Goal: Task Accomplishment & Management: Complete application form

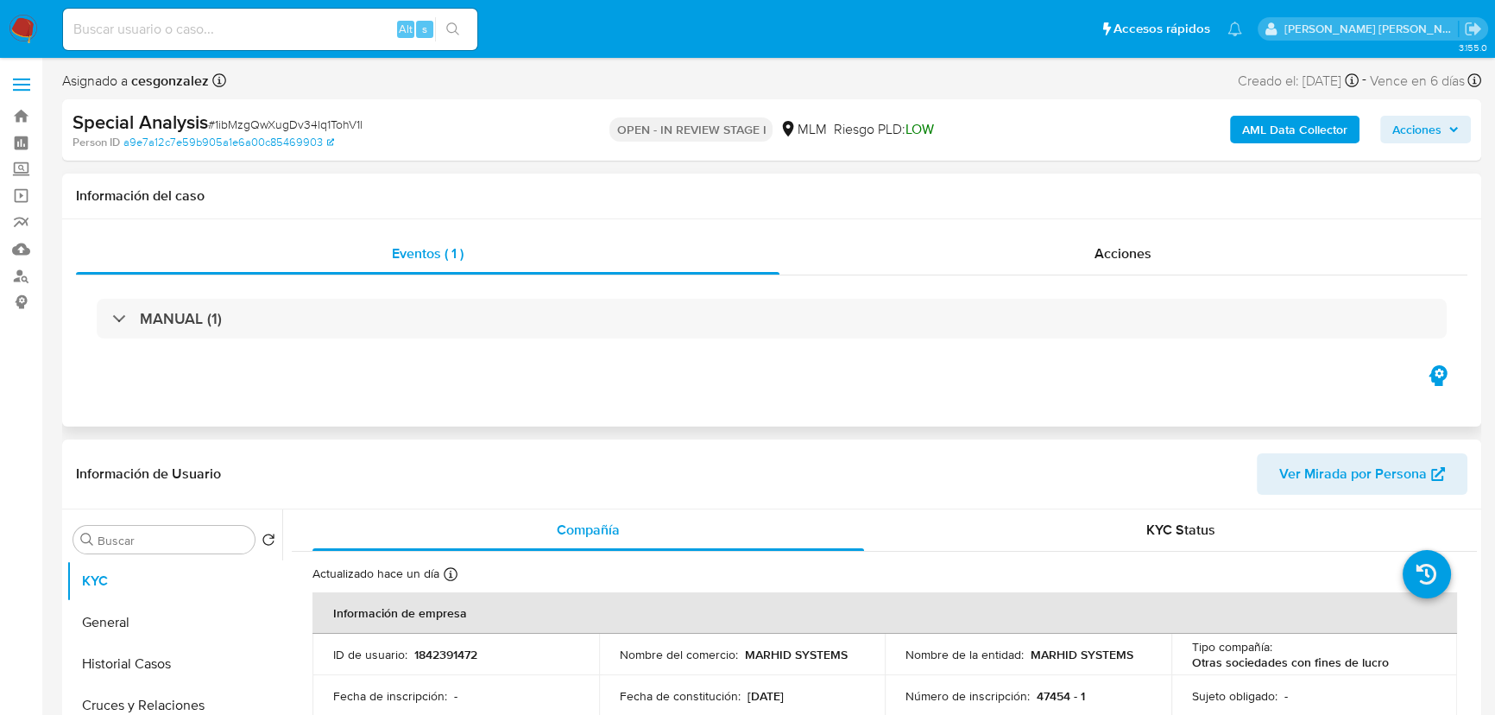
select select "10"
click at [1100, 254] on span "Acciones" at bounding box center [1122, 253] width 57 height 20
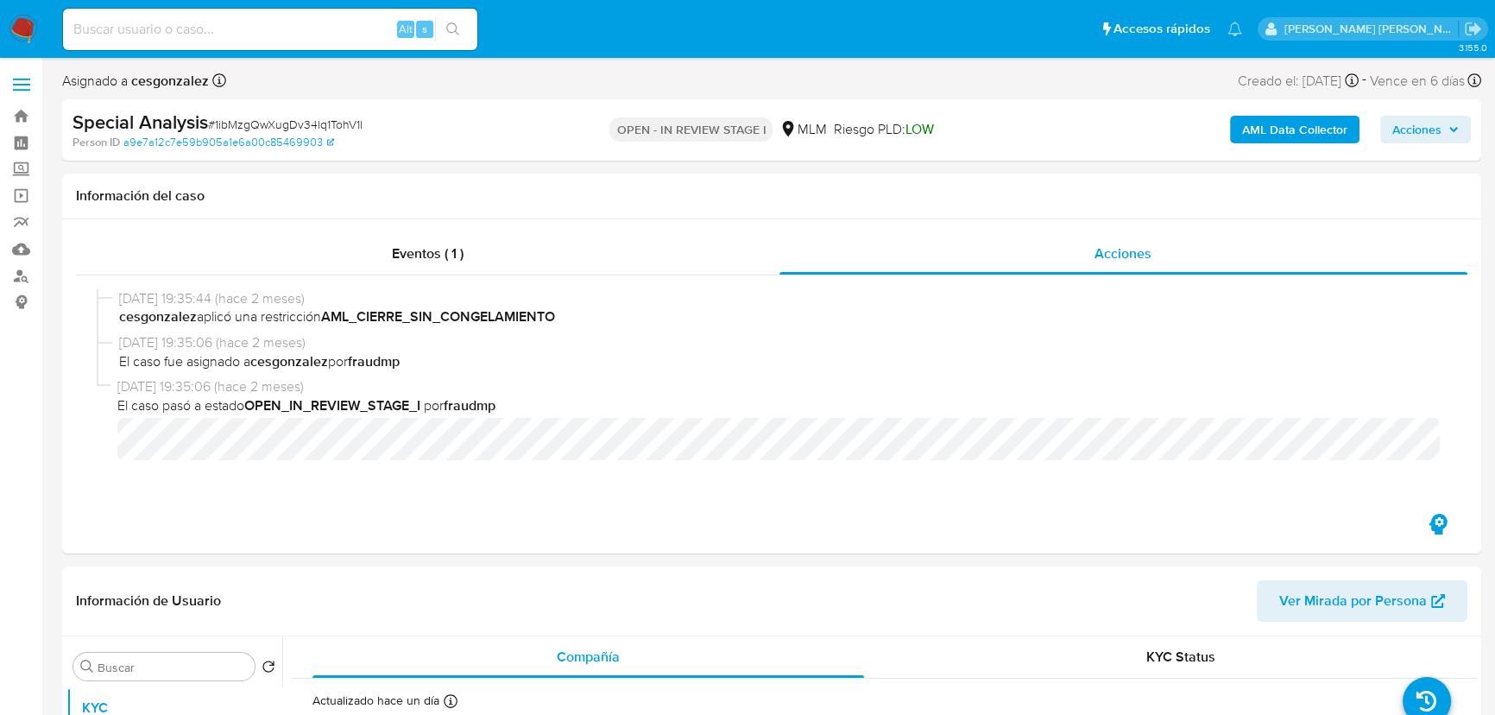
click at [144, 33] on input at bounding box center [270, 29] width 414 height 22
click at [22, 249] on link "Mulan" at bounding box center [102, 249] width 205 height 27
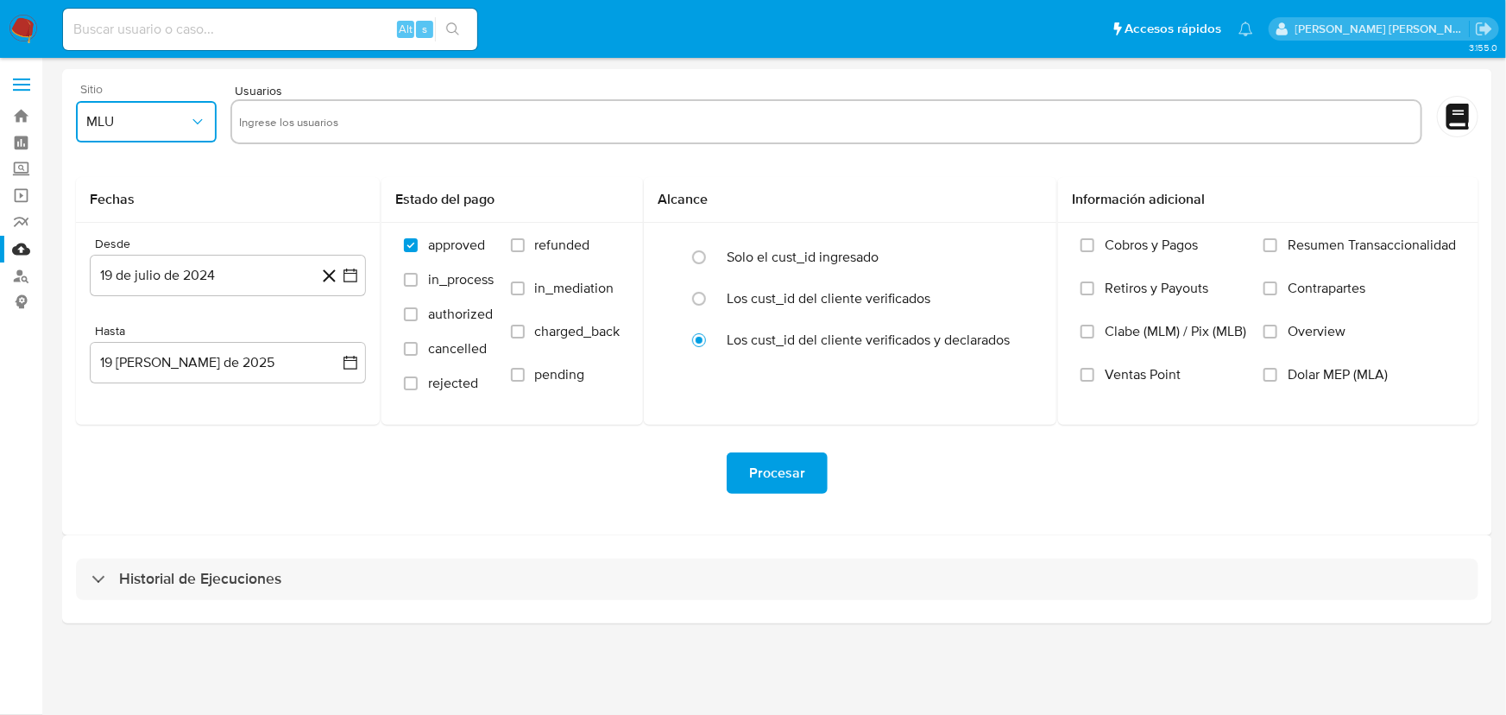
click at [161, 131] on button "MLU" at bounding box center [146, 121] width 141 height 41
drag, startPoint x: 94, startPoint y: 432, endPoint x: 100, endPoint y: 375, distance: 58.1
click at [100, 374] on ul "MLA MLB MCO MPE MLU MLM MLC MEC MLV" at bounding box center [146, 334] width 148 height 373
click at [100, 375] on span "MLM" at bounding box center [99, 375] width 29 height 17
click at [289, 116] on input "text" at bounding box center [826, 122] width 1174 height 28
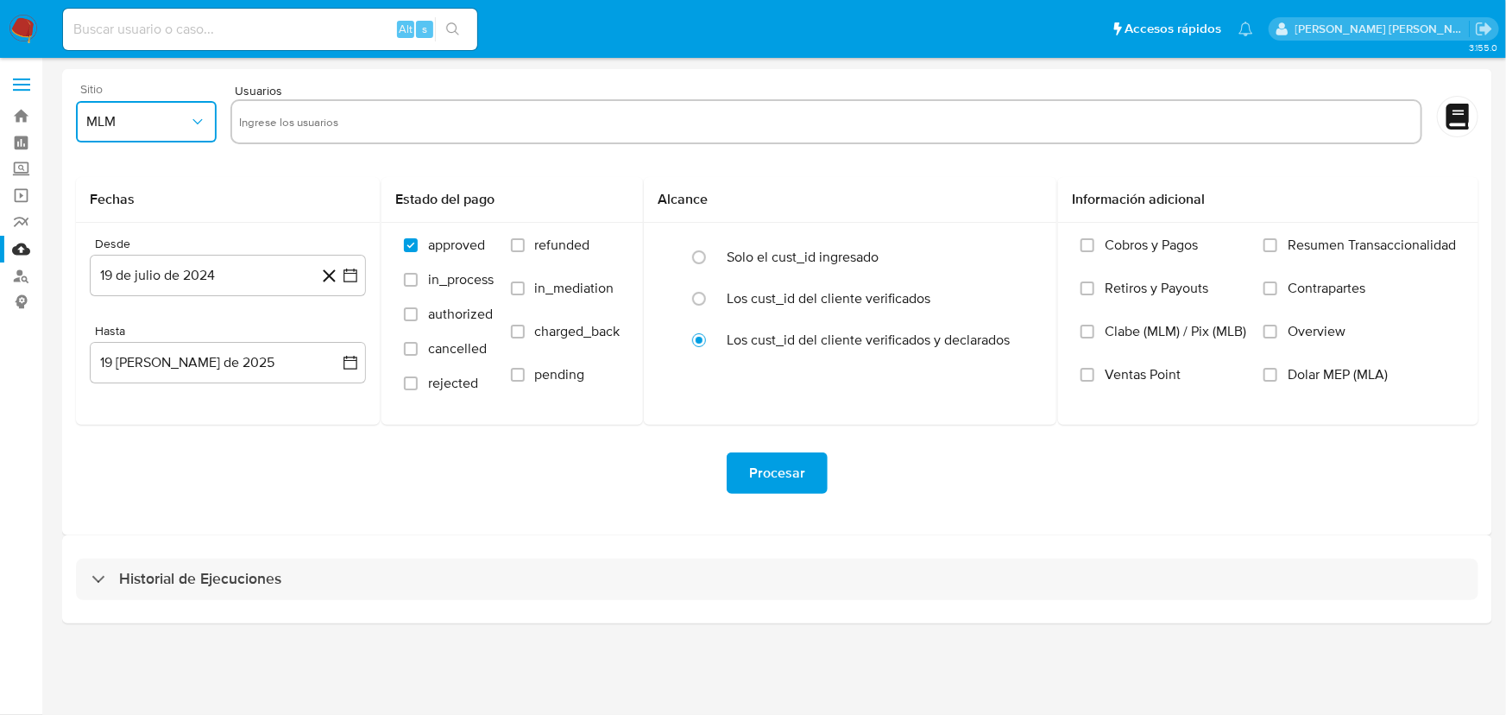
type input "1026547622"
paste input "637624507"
type input "637624507"
paste input "463724420"
type input "463724420"
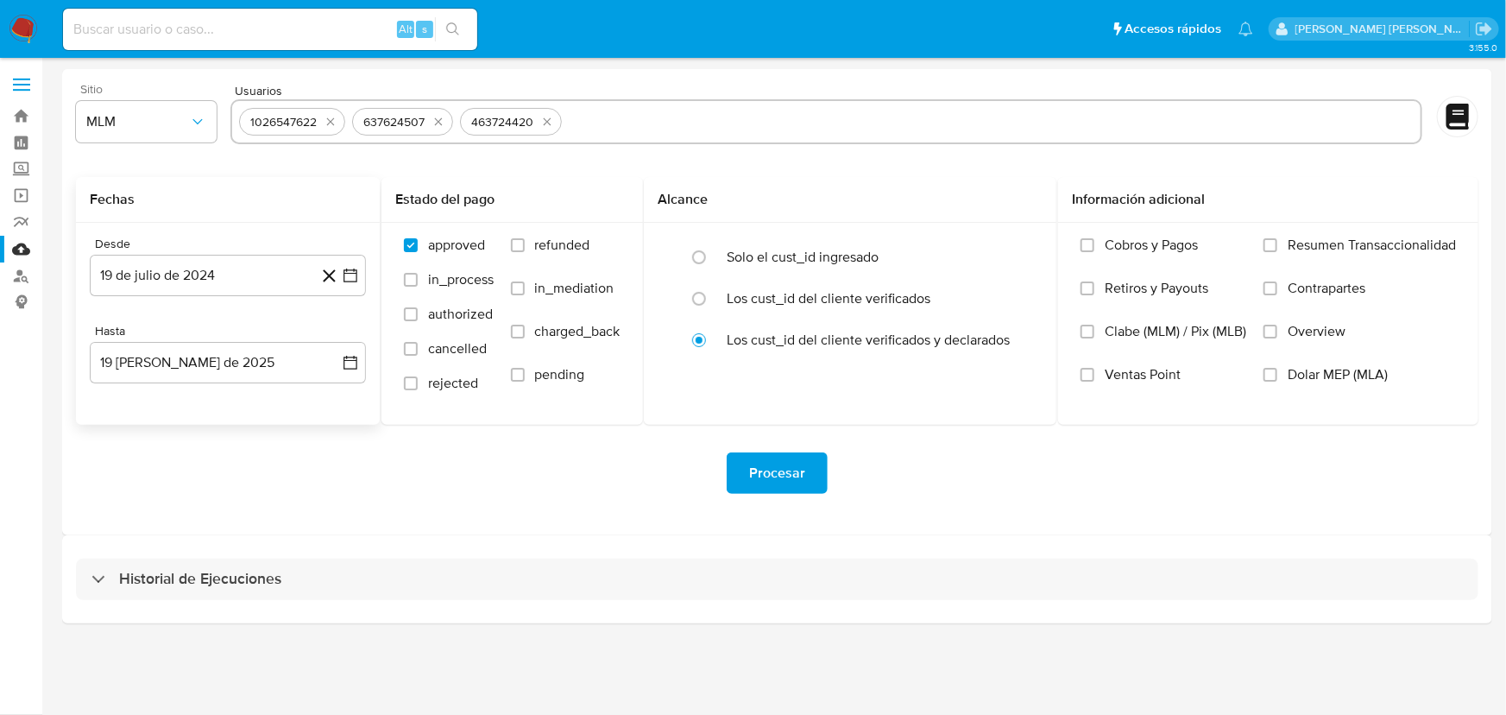
paste input "298929549"
type input "298929549"
paste input "2506623114"
type input "2506623114"
paste input "285006953"
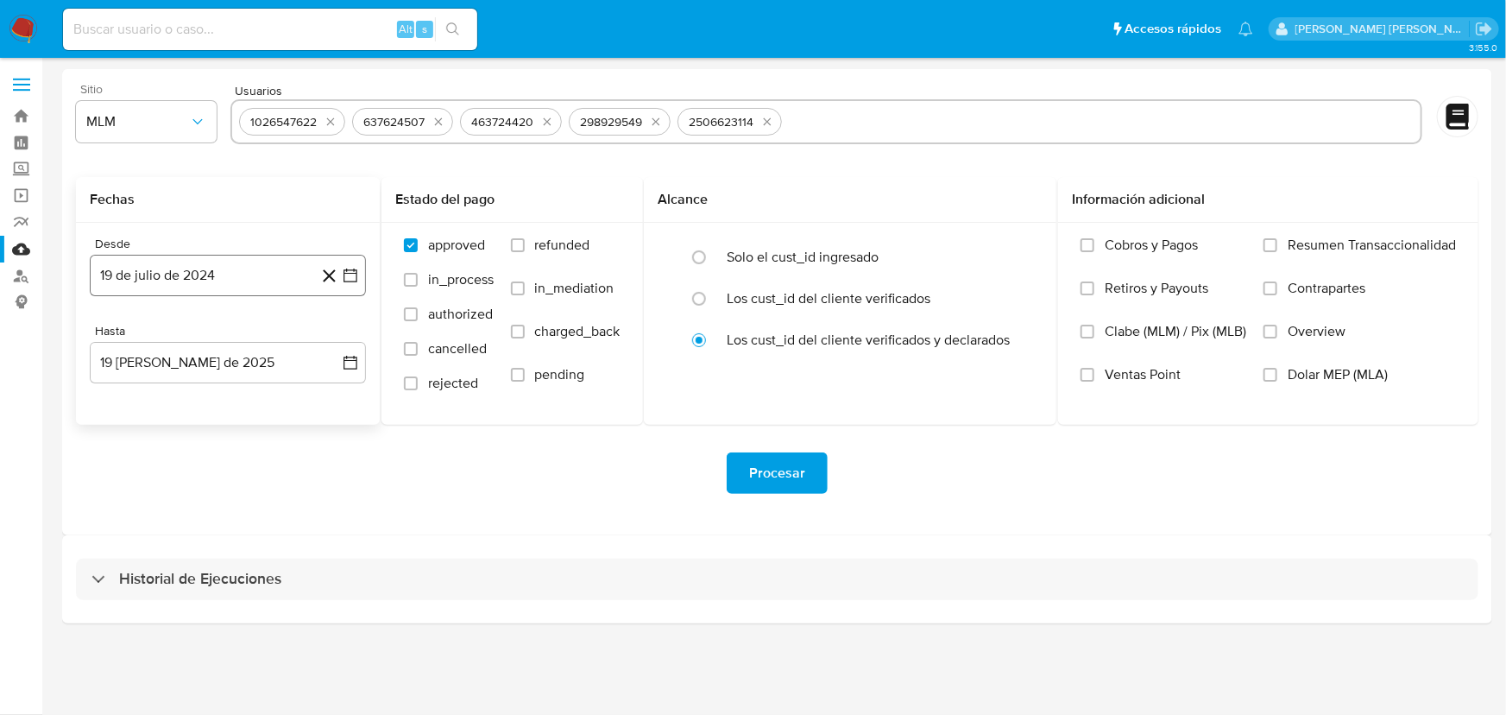
type input "285006953"
paste input "334699211"
type input "334699211"
paste input "1111854345"
type input "1111854345"
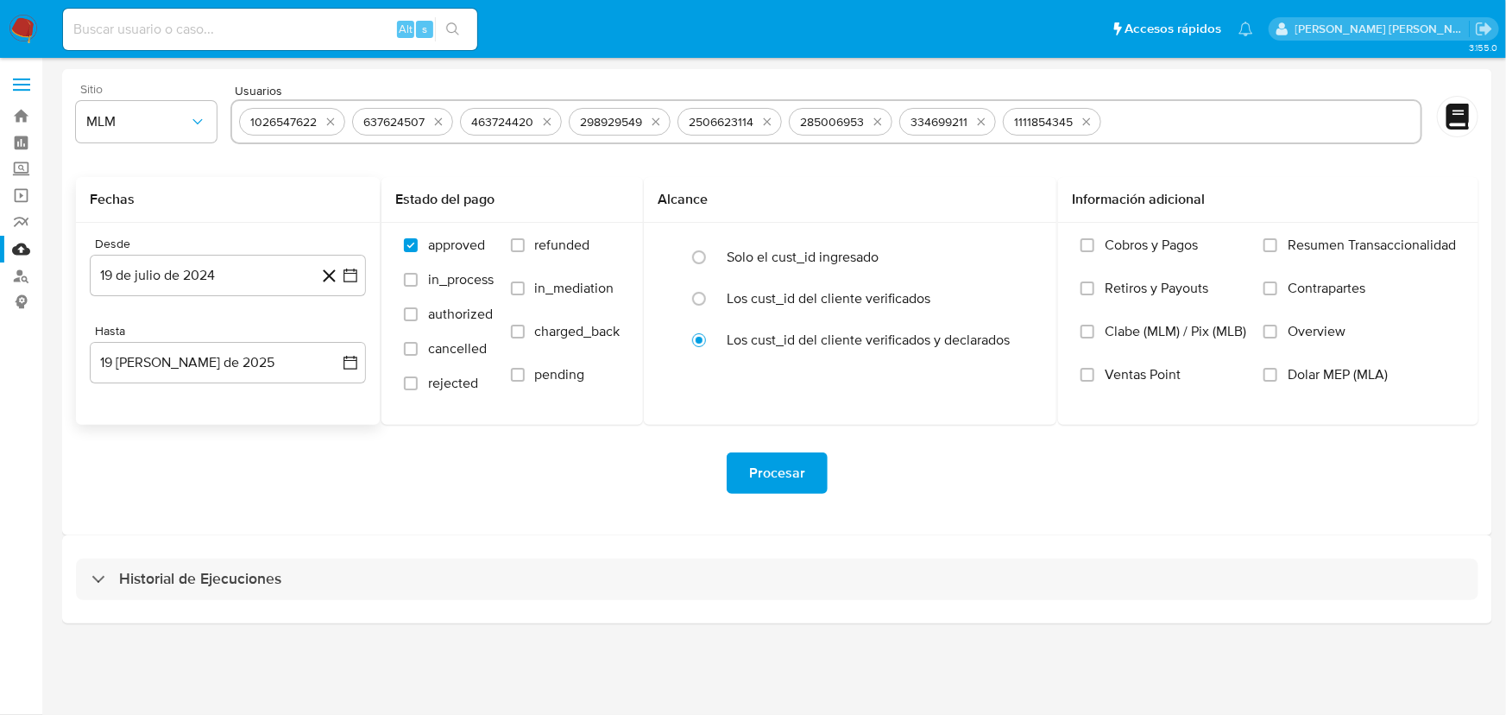
paste input "538562810"
type input "538562810"
paste input "603032385"
type input "603032385"
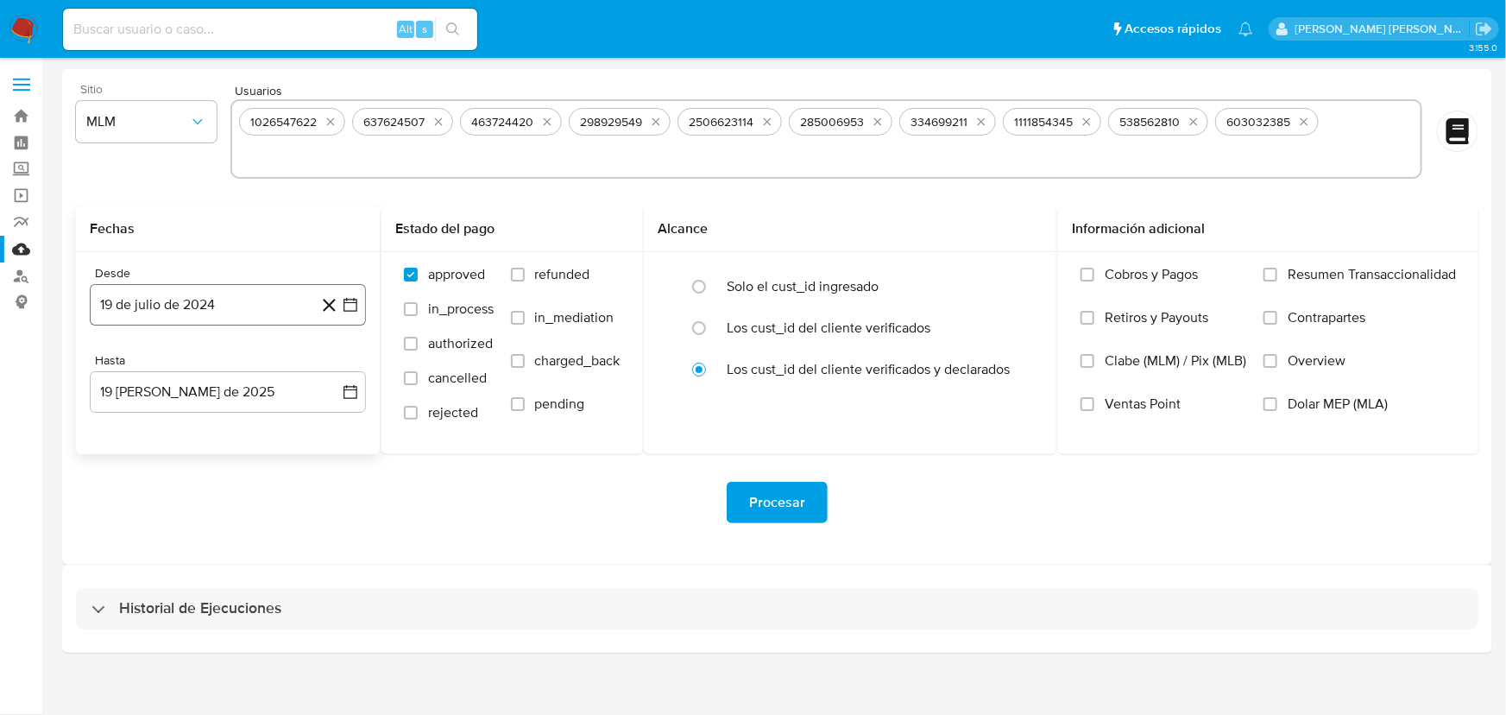
click at [172, 302] on button "19 de julio de 2024" at bounding box center [228, 304] width 276 height 41
click at [217, 372] on span "julio 2024" at bounding box center [219, 366] width 65 height 17
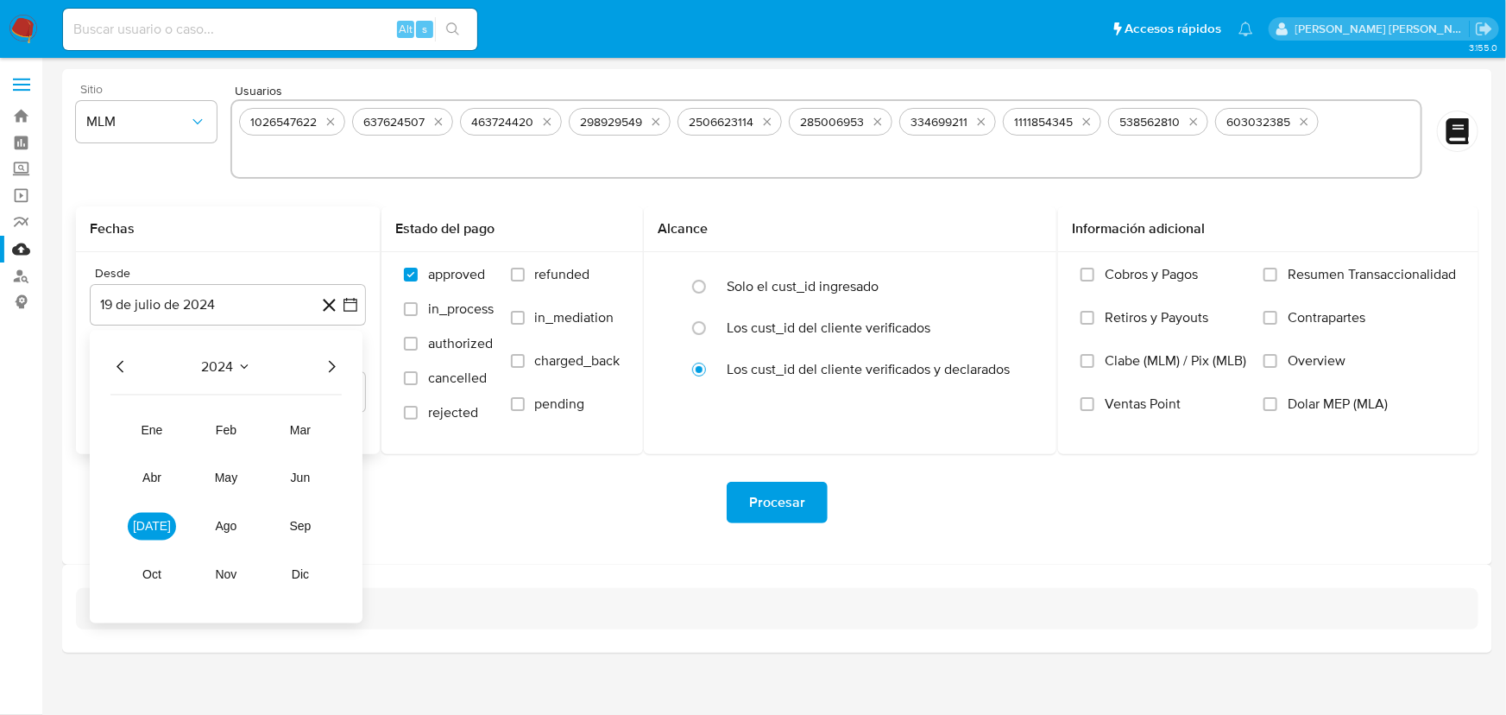
click at [329, 366] on icon "Año siguiente" at bounding box center [331, 366] width 21 height 21
click at [148, 471] on span "abr" at bounding box center [151, 478] width 19 height 14
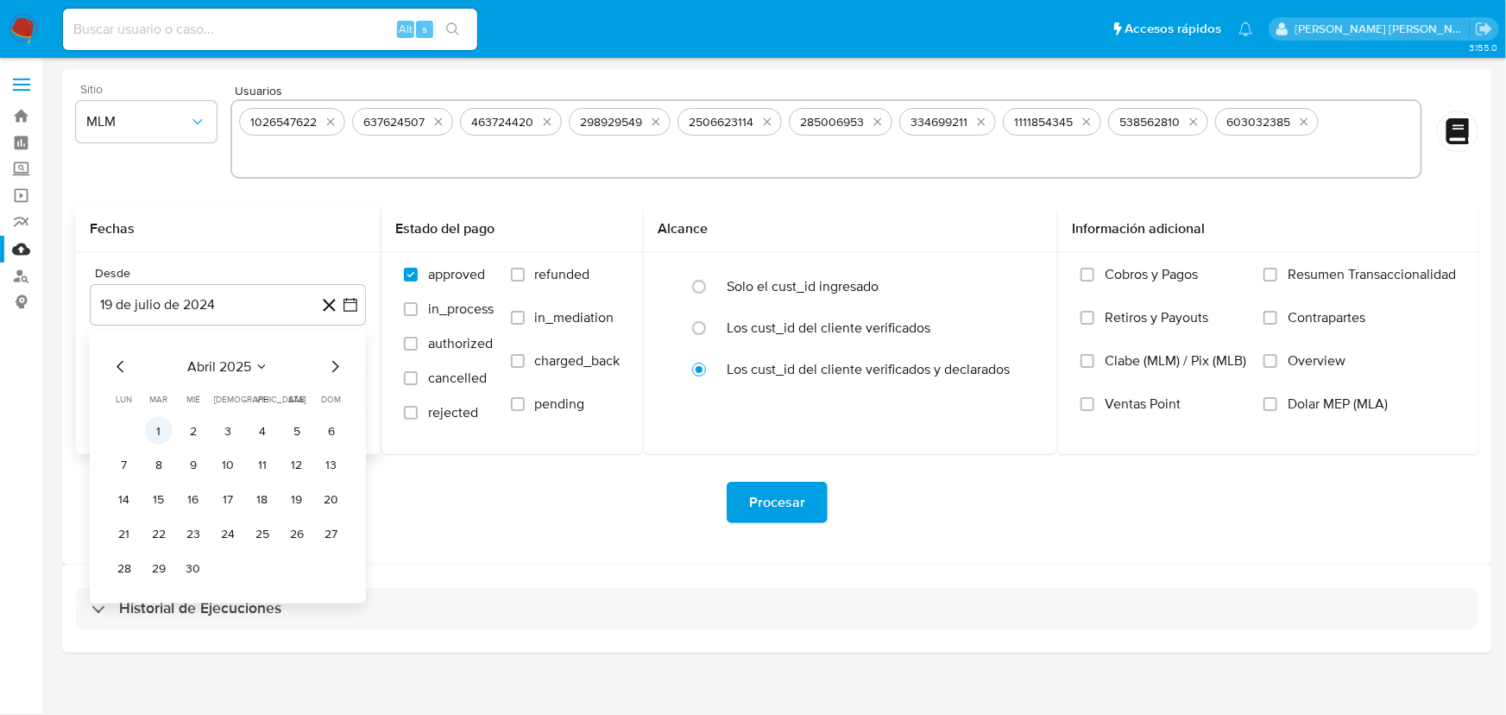
click at [156, 430] on button "1" at bounding box center [159, 431] width 28 height 28
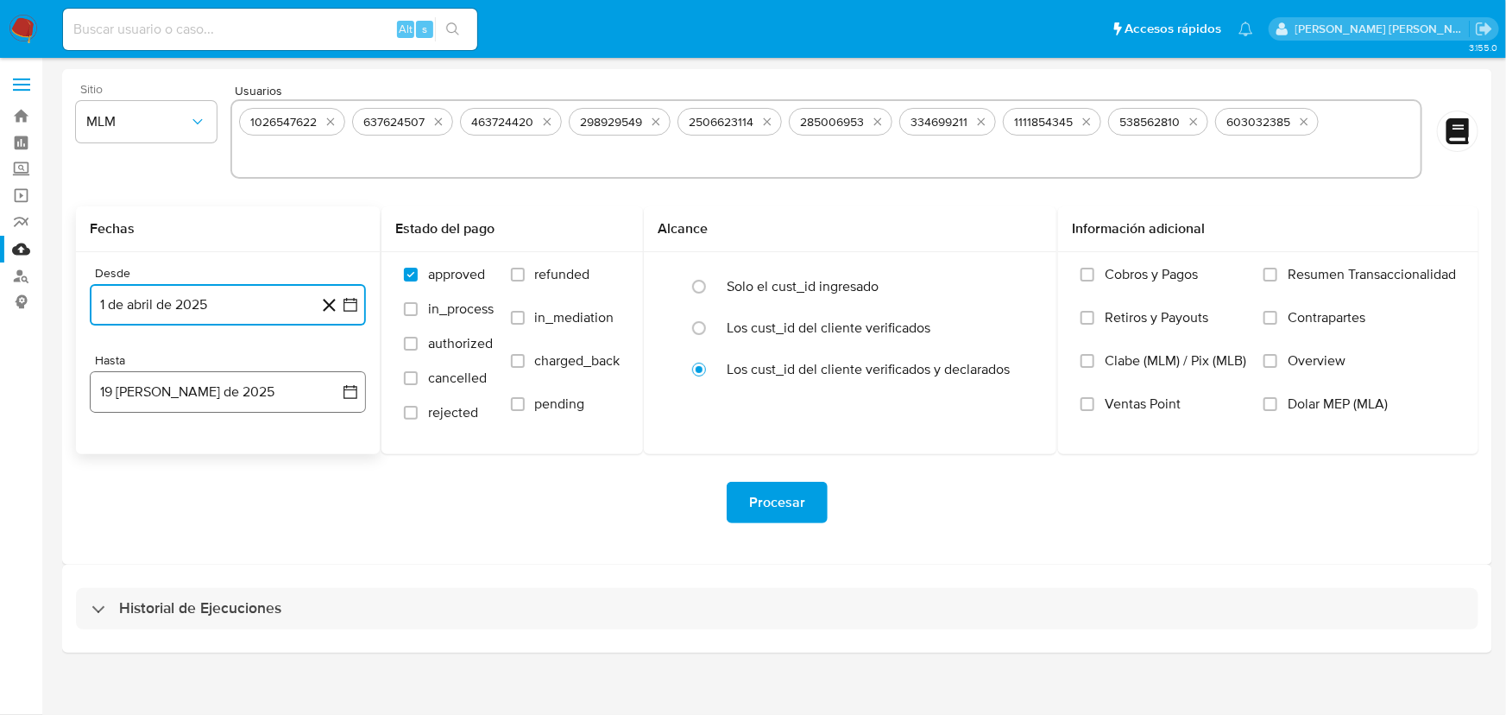
click at [236, 393] on button "19 de agosto de 2025" at bounding box center [228, 391] width 276 height 41
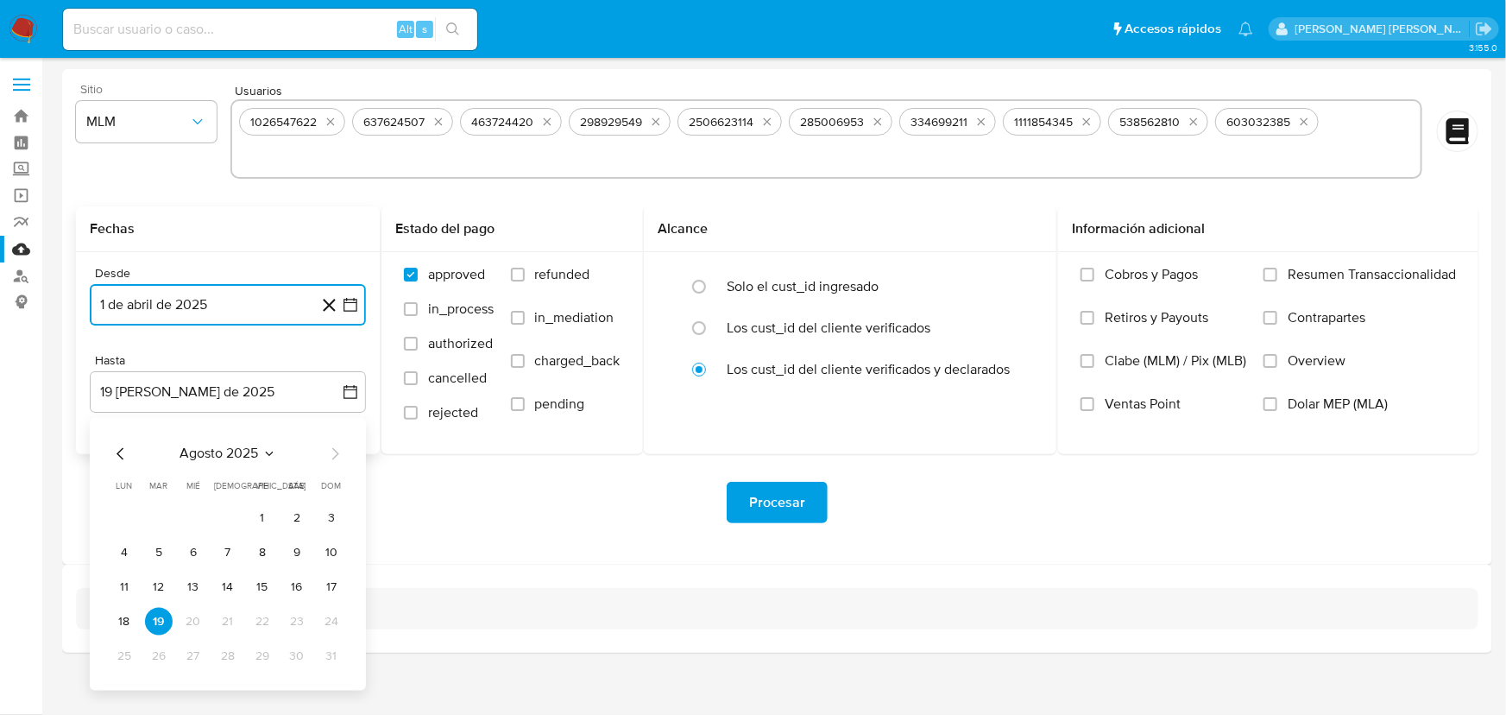
click at [121, 450] on icon "Mes anterior" at bounding box center [120, 454] width 21 height 21
click at [327, 460] on icon "Mes siguiente" at bounding box center [334, 454] width 21 height 21
click at [242, 653] on tr "28 29 30 31" at bounding box center [227, 656] width 235 height 28
click at [222, 650] on button "31" at bounding box center [228, 656] width 28 height 28
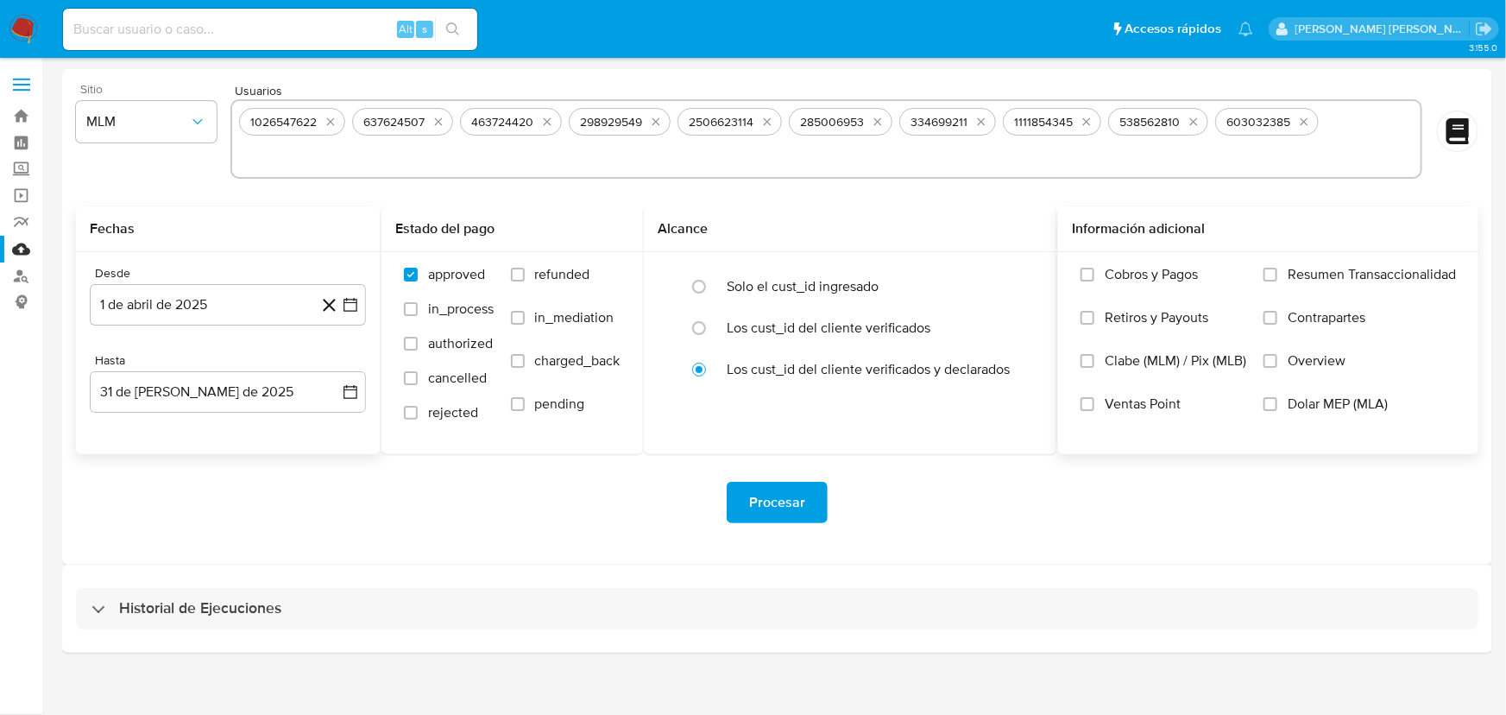
click at [1328, 362] on span "Overview" at bounding box center [1316, 360] width 58 height 17
click at [1277, 362] on input "Overview" at bounding box center [1270, 361] width 14 height 14
click at [764, 508] on span "Procesar" at bounding box center [777, 502] width 56 height 38
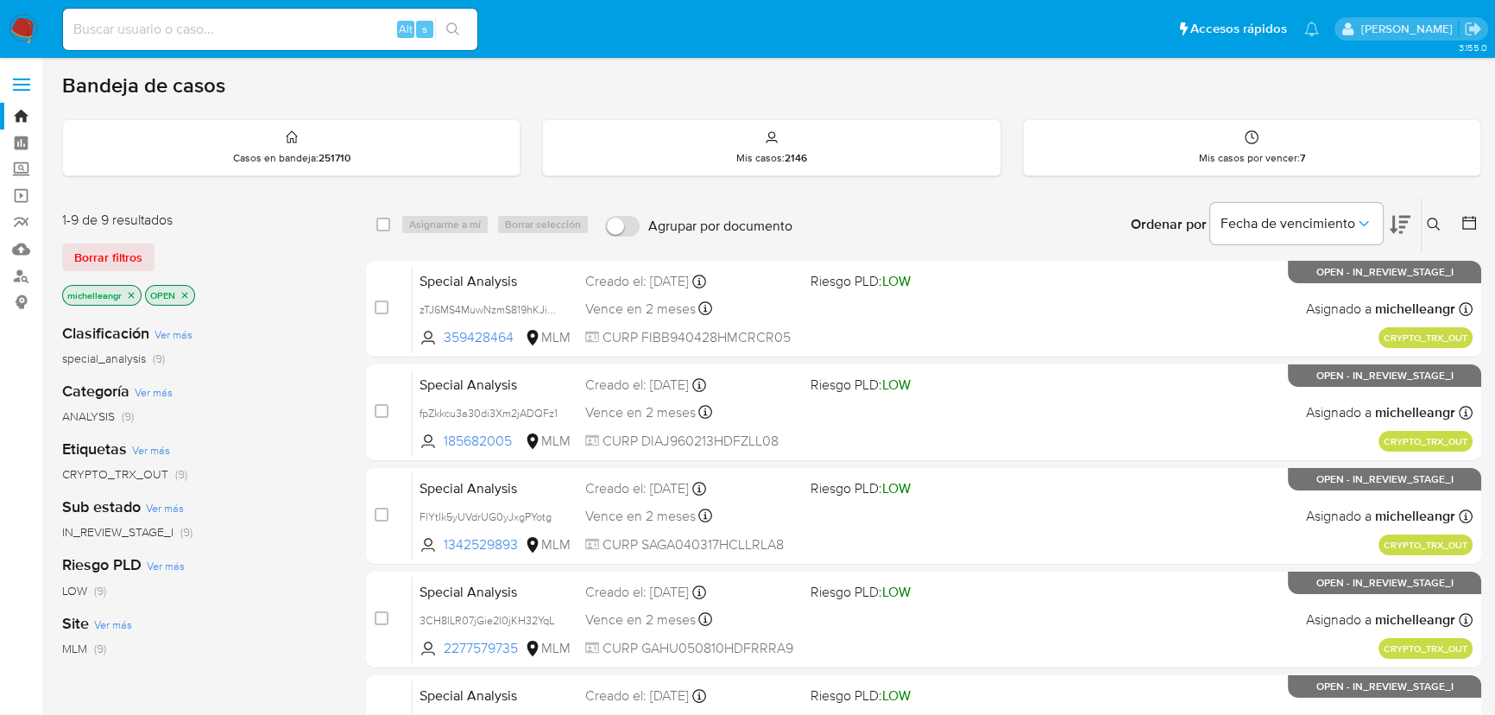
click at [156, 528] on span "IN_REVIEW_STAGE_I" at bounding box center [117, 531] width 111 height 17
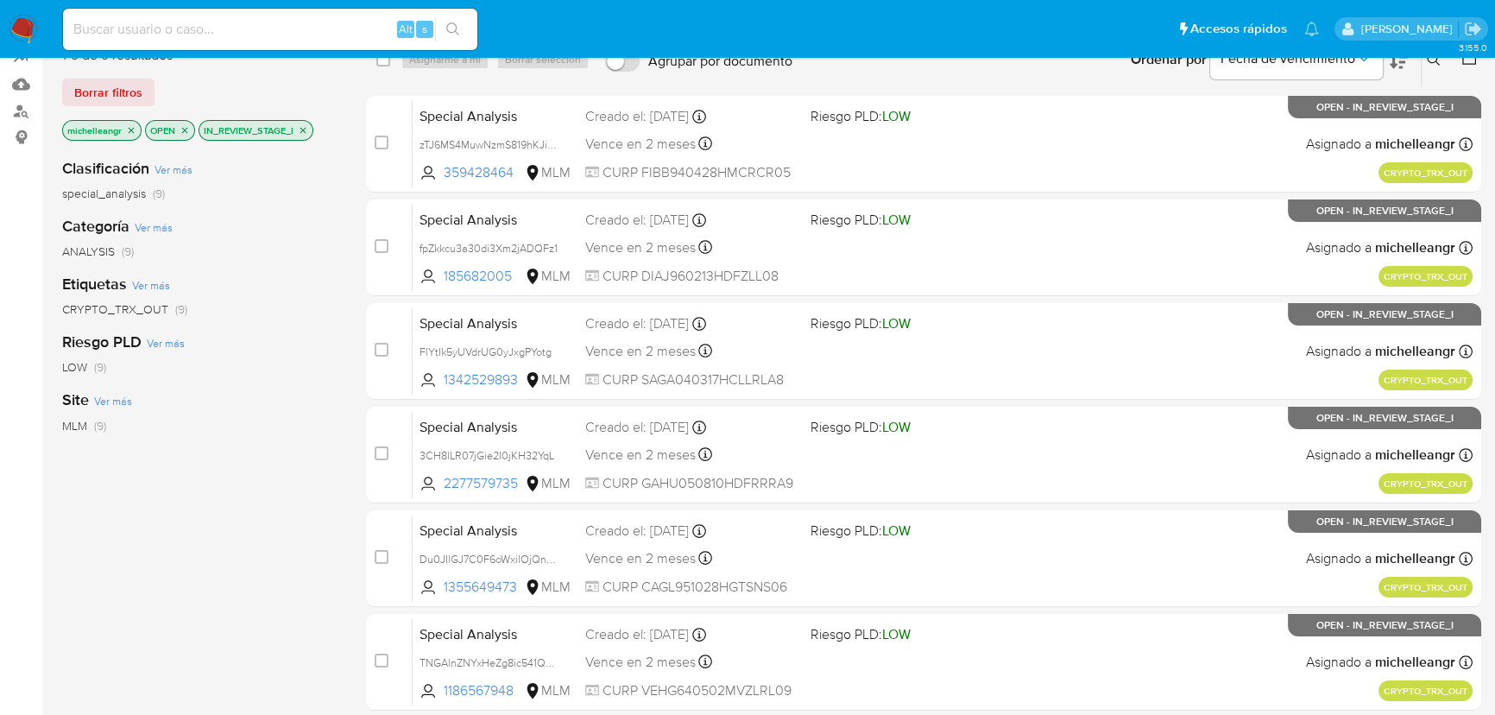
scroll to position [150, 0]
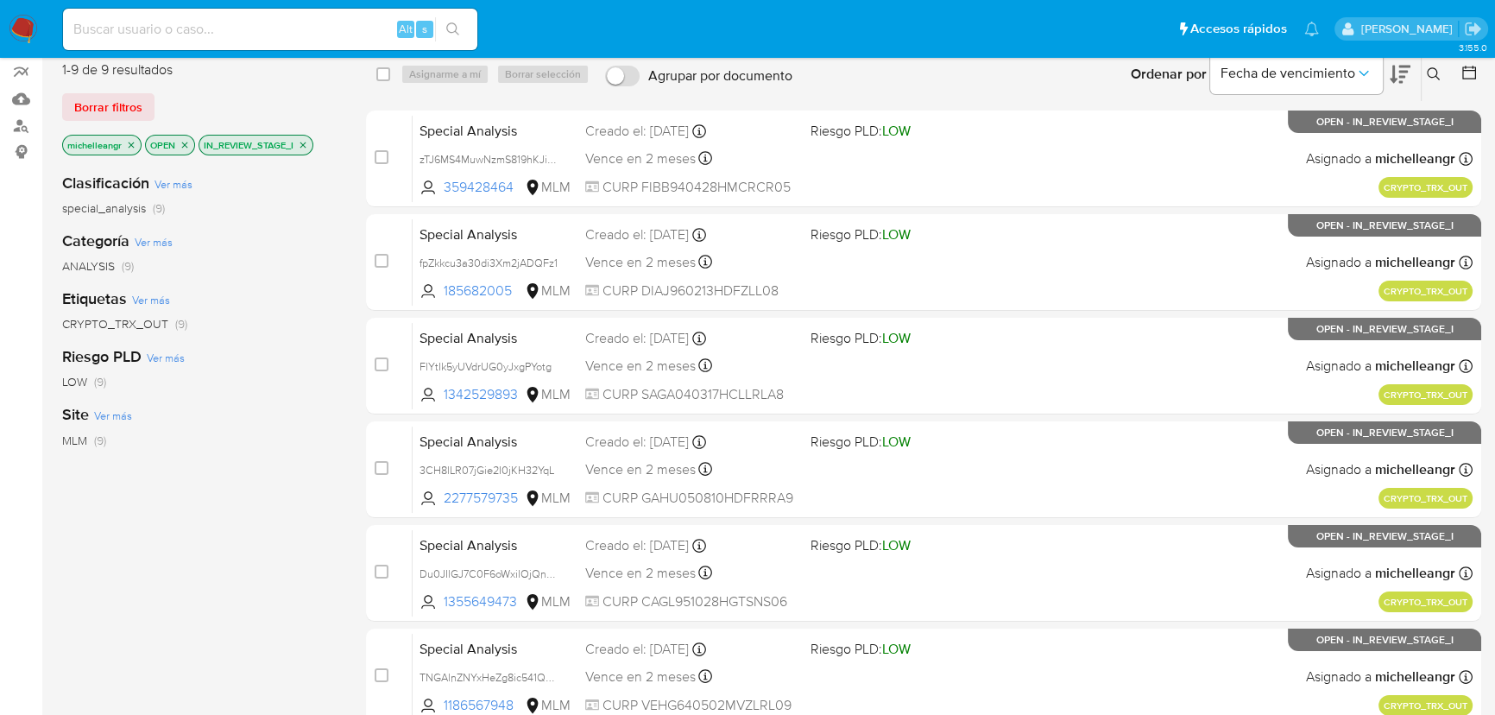
click at [301, 144] on icon "close-filter" at bounding box center [303, 145] width 10 height 10
click at [129, 142] on icon "close-filter" at bounding box center [132, 145] width 6 height 6
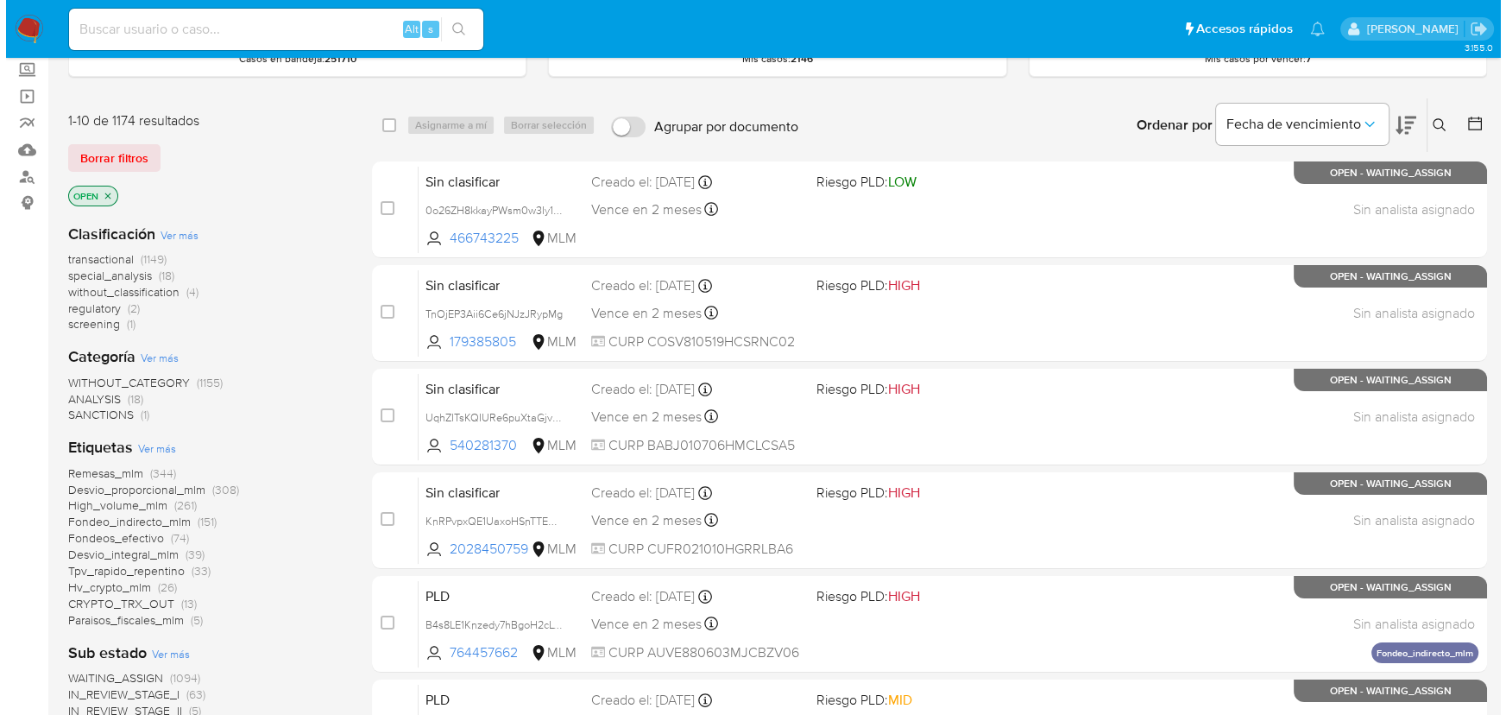
scroll to position [72, 0]
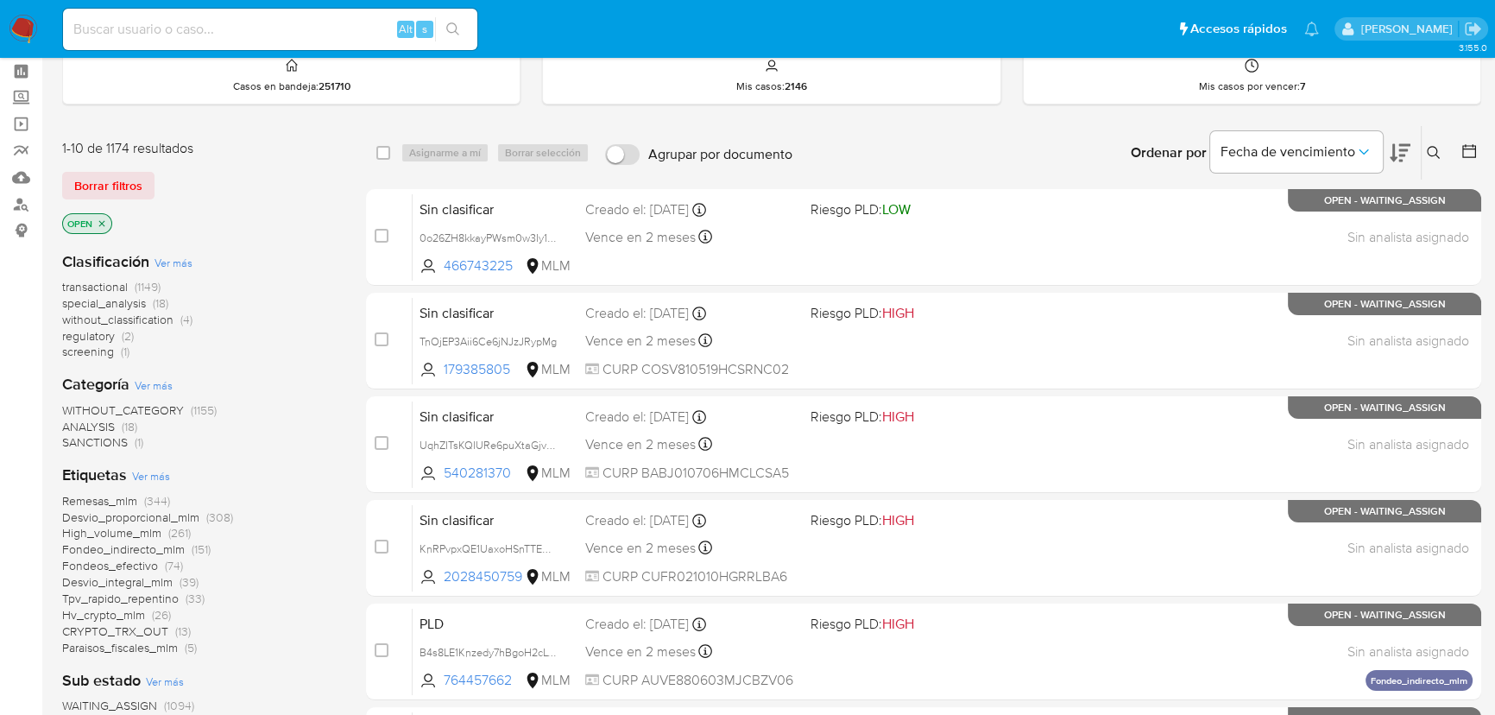
click at [1435, 149] on icon at bounding box center [1433, 153] width 14 height 14
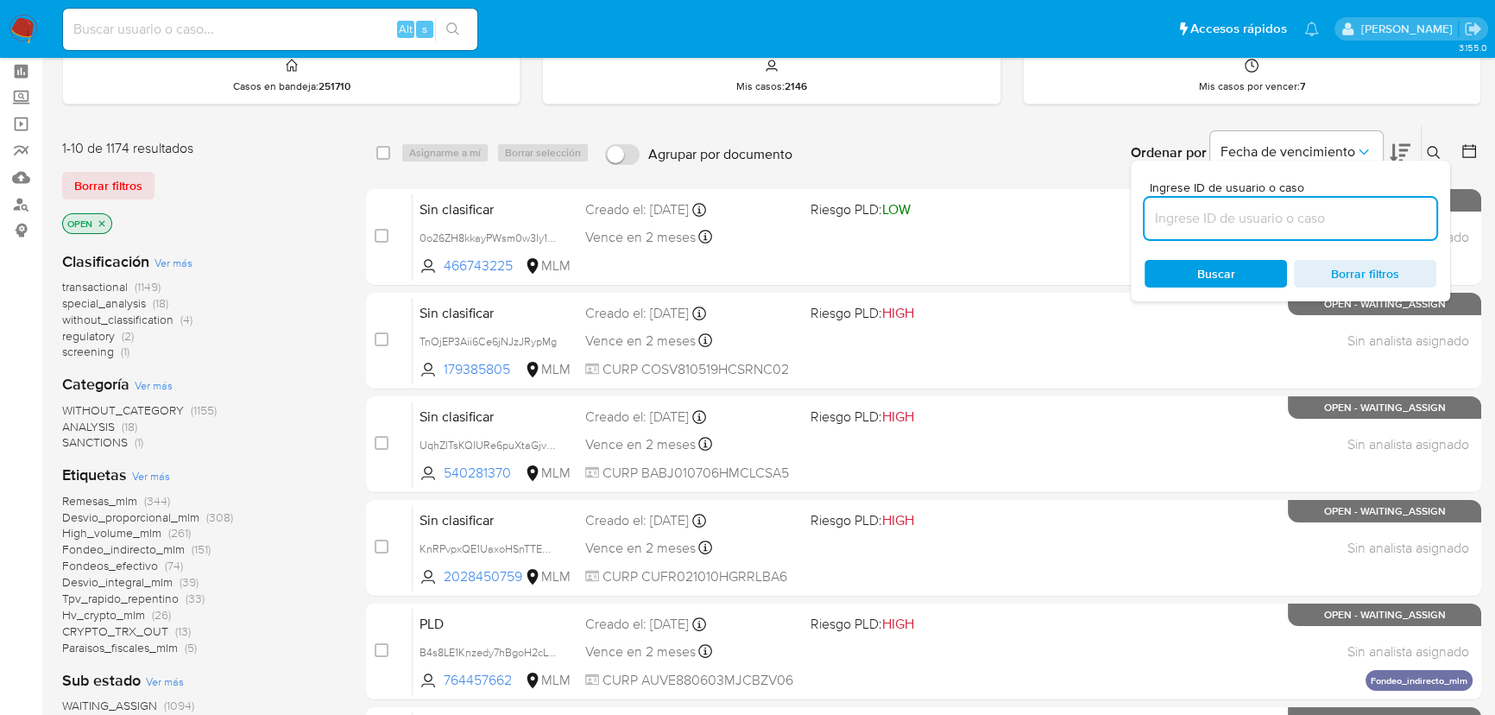
drag, startPoint x: 1199, startPoint y: 221, endPoint x: 1157, endPoint y: 217, distance: 42.4
click at [1199, 221] on input at bounding box center [1290, 218] width 292 height 22
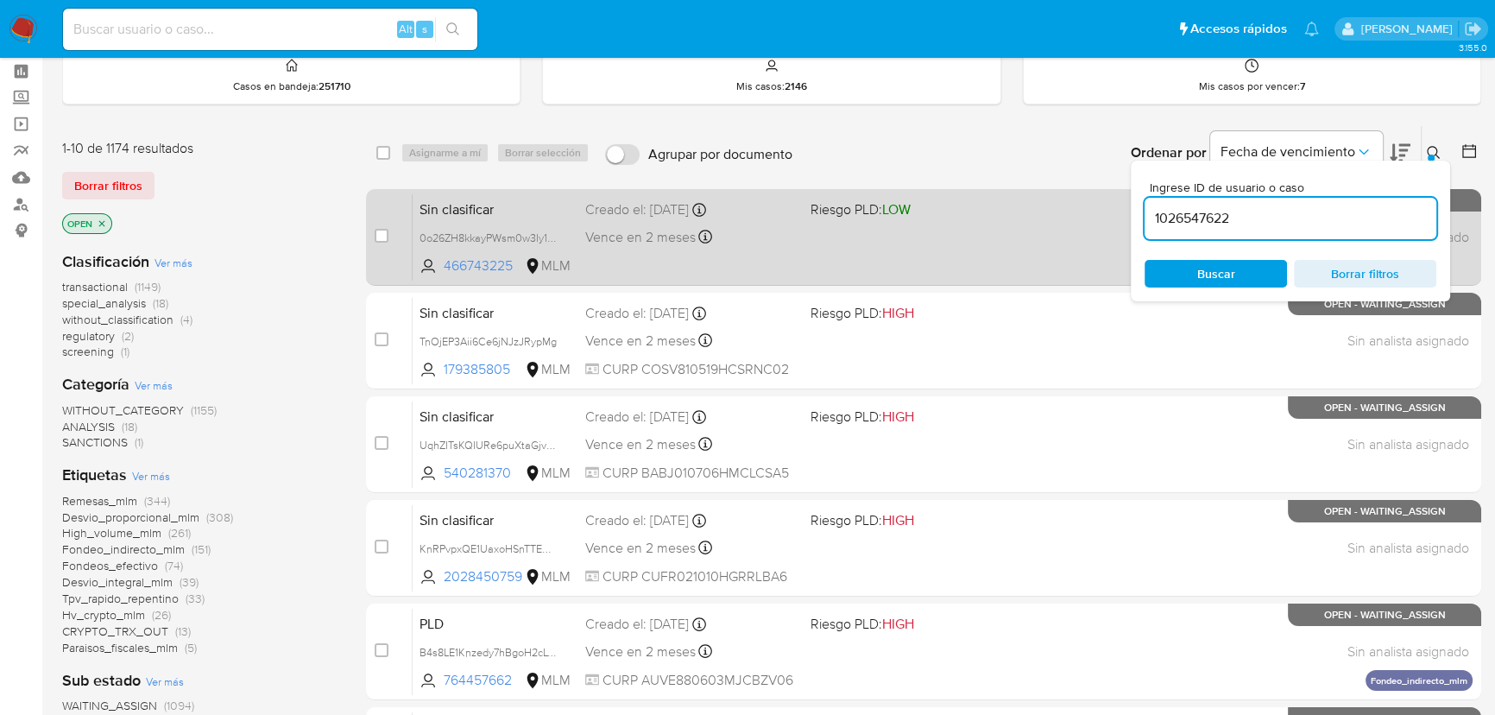
type input "1026547622"
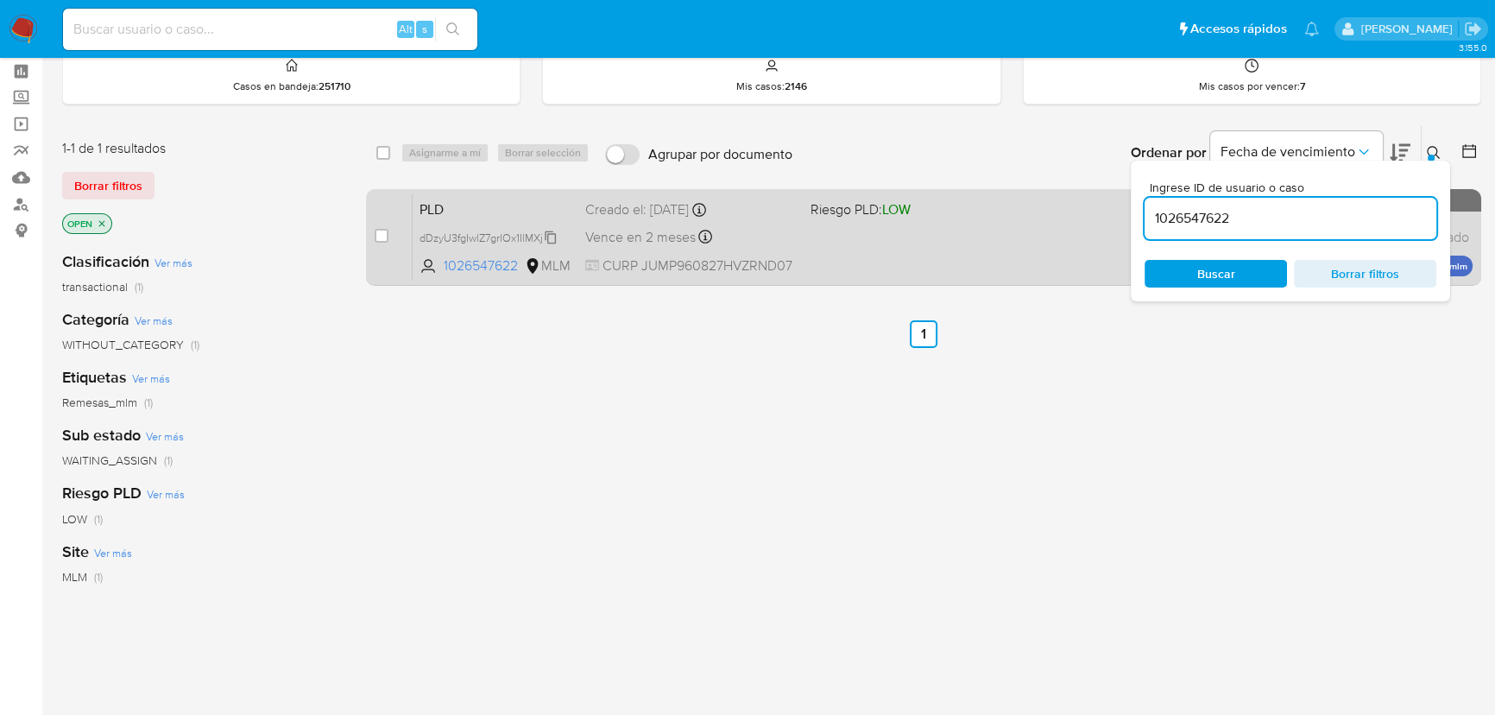
click at [555, 236] on icon at bounding box center [551, 237] width 14 height 14
click at [381, 231] on input "checkbox" at bounding box center [382, 236] width 14 height 14
checkbox input "true"
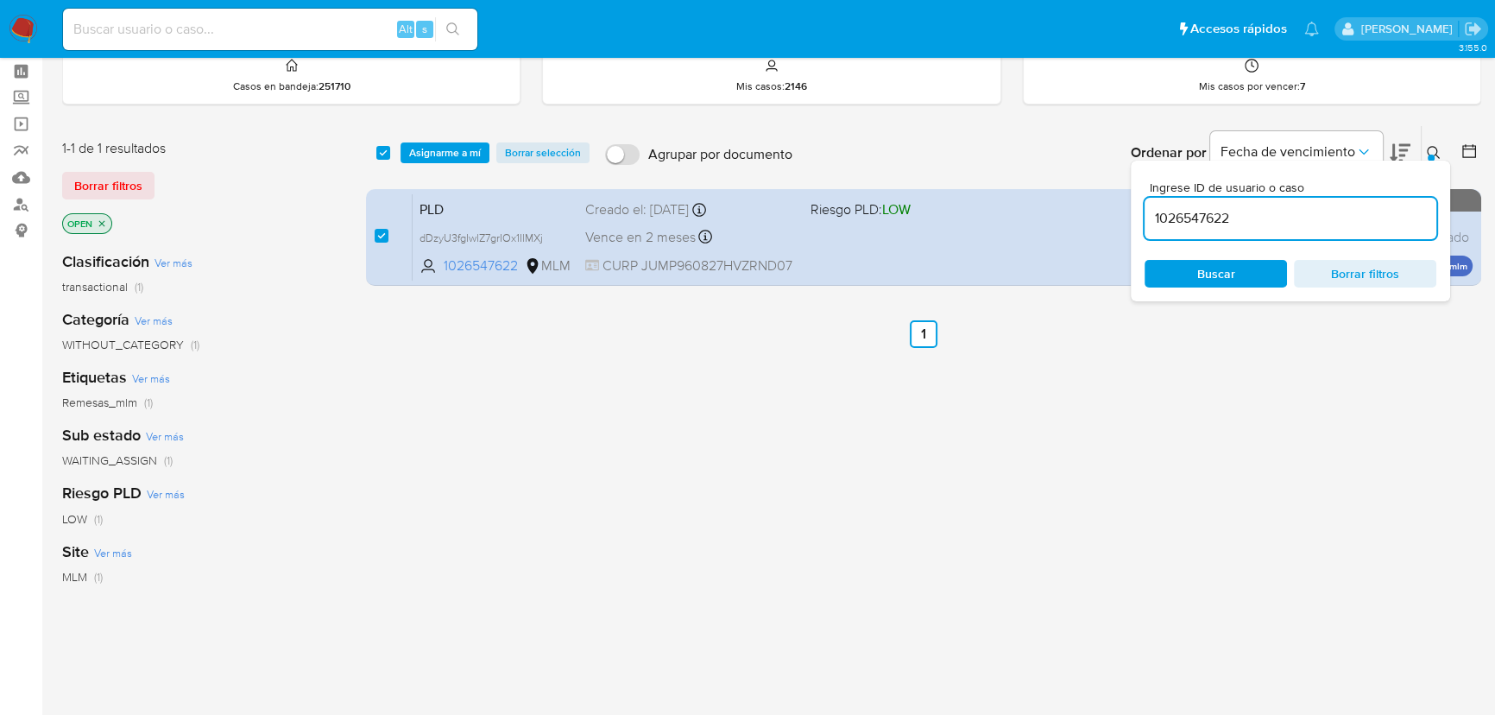
drag, startPoint x: 1232, startPoint y: 221, endPoint x: 622, endPoint y: 174, distance: 611.9
click at [744, 165] on div "select-all-cases-checkbox Asignarme a mí Borrar selección Agrupar por documento…" at bounding box center [923, 153] width 1115 height 54
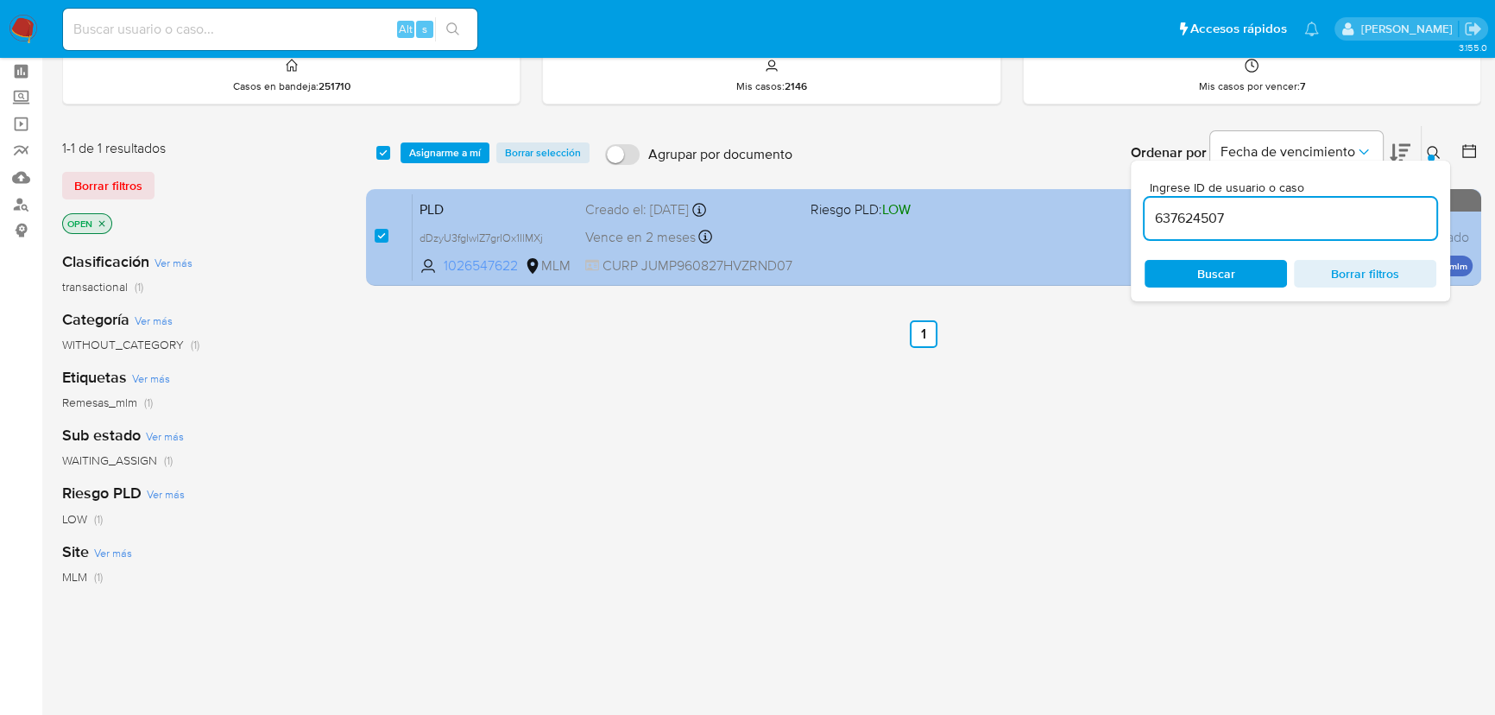
type input "637624507"
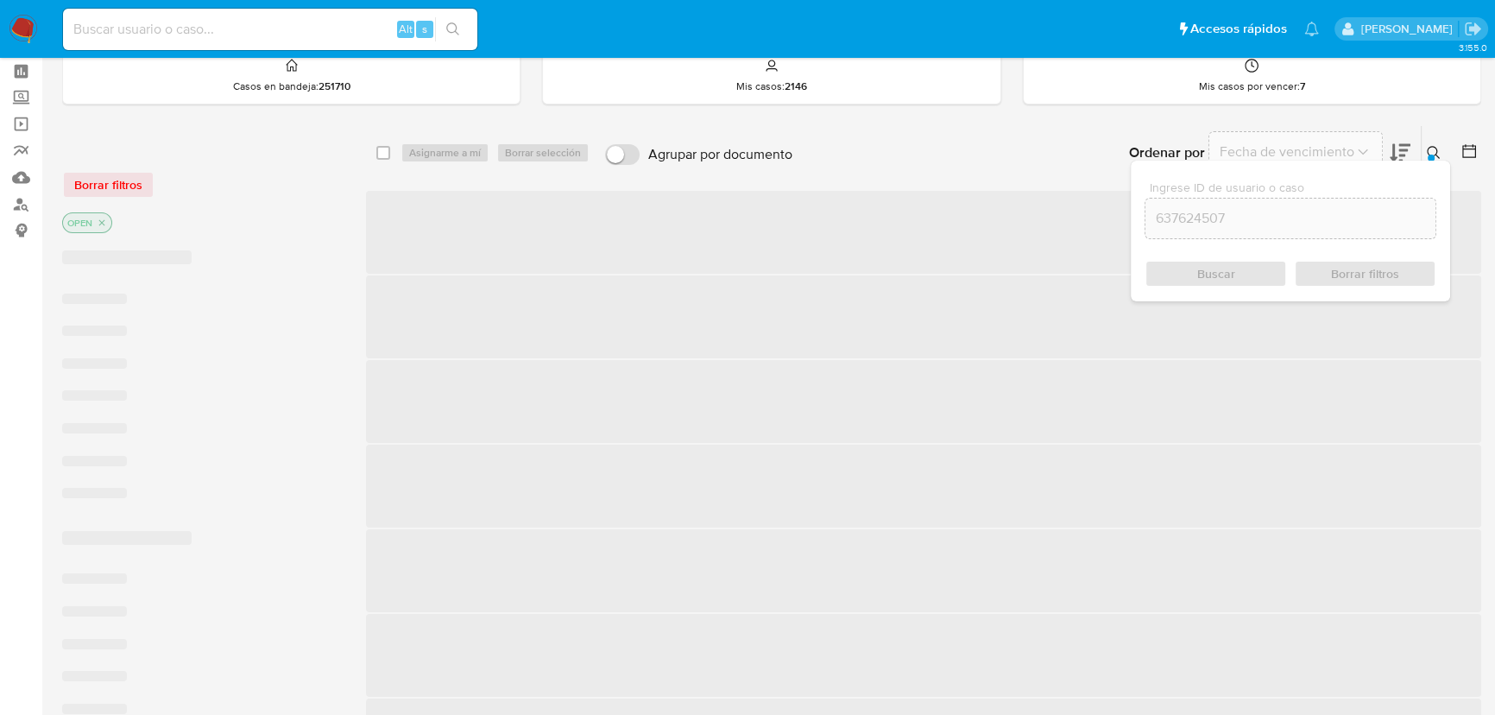
checkbox input "false"
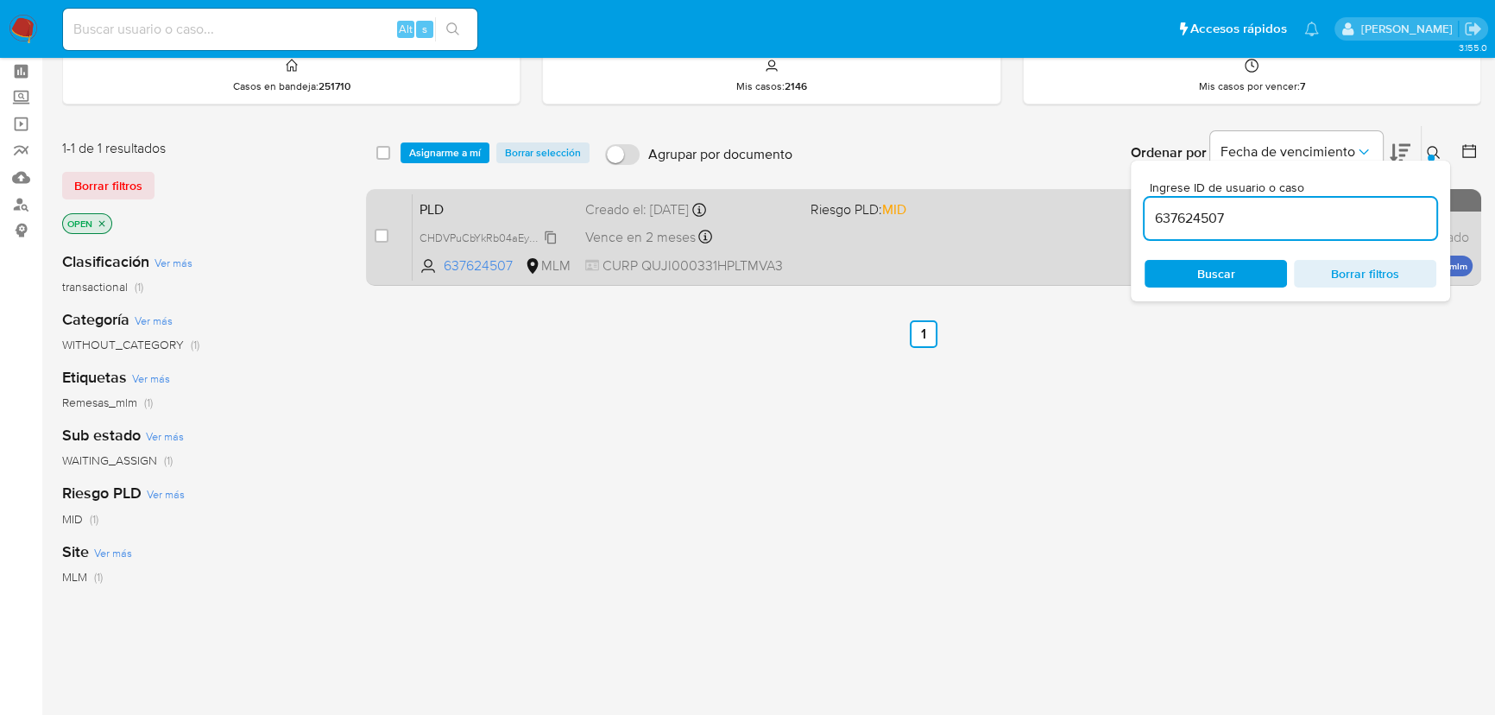
drag, startPoint x: 551, startPoint y: 234, endPoint x: 510, endPoint y: 234, distance: 40.6
click at [549, 234] on span "CHDVPuCbYkRb04aEyEYlzSNZ" at bounding box center [494, 236] width 150 height 19
click at [379, 229] on input "checkbox" at bounding box center [382, 236] width 14 height 14
checkbox input "true"
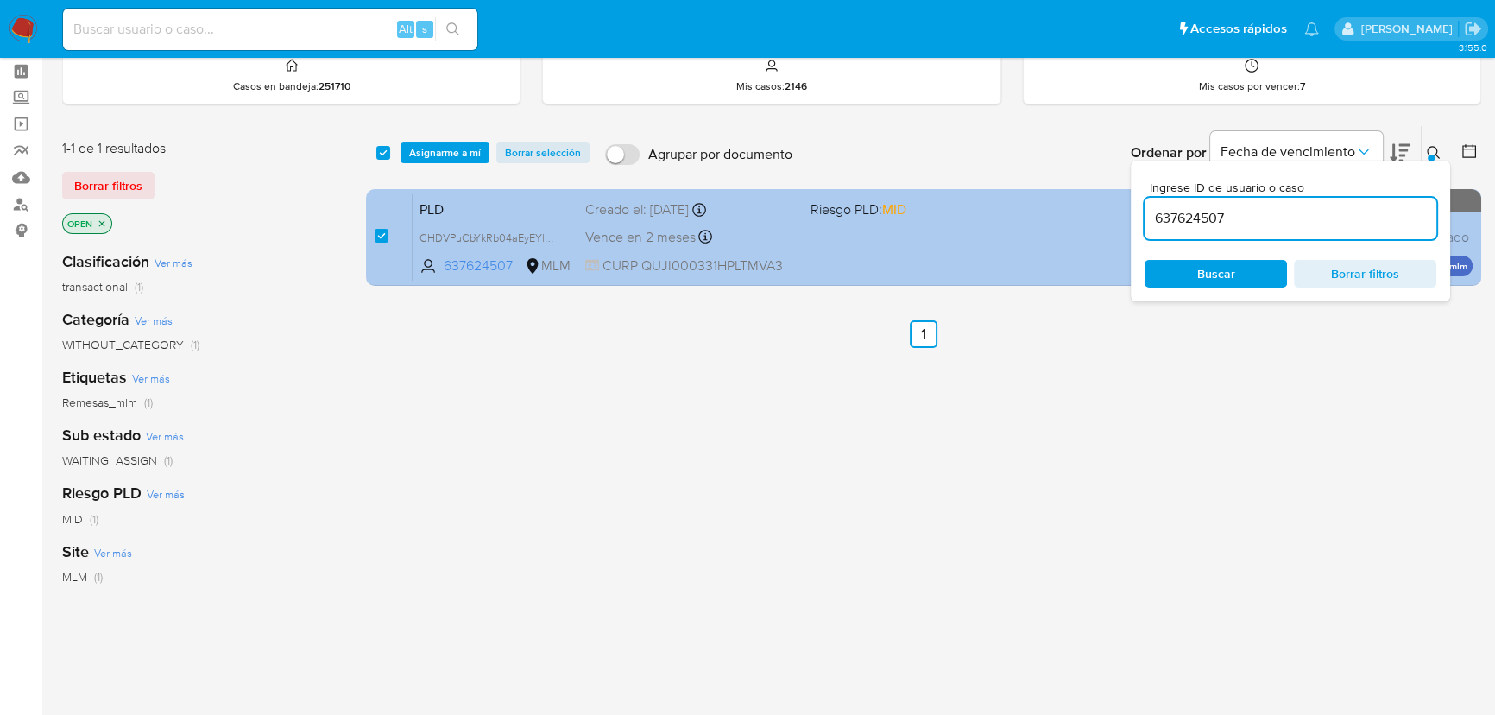
drag, startPoint x: 1247, startPoint y: 219, endPoint x: 929, endPoint y: 196, distance: 318.4
click at [935, 196] on div "select-all-cases-checkbox Asignarme a mí Borrar selección Agrupar por documento…" at bounding box center [923, 208] width 1115 height 167
type input "463724420"
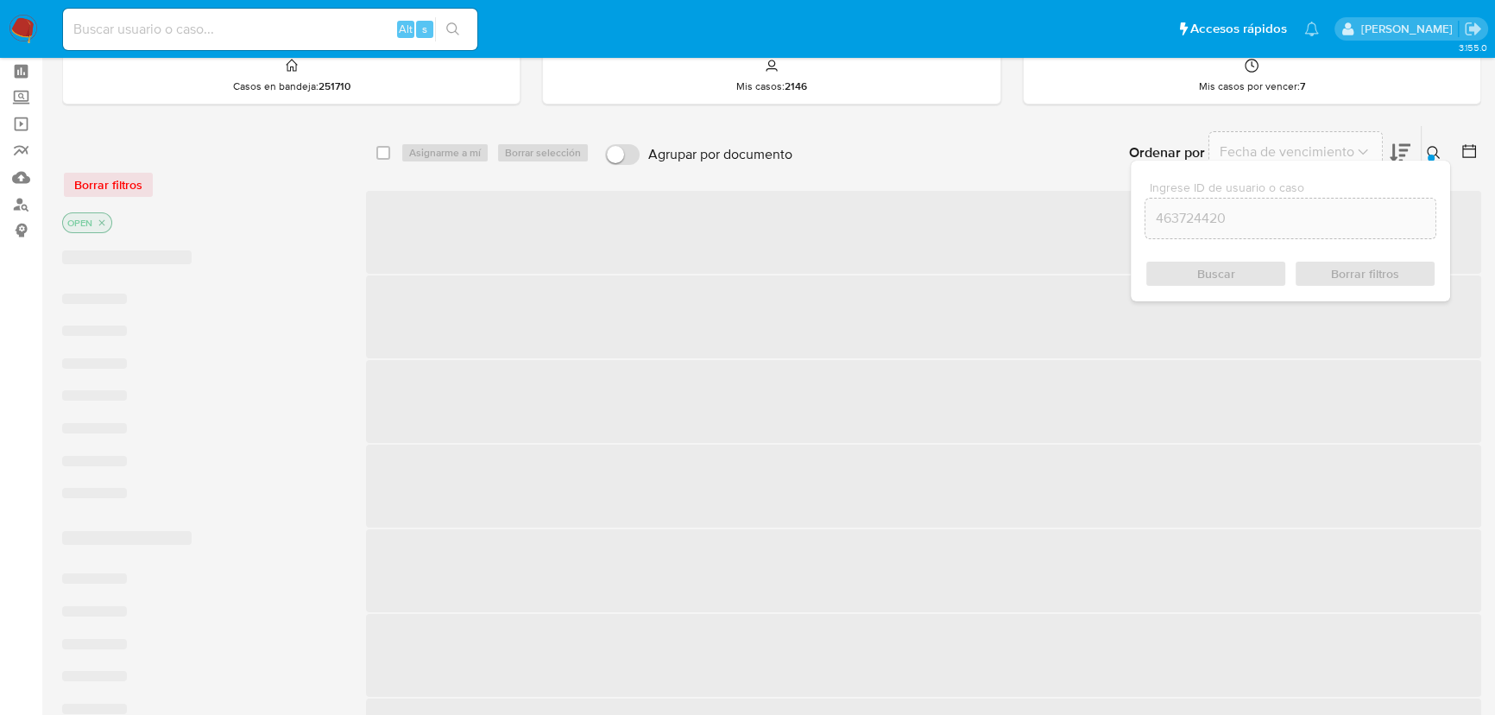
checkbox input "false"
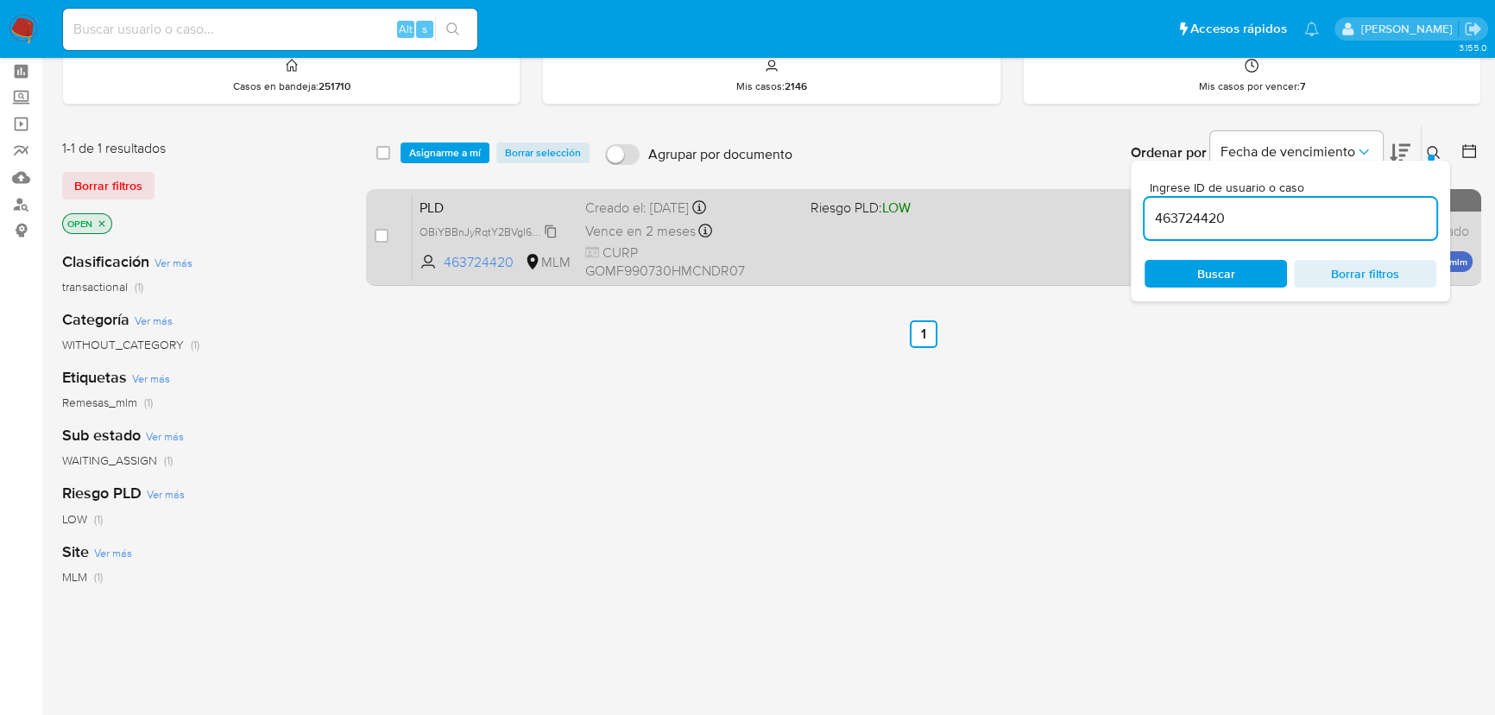
click at [545, 230] on span "OBiYBBnJyRqtY2BVgl60nt60" at bounding box center [490, 230] width 142 height 19
click at [379, 236] on input "checkbox" at bounding box center [382, 236] width 14 height 14
checkbox input "true"
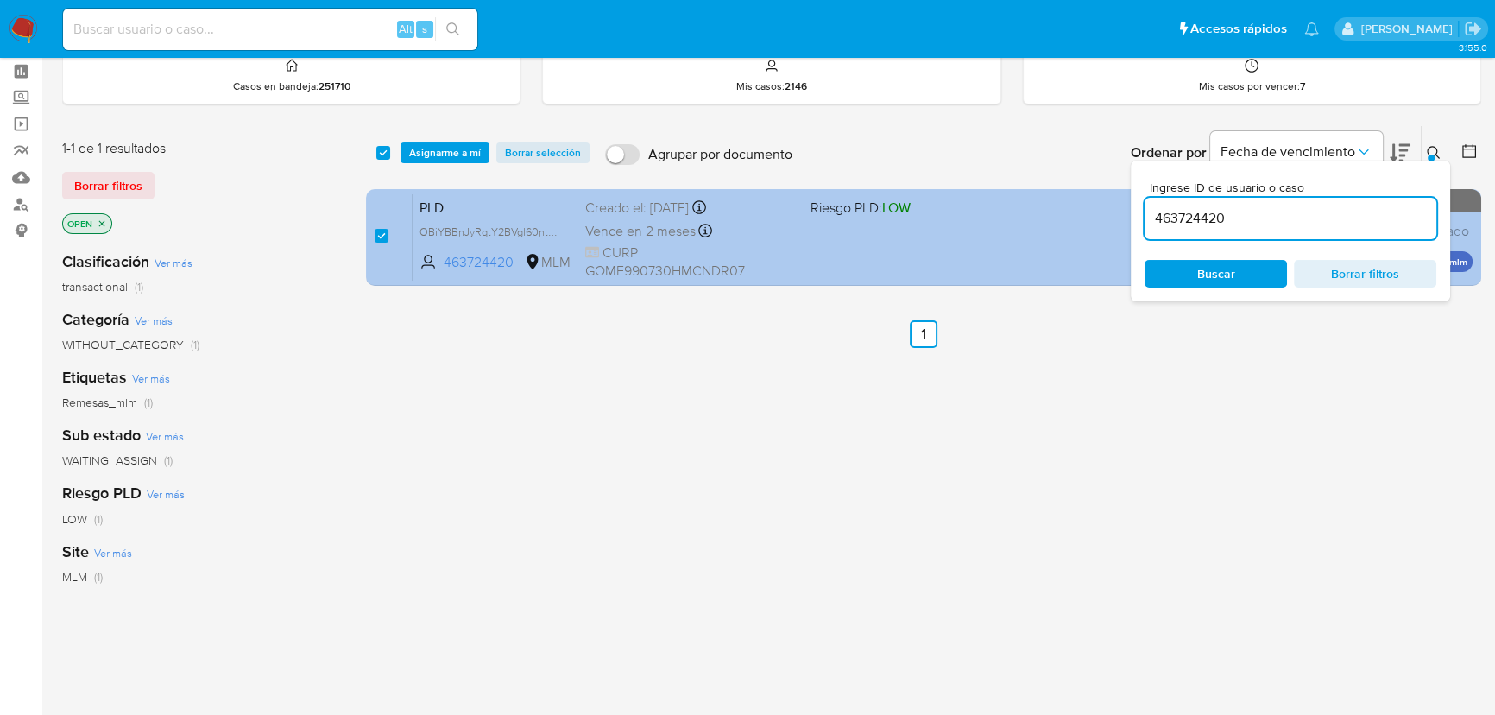
drag, startPoint x: 1241, startPoint y: 227, endPoint x: 1045, endPoint y: 205, distance: 197.2
click at [1045, 205] on div "select-all-cases-checkbox Asignarme a mí Borrar selección Agrupar por documento…" at bounding box center [923, 208] width 1115 height 167
type input "298929549"
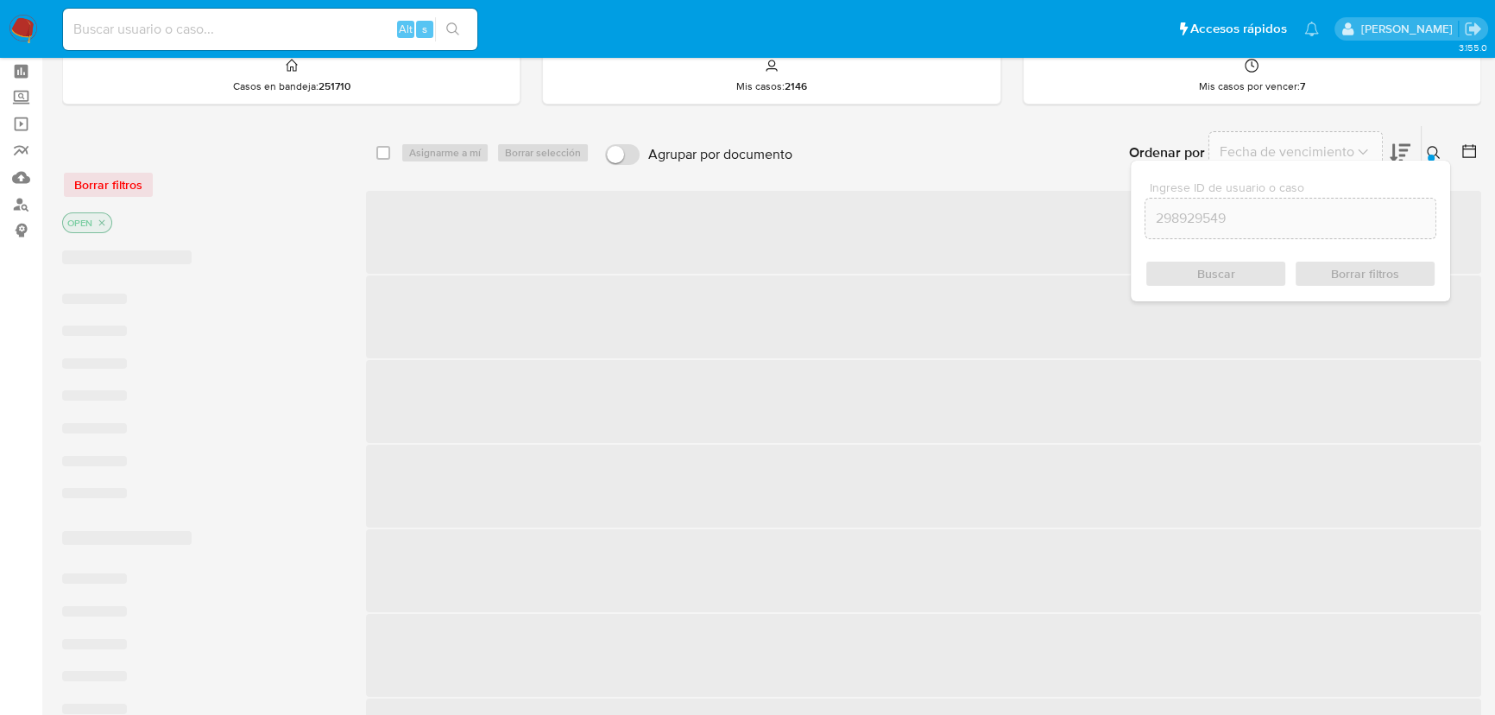
checkbox input "false"
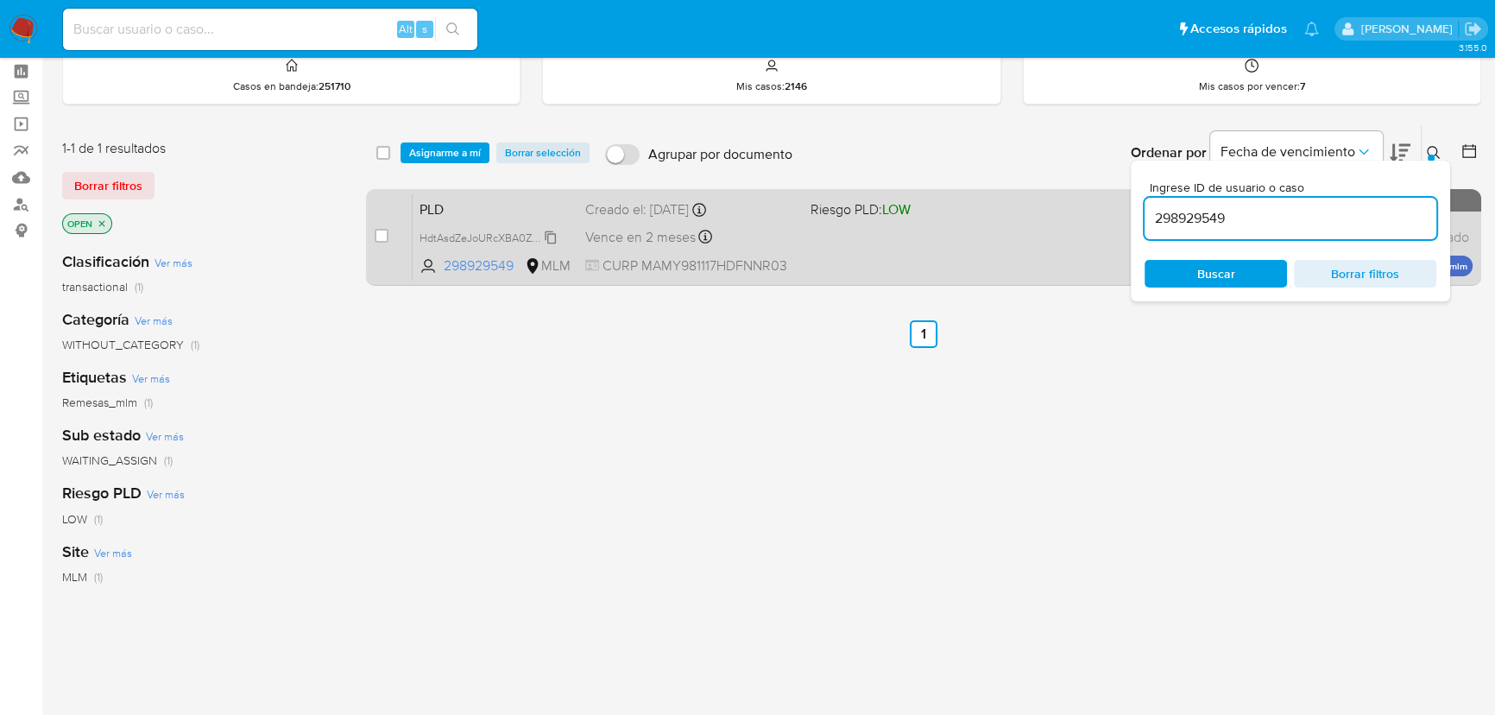
click at [546, 234] on span "HdtAsdZeJoURcXBA0Z3jxLR0" at bounding box center [491, 236] width 145 height 19
click at [382, 233] on input "checkbox" at bounding box center [382, 236] width 14 height 14
checkbox input "true"
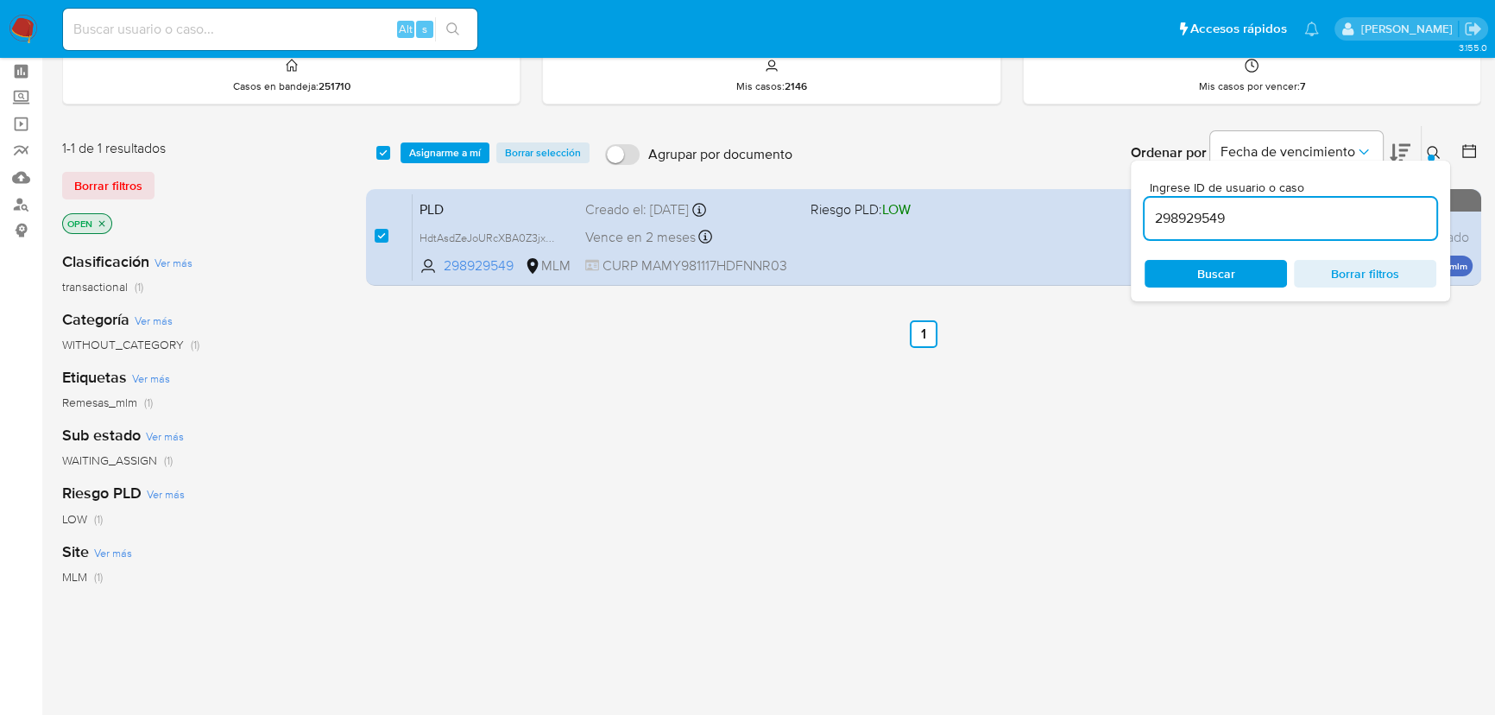
click at [1254, 227] on div "298929549" at bounding box center [1290, 218] width 292 height 41
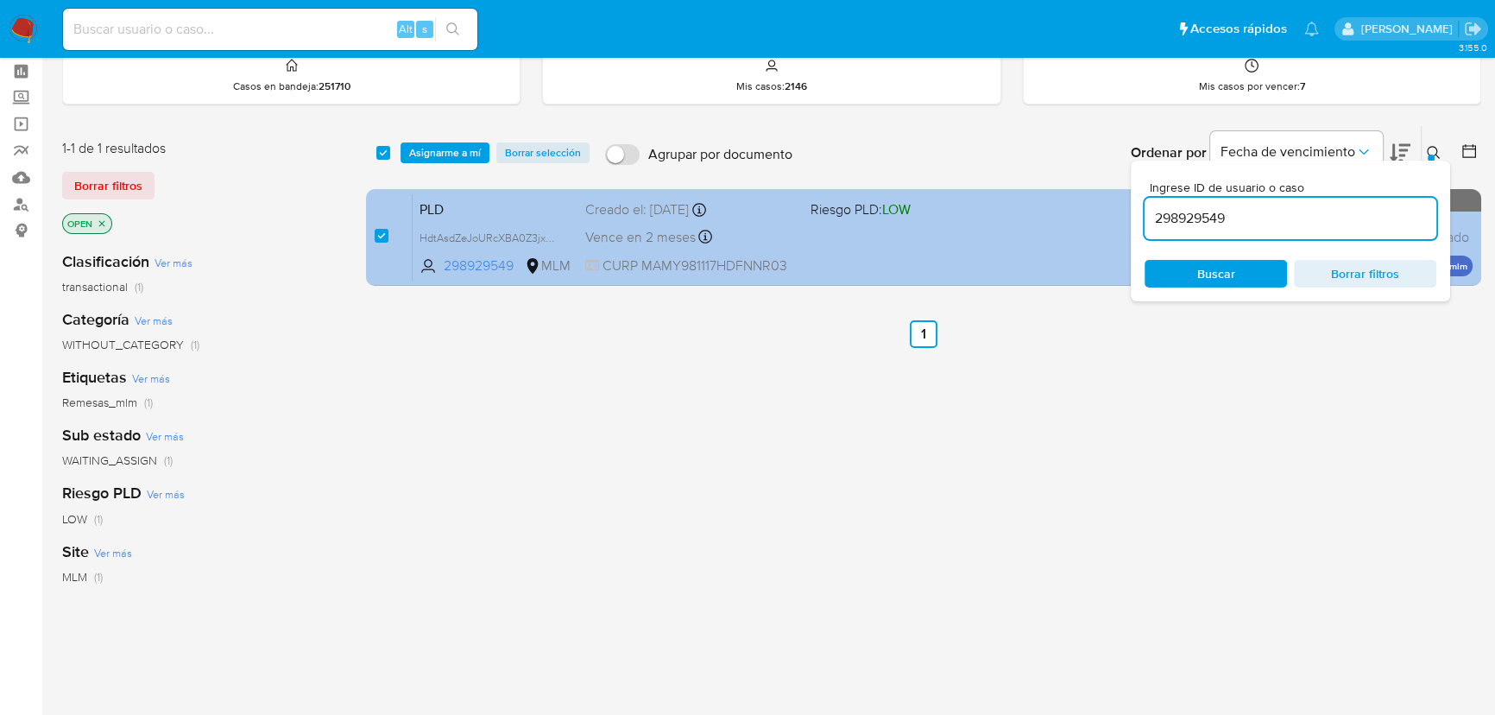
drag, startPoint x: 958, startPoint y: 204, endPoint x: 891, endPoint y: 197, distance: 67.7
click at [899, 197] on div "select-all-cases-checkbox Asignarme a mí Borrar selección Agrupar por documento…" at bounding box center [923, 208] width 1115 height 167
paste input "506623114"
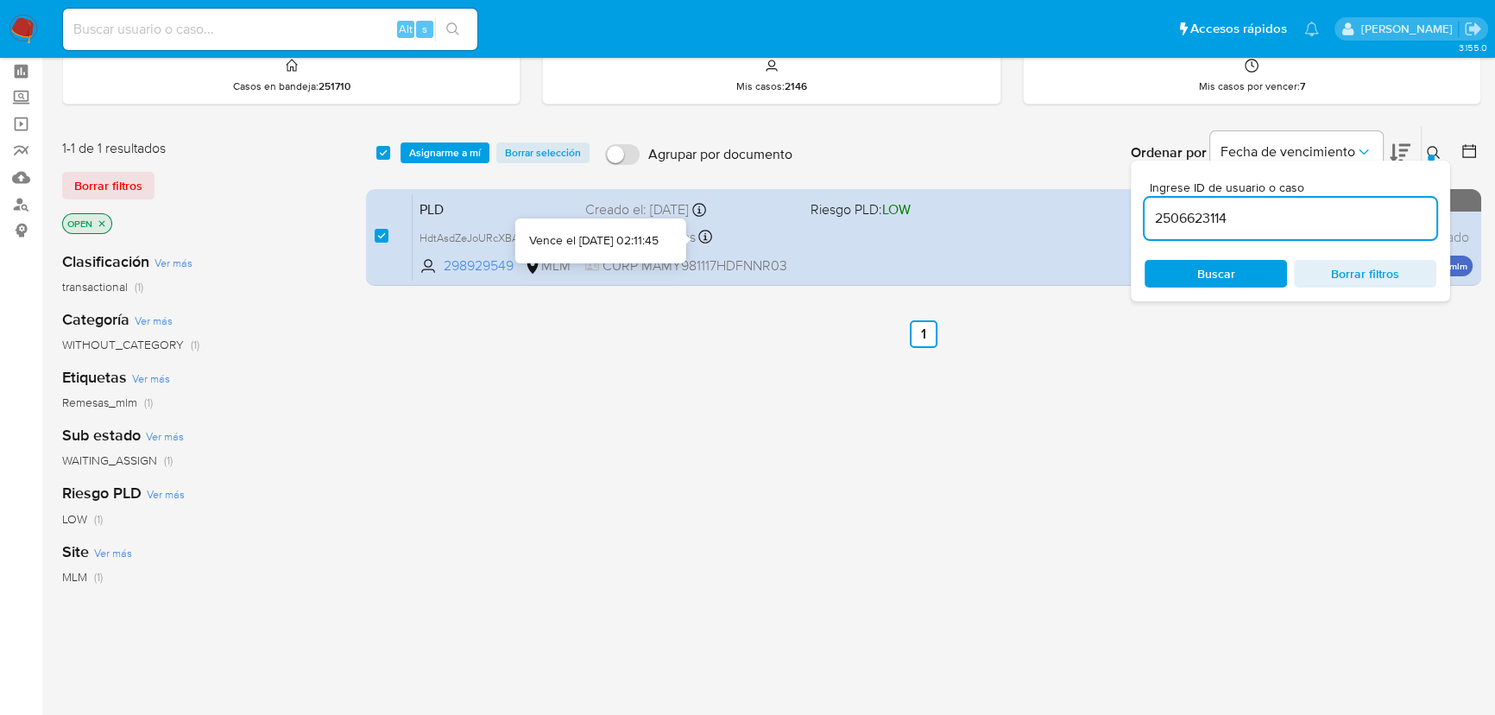
type input "2506623114"
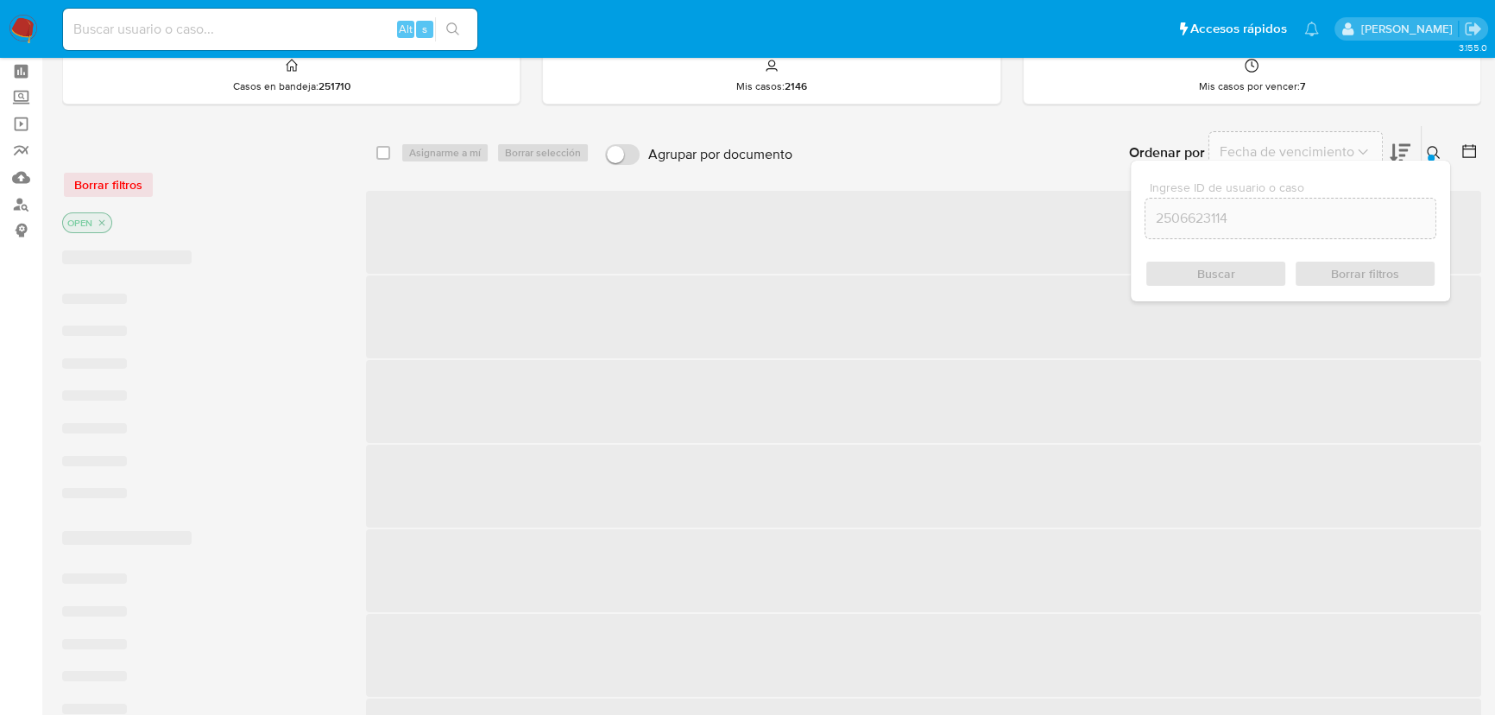
checkbox input "false"
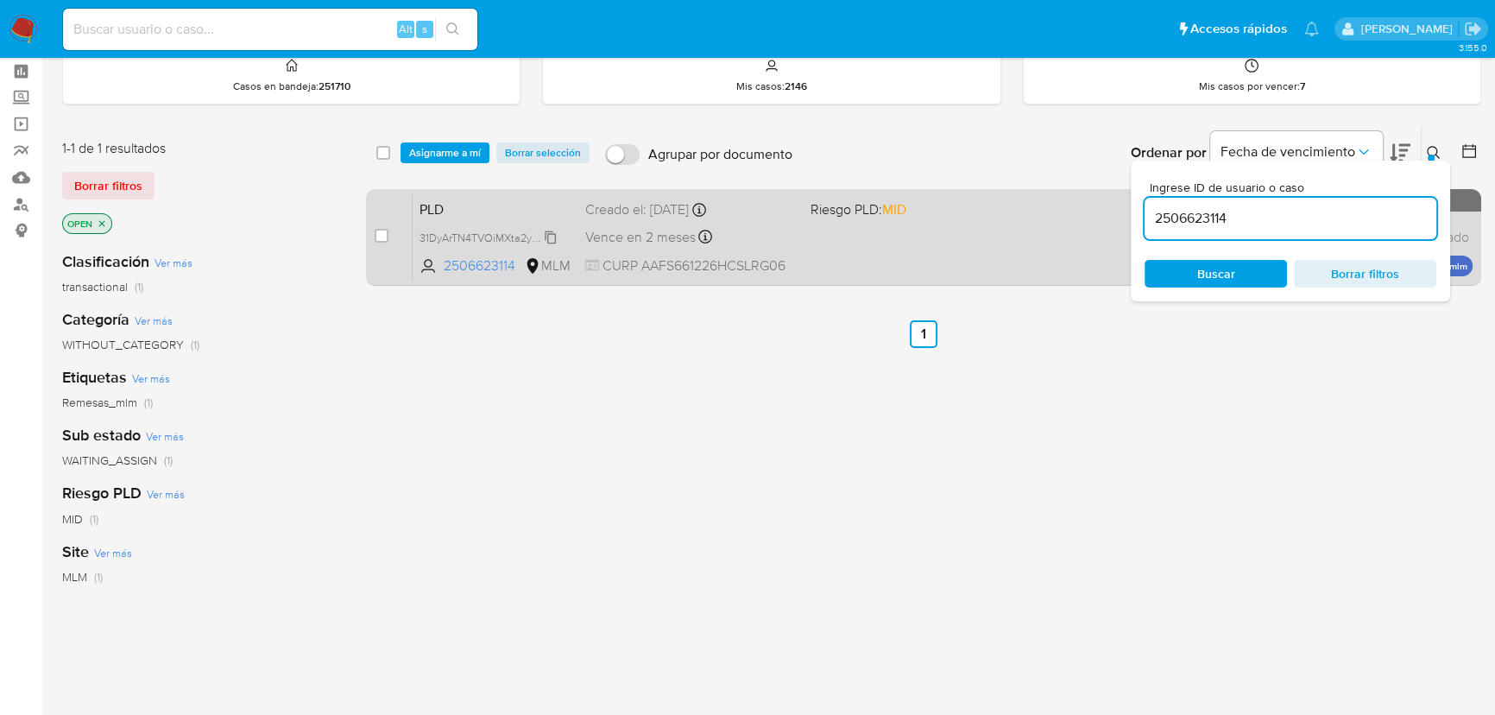
click at [545, 238] on span "31DyArTN4TVOiMXta2yAKSv6" at bounding box center [490, 236] width 143 height 19
click at [382, 238] on input "checkbox" at bounding box center [382, 236] width 14 height 14
checkbox input "true"
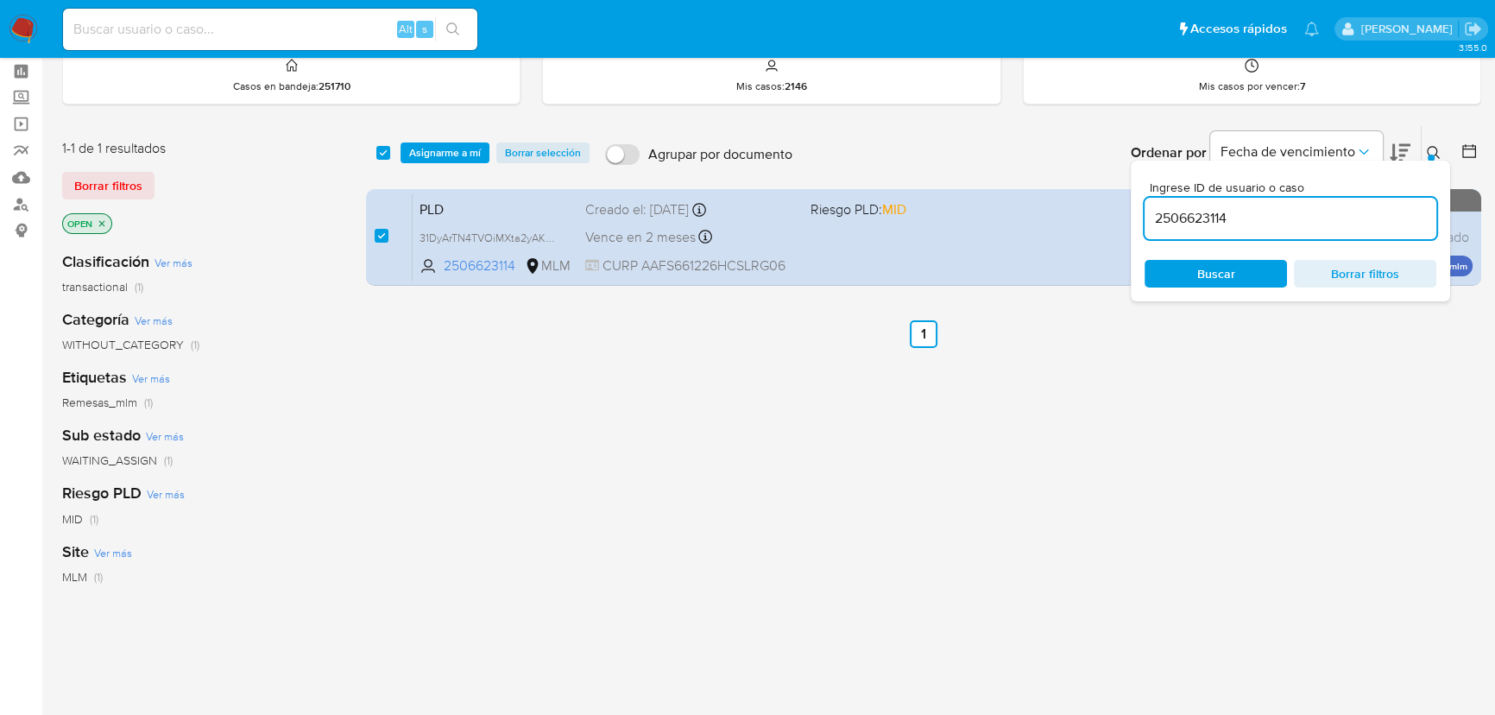
drag, startPoint x: 1262, startPoint y: 213, endPoint x: 746, endPoint y: 178, distance: 517.2
click at [758, 179] on div "select-all-cases-checkbox Asignarme a mí Borrar selección Agrupar por documento…" at bounding box center [923, 208] width 1115 height 167
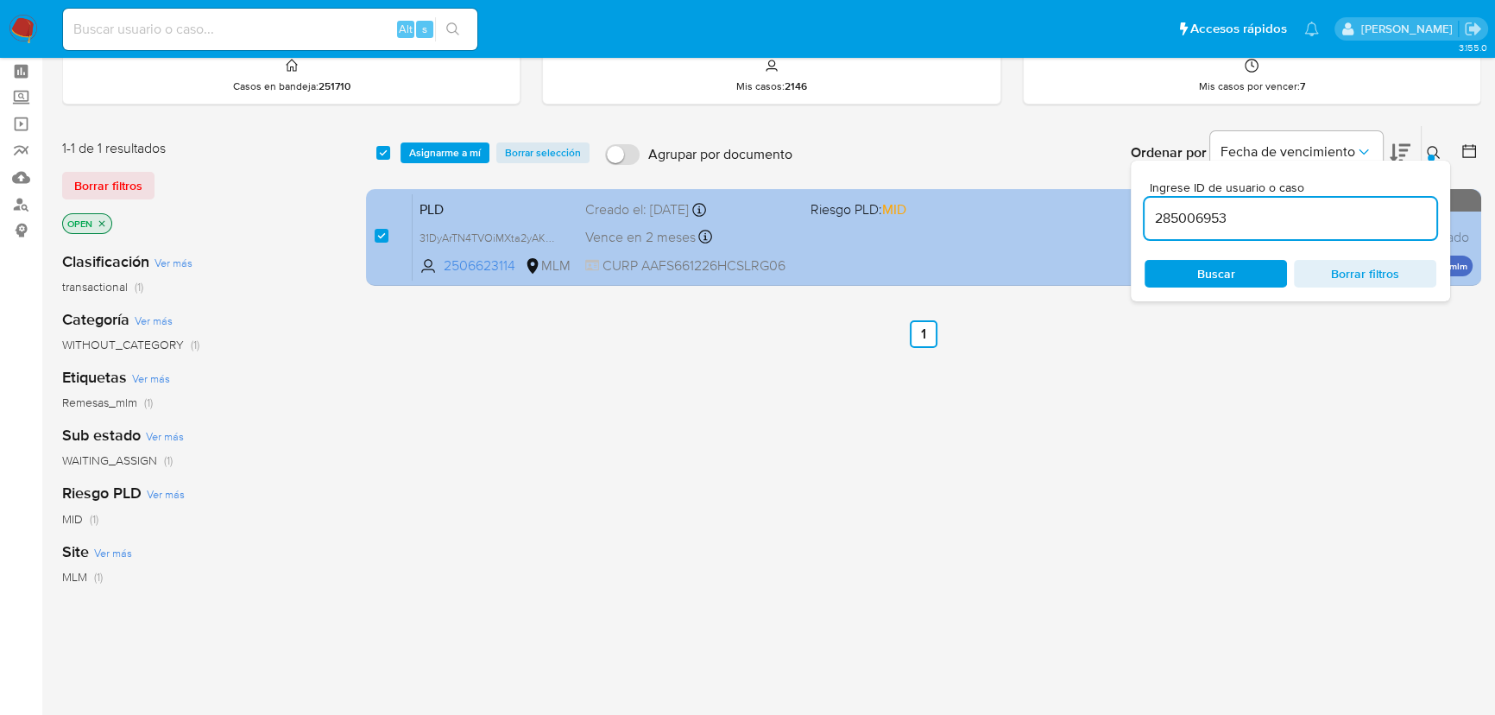
type input "285006953"
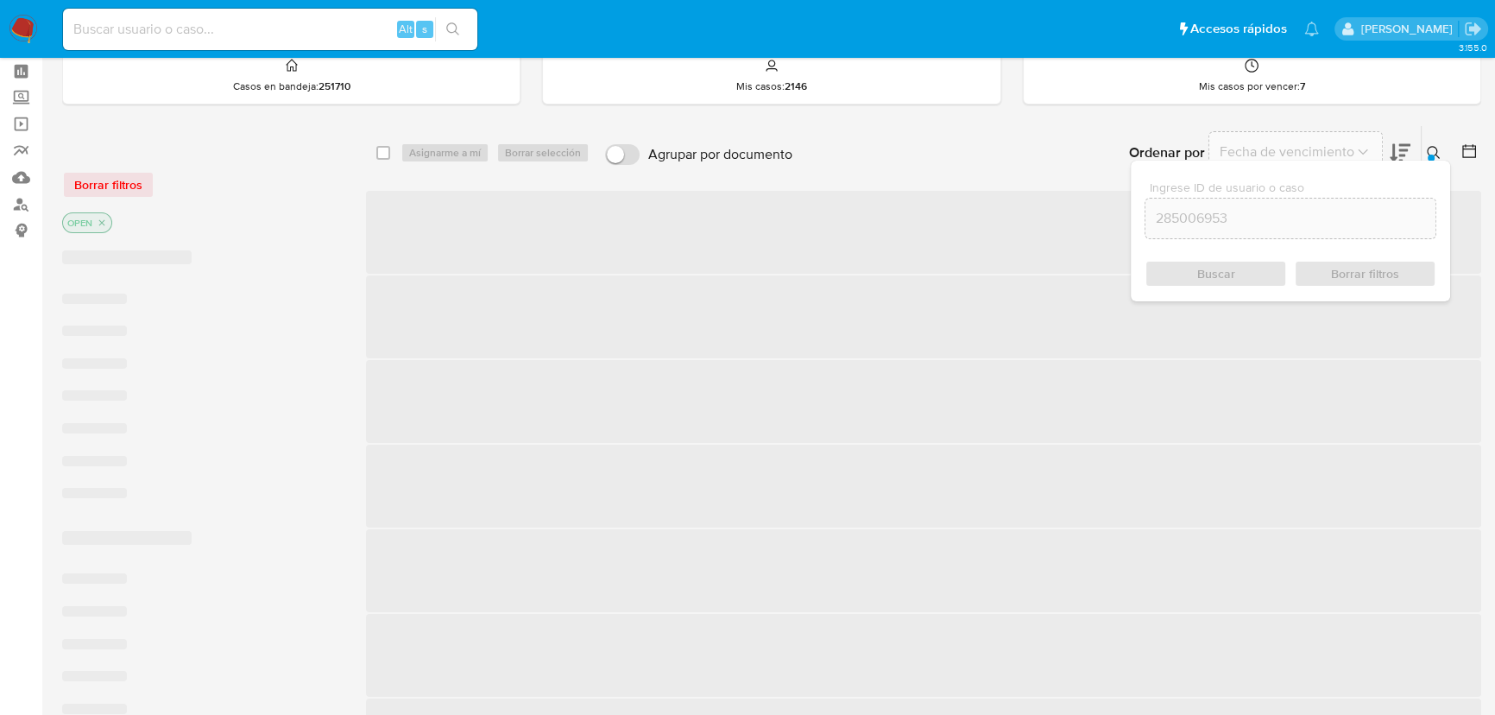
checkbox input "false"
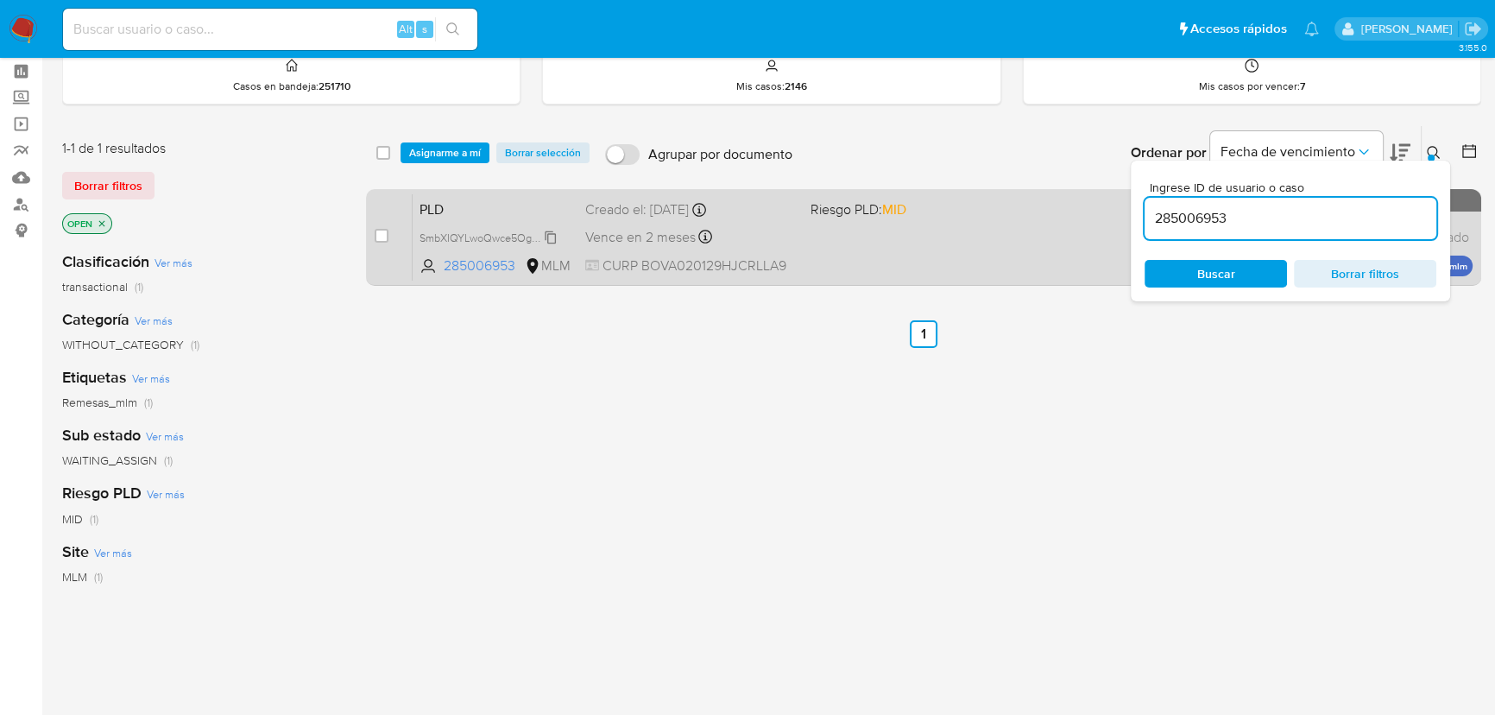
drag, startPoint x: 551, startPoint y: 236, endPoint x: 420, endPoint y: 241, distance: 131.3
click at [538, 237] on span "SmbXIQYLwoQwce5Og88h5LhP" at bounding box center [496, 236] width 154 height 19
click at [385, 234] on input "checkbox" at bounding box center [382, 236] width 14 height 14
checkbox input "true"
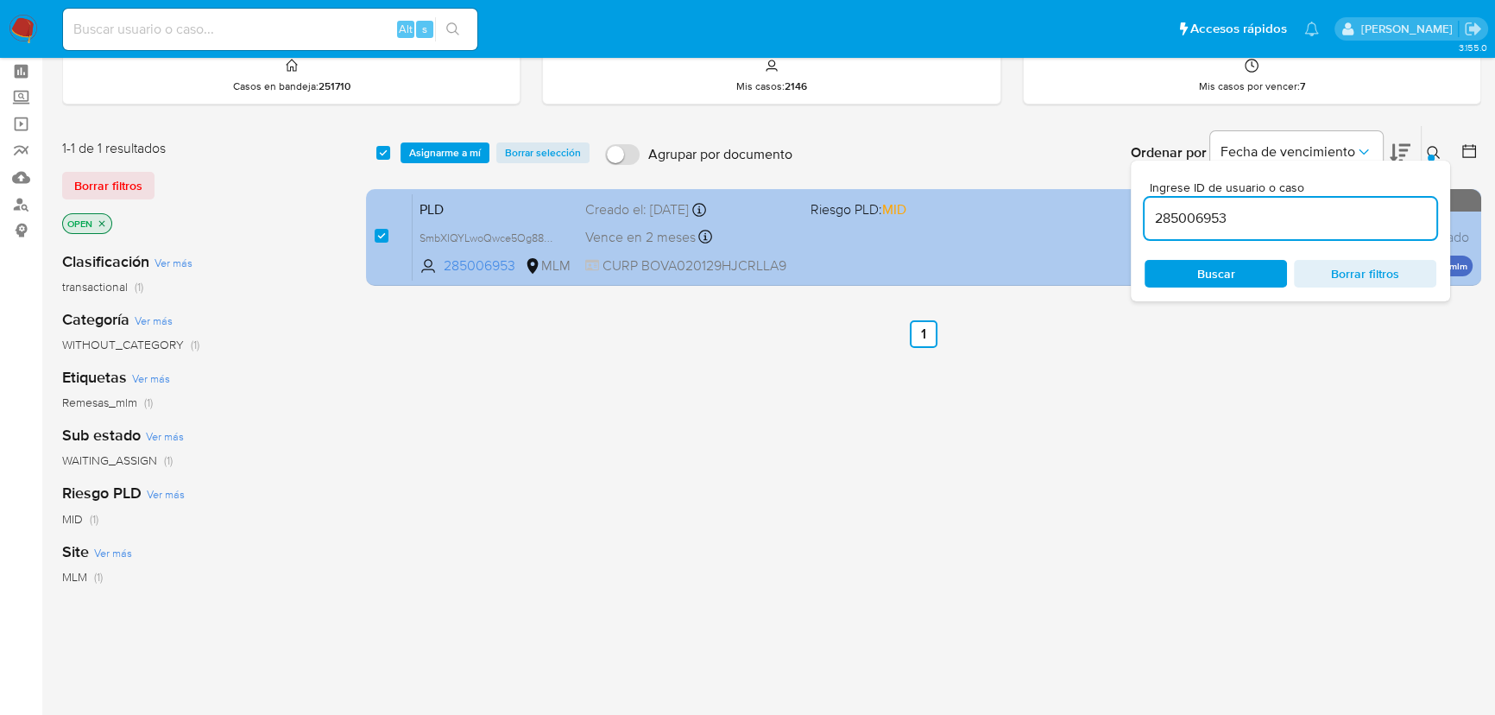
drag, startPoint x: 1239, startPoint y: 219, endPoint x: 859, endPoint y: 189, distance: 380.9
click at [926, 191] on div "select-all-cases-checkbox Asignarme a mí Borrar selección Agrupar por documento…" at bounding box center [923, 208] width 1115 height 167
type input "334699211"
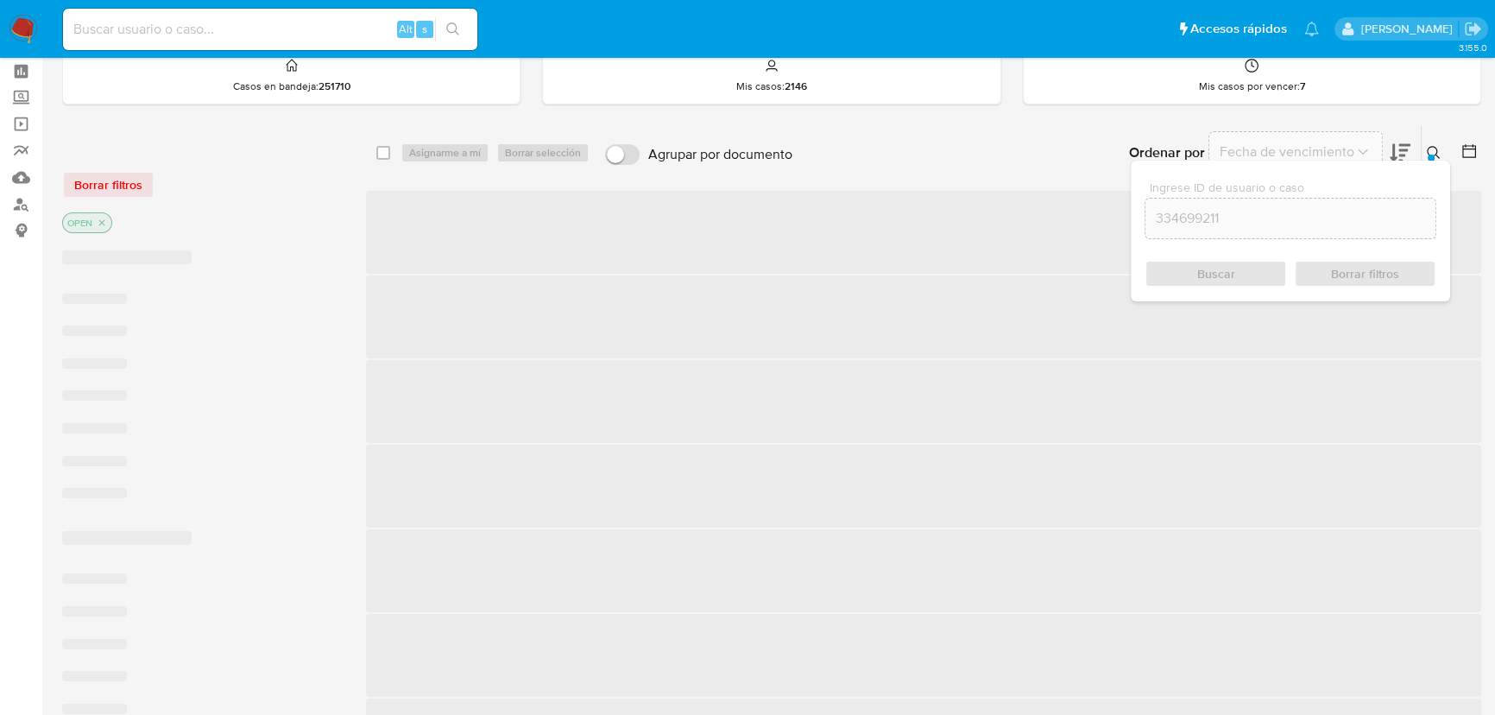
checkbox input "false"
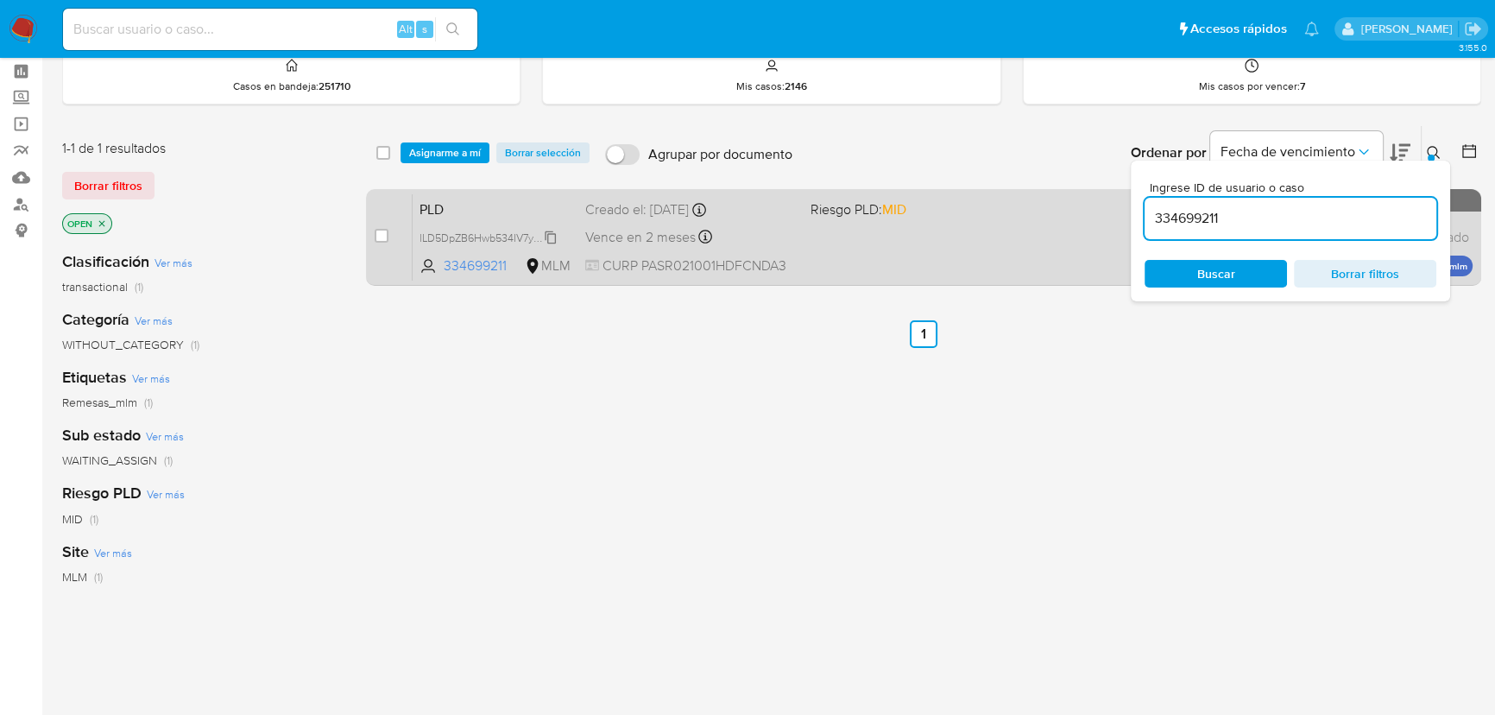
click at [540, 233] on span "lLD5DpZB6Hwb534IV7ybVVlt" at bounding box center [488, 236] width 139 height 19
click at [388, 232] on div "case-item-checkbox No es posible asignar el caso" at bounding box center [394, 236] width 38 height 87
drag, startPoint x: 1263, startPoint y: 227, endPoint x: 988, endPoint y: 201, distance: 276.5
click at [988, 201] on div "select-all-cases-checkbox Asignarme a mí Borrar selección Agrupar por documento…" at bounding box center [923, 208] width 1115 height 167
type input "1111854345"
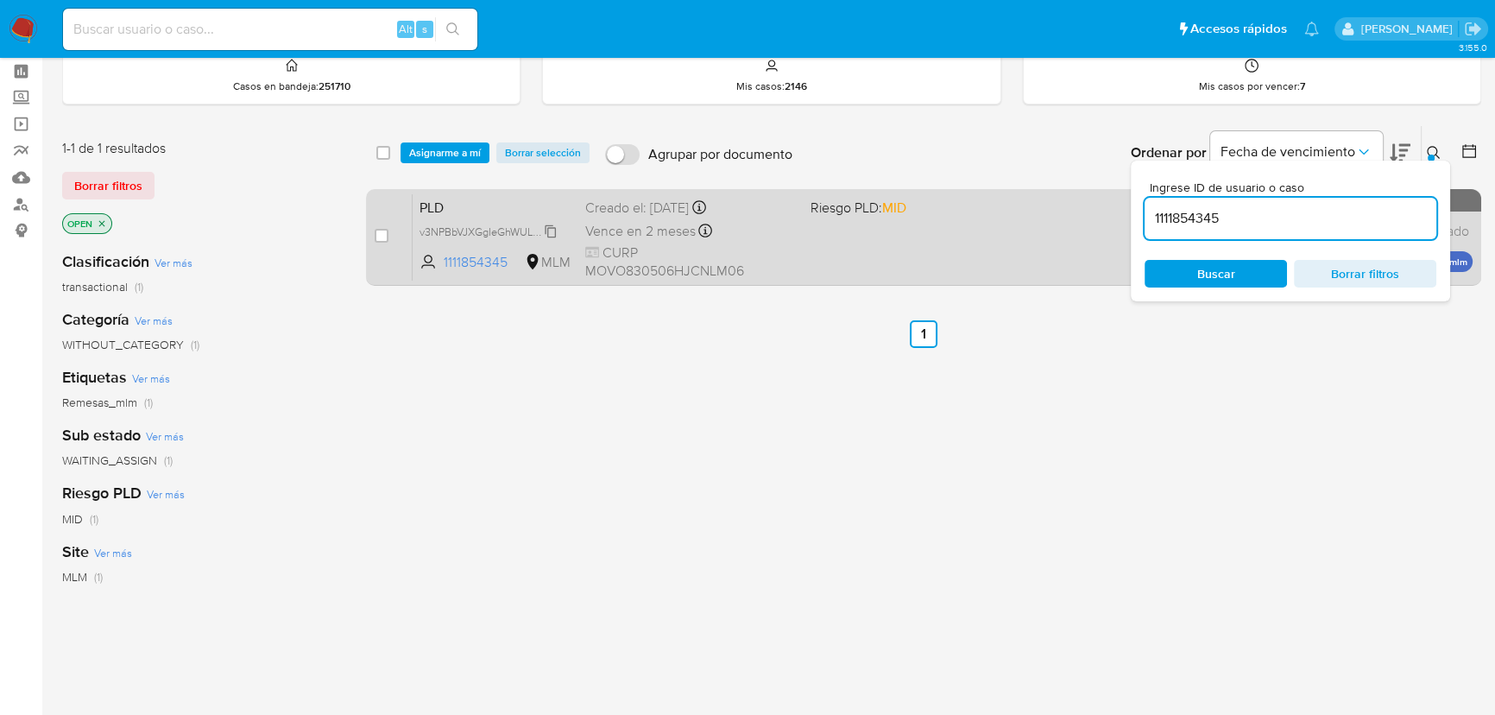
click at [545, 230] on span "v3NPBbVJXGgIeGhWULO3NLmH" at bounding box center [497, 230] width 157 height 19
click at [383, 232] on input "checkbox" at bounding box center [382, 236] width 14 height 14
checkbox input "true"
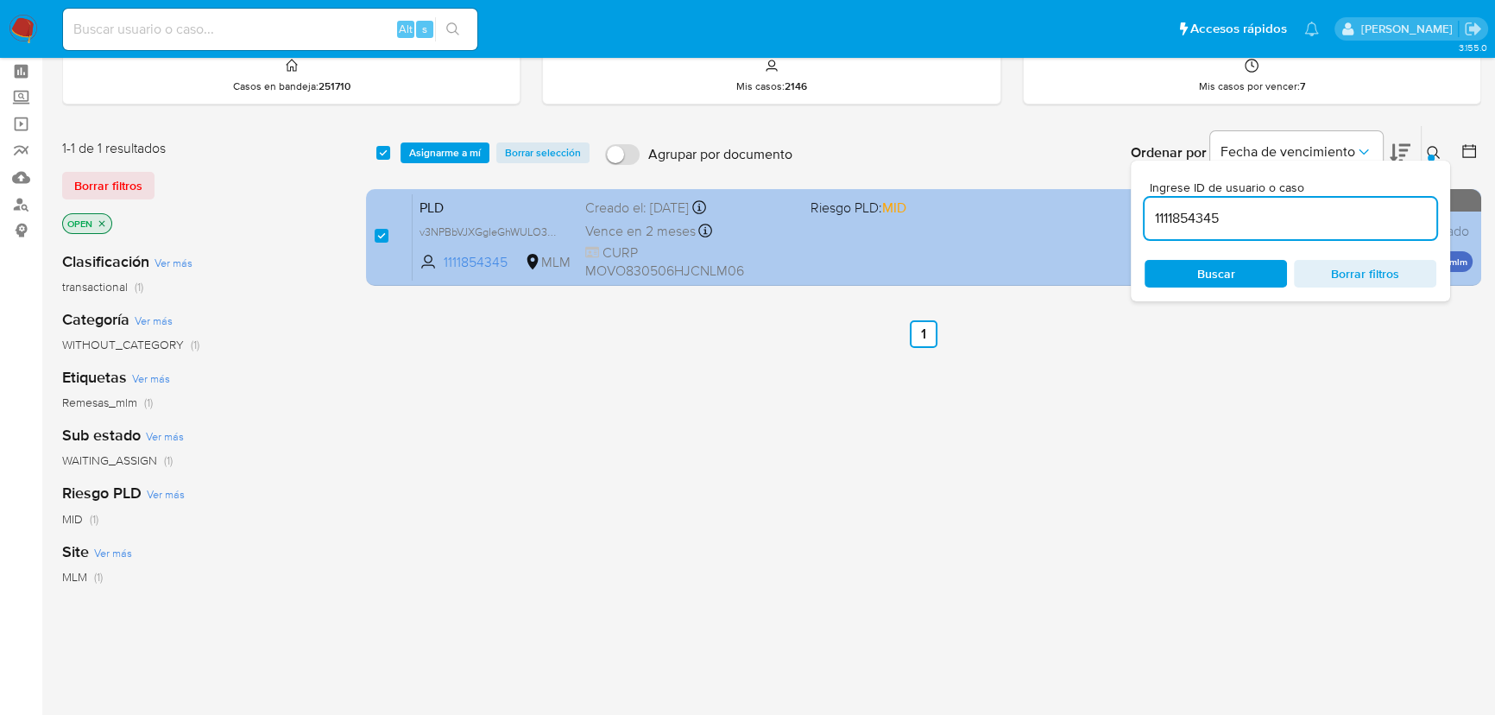
drag, startPoint x: 1003, startPoint y: 209, endPoint x: 736, endPoint y: 188, distance: 267.4
click at [778, 193] on div "select-all-cases-checkbox Asignarme a mí Borrar selección Agrupar por documento…" at bounding box center [923, 208] width 1115 height 167
type input "538562810"
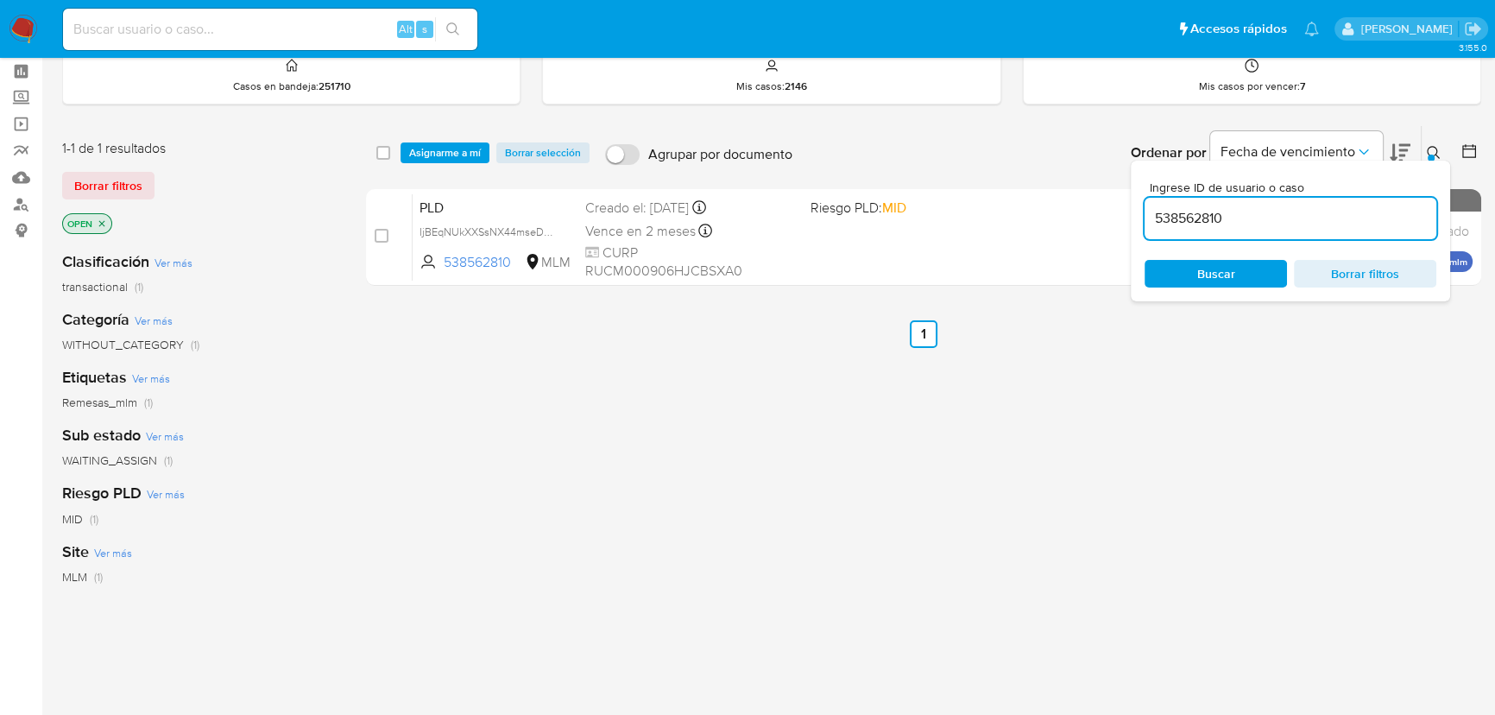
checkbox input "false"
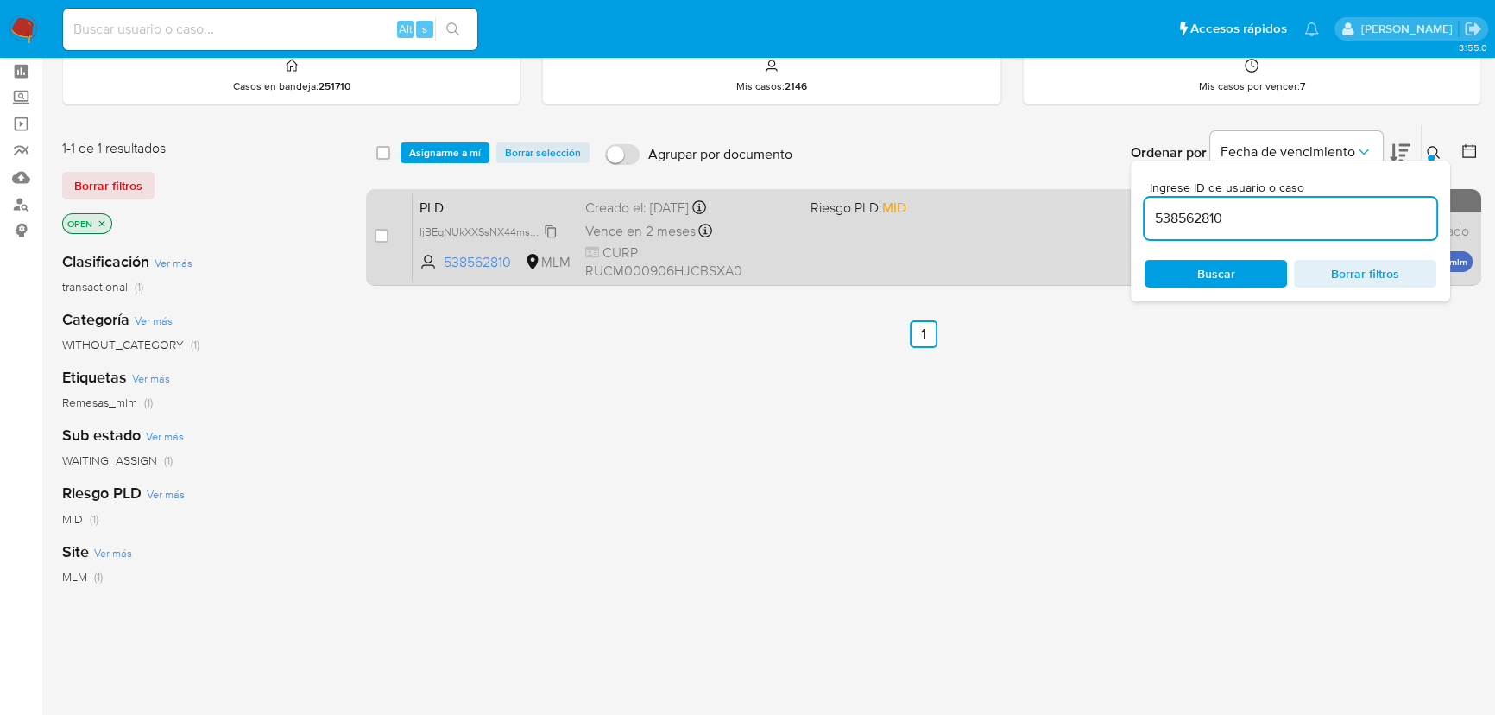
click at [549, 227] on span "IjBEqNUkXXSsNX44mseDzWNO" at bounding box center [496, 230] width 155 height 19
click at [379, 238] on input "checkbox" at bounding box center [382, 236] width 14 height 14
checkbox input "true"
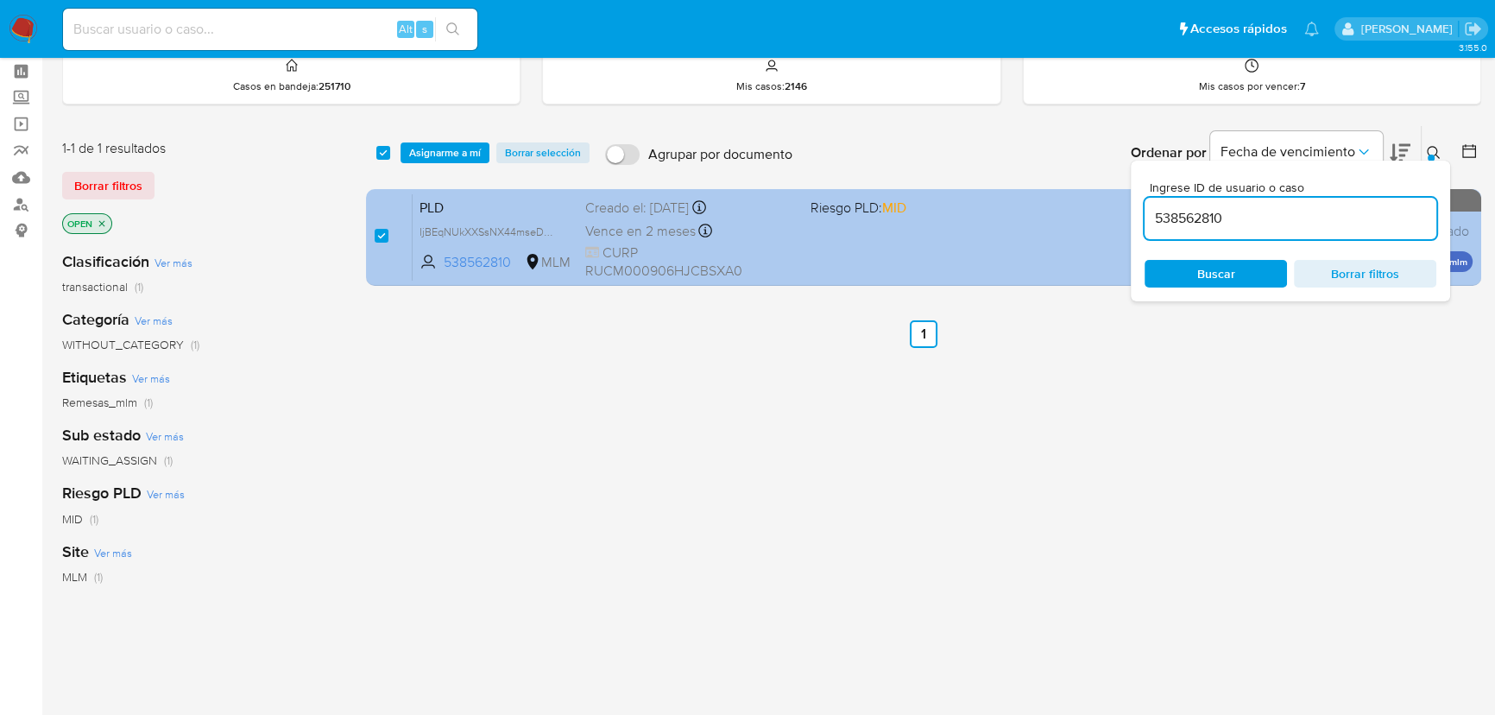
drag, startPoint x: 1221, startPoint y: 220, endPoint x: 845, endPoint y: 202, distance: 376.7
click at [853, 202] on div "select-all-cases-checkbox Asignarme a mí Borrar selección Agrupar por documento…" at bounding box center [923, 208] width 1115 height 167
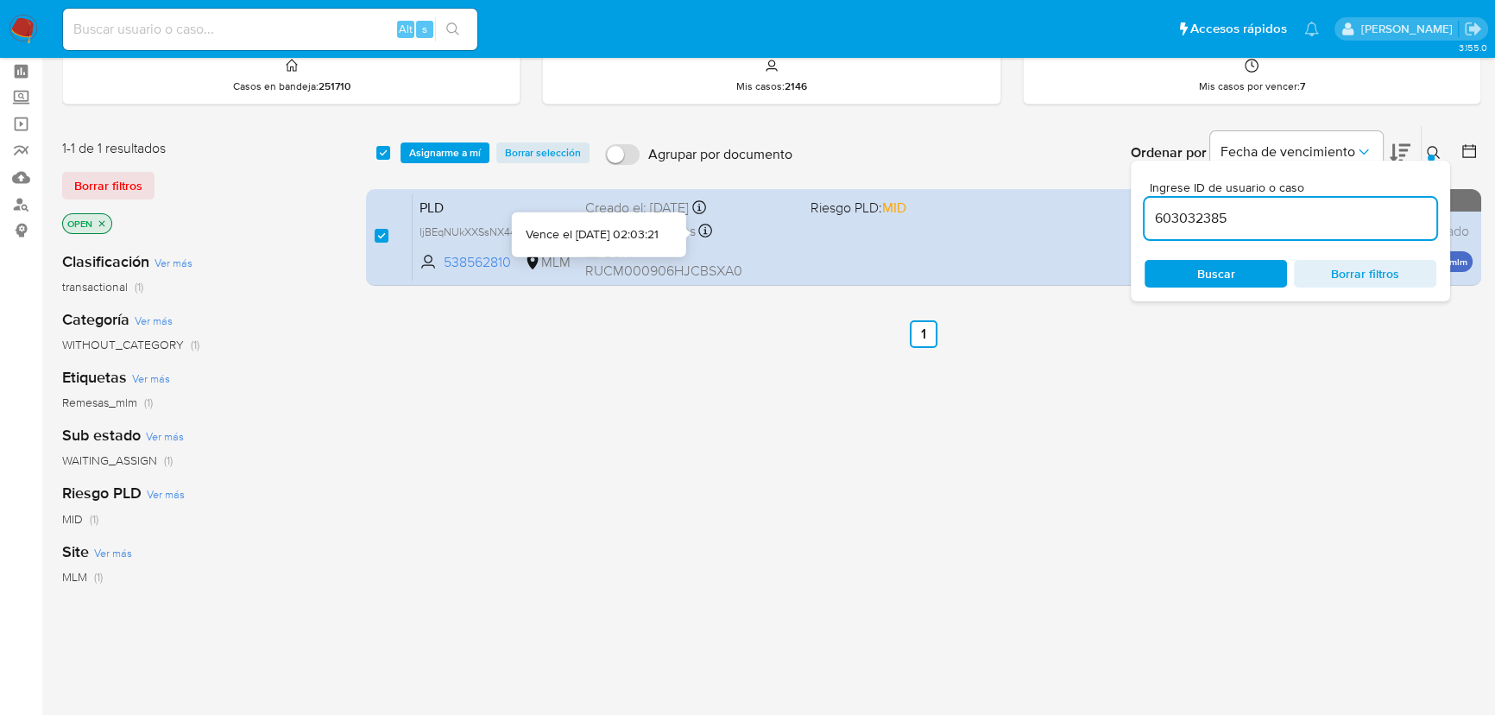
type input "603032385"
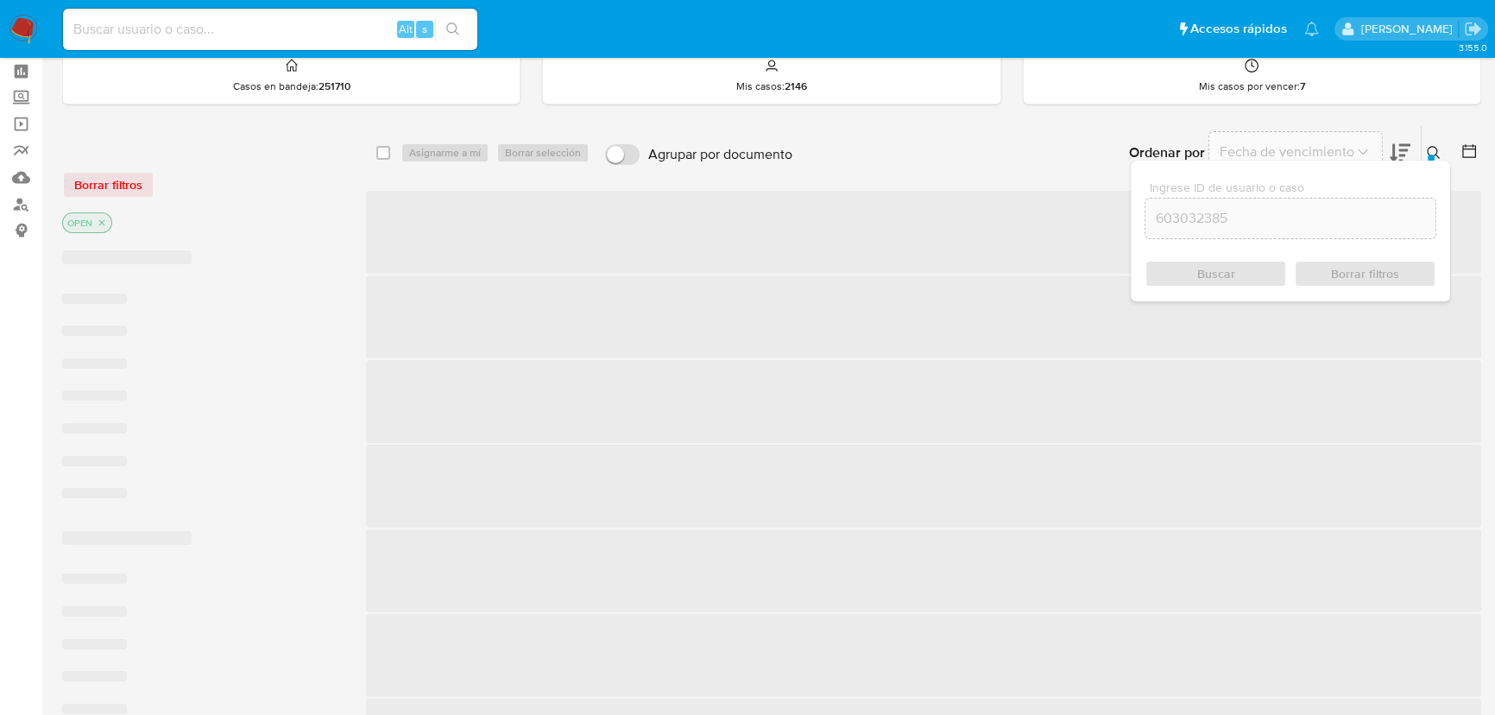
checkbox input "false"
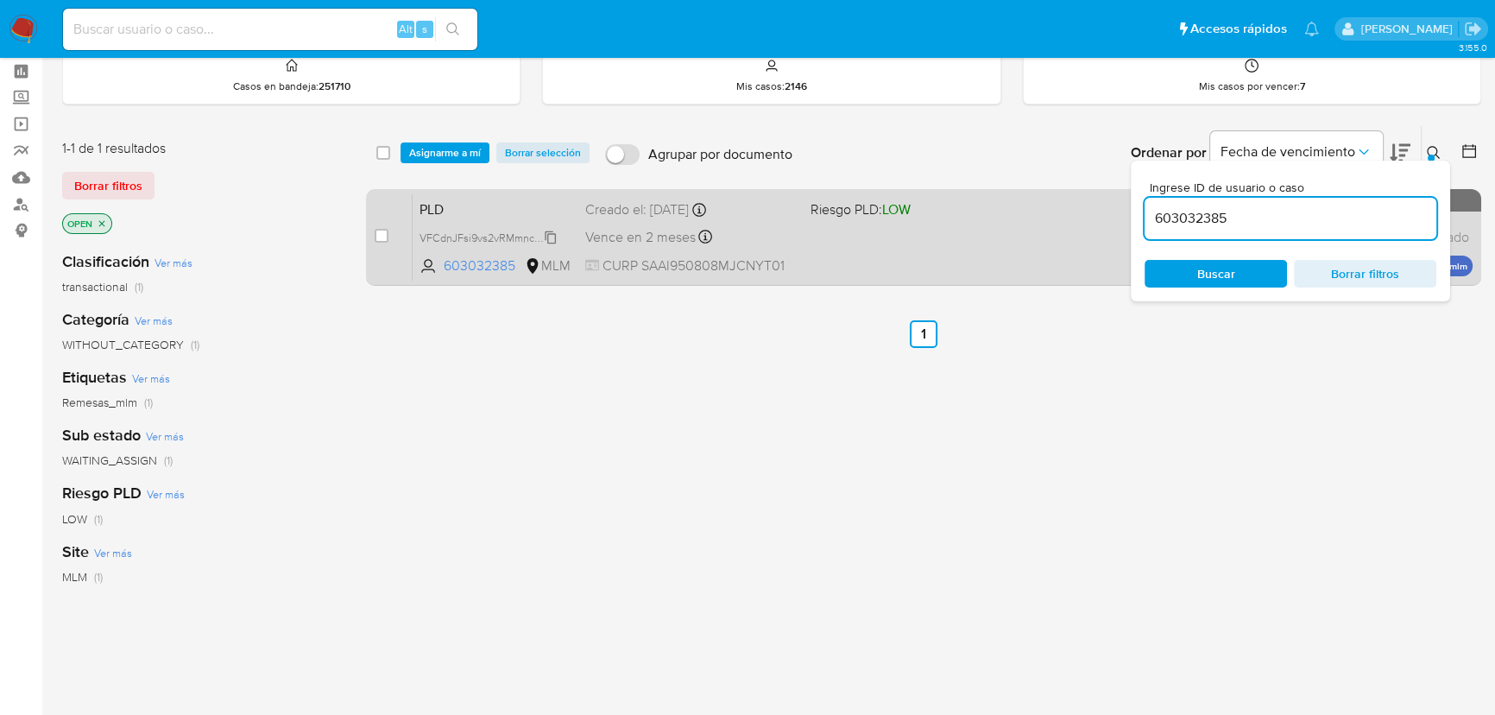
click at [552, 234] on span "VFCdnJFsi9vs2vRMmncuRuMn" at bounding box center [493, 236] width 148 height 19
click at [366, 222] on div "case-item-checkbox No es posible asignar el caso PLD VFCdnJFsi9vs2vRMmncuRuMn C…" at bounding box center [923, 237] width 1115 height 97
click at [376, 236] on input "checkbox" at bounding box center [382, 236] width 14 height 14
checkbox input "true"
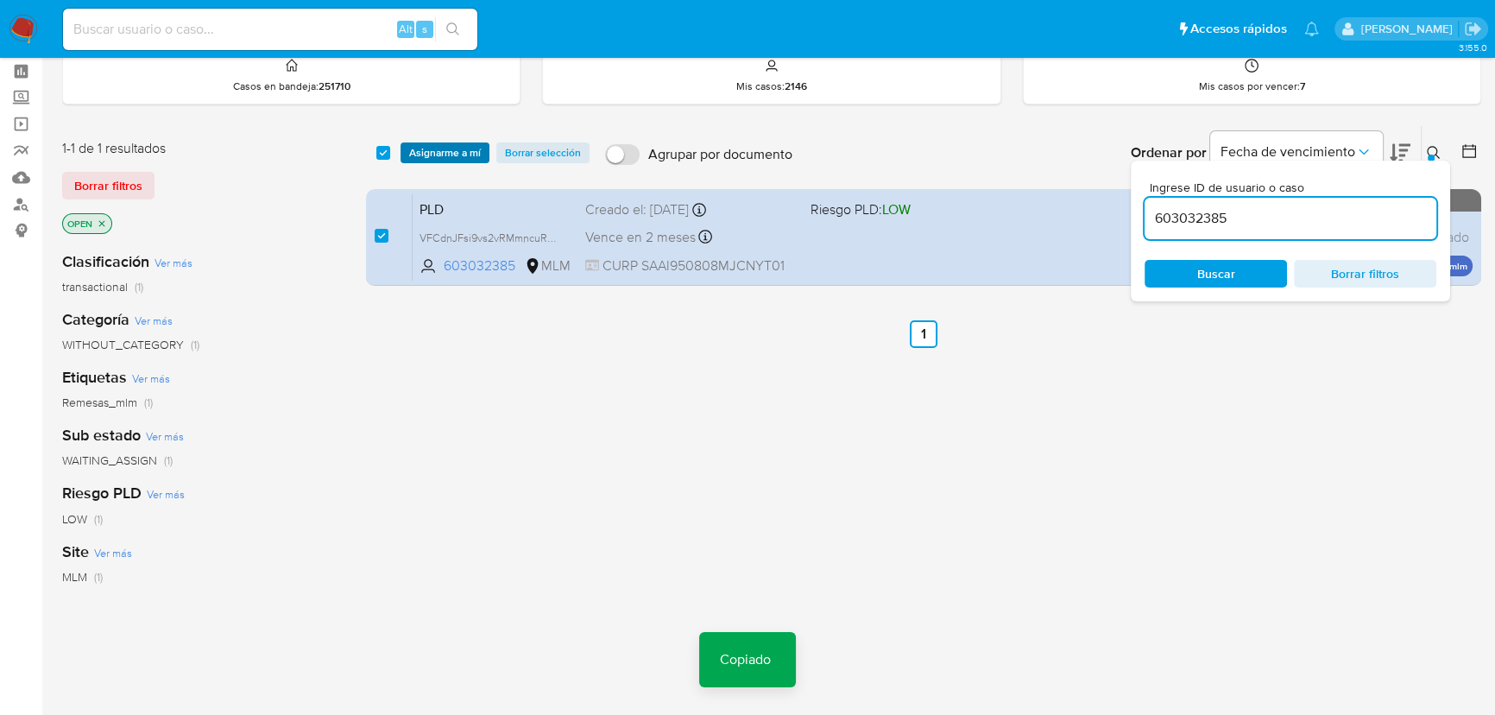
click at [475, 160] on span "Asignarme a mí" at bounding box center [445, 152] width 72 height 17
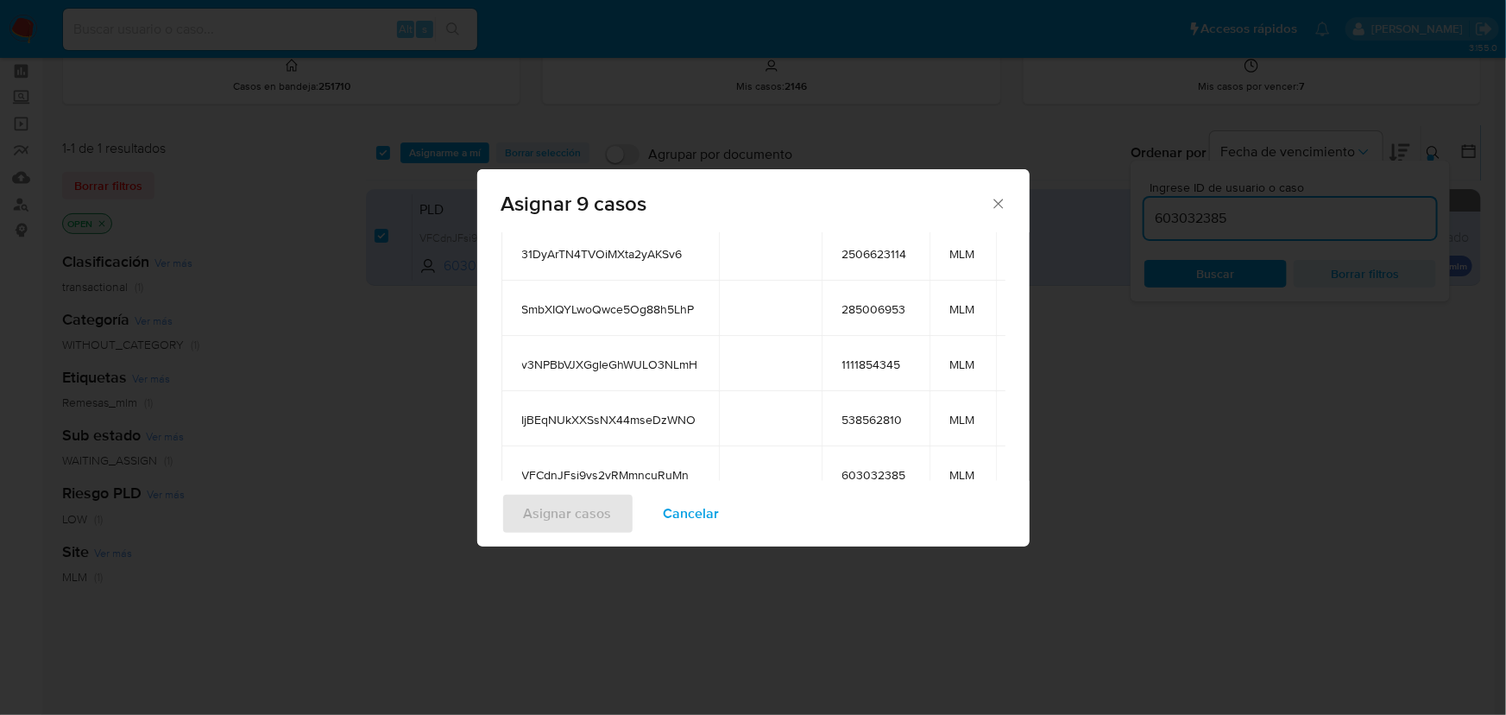
scroll to position [156, 0]
drag, startPoint x: 678, startPoint y: 518, endPoint x: 699, endPoint y: 407, distance: 112.4
click at [678, 517] on span "Cancelar" at bounding box center [692, 513] width 56 height 38
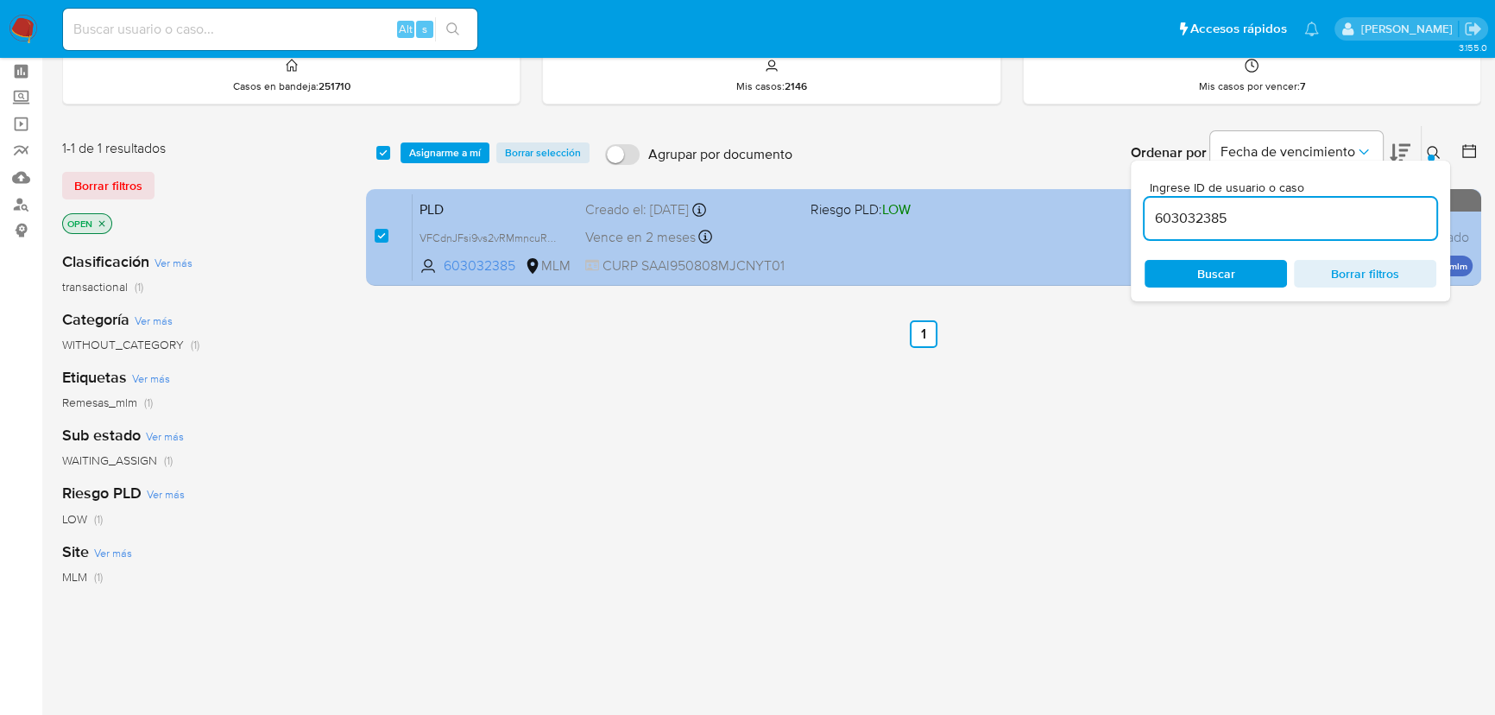
drag, startPoint x: 1253, startPoint y: 220, endPoint x: 818, endPoint y: 190, distance: 436.0
click at [845, 192] on div "select-all-cases-checkbox Asignarme a mí Borrar selección Agrupar por documento…" at bounding box center [923, 208] width 1115 height 167
paste input "538562810"
drag, startPoint x: 1252, startPoint y: 228, endPoint x: 1121, endPoint y: 211, distance: 132.3
click at [1082, 210] on div "select-all-cases-checkbox Asignarme a mí Borrar selección Agrupar por documento…" at bounding box center [923, 208] width 1115 height 167
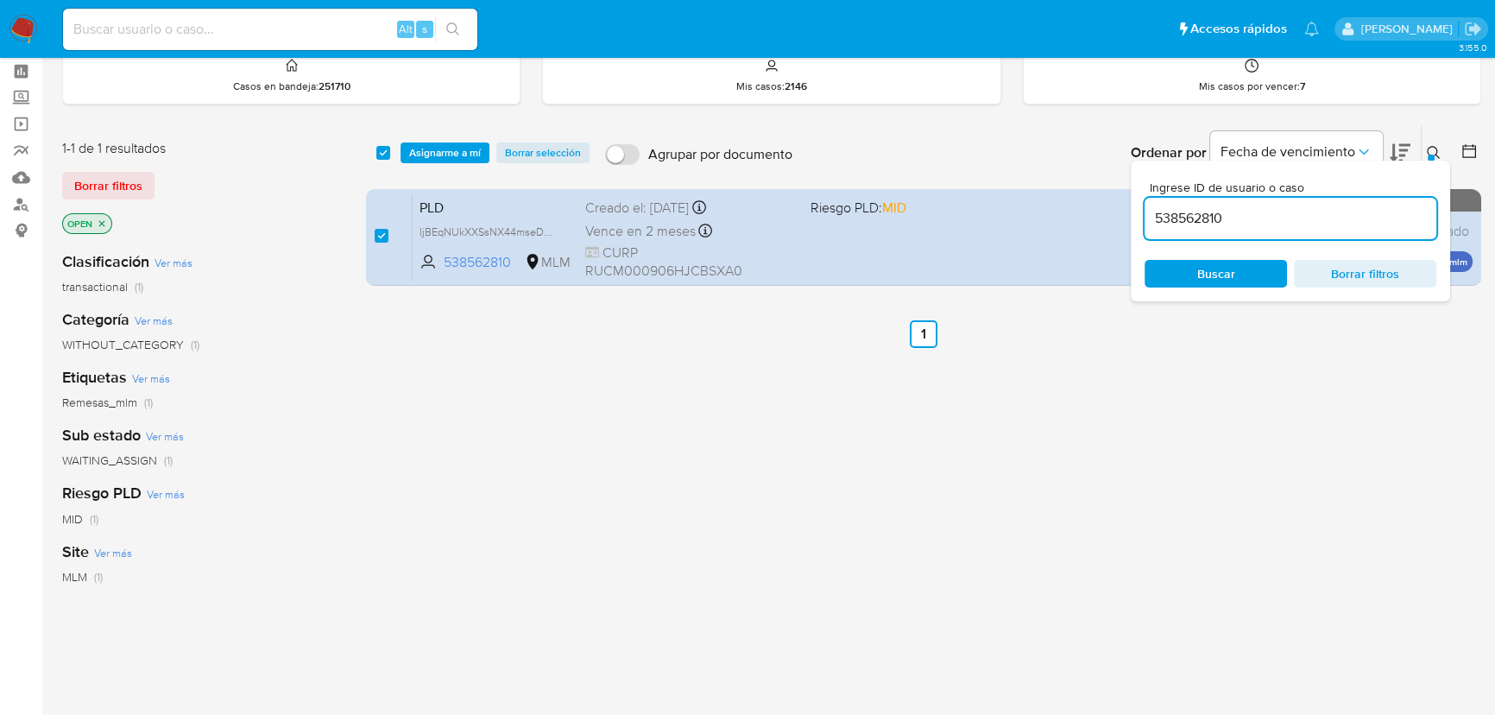
drag, startPoint x: 1286, startPoint y: 216, endPoint x: 1269, endPoint y: 216, distance: 17.3
click at [1284, 216] on input "538562810" at bounding box center [1290, 218] width 292 height 22
click at [1267, 216] on input "538562810" at bounding box center [1290, 218] width 292 height 22
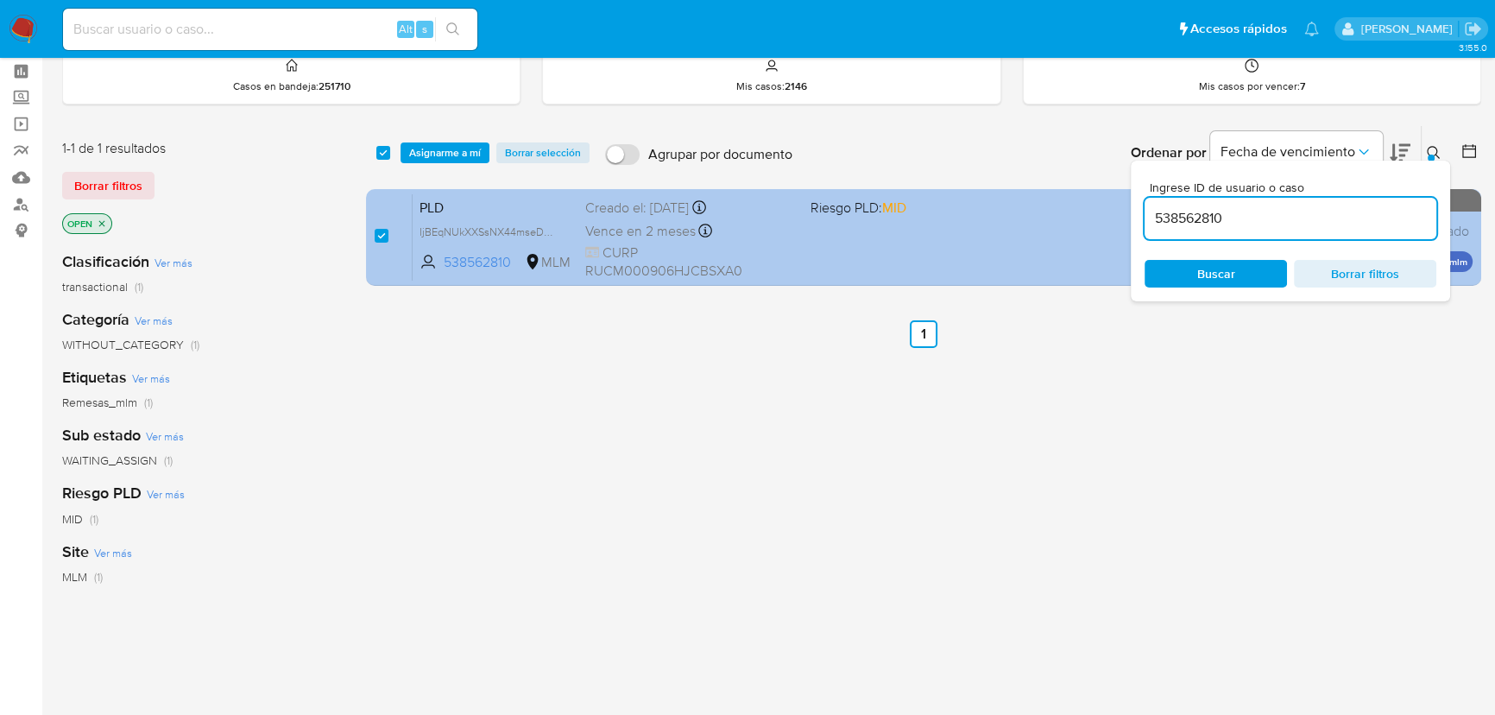
drag, startPoint x: 1245, startPoint y: 218, endPoint x: 984, endPoint y: 214, distance: 261.5
click at [998, 214] on div "select-all-cases-checkbox Asignarme a mí Borrar selección Agrupar por documento…" at bounding box center [923, 208] width 1115 height 167
paste input "1111854345"
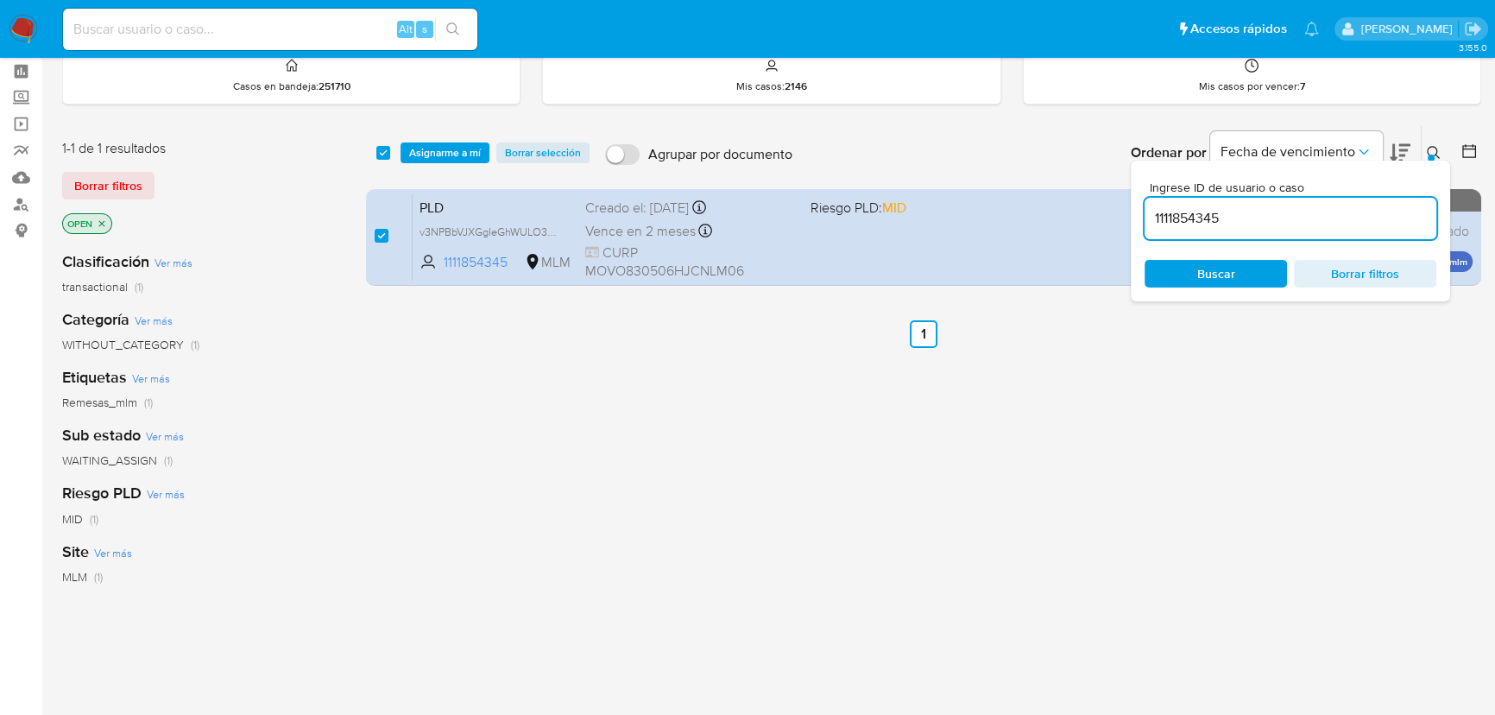
drag, startPoint x: 1279, startPoint y: 211, endPoint x: 933, endPoint y: 177, distance: 347.8
click at [930, 179] on div "select-all-cases-checkbox Asignarme a mí Borrar selección Agrupar por documento…" at bounding box center [923, 208] width 1115 height 167
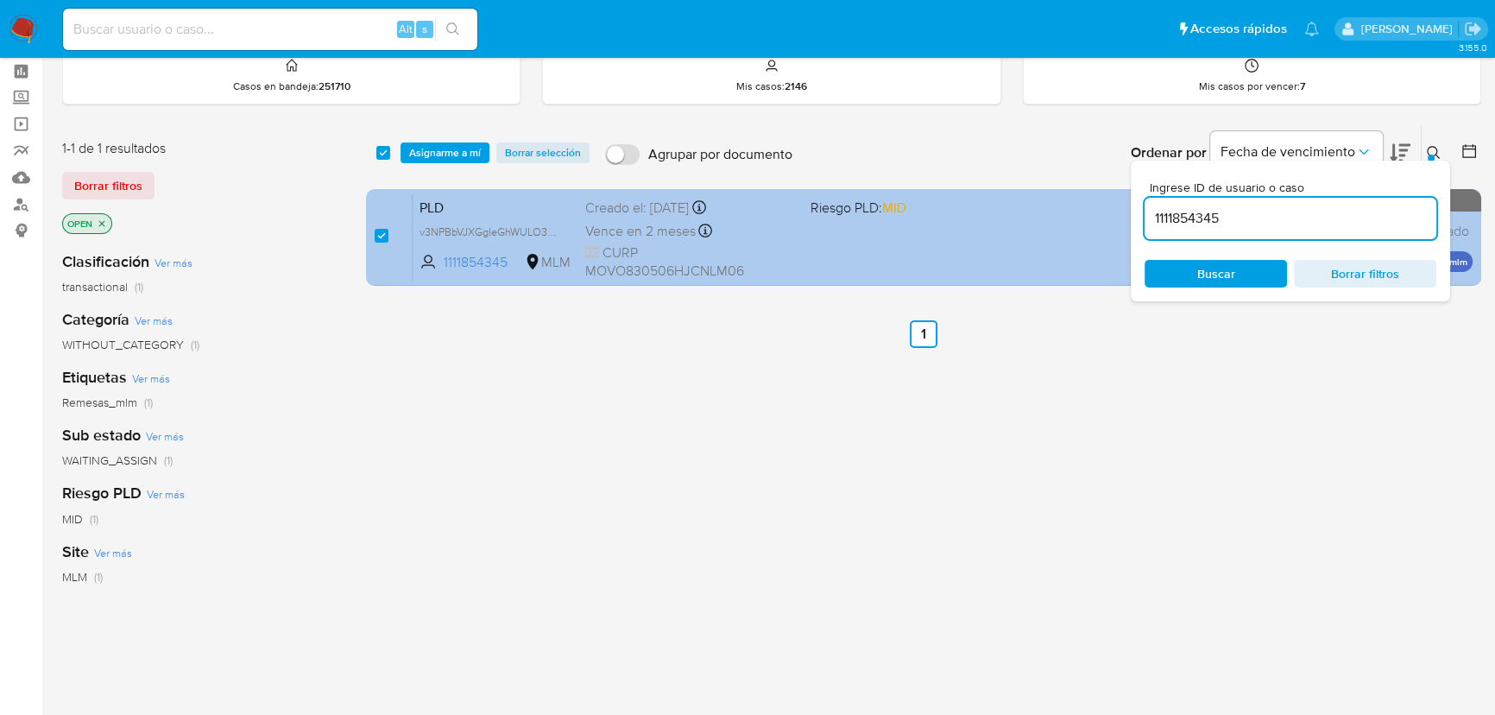
paste input "334699211"
type input "334699211"
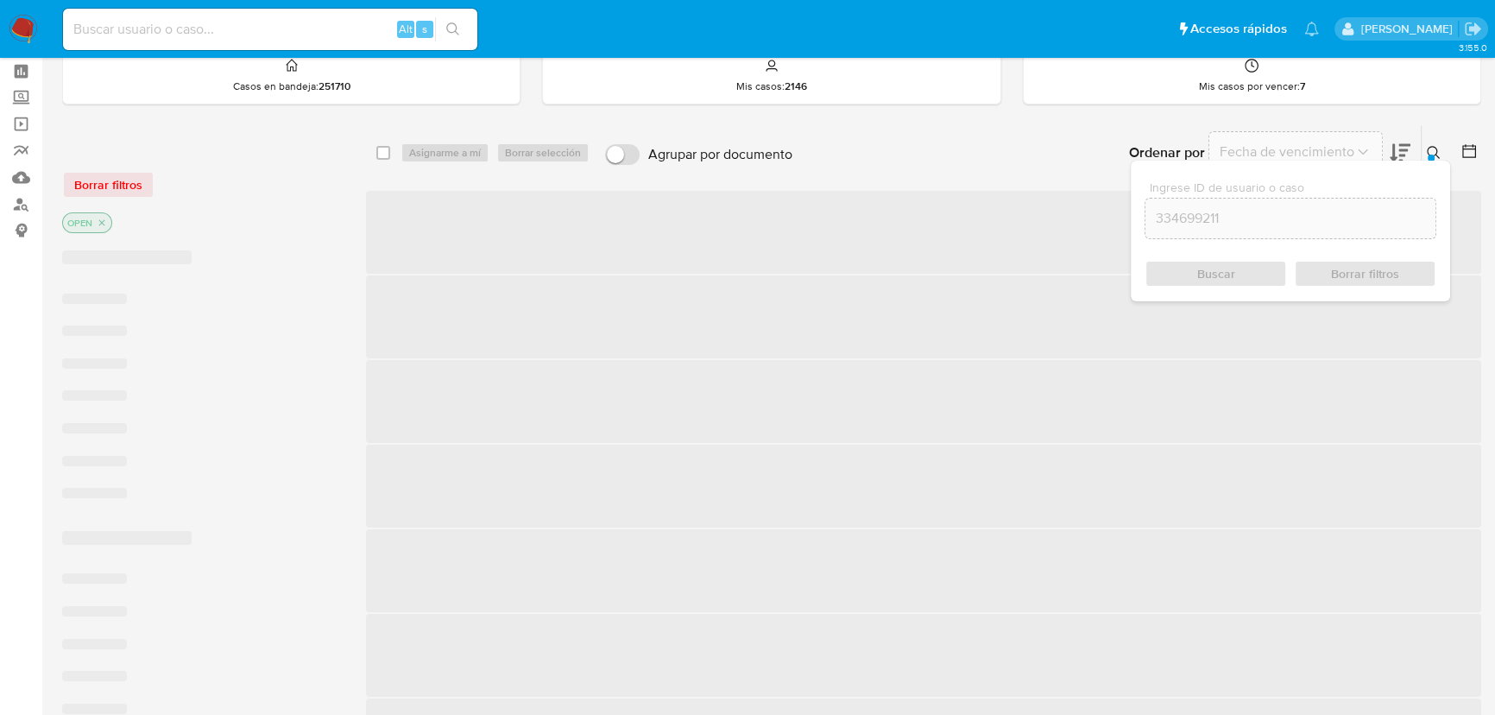
checkbox input "false"
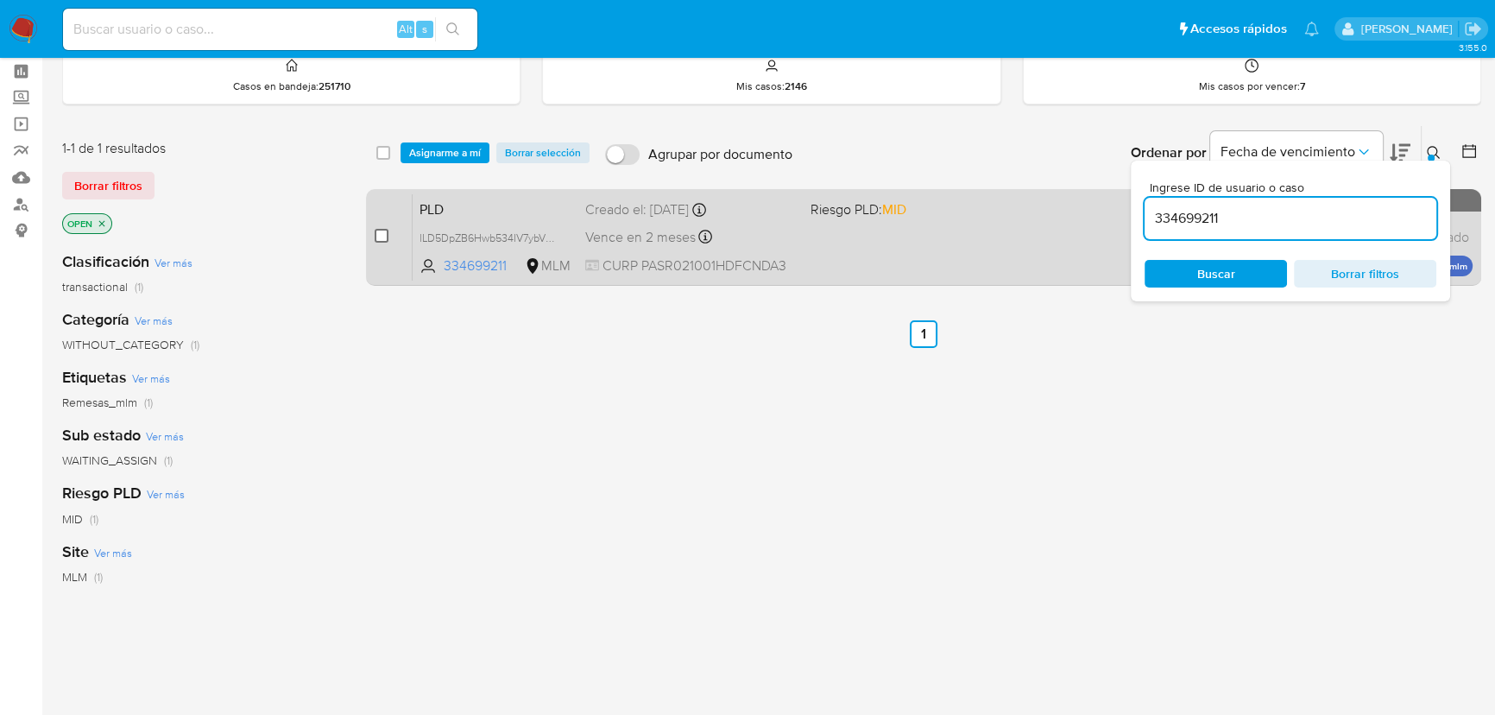
click at [383, 237] on input "checkbox" at bounding box center [382, 236] width 14 height 14
checkbox input "true"
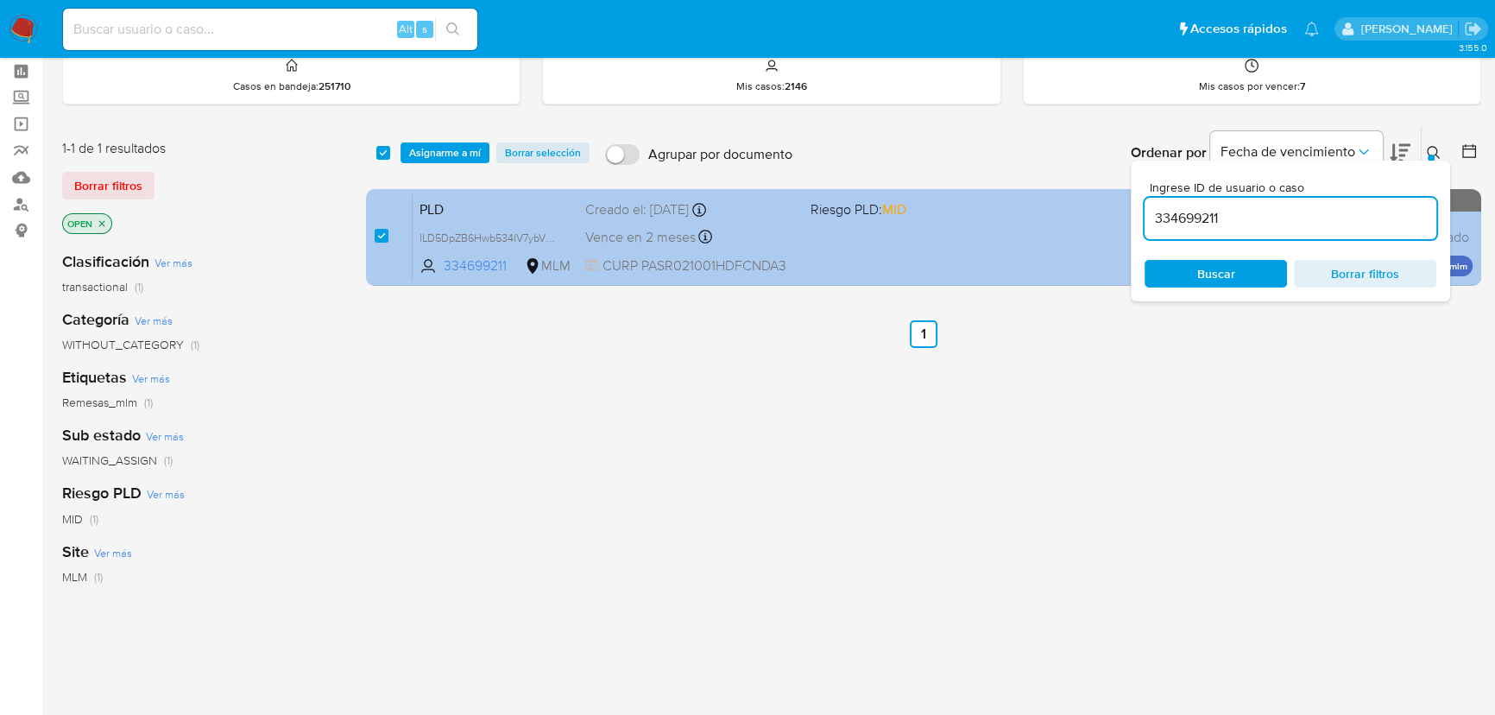
drag, startPoint x: 443, startPoint y: 153, endPoint x: 603, endPoint y: 220, distance: 174.0
click at [463, 154] on span "Asignarme a mí" at bounding box center [445, 152] width 72 height 17
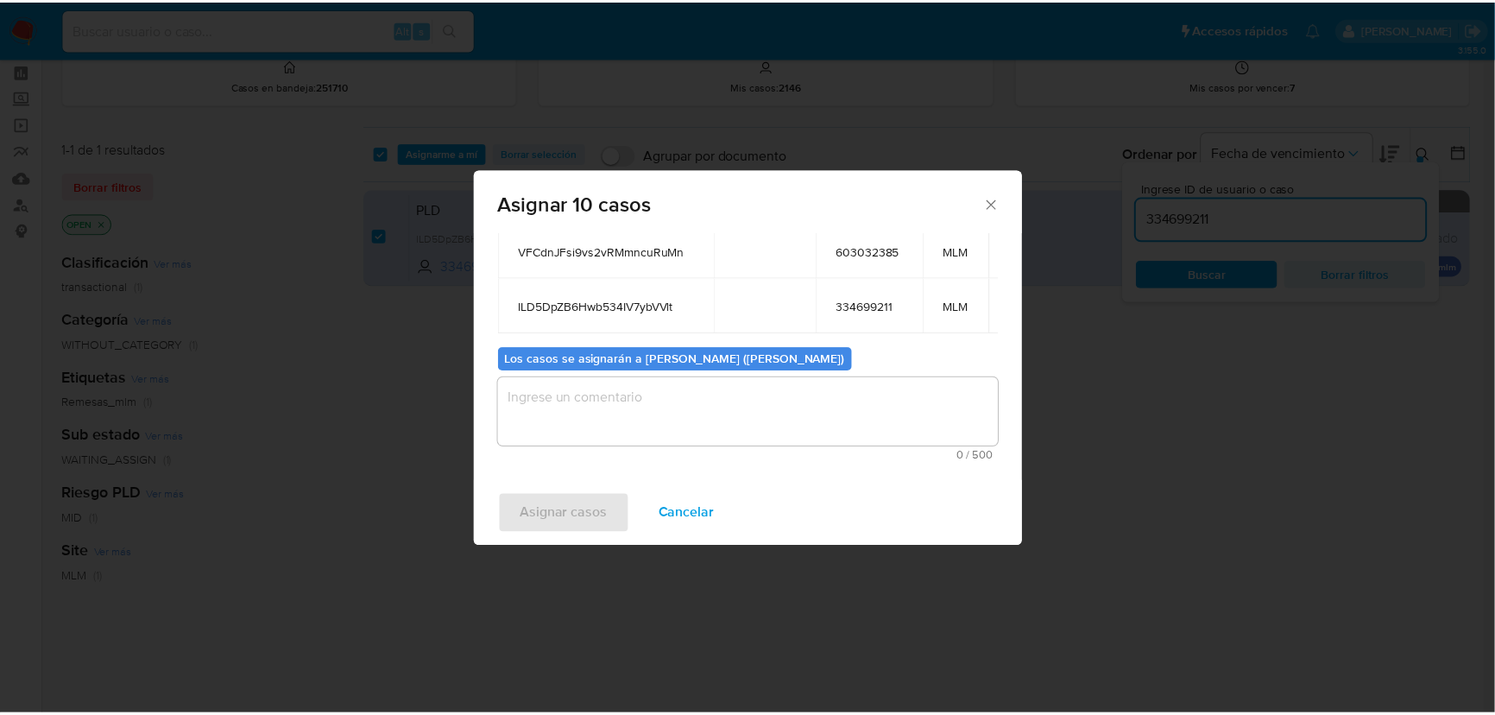
scroll to position [390, 0]
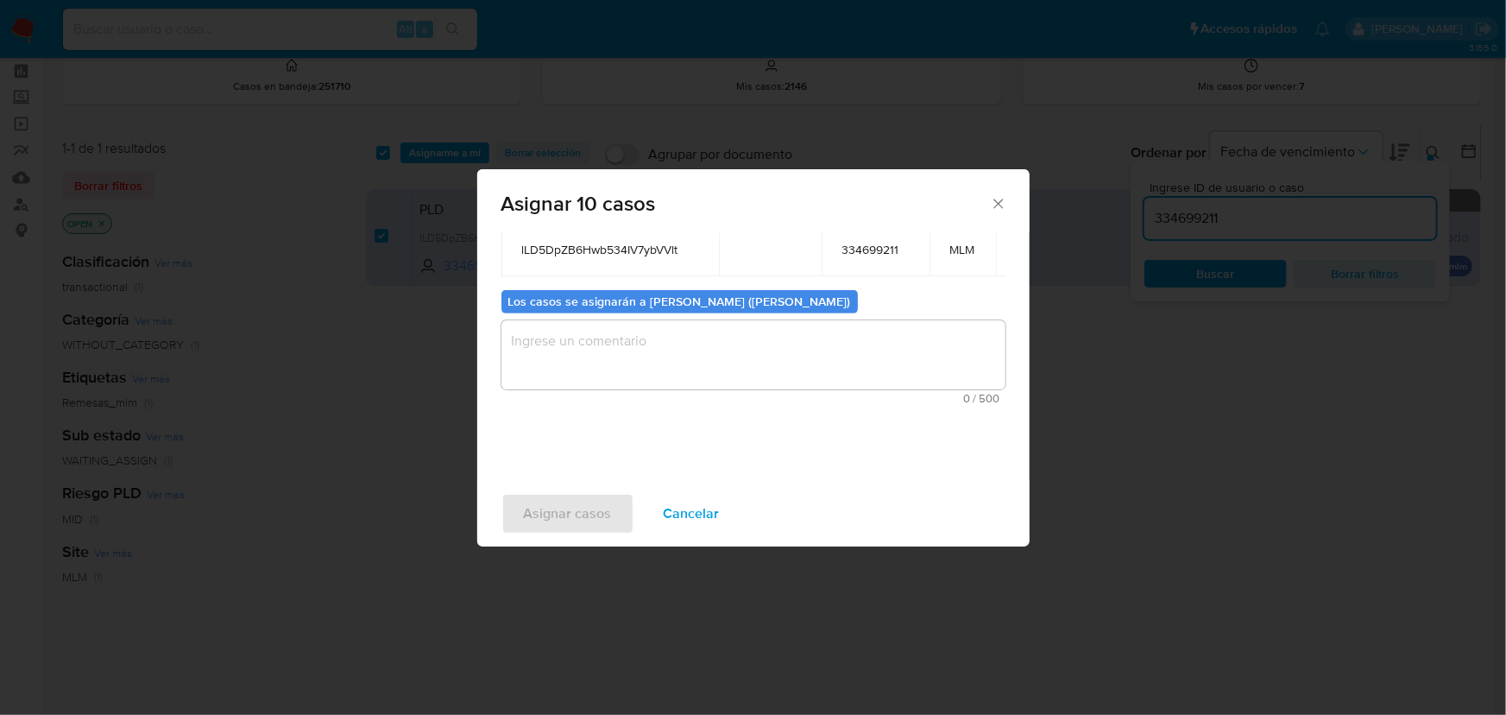
click at [598, 393] on span "0 / 500" at bounding box center [754, 398] width 494 height 11
click at [608, 345] on textarea "assign-modal" at bounding box center [753, 354] width 504 height 69
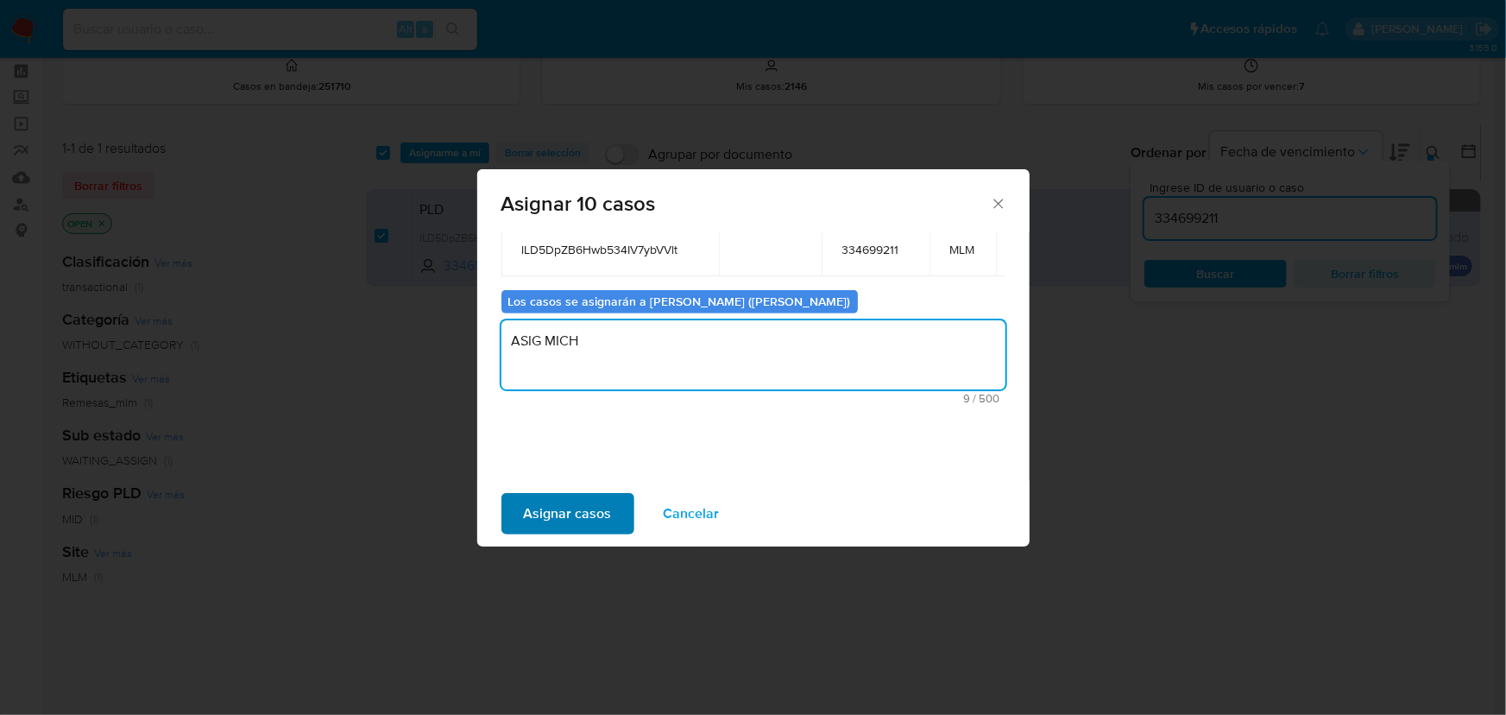
type textarea "ASIG MICH"
click at [578, 507] on span "Asignar casos" at bounding box center [568, 513] width 88 height 38
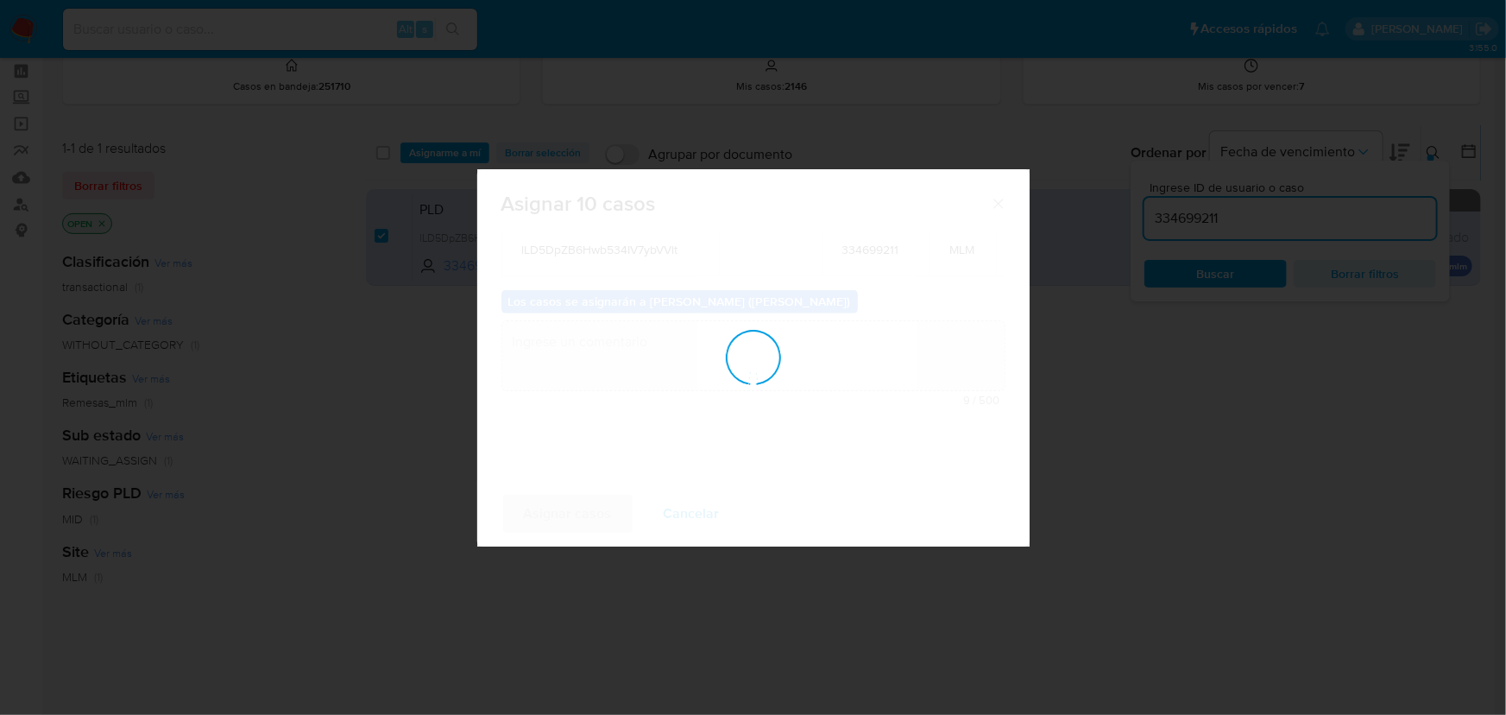
checkbox input "false"
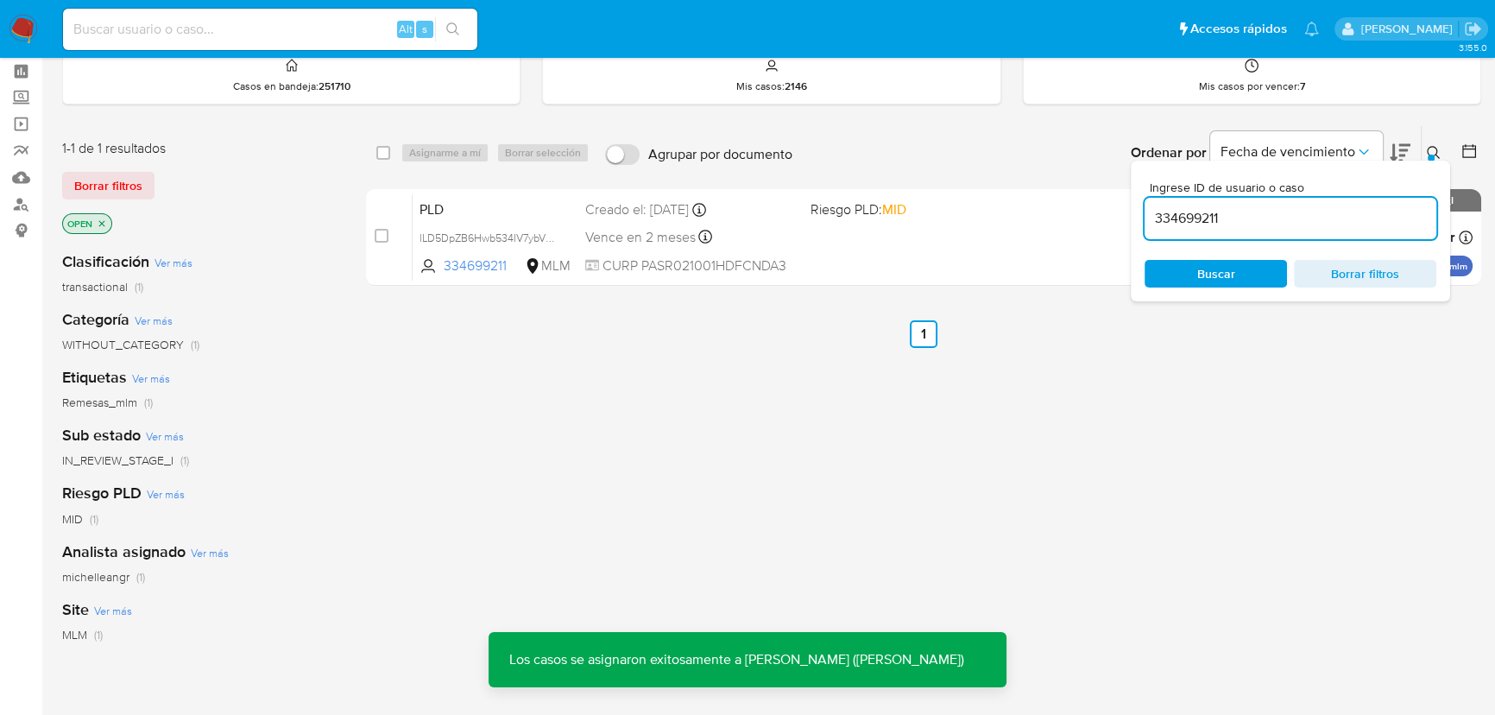
click at [279, 32] on input at bounding box center [270, 29] width 414 height 22
paste input "dDzyU3fgIwlZ7grIOx1IlMXj"
type input "dDzyU3fgIwlZ7grIOx1IlMXj"
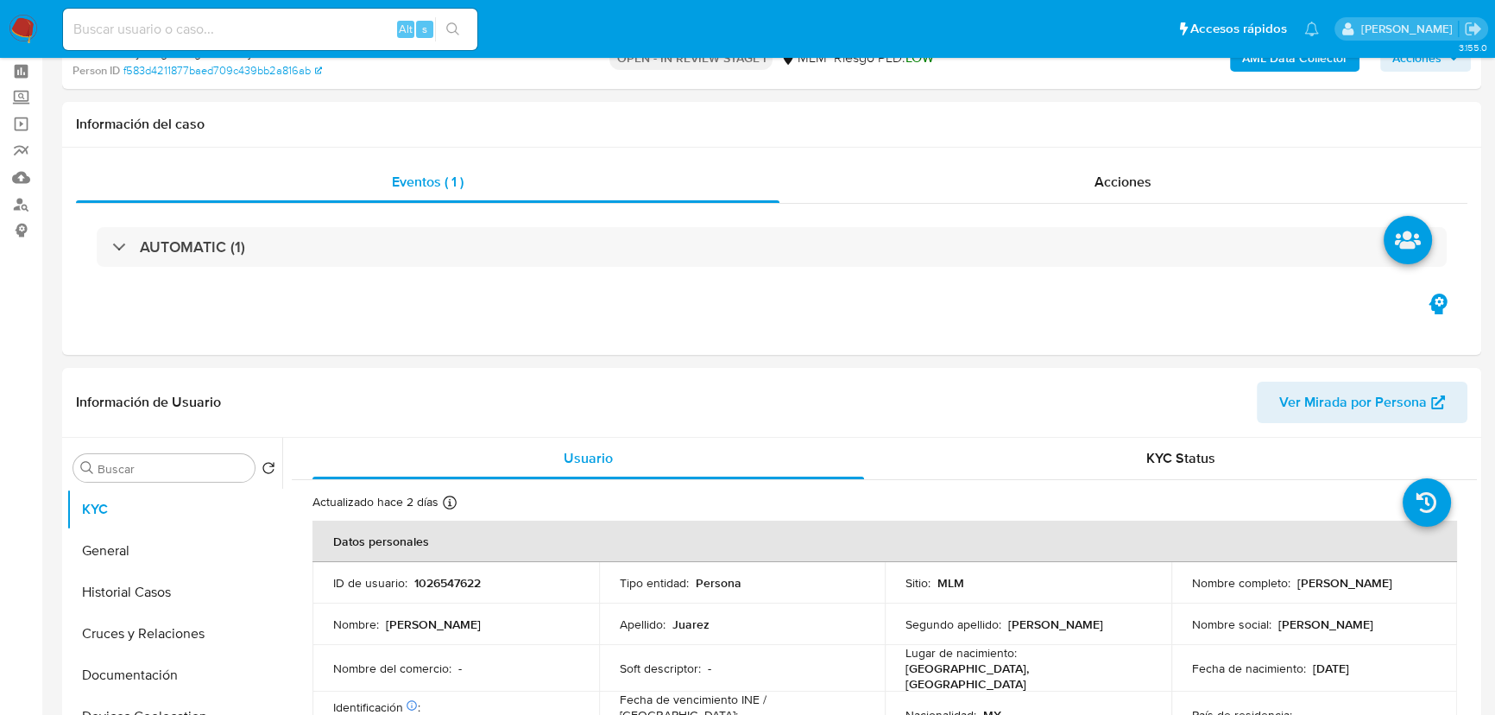
select select "10"
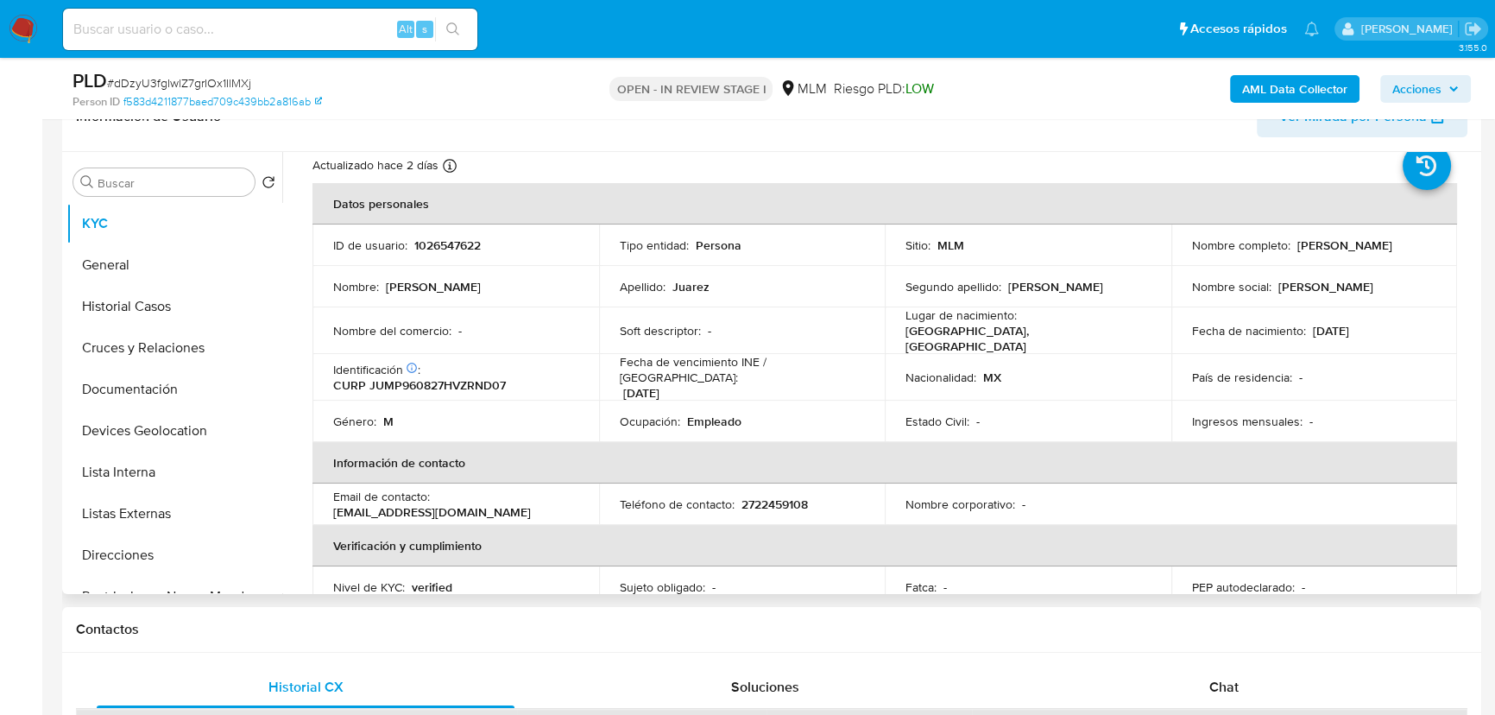
scroll to position [78, 0]
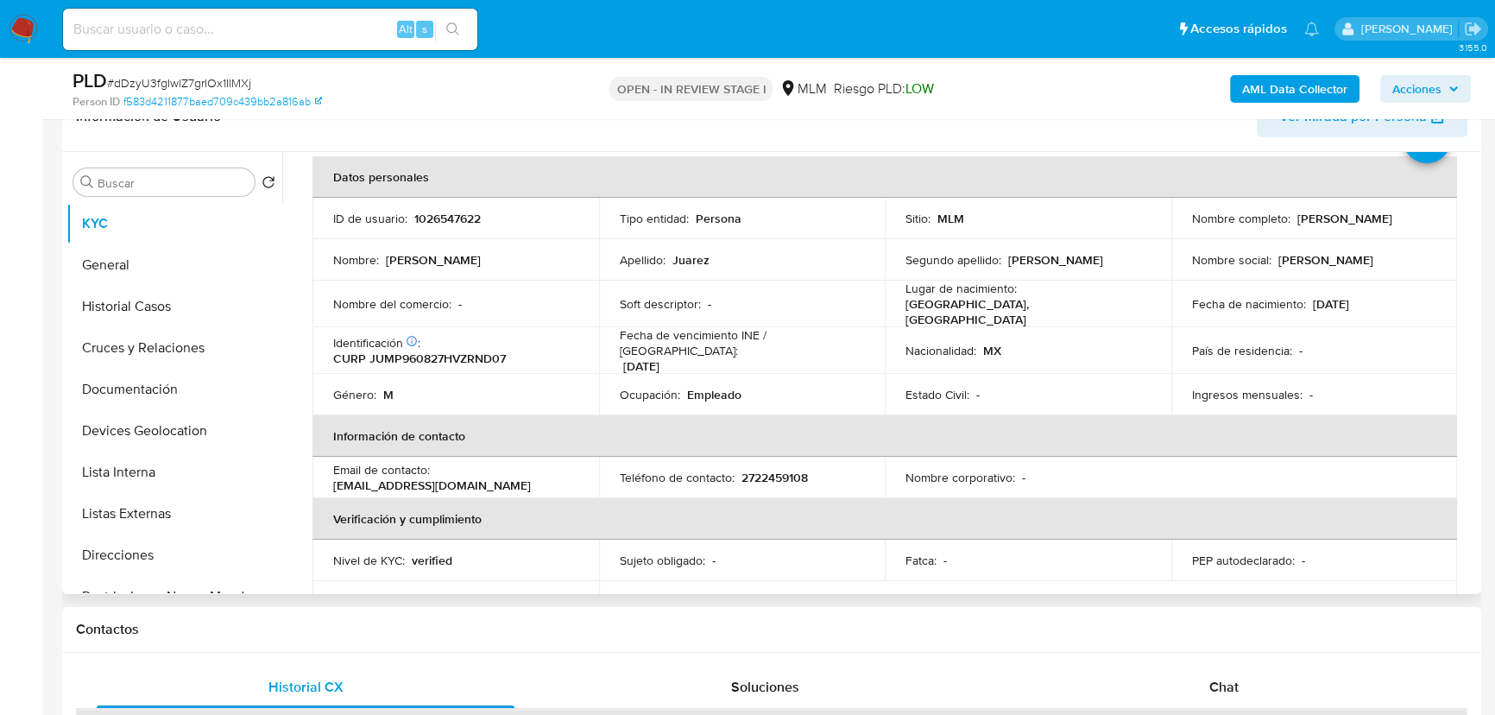
click at [981, 398] on td "Estado Civil : -" at bounding box center [1028, 394] width 286 height 41
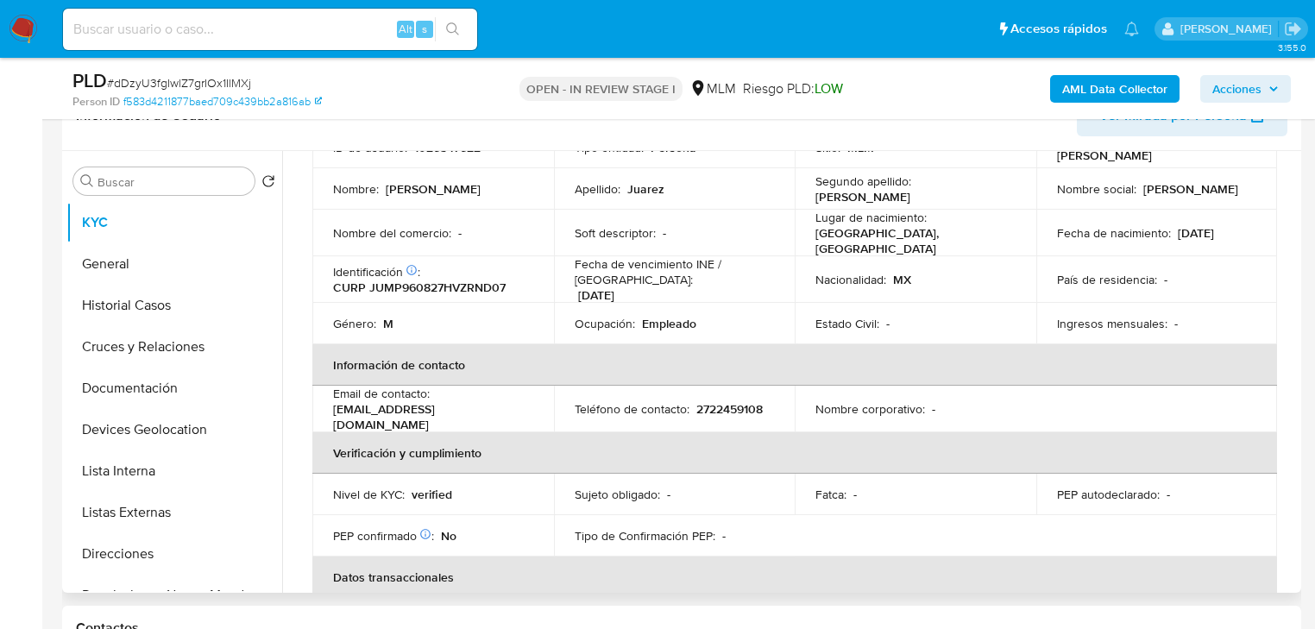
scroll to position [79, 0]
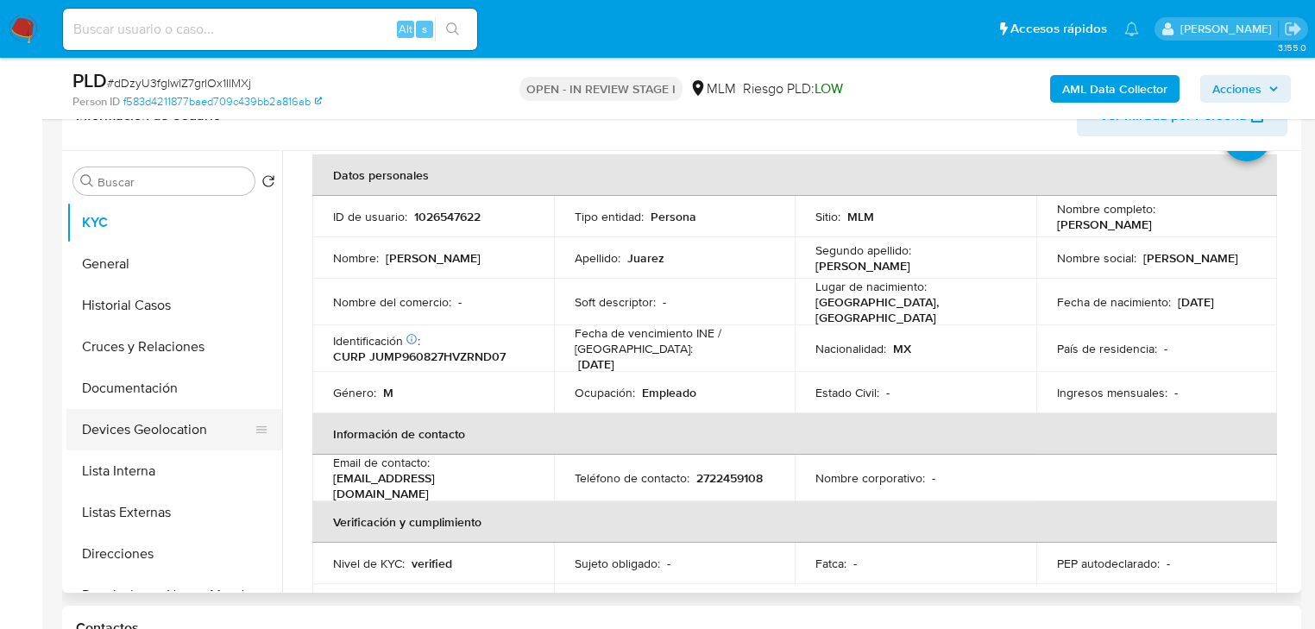
click at [192, 448] on ul "KYC General Historial Casos Cruces y Relaciones Documentación Devices Geolocati…" at bounding box center [174, 396] width 216 height 389
click at [192, 415] on button "Devices Geolocation" at bounding box center [167, 429] width 202 height 41
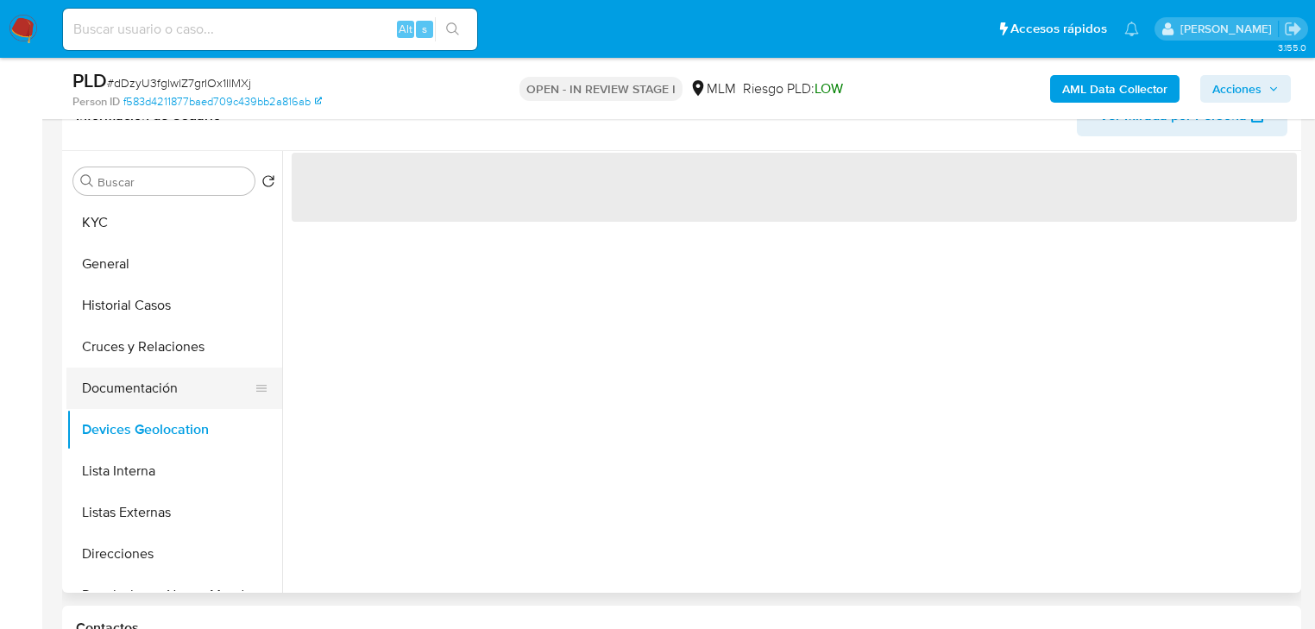
scroll to position [0, 0]
click at [190, 397] on button "Documentación" at bounding box center [167, 388] width 202 height 41
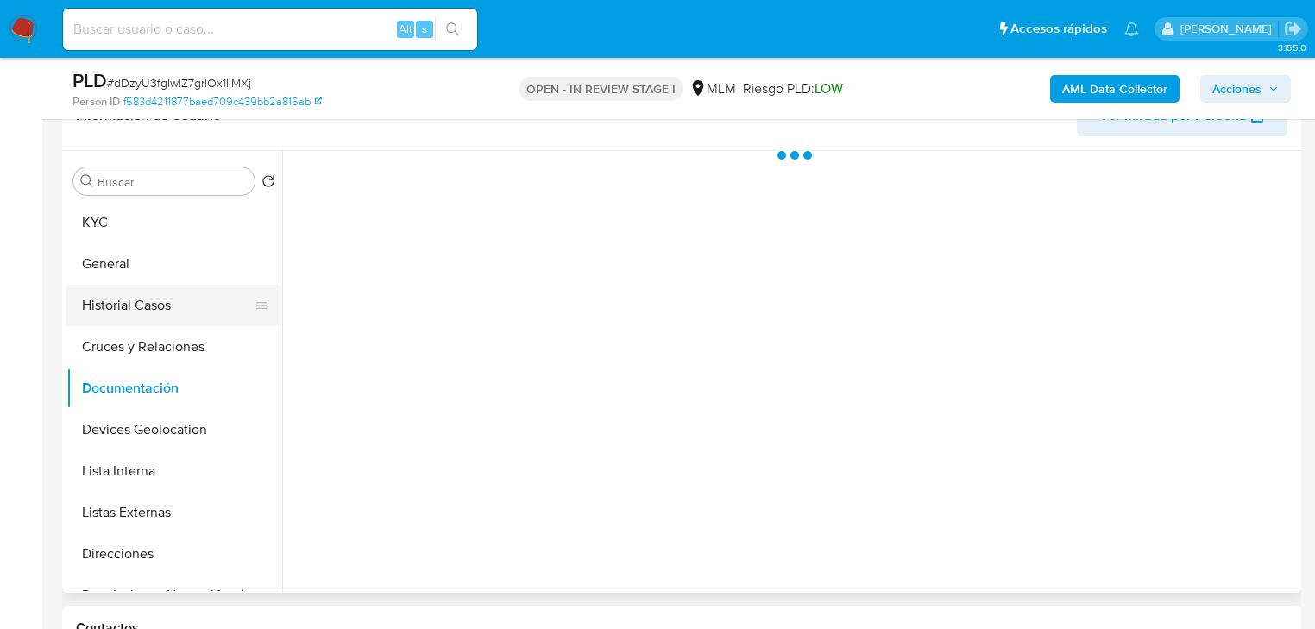
drag, startPoint x: 152, startPoint y: 313, endPoint x: 145, endPoint y: 236, distance: 78.0
click at [152, 312] on button "Historial Casos" at bounding box center [174, 305] width 216 height 41
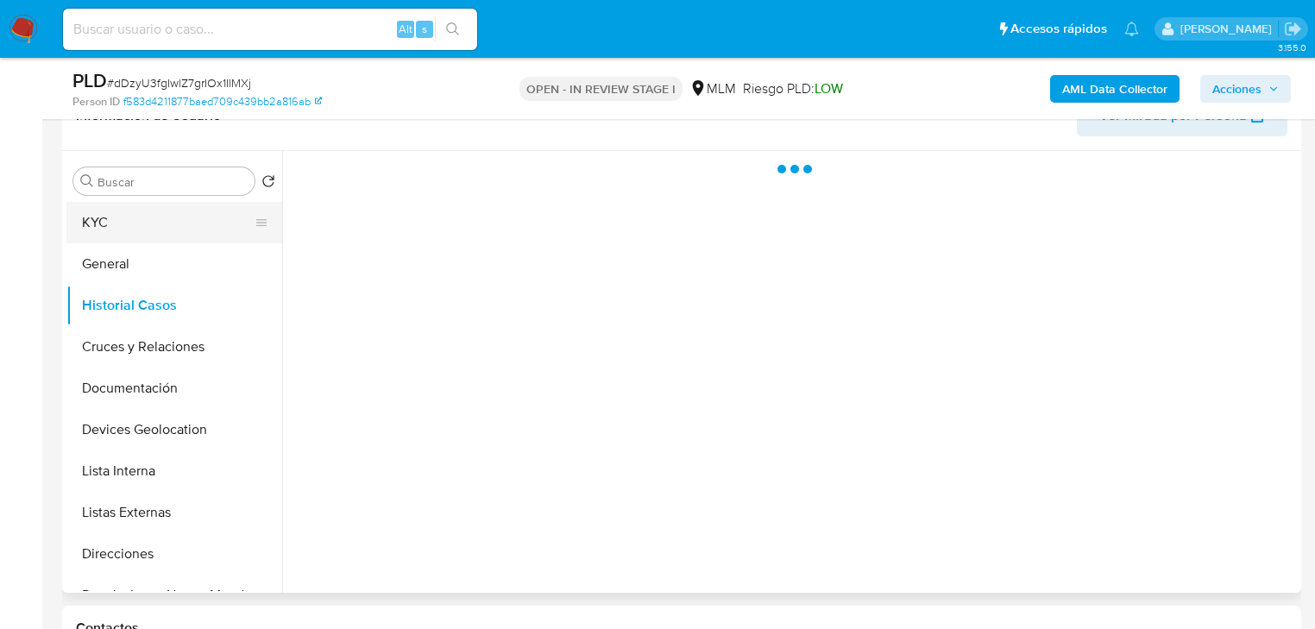
click at [147, 232] on button "KYC" at bounding box center [167, 222] width 202 height 41
click at [145, 230] on button "KYC" at bounding box center [167, 222] width 202 height 41
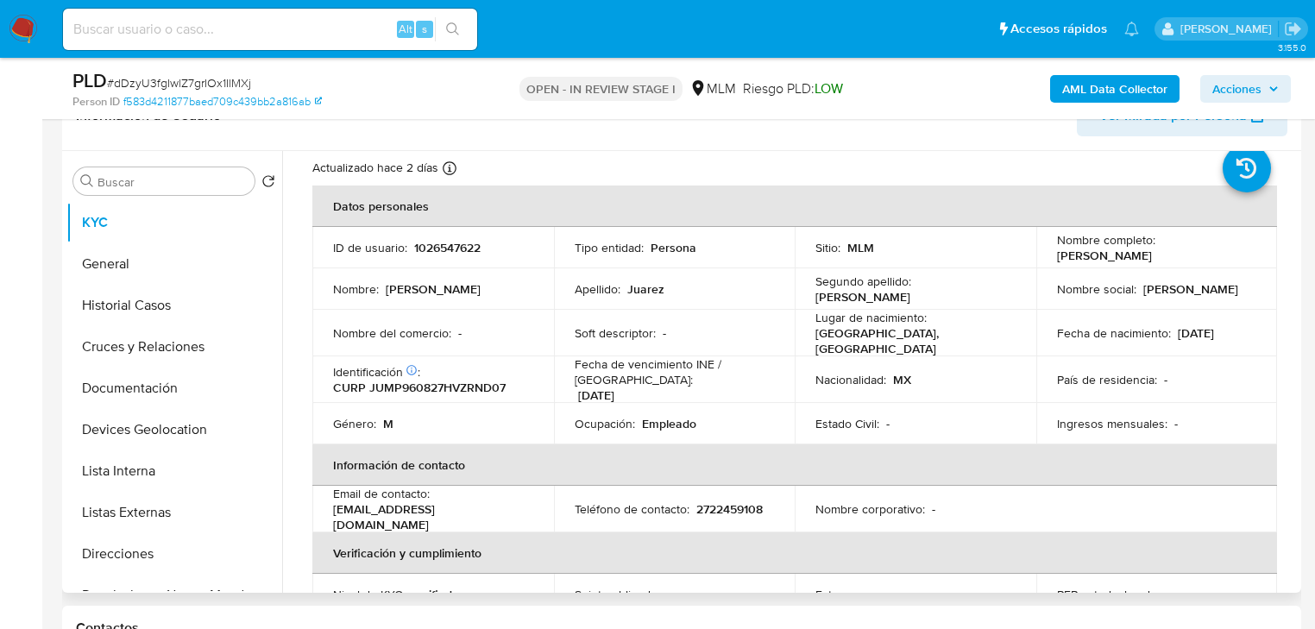
scroll to position [69, 0]
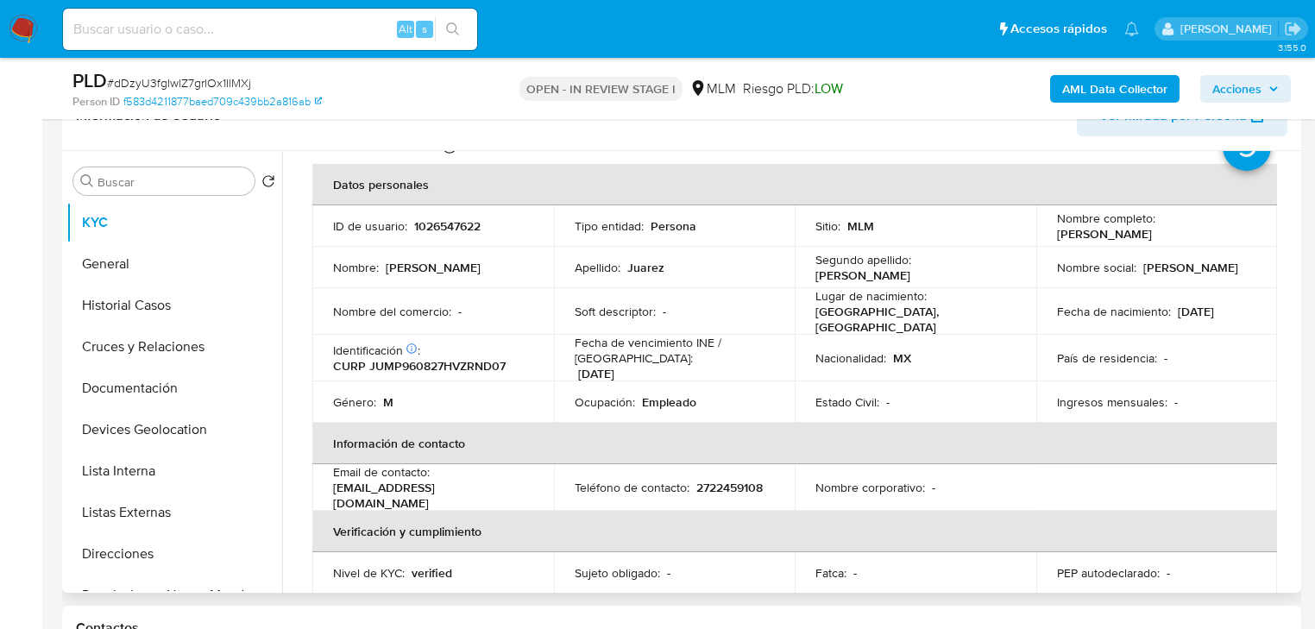
click at [1207, 335] on td "País de residencia : -" at bounding box center [1157, 358] width 242 height 47
click at [632, 452] on th "Información de contacto" at bounding box center [794, 443] width 965 height 41
click at [1255, 350] on td "País de residencia : -" at bounding box center [1157, 358] width 242 height 47
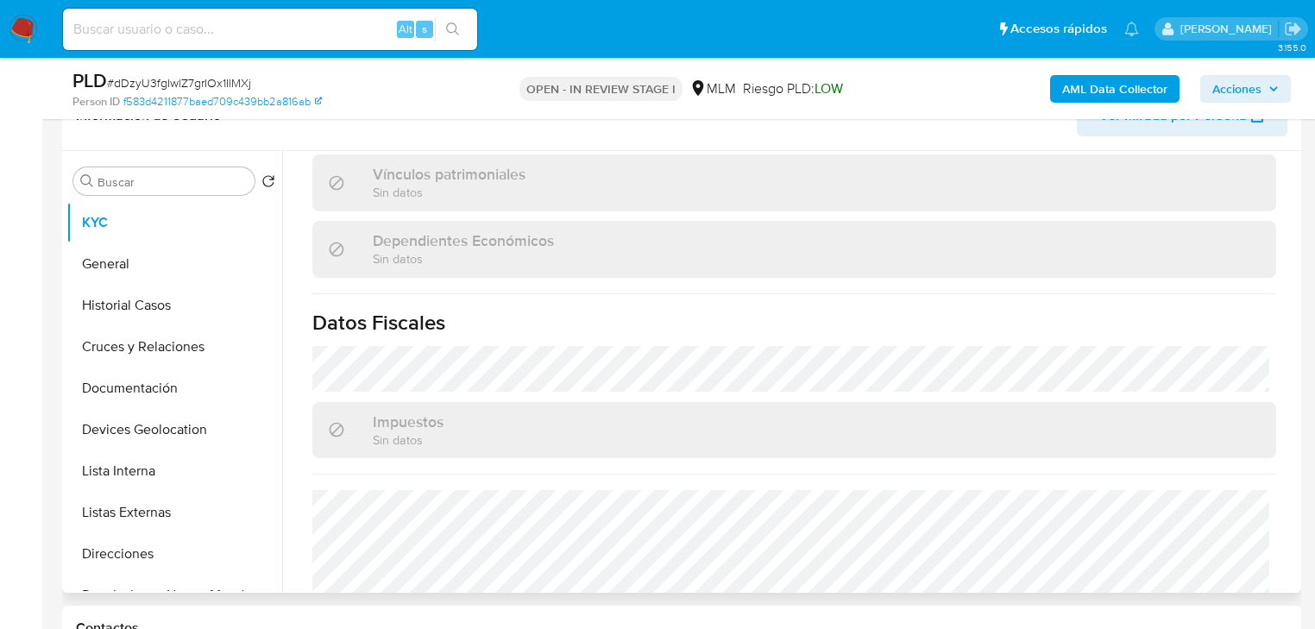
scroll to position [1036, 0]
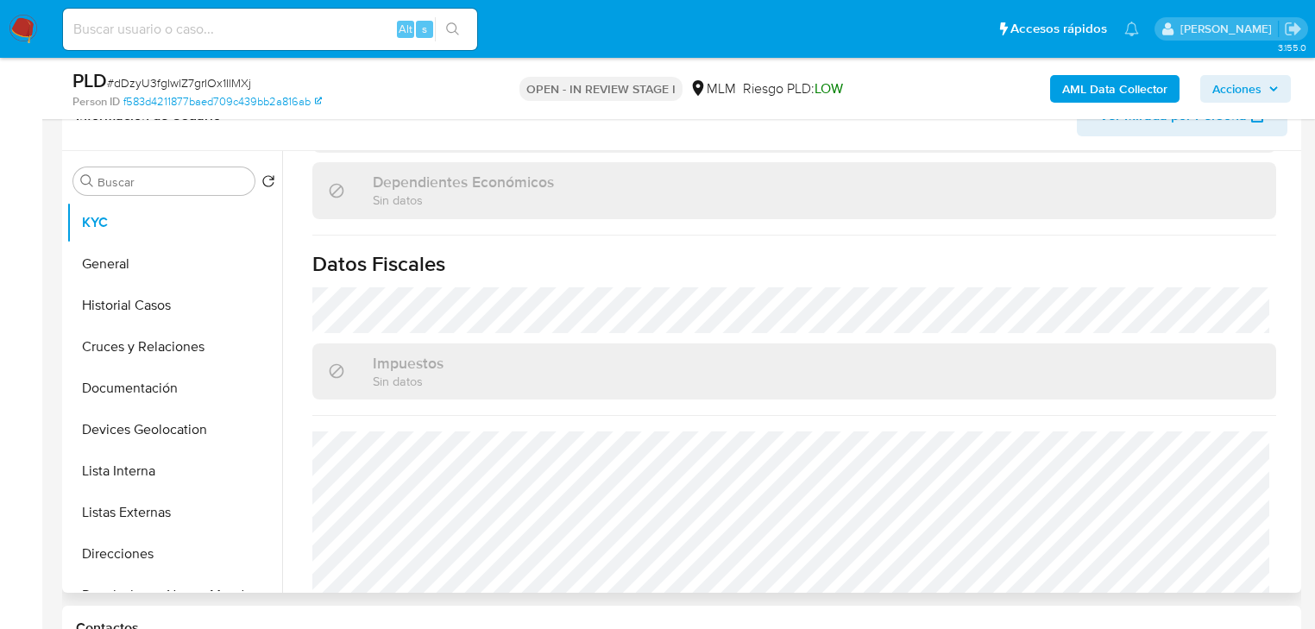
click at [884, 388] on div "Impuestos Sin datos" at bounding box center [794, 371] width 964 height 56
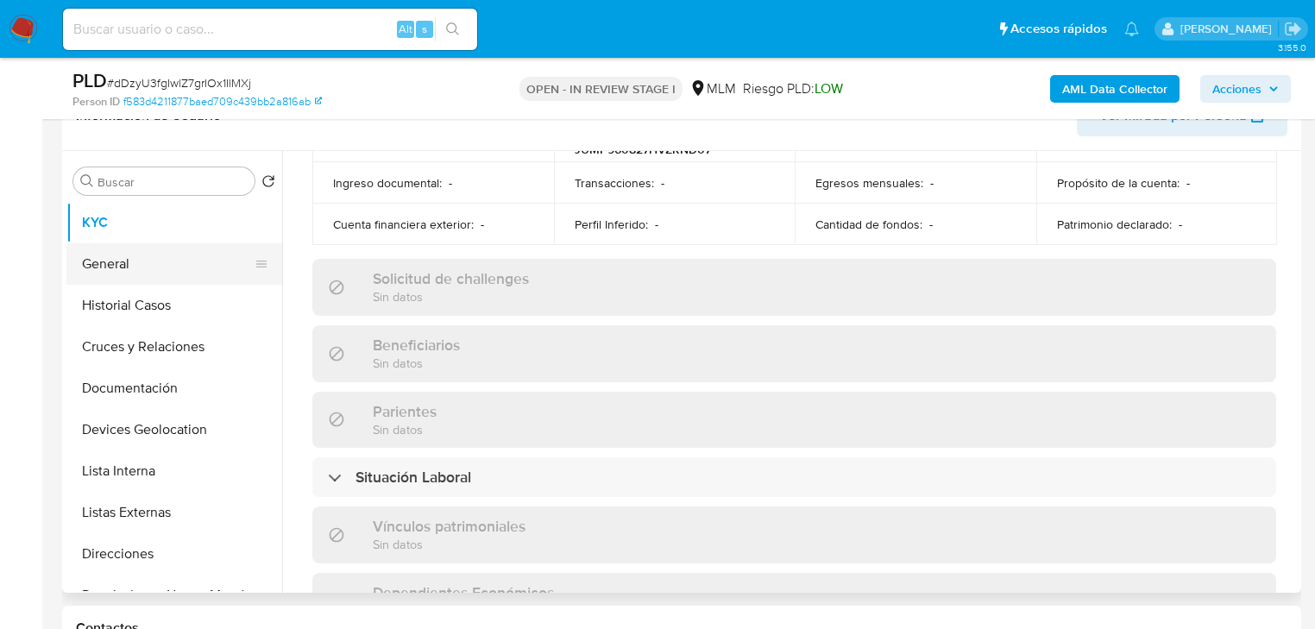
scroll to position [606, 0]
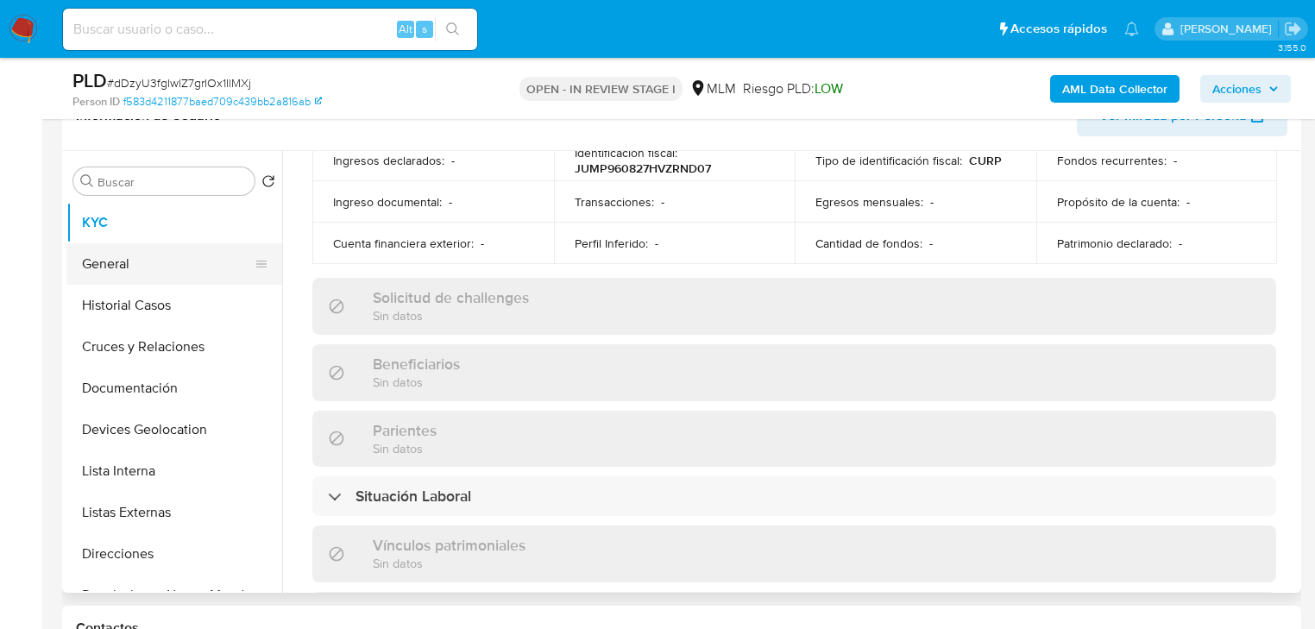
click at [179, 255] on button "General" at bounding box center [167, 263] width 202 height 41
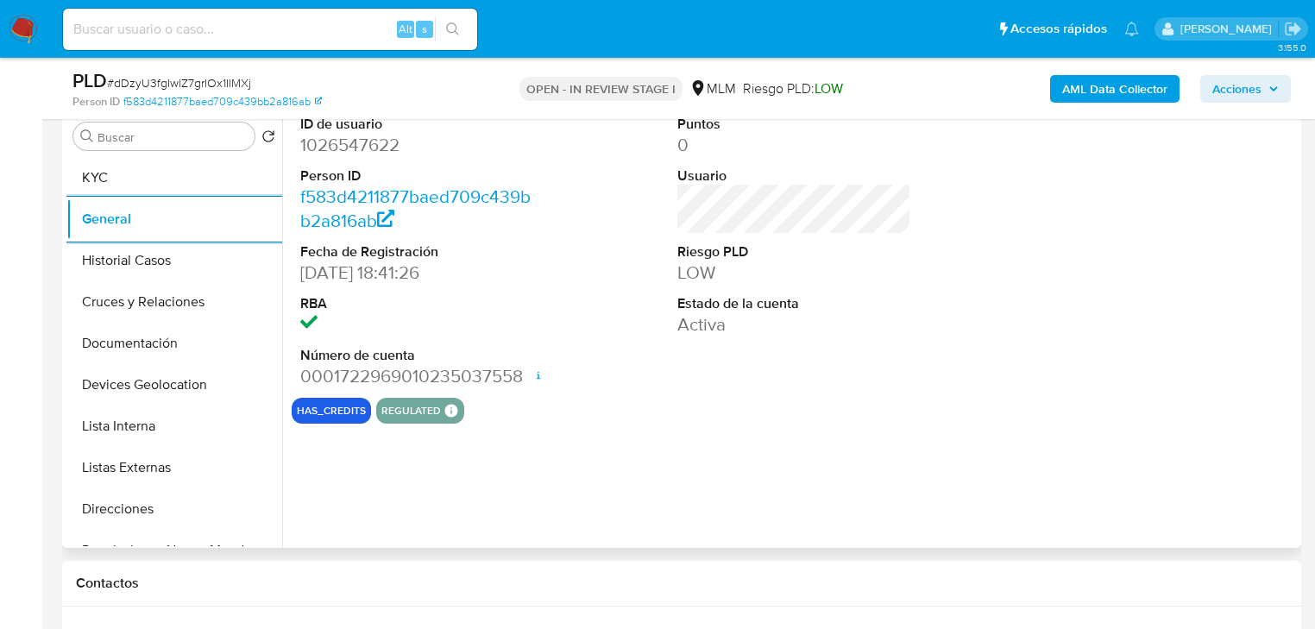
scroll to position [366, 0]
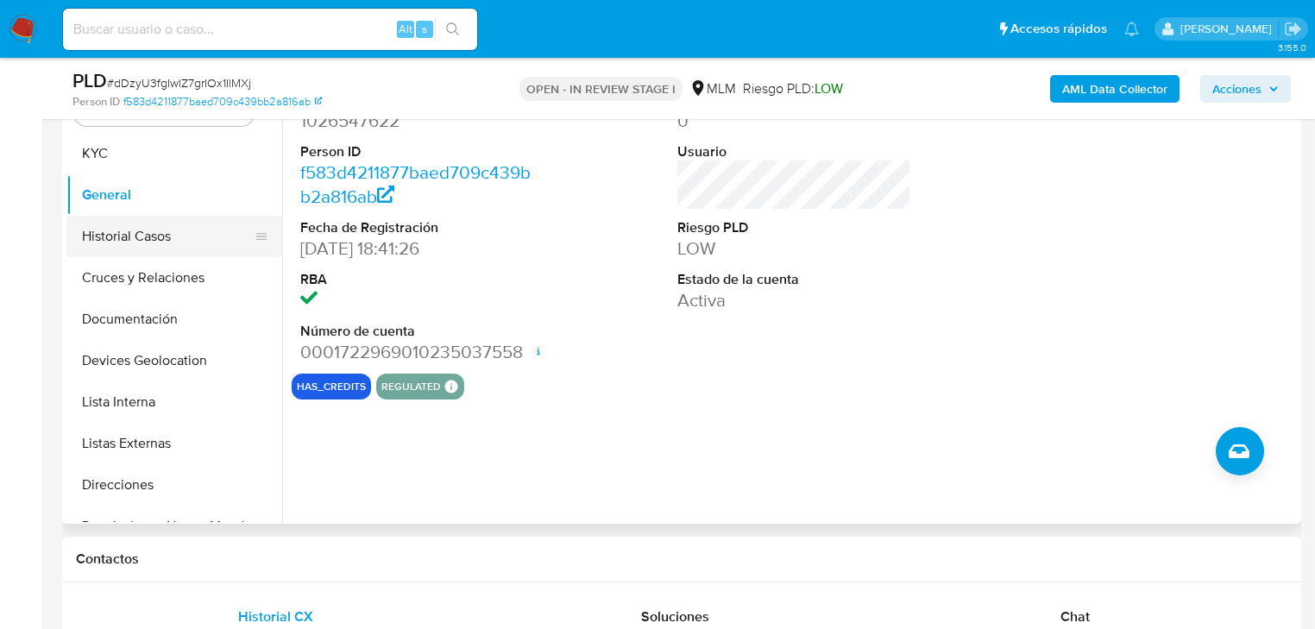
click at [156, 225] on button "Historial Casos" at bounding box center [167, 236] width 202 height 41
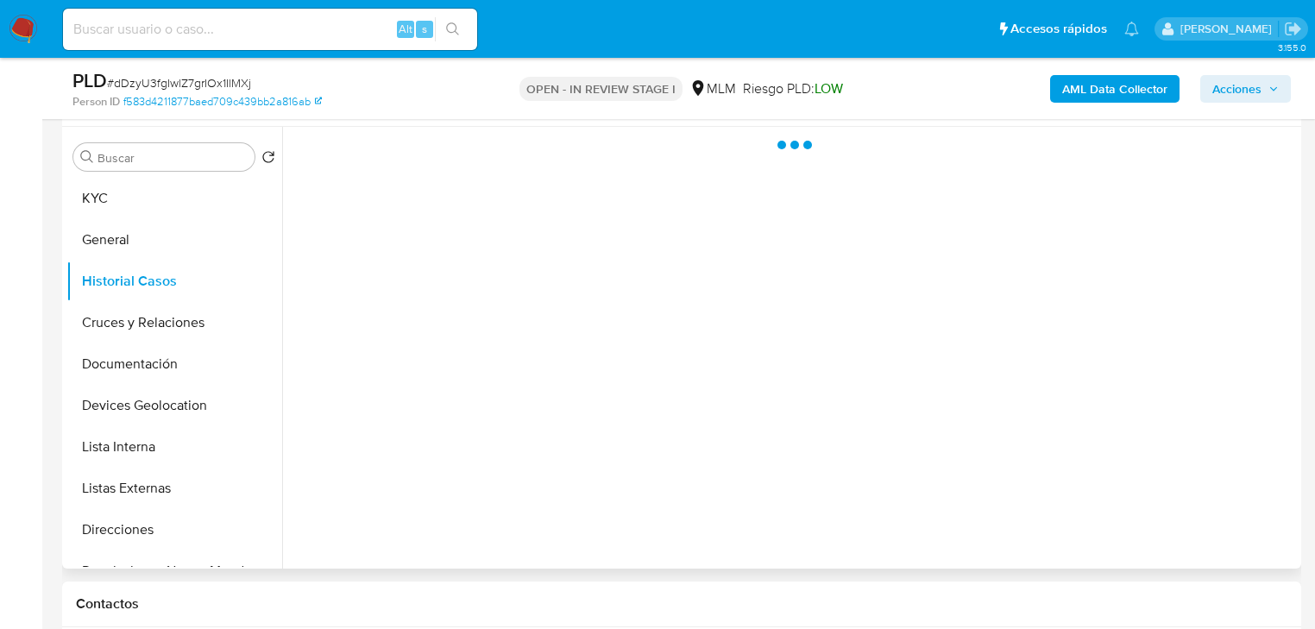
scroll to position [297, 0]
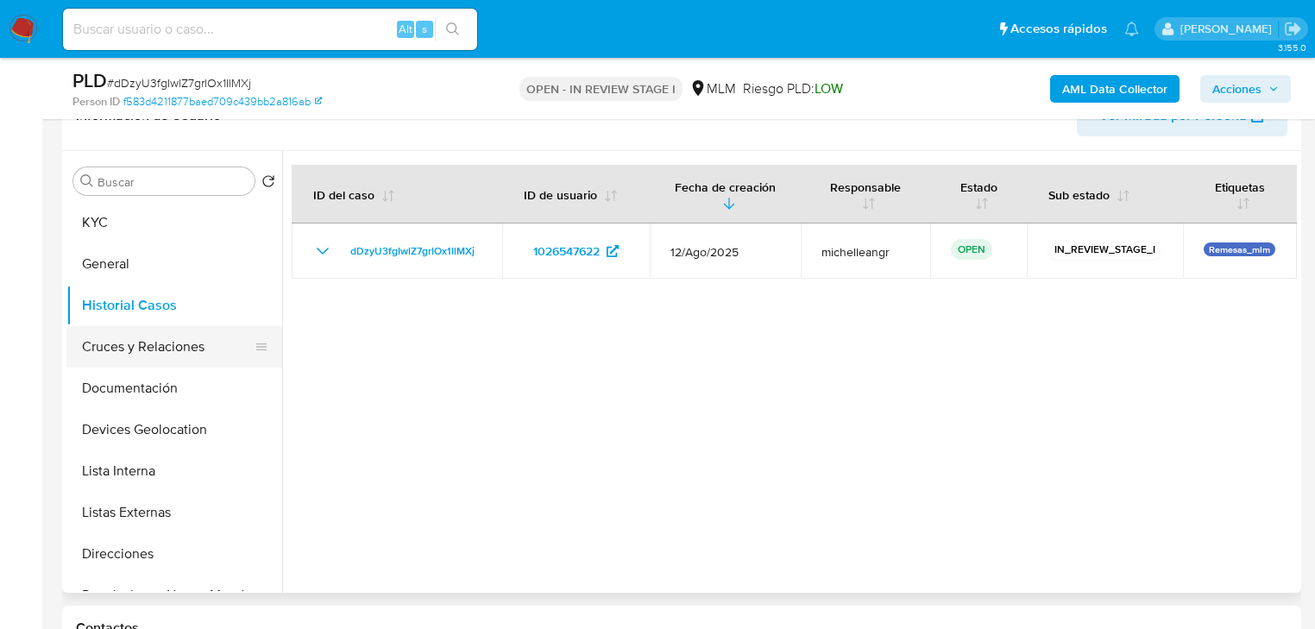
click at [128, 356] on button "Cruces y Relaciones" at bounding box center [167, 346] width 202 height 41
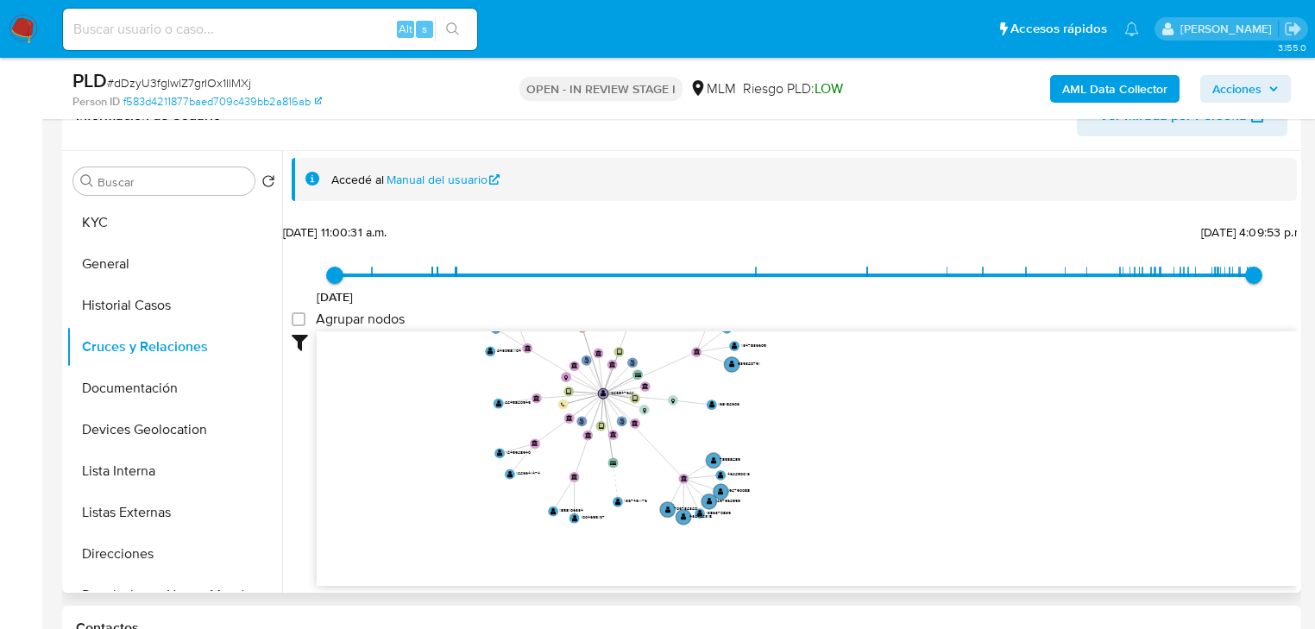
drag, startPoint x: 545, startPoint y: 420, endPoint x: 576, endPoint y: 497, distance: 82.8
click at [575, 497] on icon "user-1026547622  1026547622 phone-5f9171ec14483a7b3a29ed4017a9760c  person-f5…" at bounding box center [807, 456] width 980 height 250
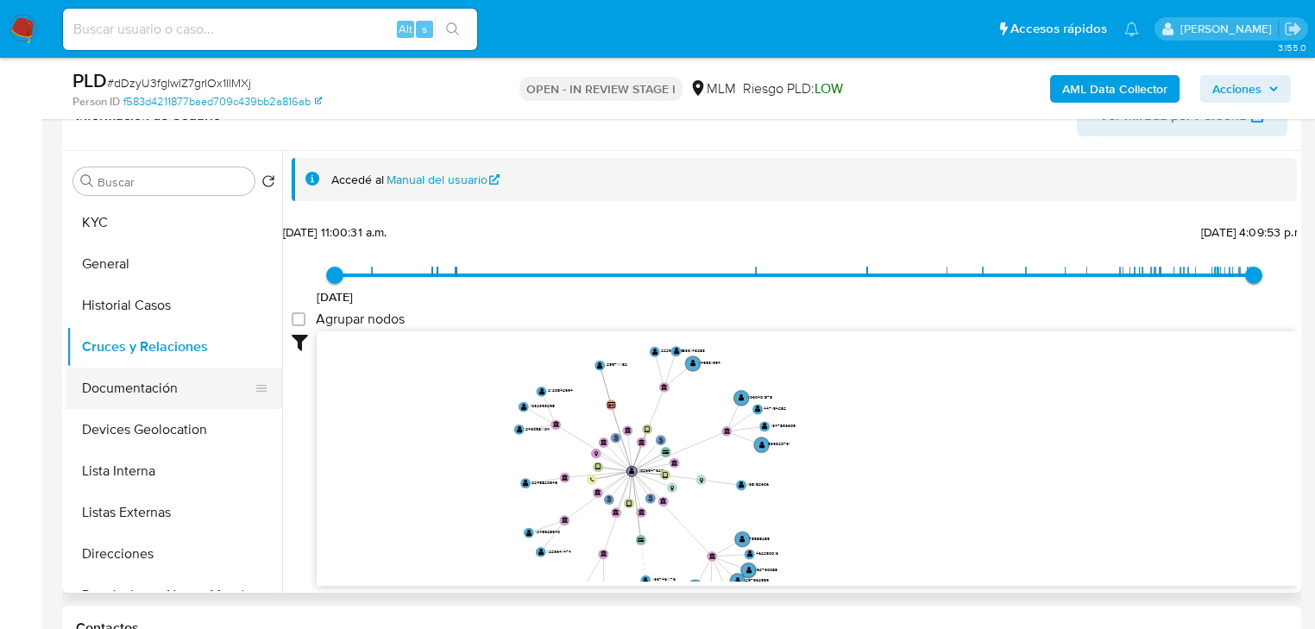
click at [186, 376] on button "Documentación" at bounding box center [167, 388] width 202 height 41
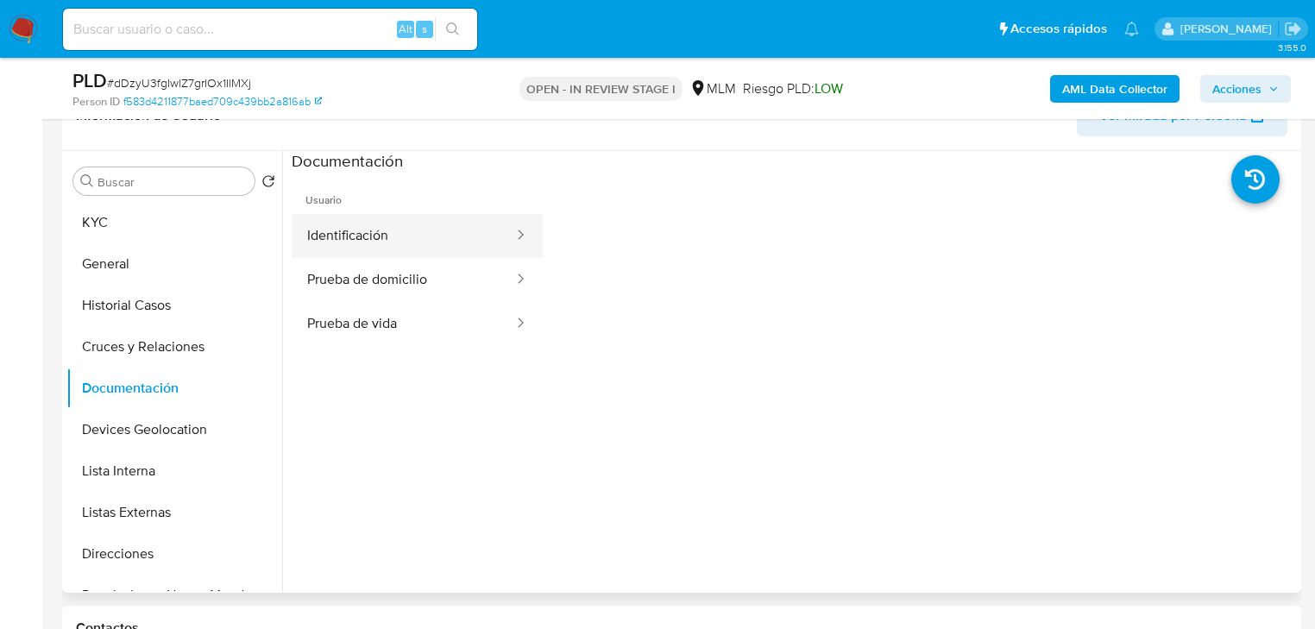
click at [434, 220] on button "Identificación" at bounding box center [403, 236] width 223 height 44
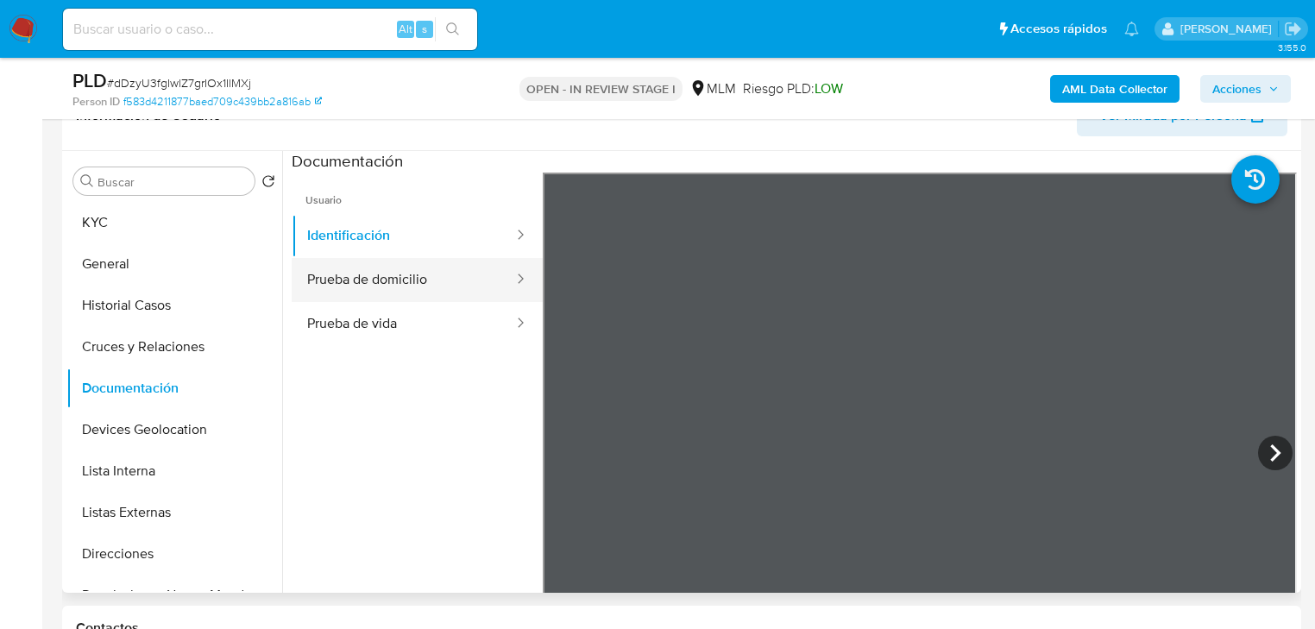
drag, startPoint x: 405, startPoint y: 280, endPoint x: 428, endPoint y: 283, distance: 23.6
click at [406, 280] on button "Prueba de domicilio" at bounding box center [403, 280] width 223 height 44
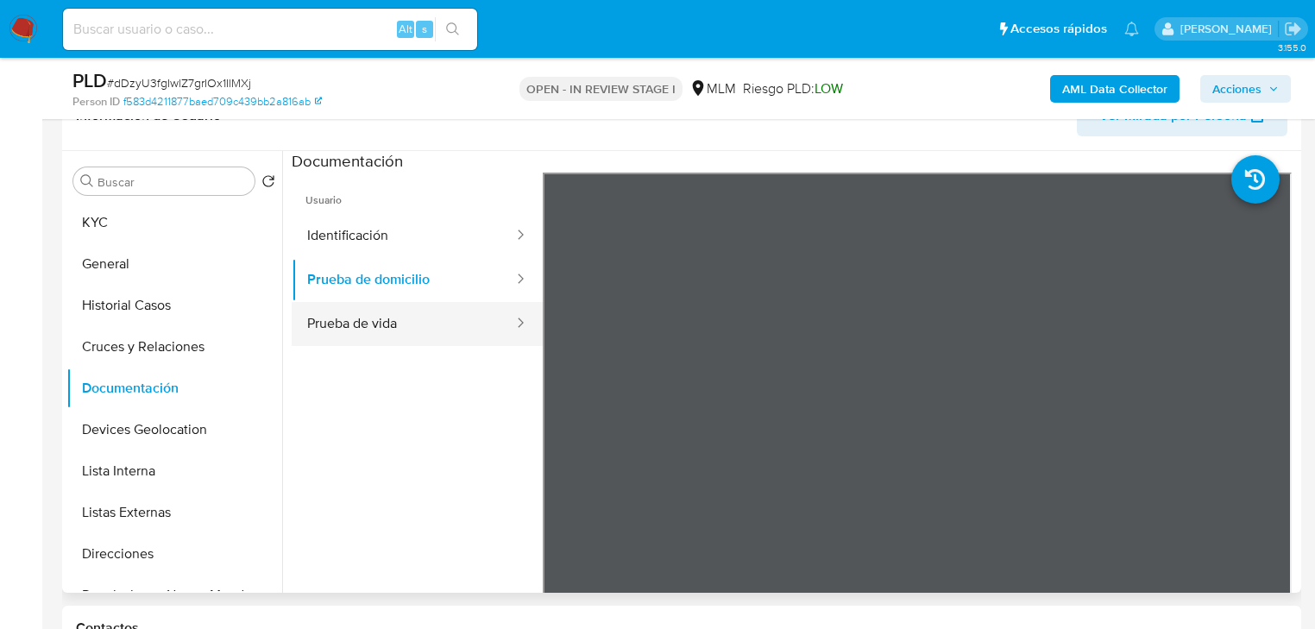
click at [390, 334] on button "Prueba de vida" at bounding box center [403, 324] width 223 height 44
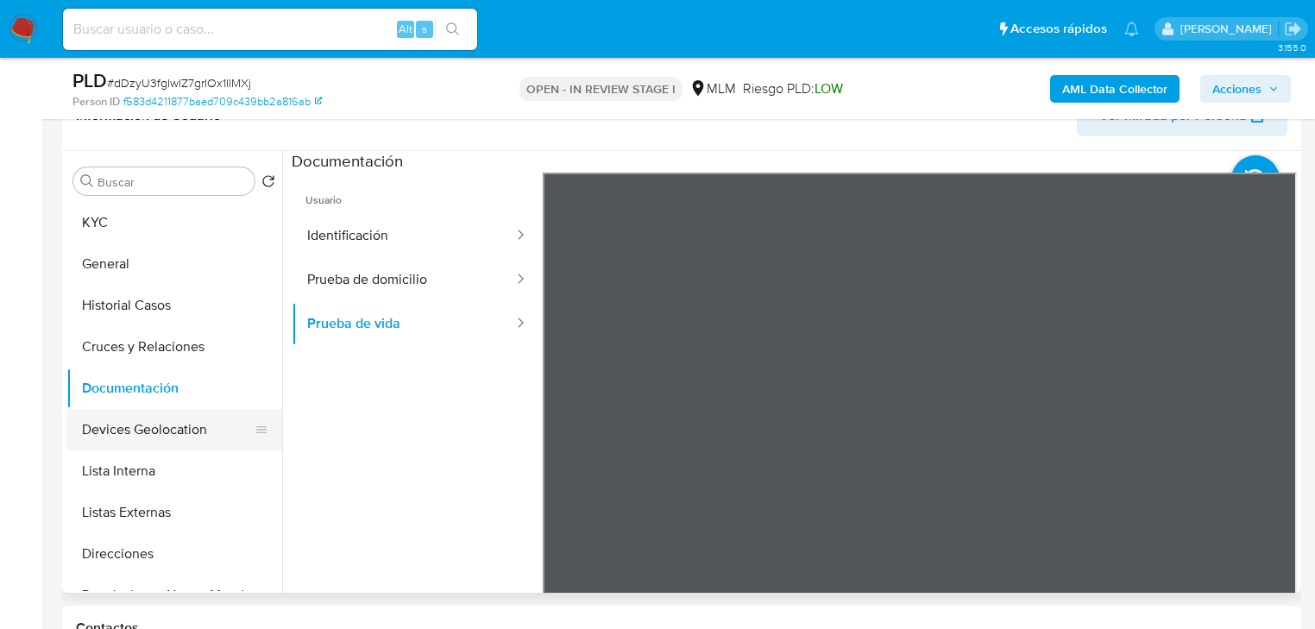
click at [150, 430] on button "Devices Geolocation" at bounding box center [167, 429] width 202 height 41
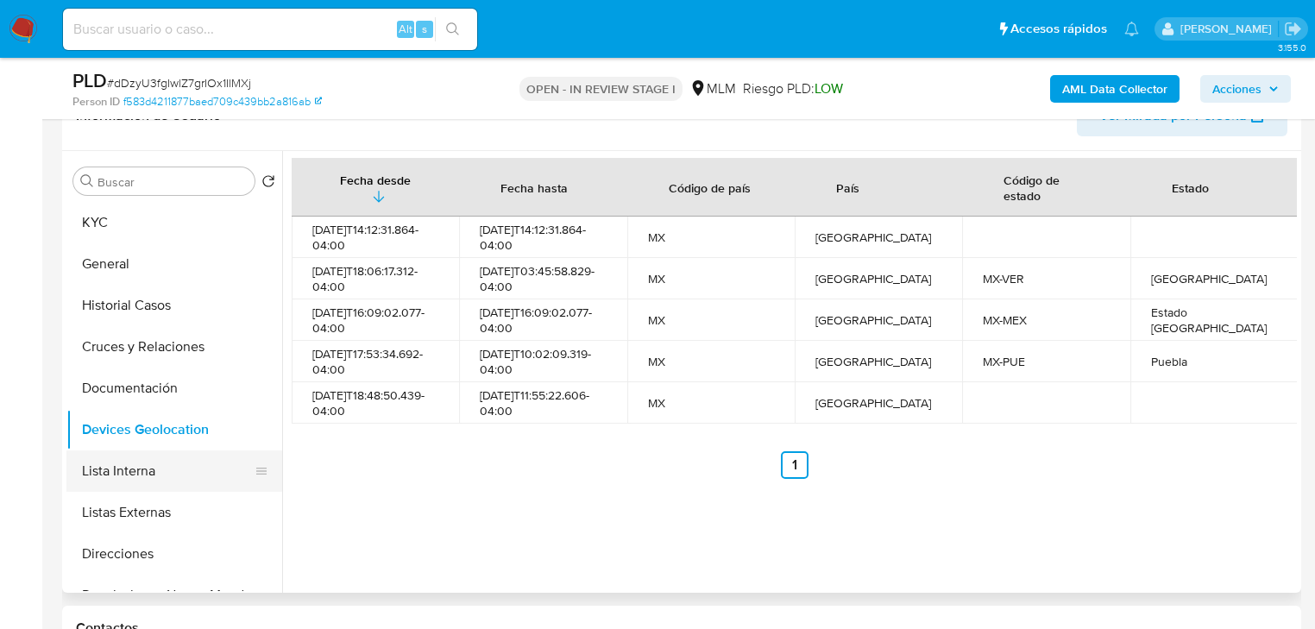
click at [169, 450] on button "Lista Interna" at bounding box center [167, 470] width 202 height 41
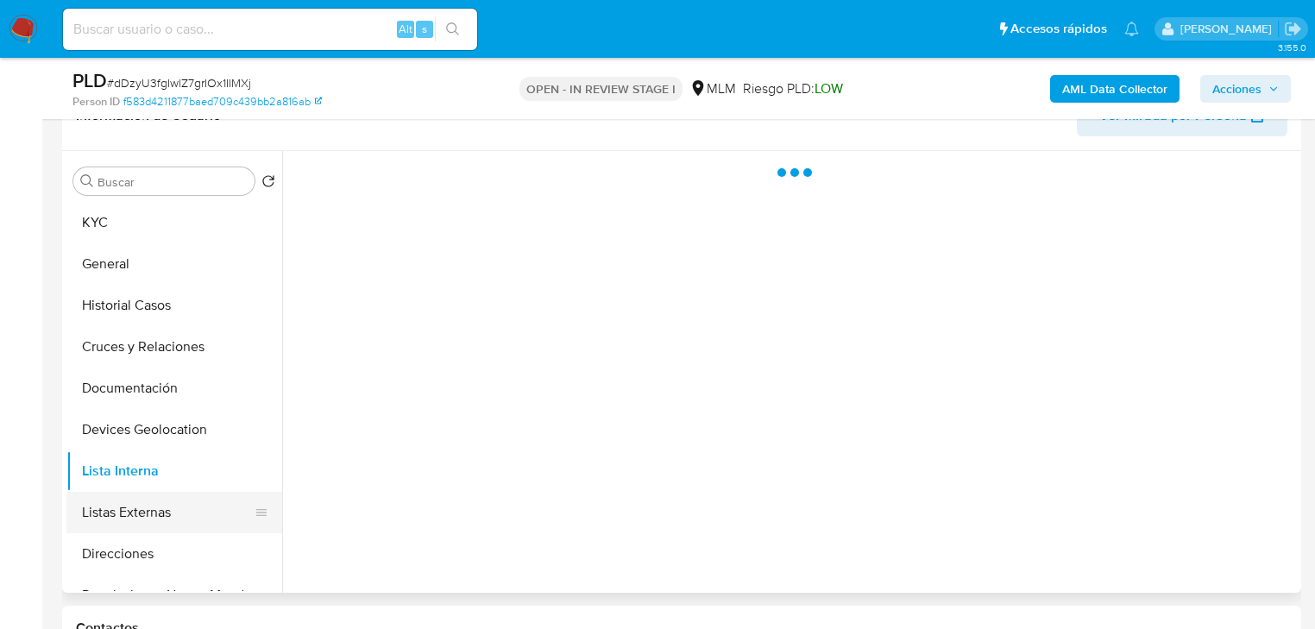
click at [162, 498] on button "Listas Externas" at bounding box center [167, 512] width 202 height 41
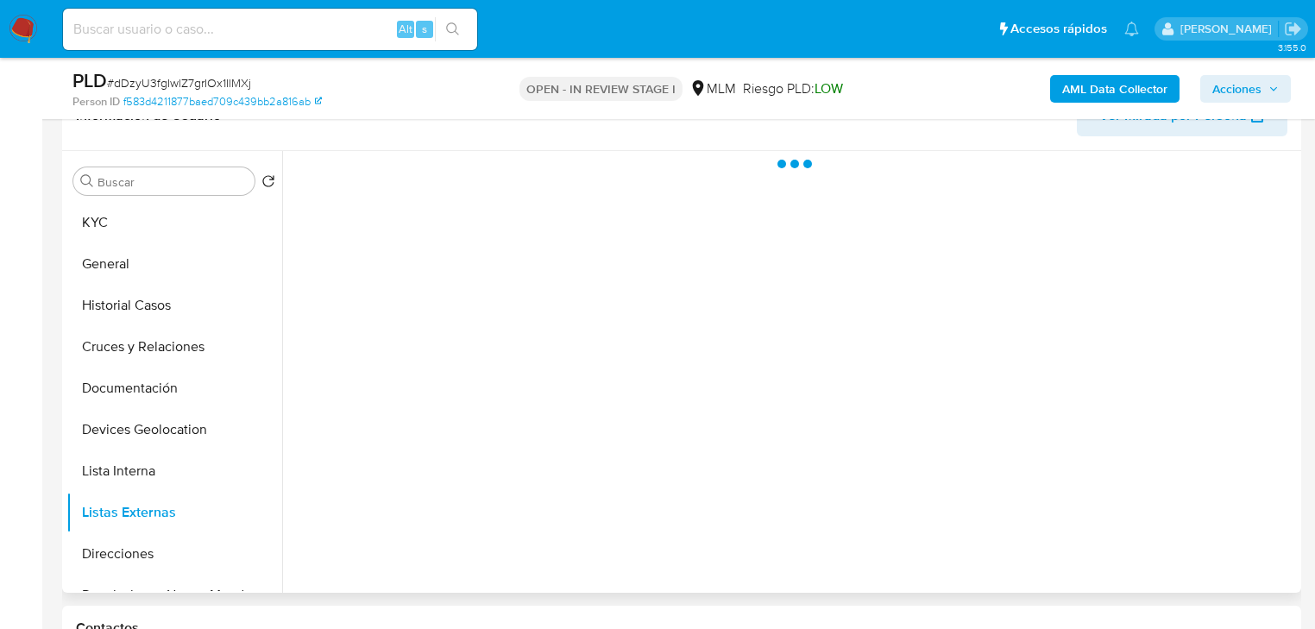
click at [463, 452] on div at bounding box center [789, 372] width 1015 height 442
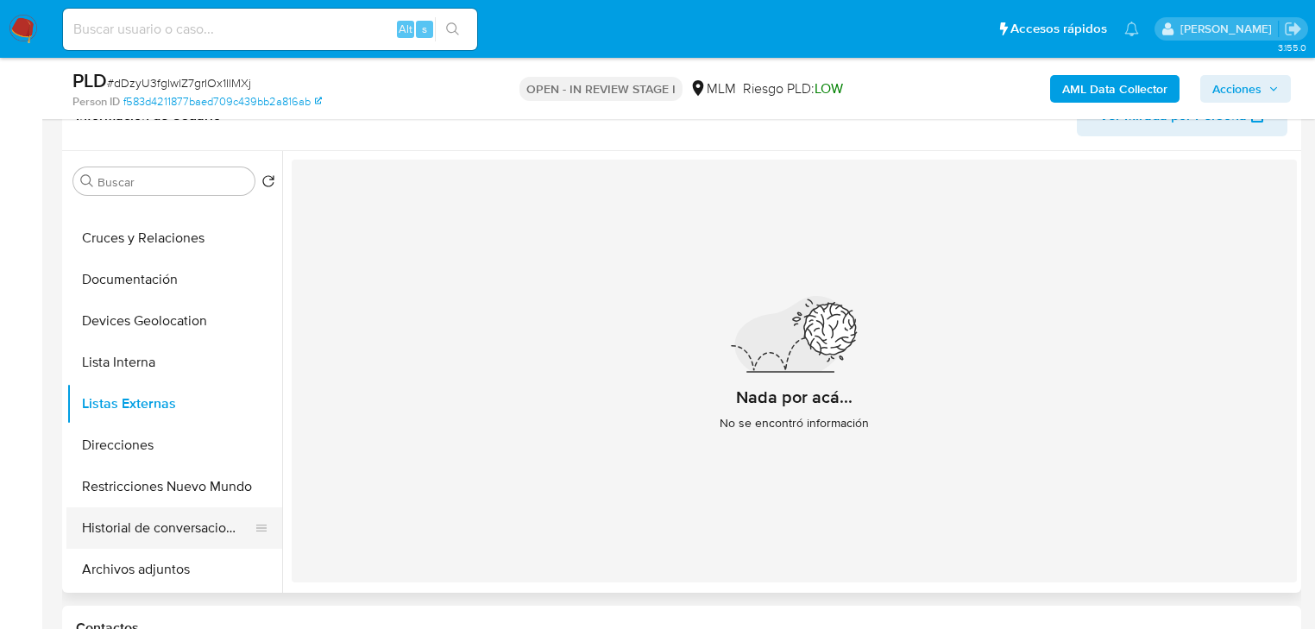
scroll to position [207, 0]
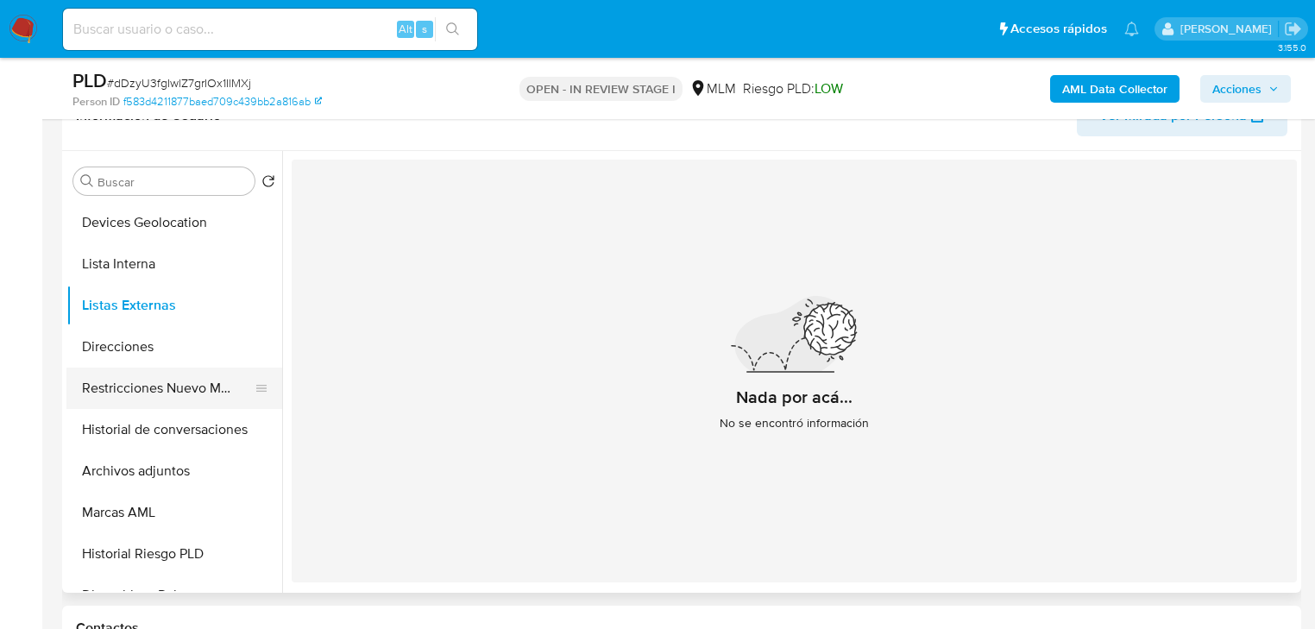
drag, startPoint x: 221, startPoint y: 384, endPoint x: 242, endPoint y: 380, distance: 22.0
click at [221, 383] on button "Restricciones Nuevo Mundo" at bounding box center [167, 388] width 202 height 41
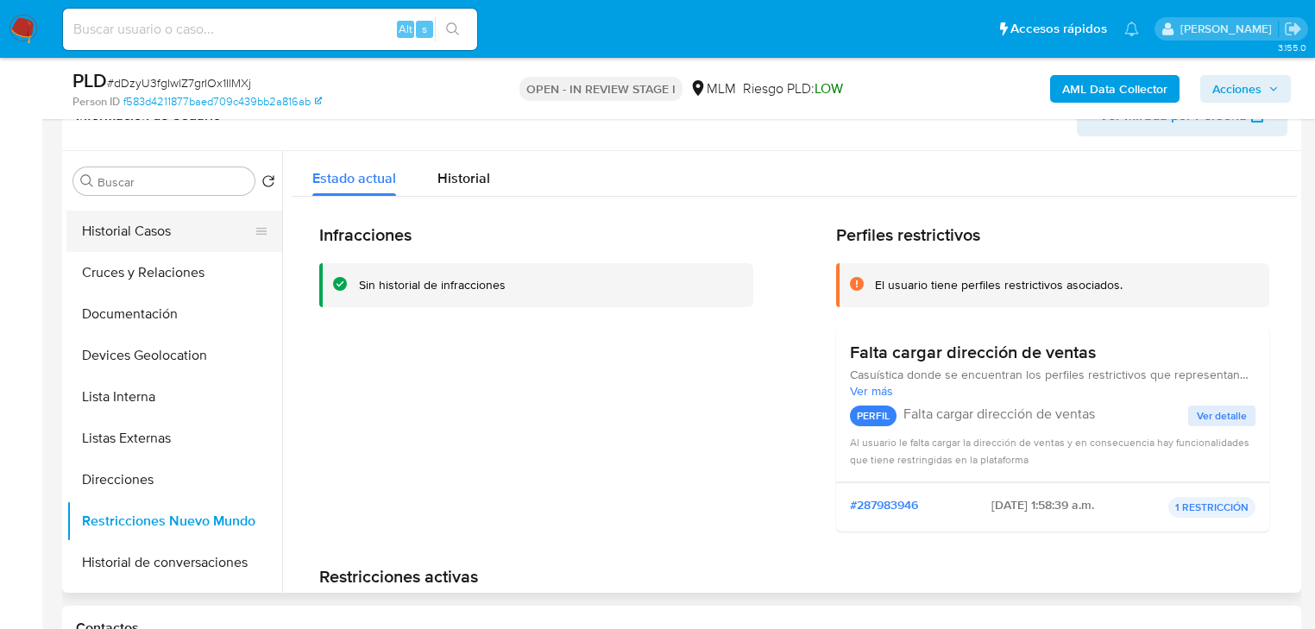
scroll to position [0, 0]
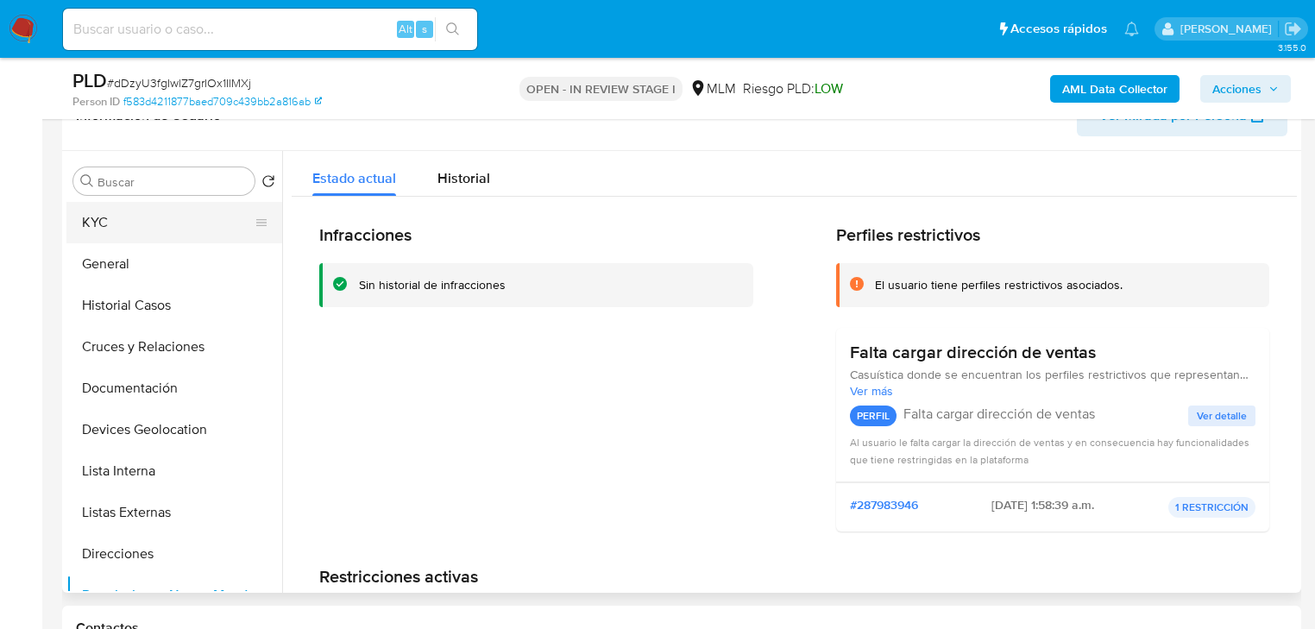
click at [125, 214] on button "KYC" at bounding box center [167, 222] width 202 height 41
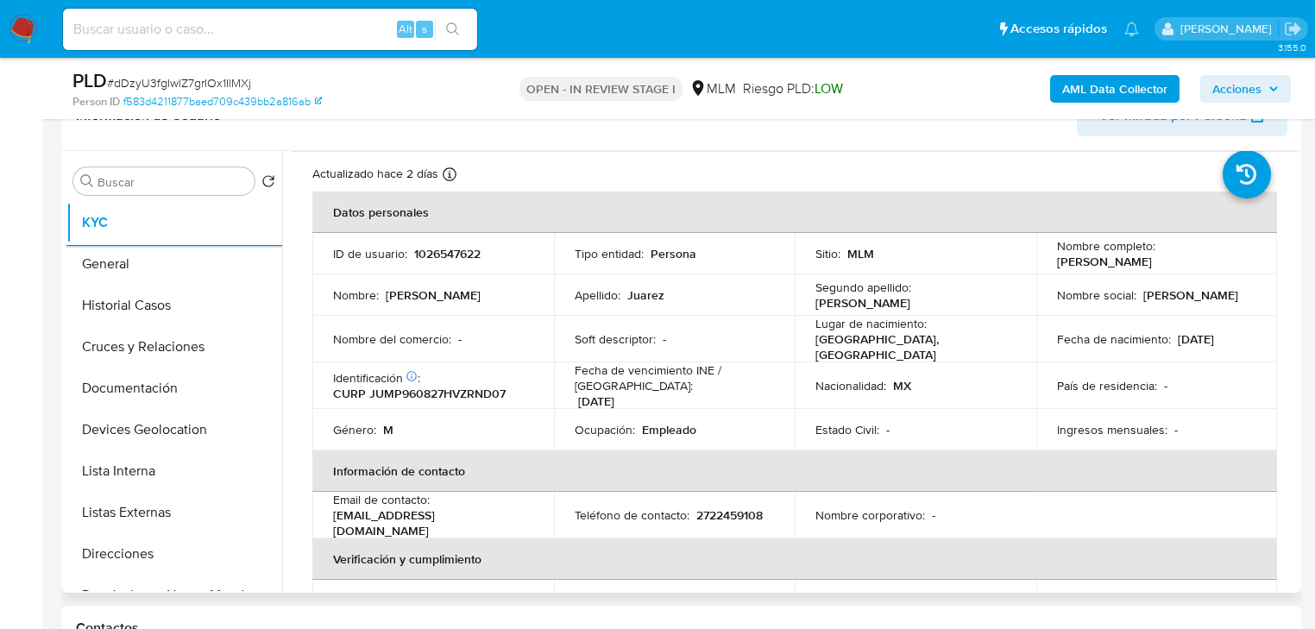
scroll to position [138, 0]
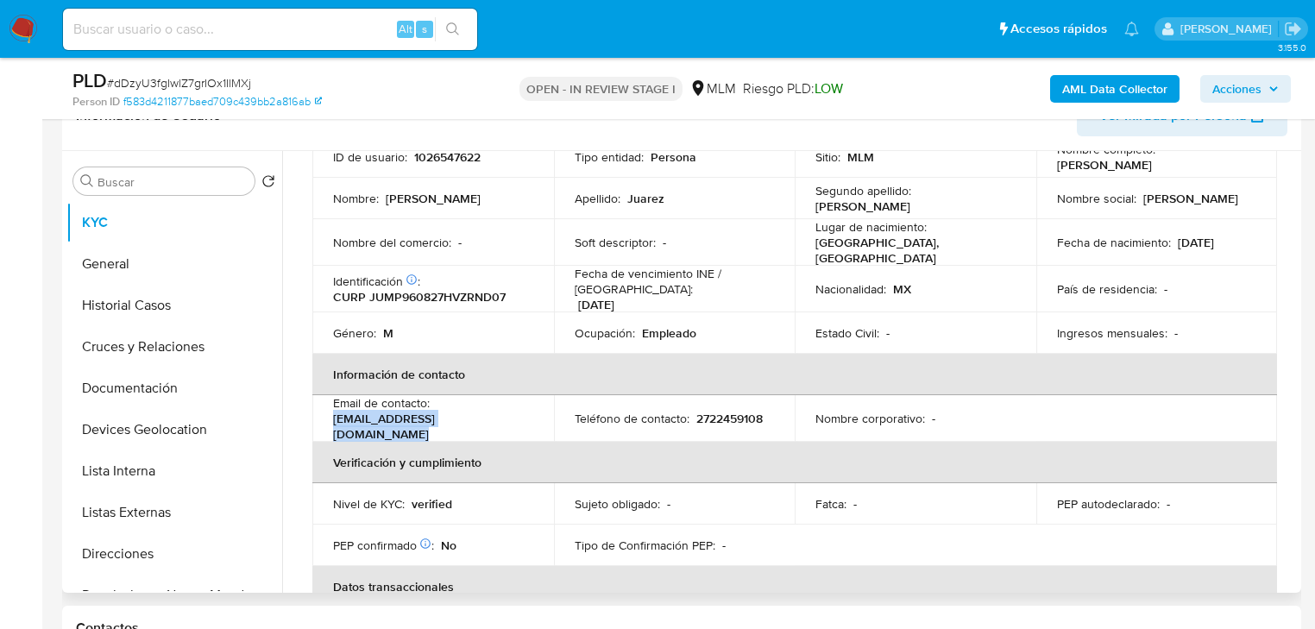
drag, startPoint x: 546, startPoint y: 419, endPoint x: 332, endPoint y: 421, distance: 214.0
click at [332, 421] on tr "Email de contacto : pedrodonaldojuarezmontiel2@gmail.com Teléfono de contacto :…" at bounding box center [794, 418] width 965 height 47
copy p "[EMAIL_ADDRESS][DOMAIN_NAME]"
click at [707, 411] on p "2722459108" at bounding box center [729, 419] width 66 height 16
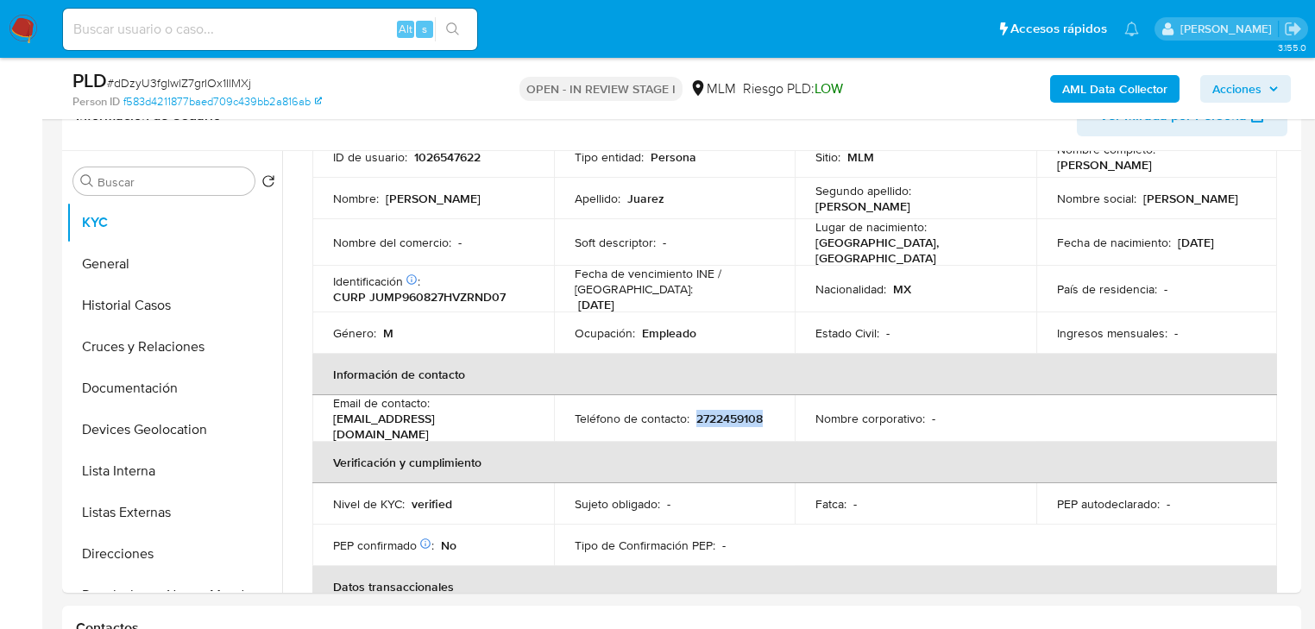
copy p "2722459108"
click at [193, 344] on button "Cruces y Relaciones" at bounding box center [174, 346] width 216 height 41
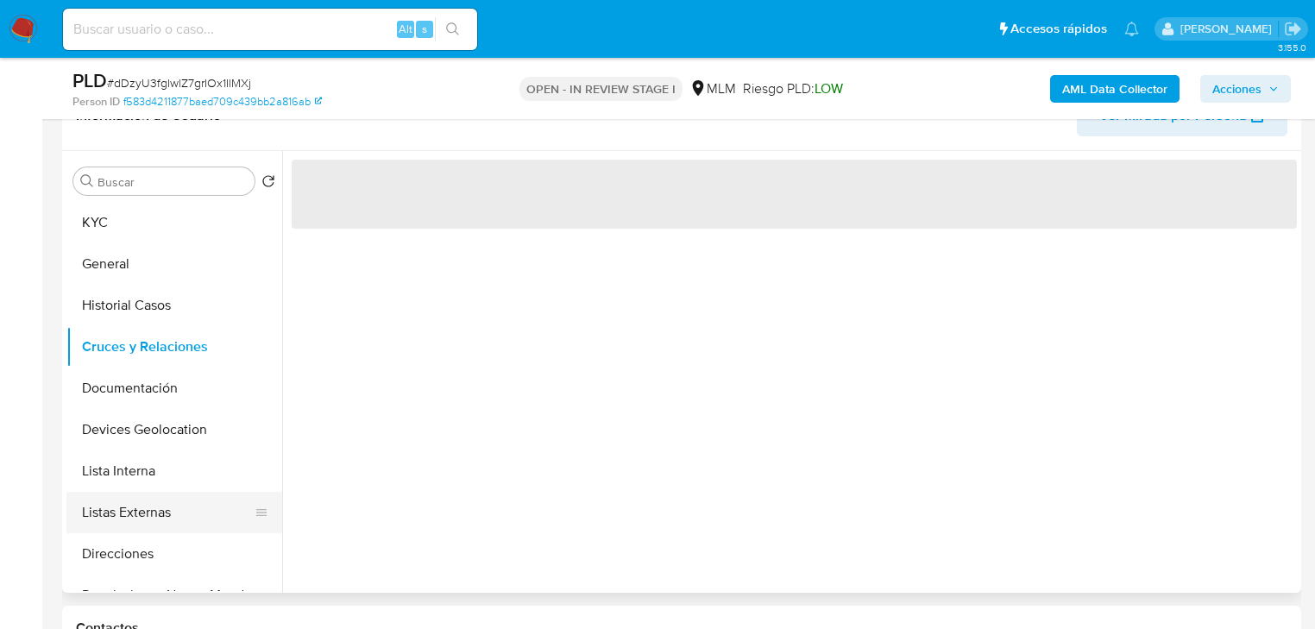
scroll to position [0, 0]
click at [181, 553] on button "Direcciones" at bounding box center [167, 553] width 202 height 41
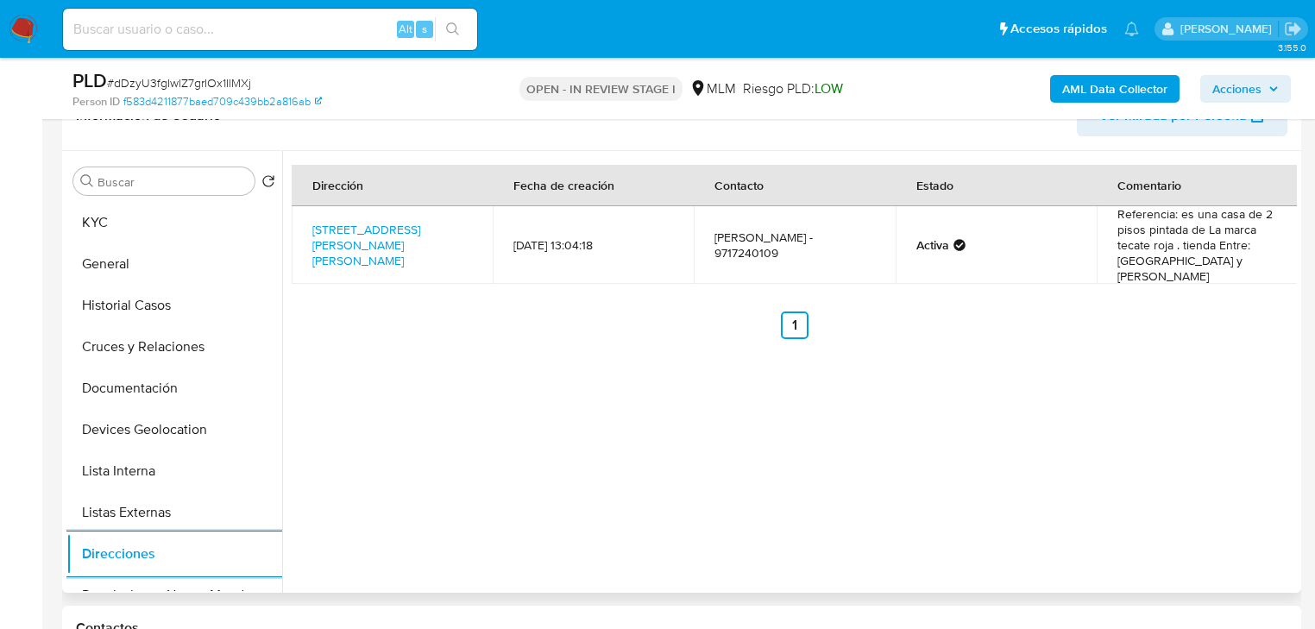
click at [709, 438] on div "Dirección Fecha de creación Contacto Estado Comentario Calle Benito Juárez 15, …" at bounding box center [789, 372] width 1015 height 442
click at [198, 342] on button "Cruces y Relaciones" at bounding box center [167, 346] width 202 height 41
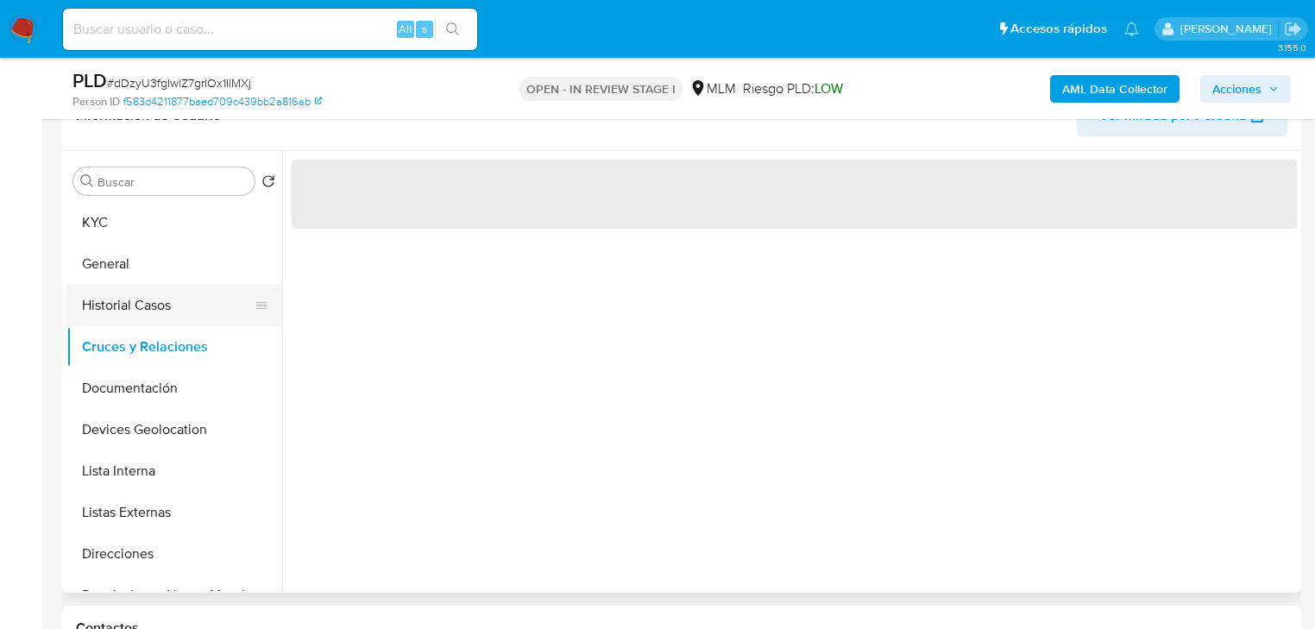
click at [171, 297] on button "Historial Casos" at bounding box center [167, 305] width 202 height 41
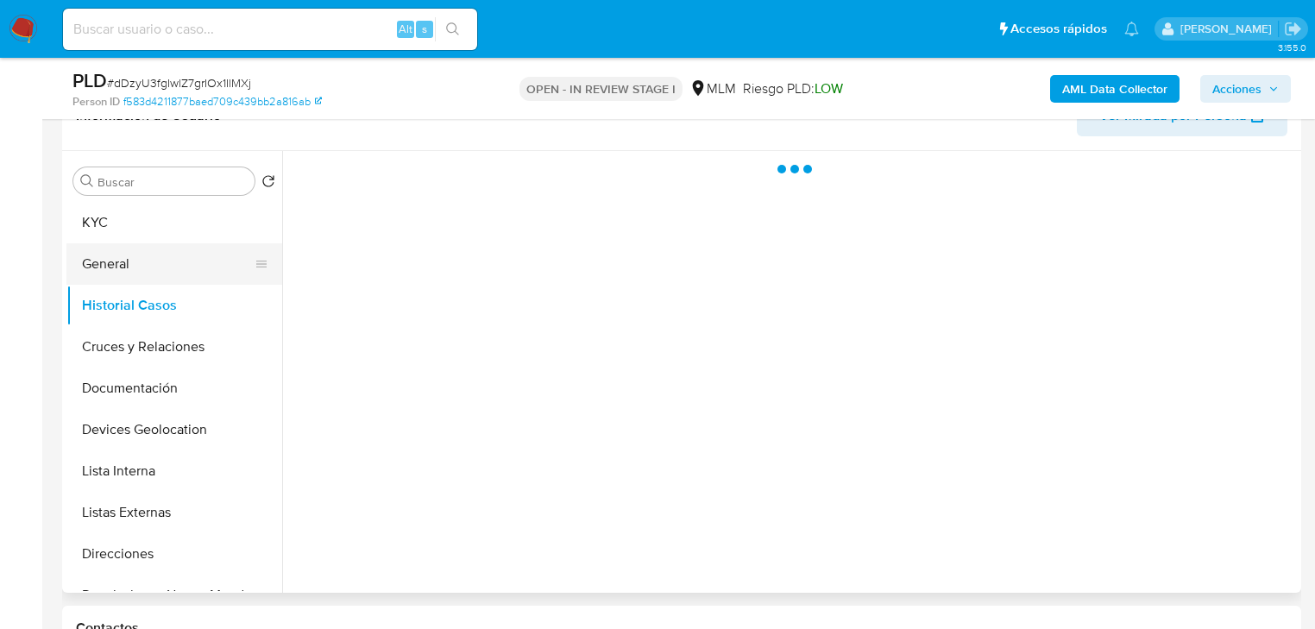
click at [172, 261] on button "General" at bounding box center [167, 263] width 202 height 41
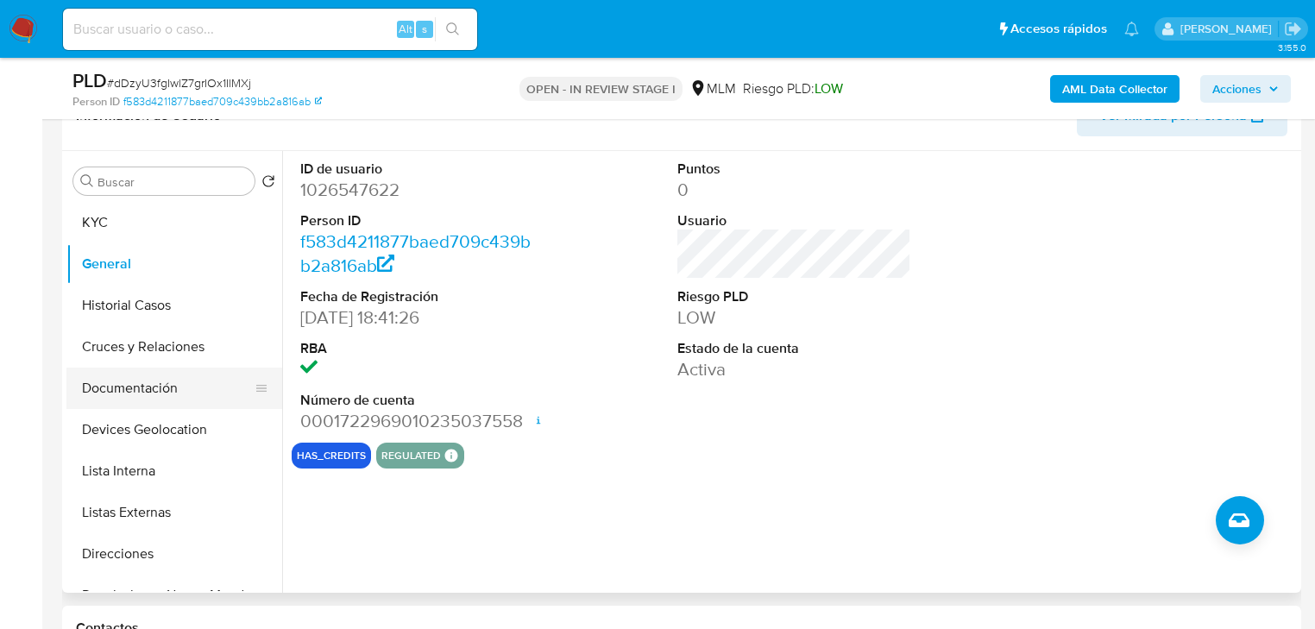
click at [79, 381] on button "Documentación" at bounding box center [167, 388] width 202 height 41
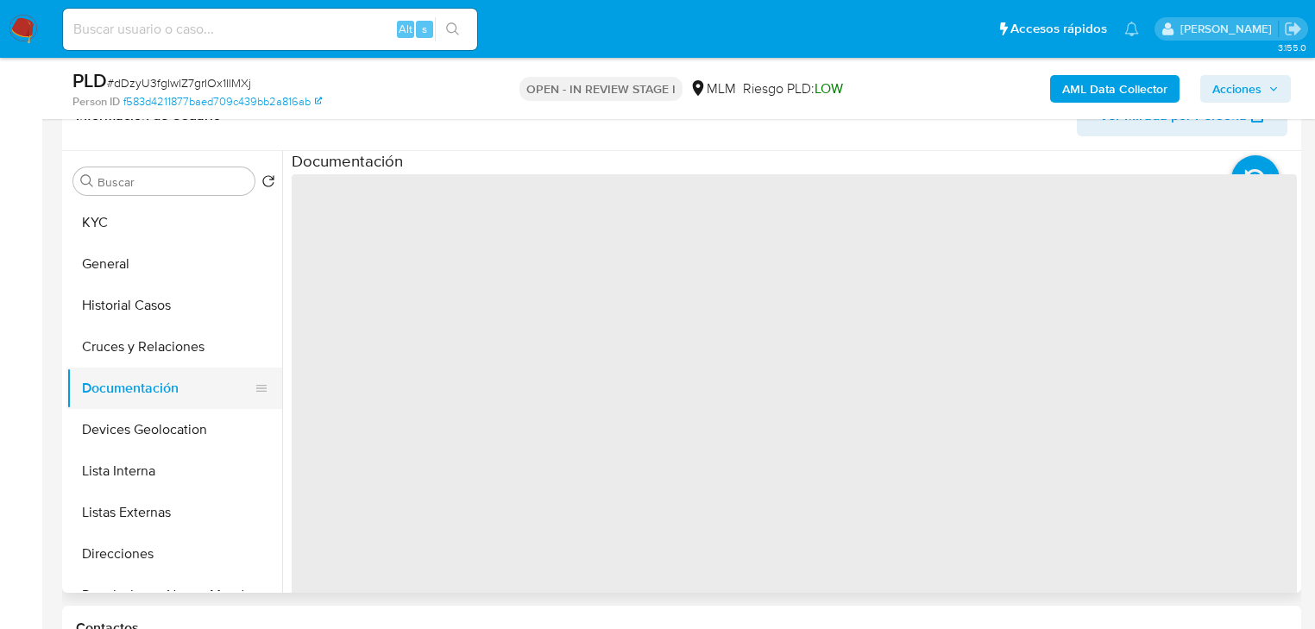
drag, startPoint x: 162, startPoint y: 373, endPoint x: 167, endPoint y: 386, distance: 13.9
click at [163, 373] on button "Documentación" at bounding box center [167, 388] width 202 height 41
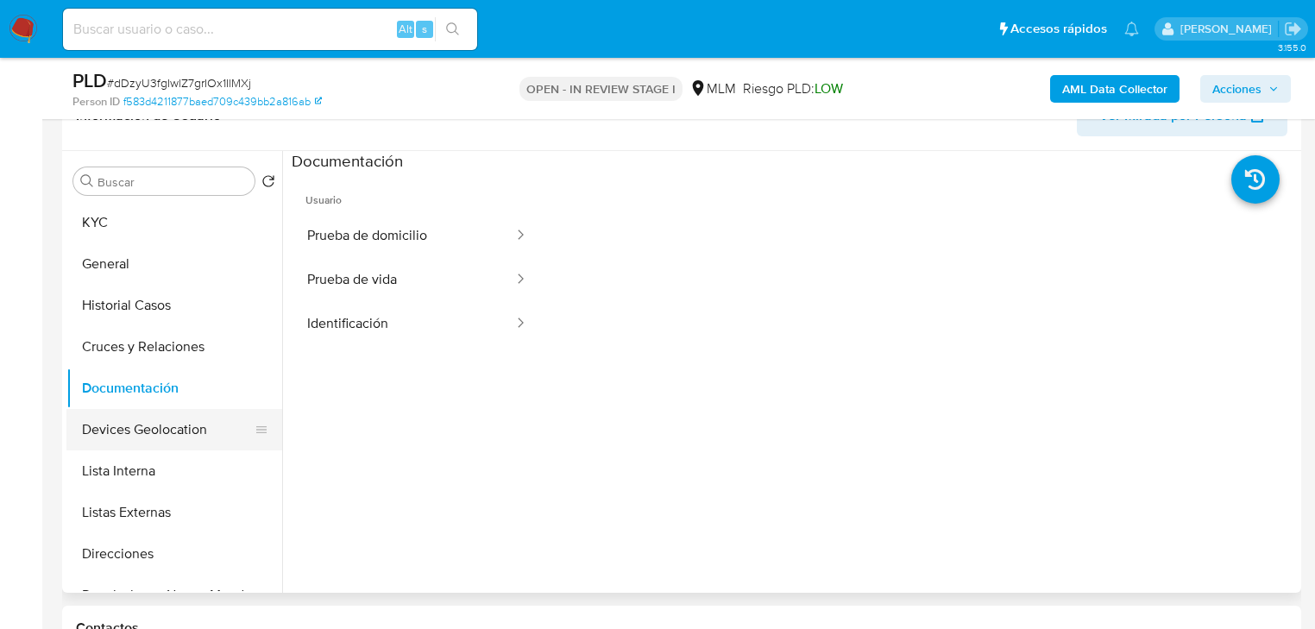
click at [166, 421] on button "Devices Geolocation" at bounding box center [167, 429] width 202 height 41
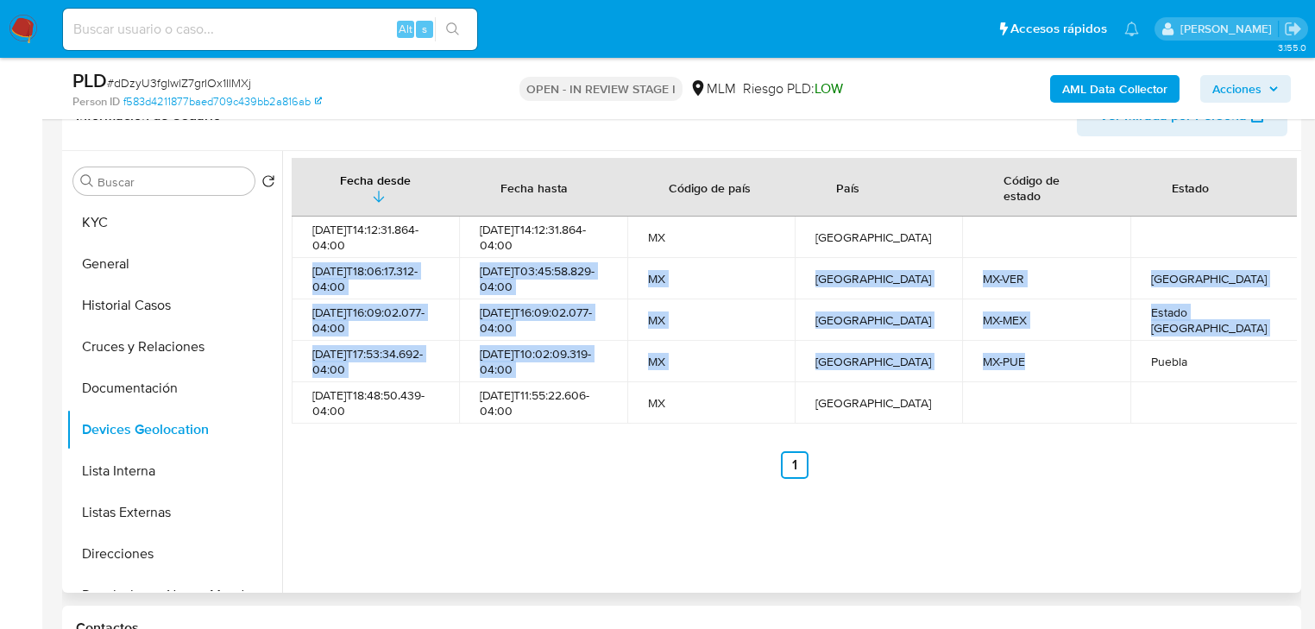
drag, startPoint x: 857, startPoint y: 255, endPoint x: 1092, endPoint y: 373, distance: 263.6
click at [1077, 368] on tbody "2025-07-18T14:12:31.864-04:00 2025-07-18T14:12:31.864-04:00 MX México 2025-04-2…" at bounding box center [795, 320] width 1006 height 207
click at [1111, 378] on td "MX-PUE" at bounding box center [1045, 361] width 167 height 41
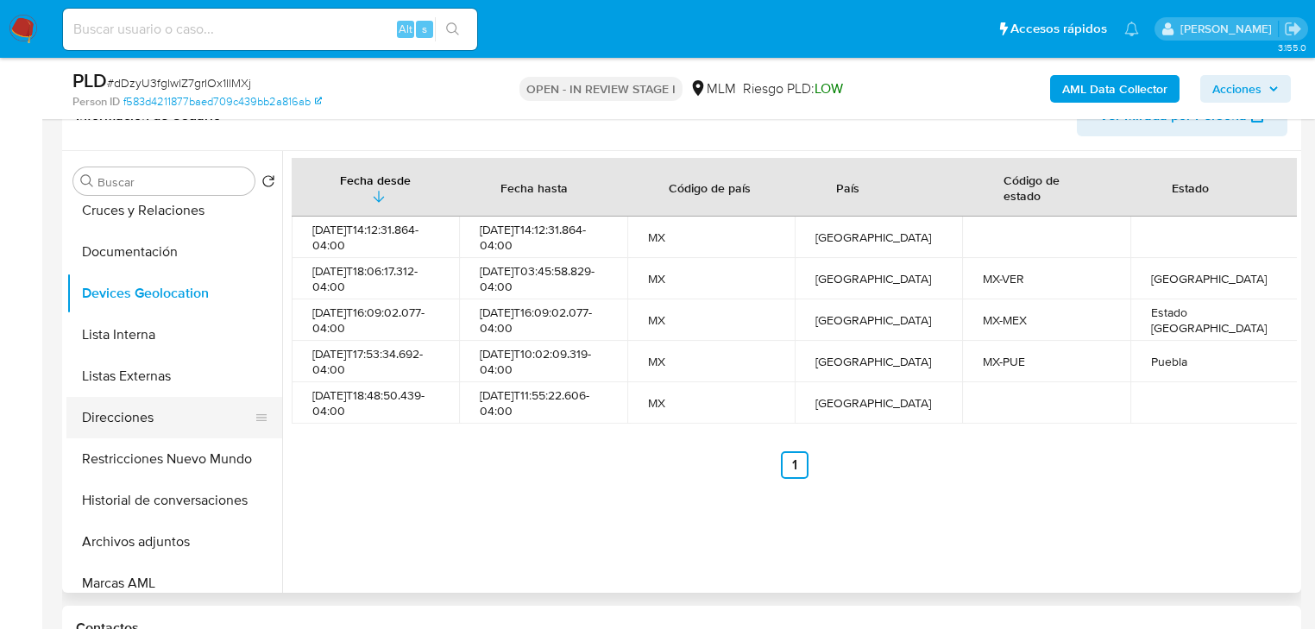
scroll to position [138, 0]
click at [193, 467] on button "Restricciones Nuevo Mundo" at bounding box center [167, 457] width 202 height 41
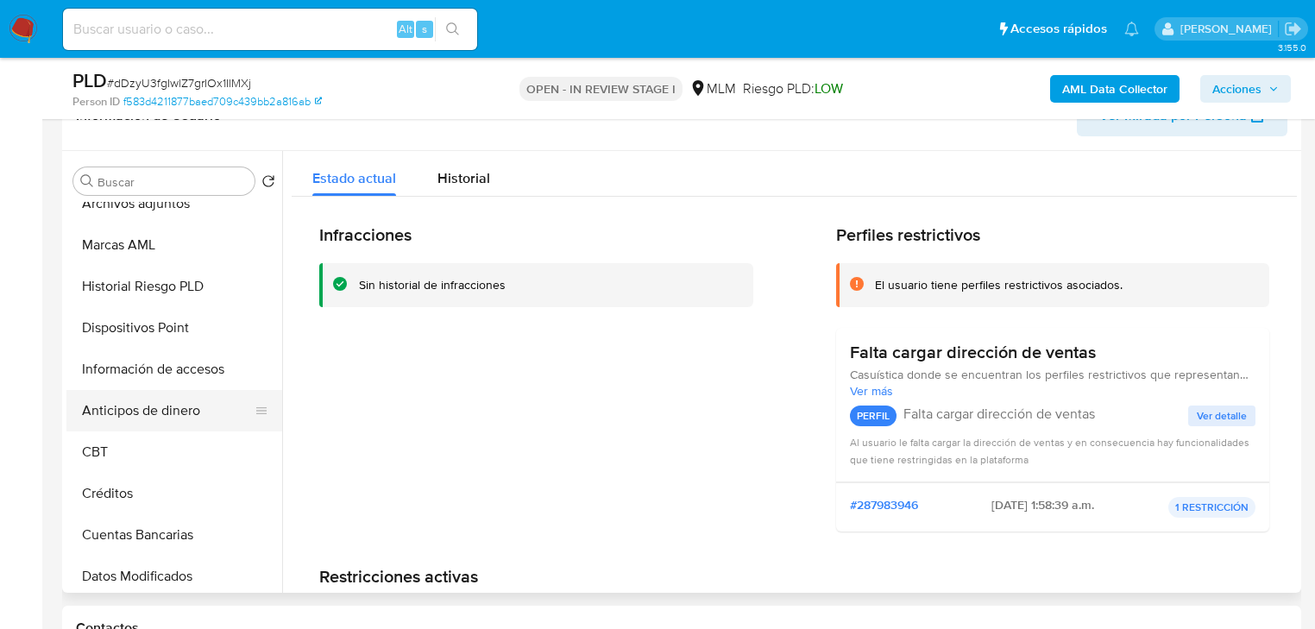
scroll to position [452, 0]
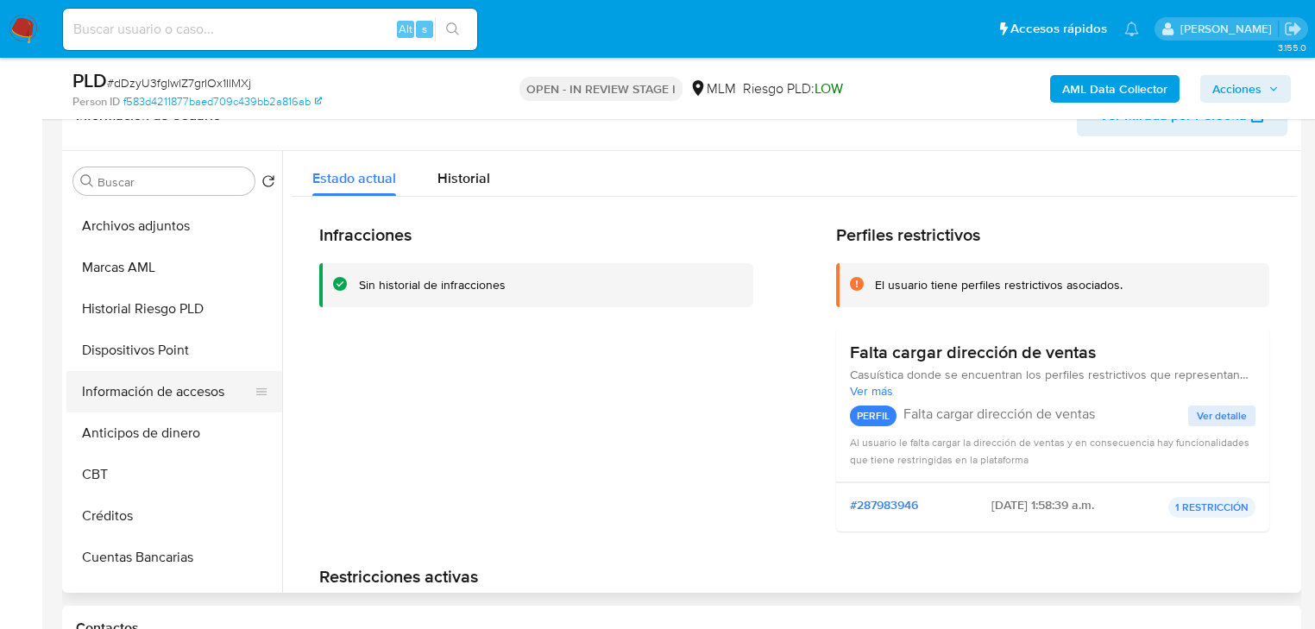
click at [198, 393] on button "Información de accesos" at bounding box center [167, 391] width 202 height 41
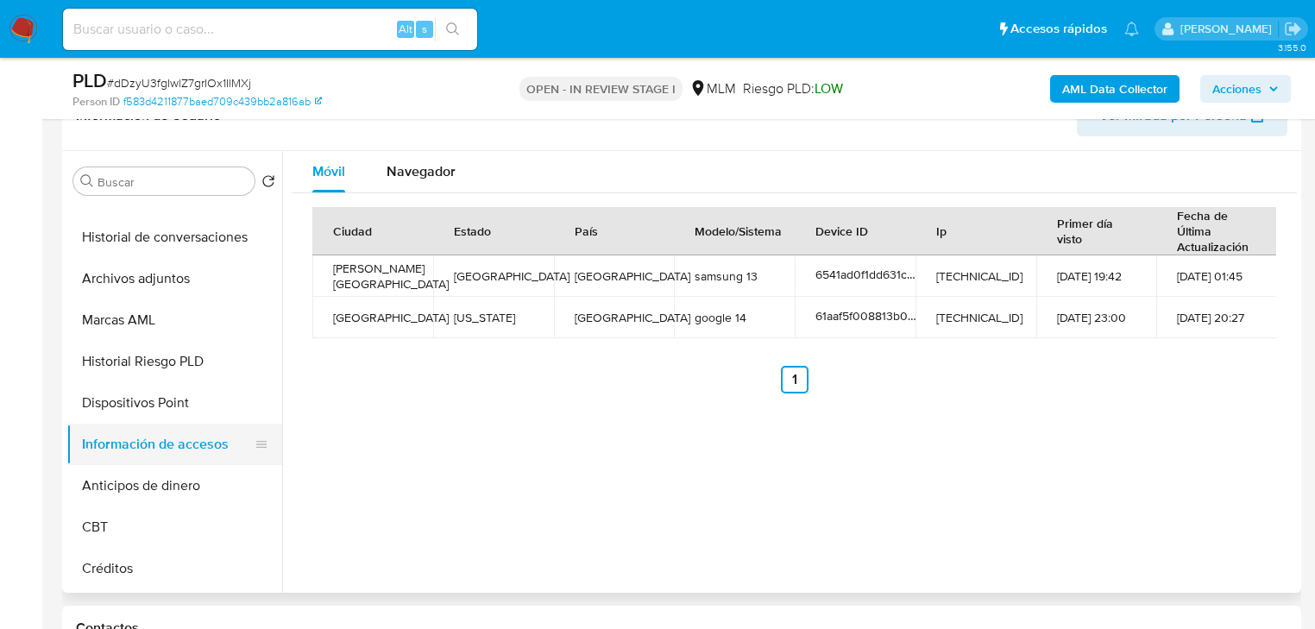
scroll to position [383, 0]
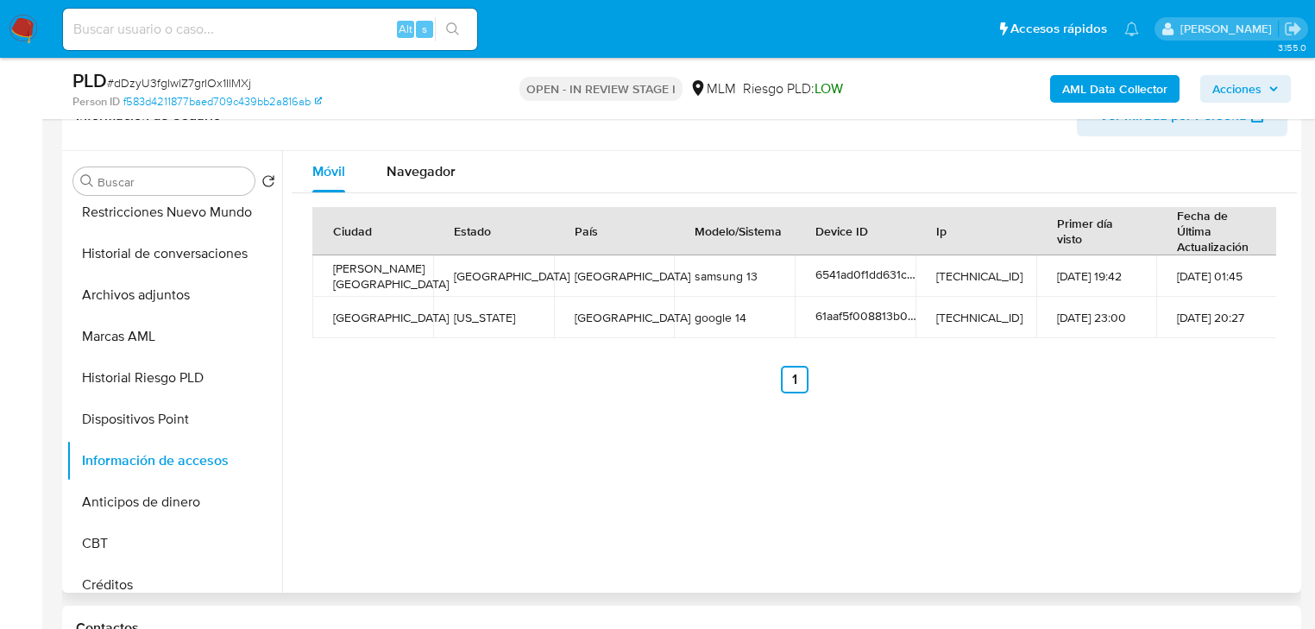
click at [718, 438] on div "Móvil Navegador Ciudad Estado País Modelo/Sistema Device ID Ip Primer día visto…" at bounding box center [789, 372] width 1015 height 442
drag, startPoint x: 1122, startPoint y: 327, endPoint x: 1055, endPoint y: 312, distance: 68.0
click at [1055, 312] on tr "Portland Oregon United States google 14 61aaf5f008813b00196d4d6e 174.204.196.17…" at bounding box center [794, 317] width 965 height 41
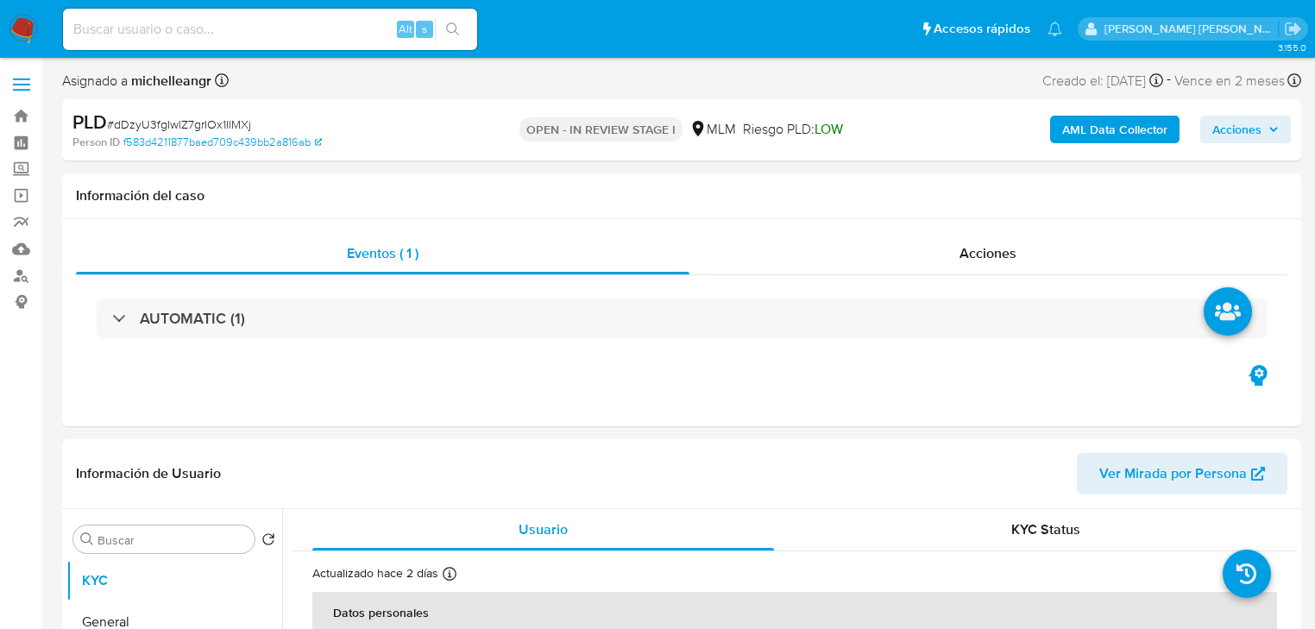
select select "10"
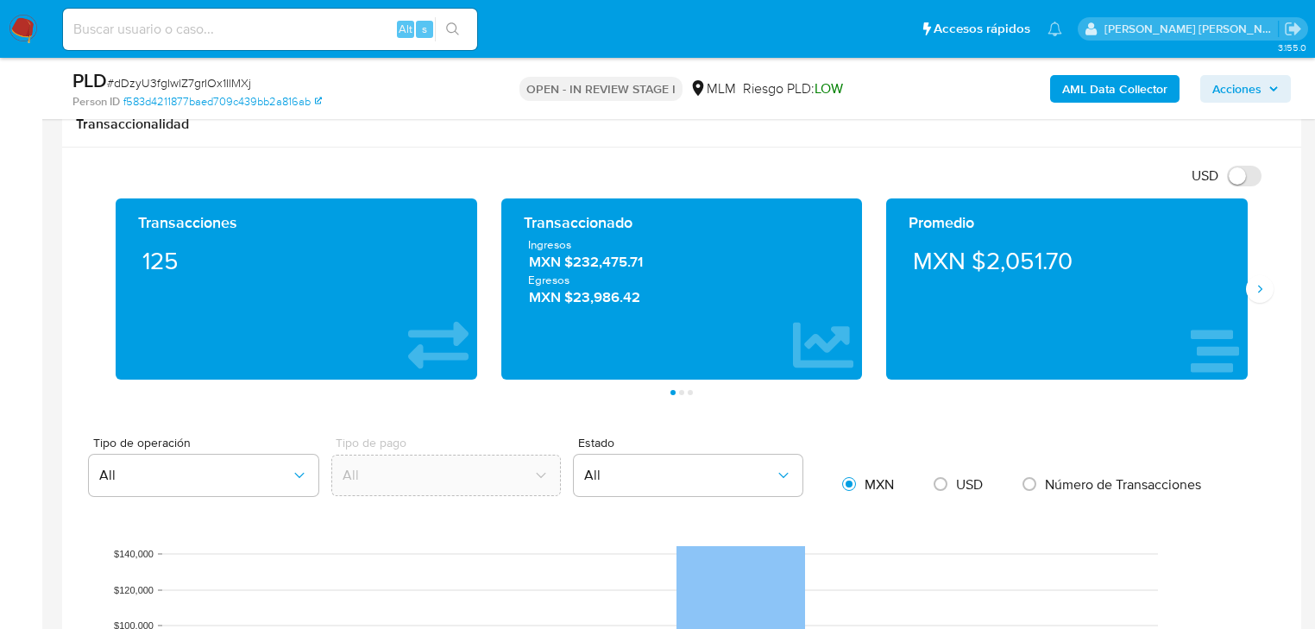
scroll to position [1450, 0]
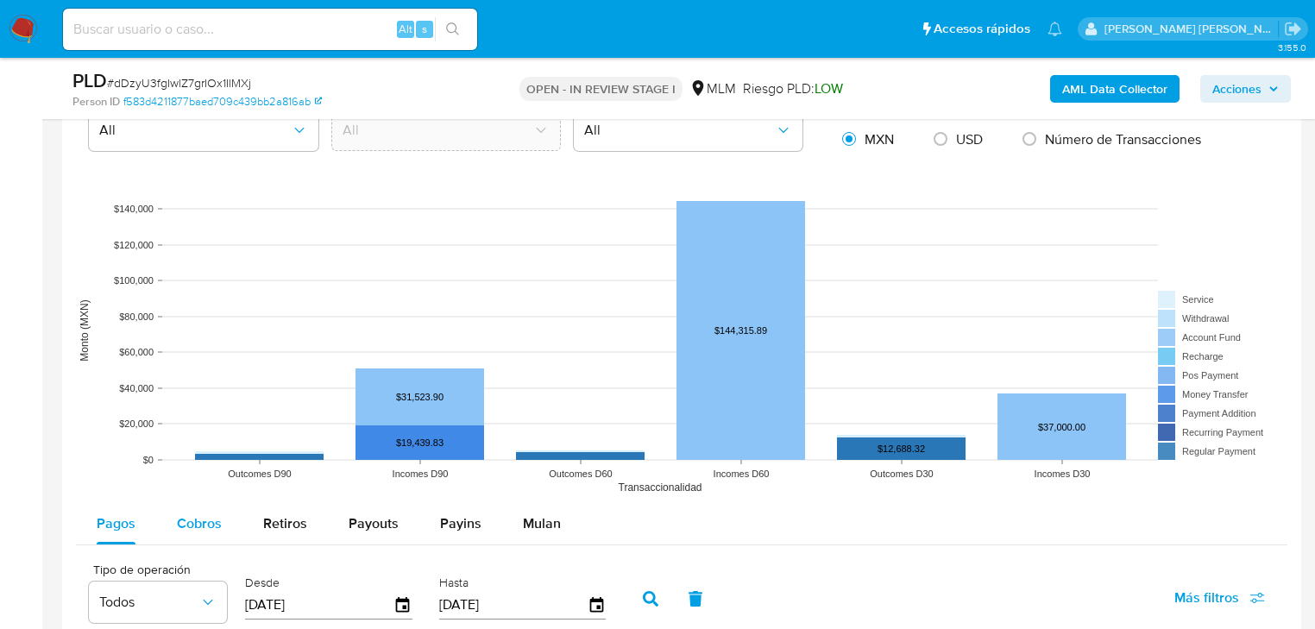
click at [185, 515] on span "Cobros" at bounding box center [199, 523] width 45 height 20
select select "10"
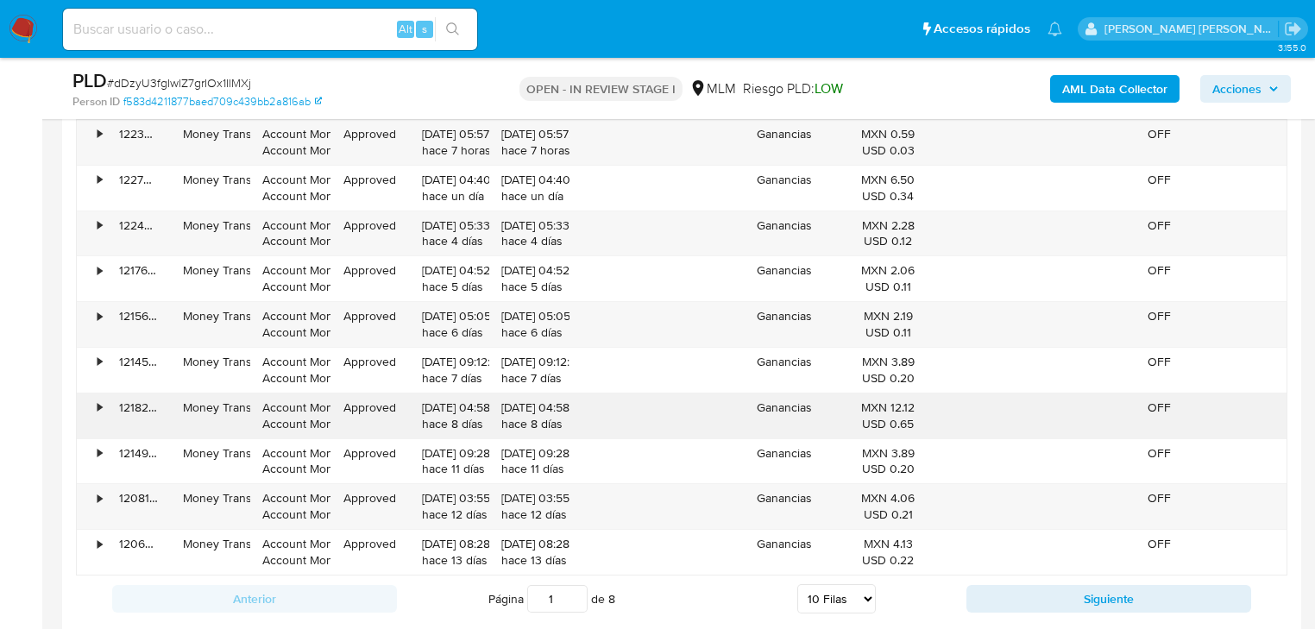
scroll to position [2002, 0]
click at [1027, 586] on button "Siguiente" at bounding box center [1108, 598] width 285 height 28
type input "2"
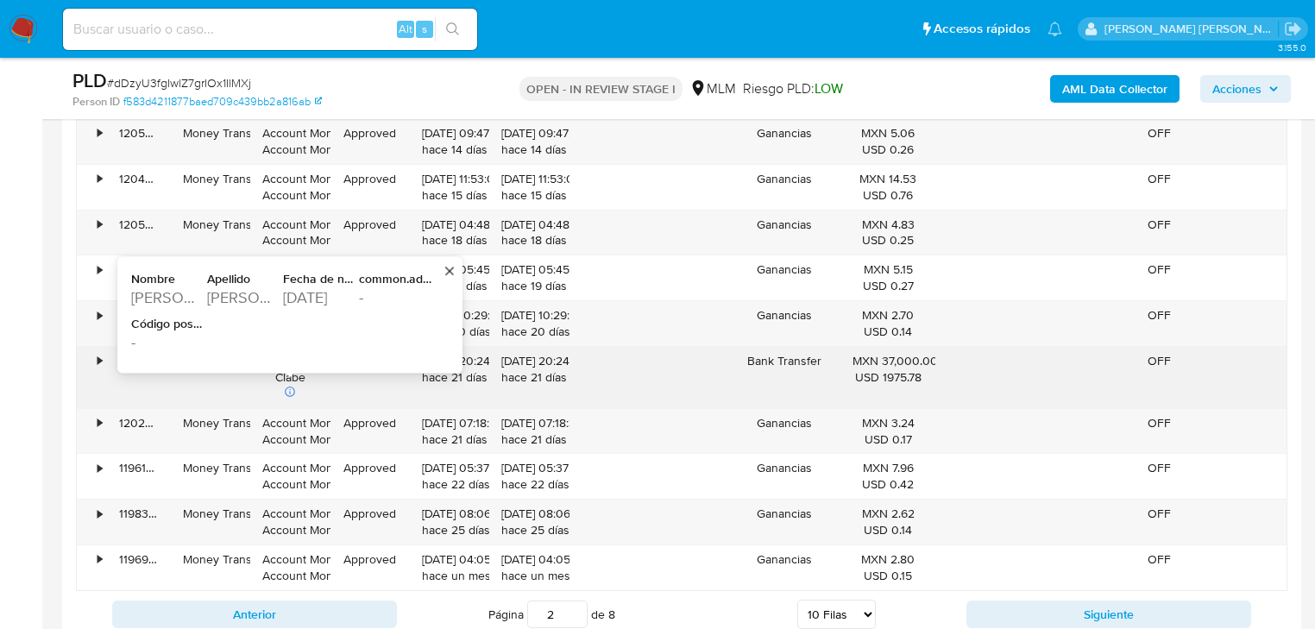
click at [380, 304] on div "-" at bounding box center [395, 297] width 72 height 21
drag, startPoint x: 244, startPoint y: 343, endPoint x: 230, endPoint y: 335, distance: 16.3
click at [235, 337] on div "Nombre Pedro Apellido Juarez Montiel Fecha de nacimiento 1996-08-27 common.addr…" at bounding box center [283, 315] width 304 height 88
click at [198, 341] on div "-" at bounding box center [167, 341] width 72 height 21
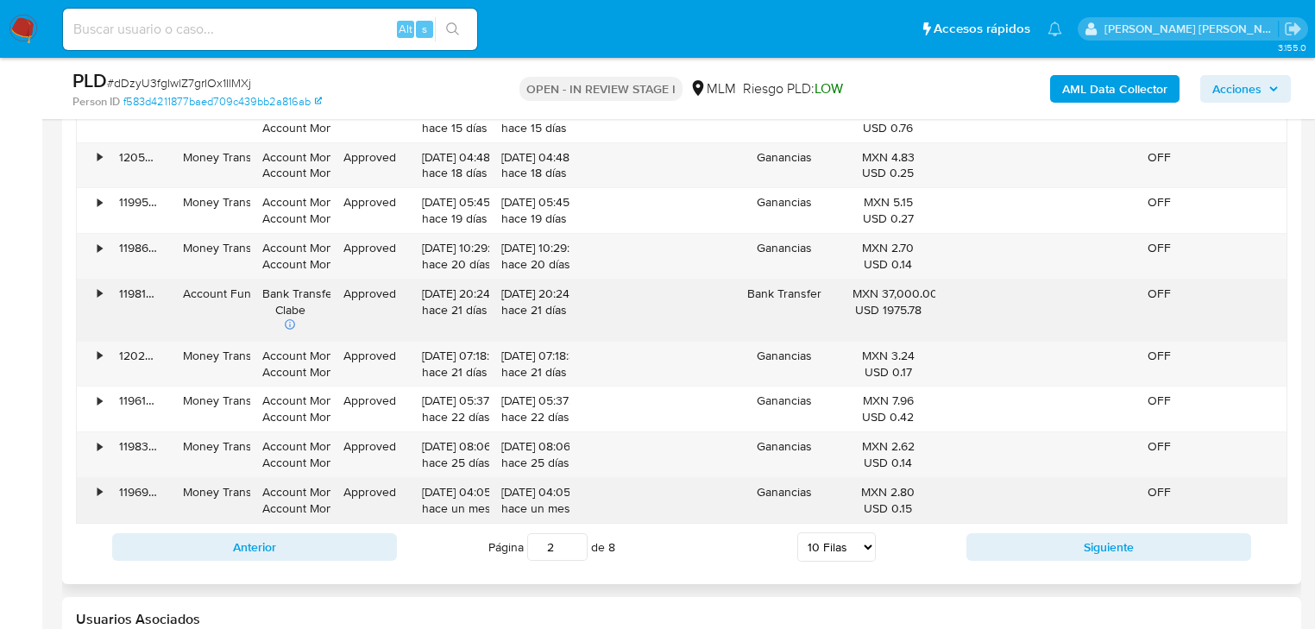
scroll to position [2140, 0]
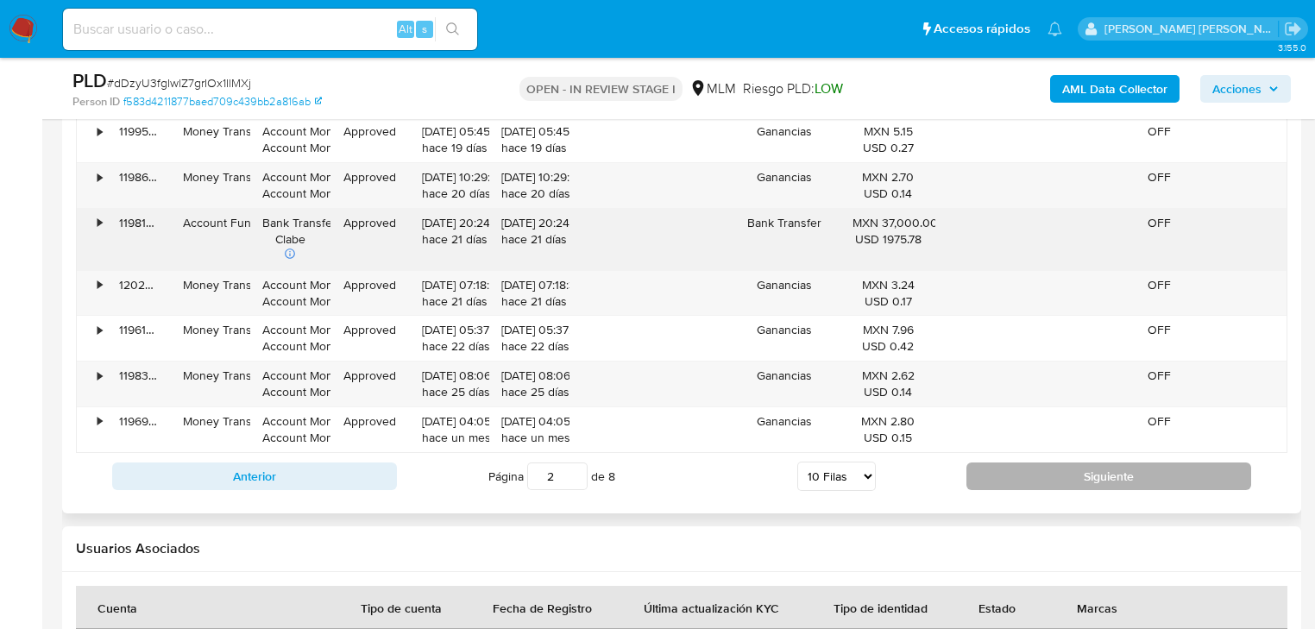
click at [975, 476] on button "Siguiente" at bounding box center [1108, 477] width 285 height 28
type input "3"
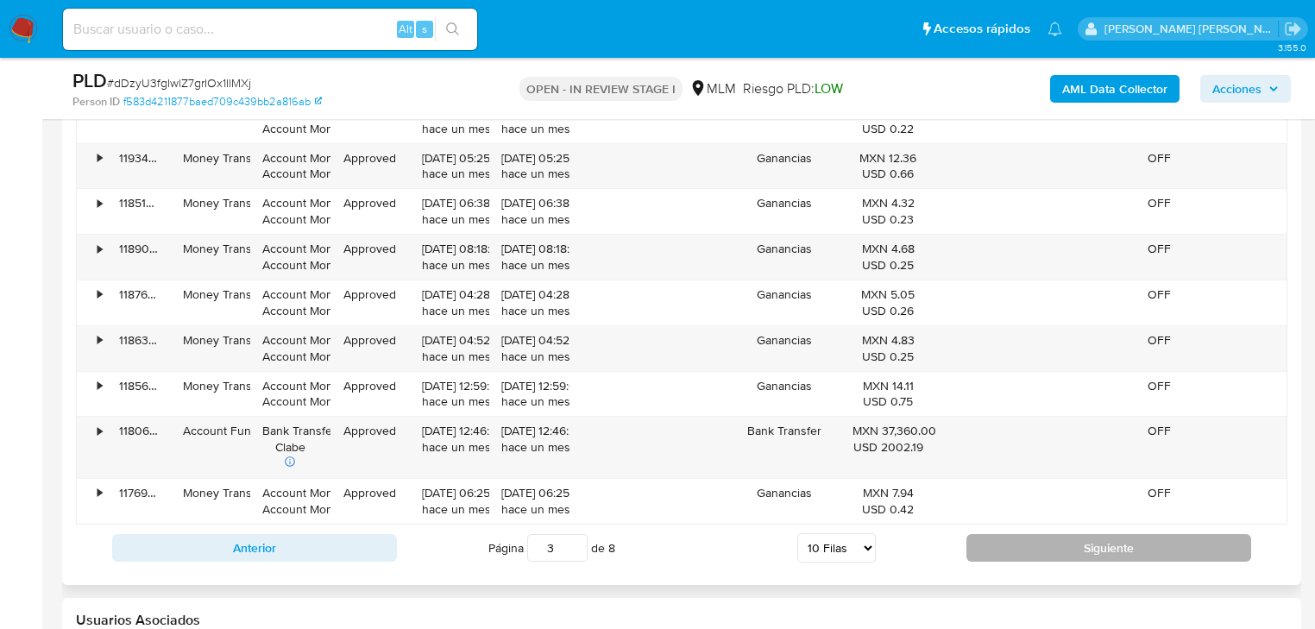
scroll to position [2002, 0]
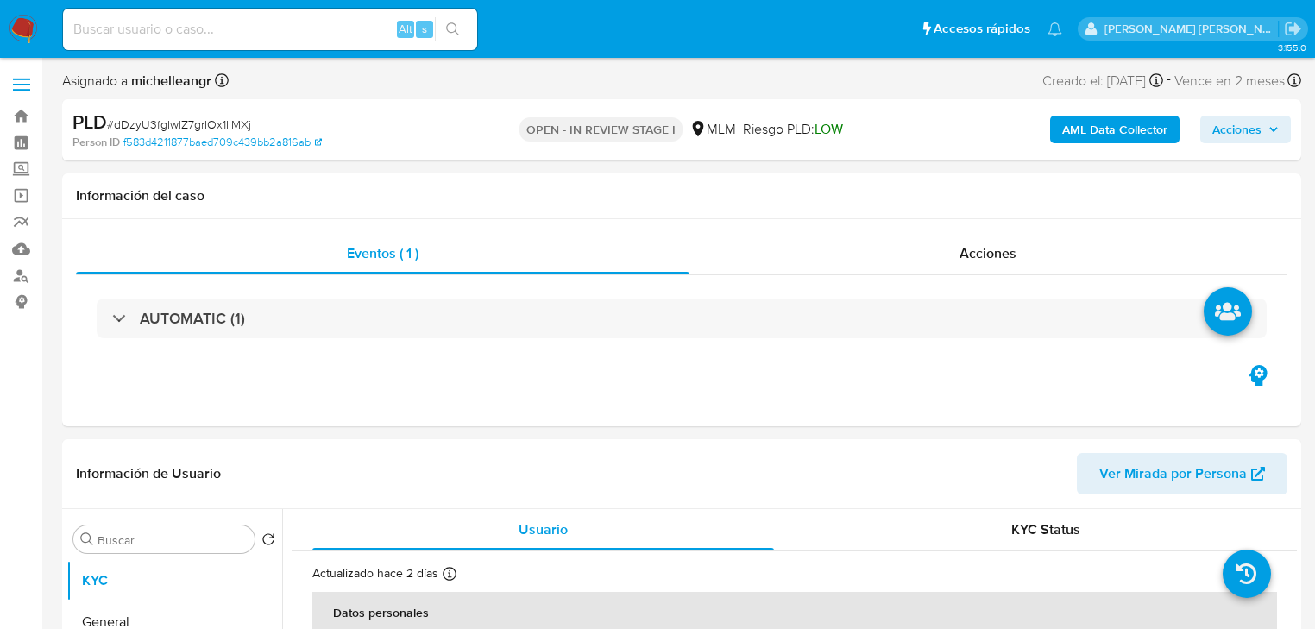
select select "10"
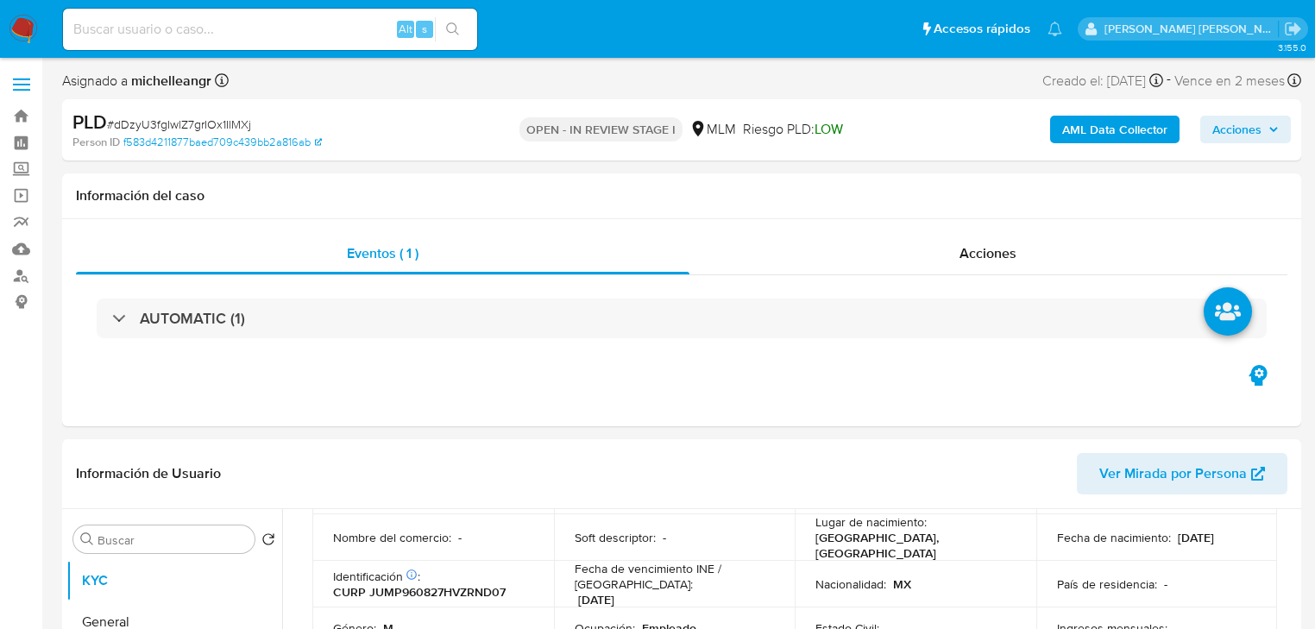
drag, startPoint x: 24, startPoint y: 168, endPoint x: 69, endPoint y: 190, distance: 49.8
click at [23, 168] on label "Screening" at bounding box center [102, 169] width 205 height 27
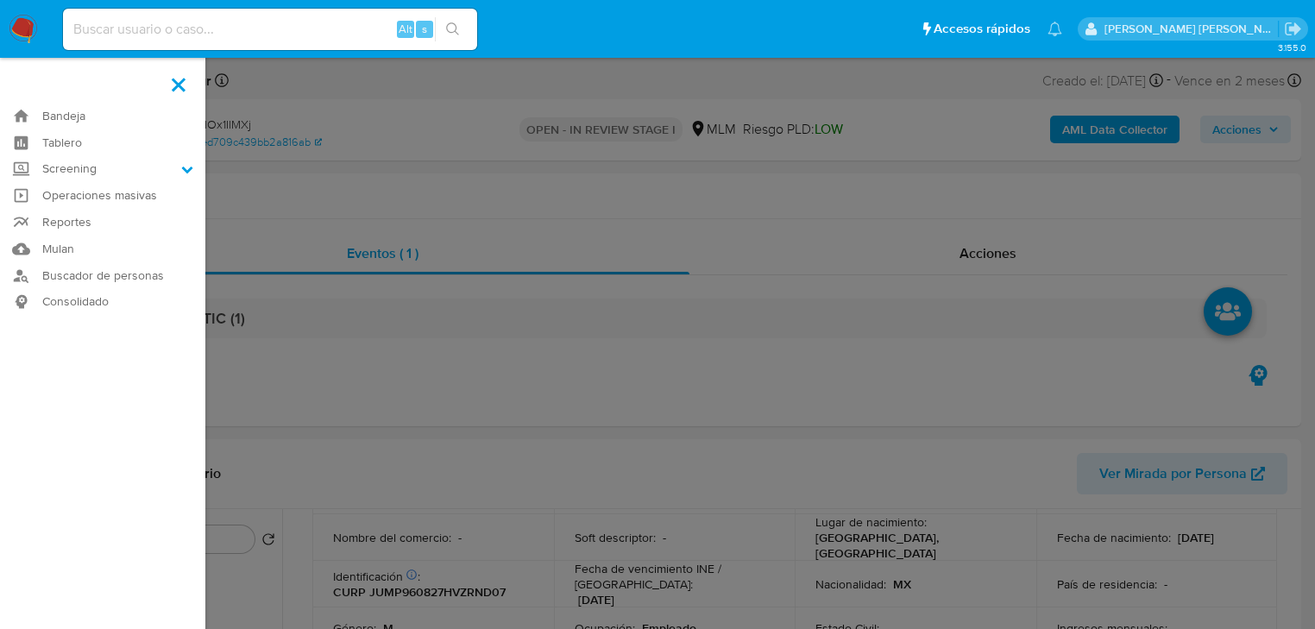
click at [0, 0] on input "Screening" at bounding box center [0, 0] width 0 height 0
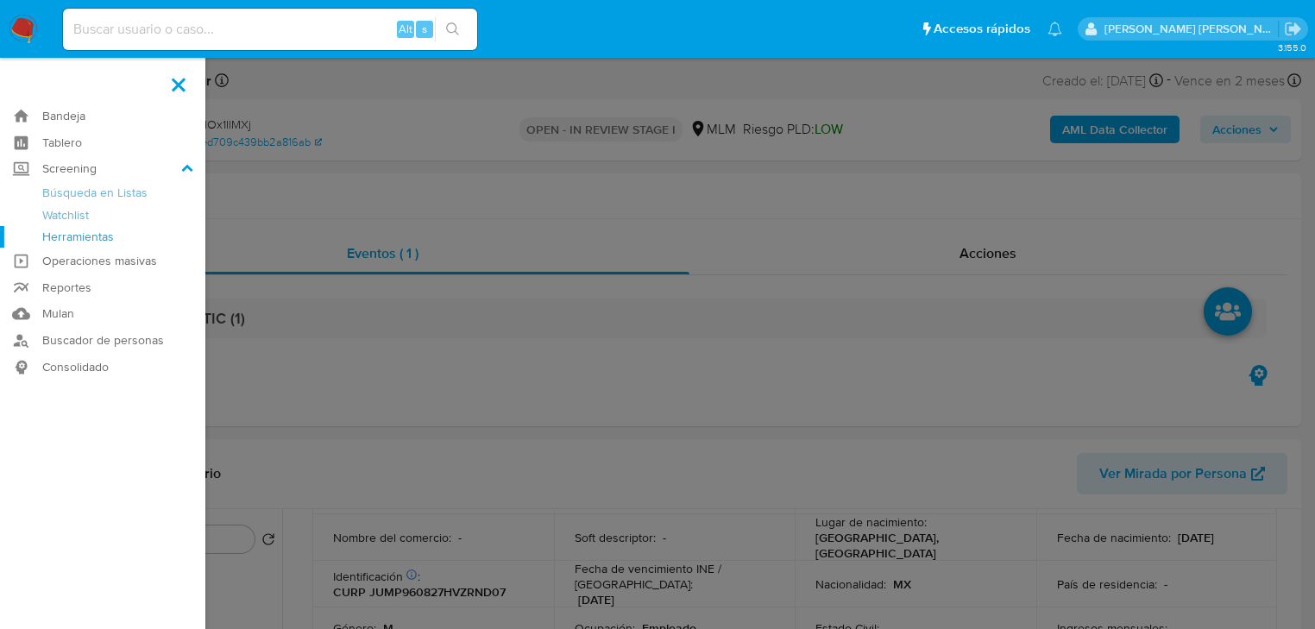
click at [97, 231] on link "Herramientas" at bounding box center [102, 237] width 205 height 22
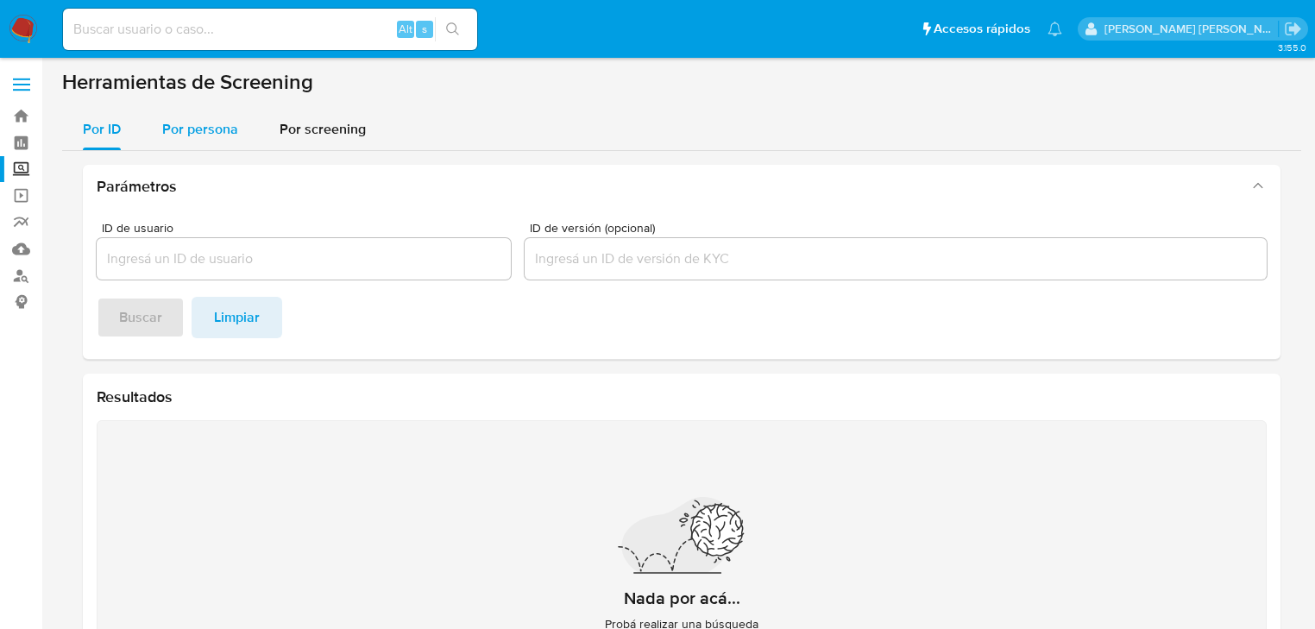
click at [222, 128] on span "Por persona" at bounding box center [200, 129] width 76 height 20
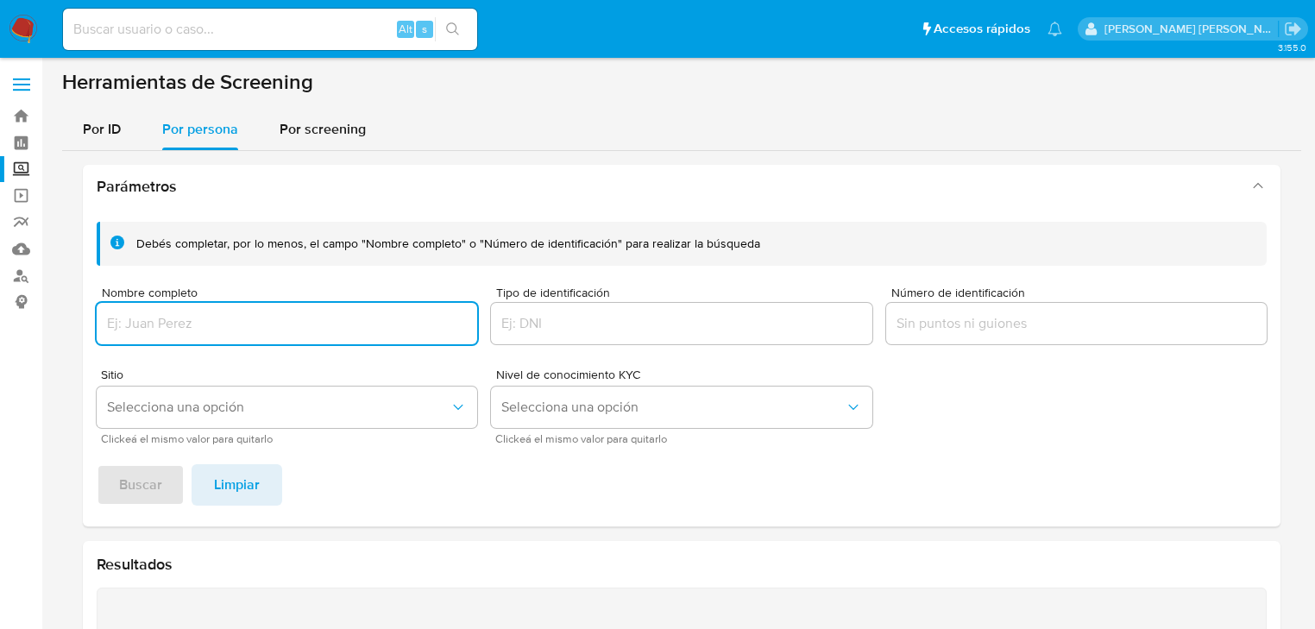
drag, startPoint x: 205, startPoint y: 320, endPoint x: 283, endPoint y: 320, distance: 77.7
click at [204, 318] on input "Nombre completo" at bounding box center [287, 323] width 381 height 22
type input "[PERSON_NAME]"
click at [106, 489] on button "Buscar" at bounding box center [141, 484] width 88 height 41
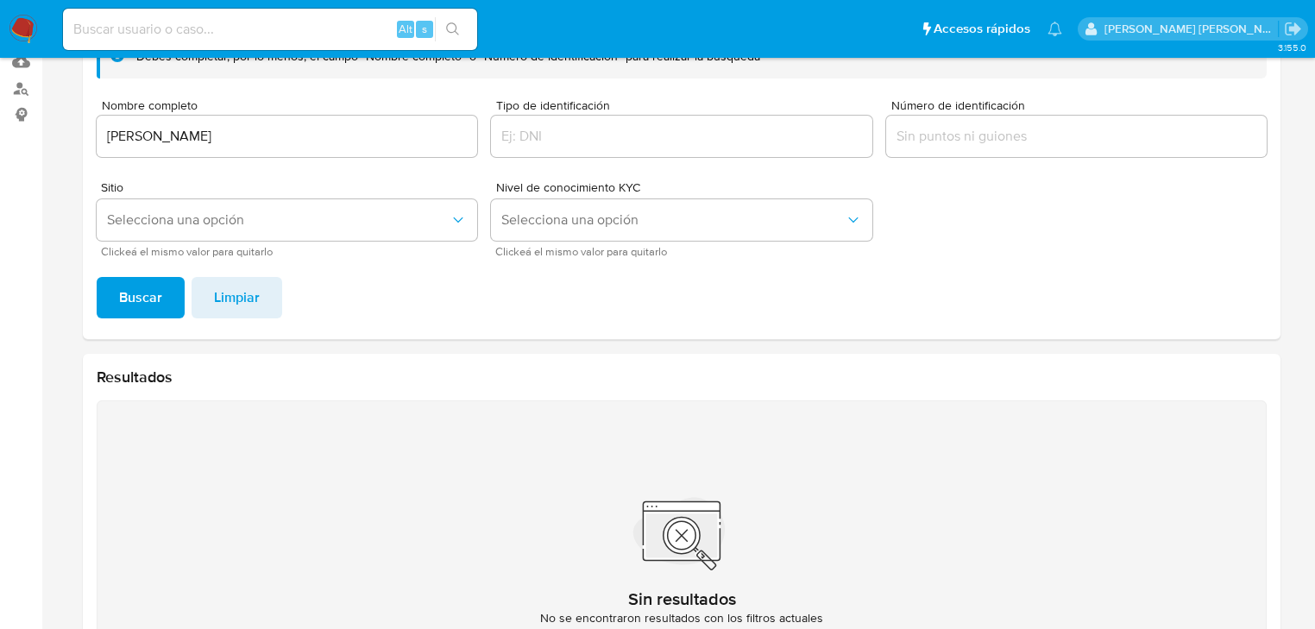
scroll to position [91, 0]
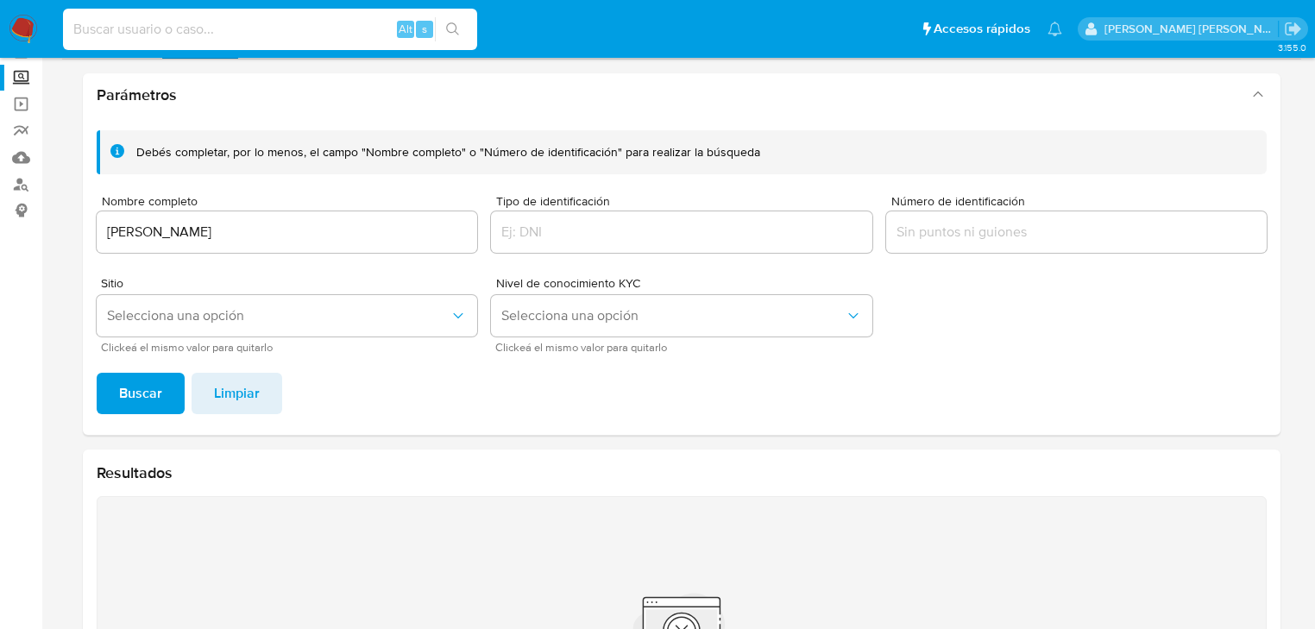
click at [257, 35] on input at bounding box center [270, 29] width 414 height 22
paste input "dDzyU3fgIwlZ7grIOx1IlMXj"
type input "dDzyU3fgIwlZ7grIOx1IlMXj"
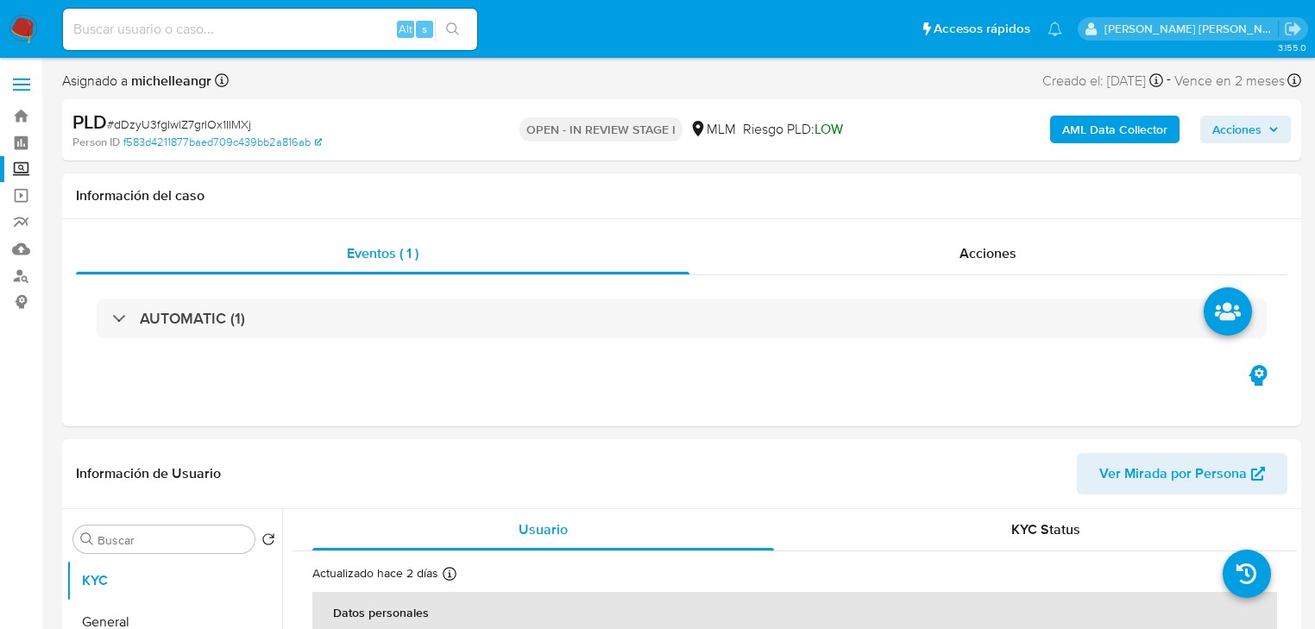
select select "10"
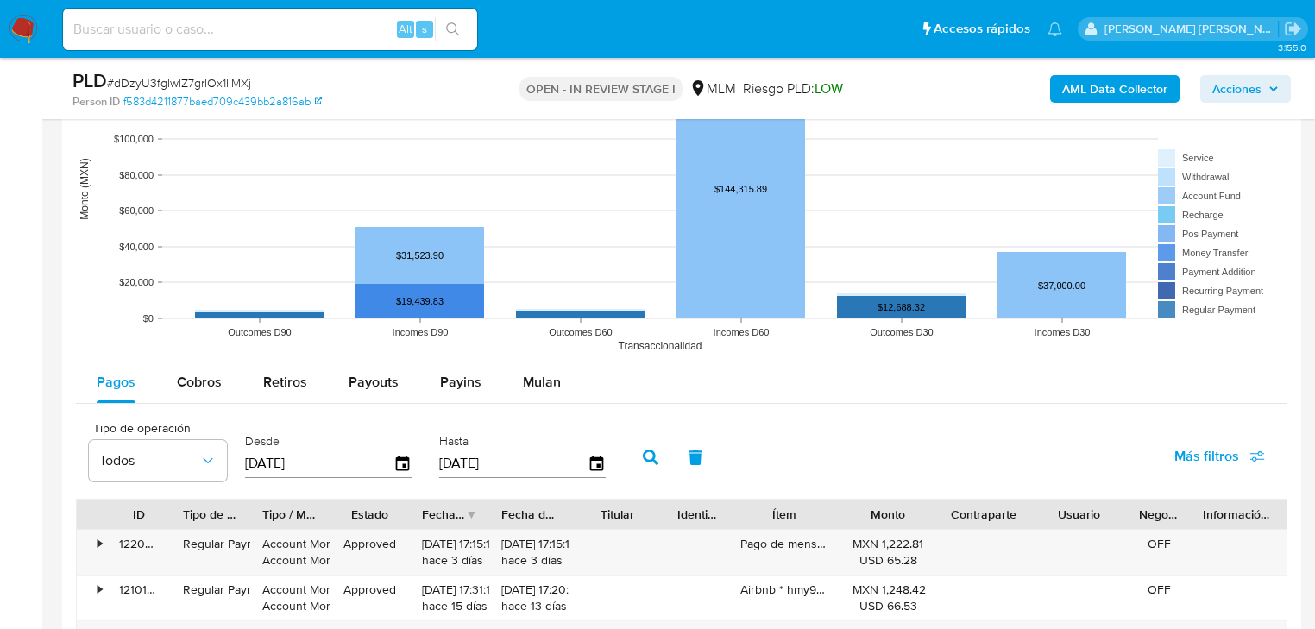
scroll to position [1657, 0]
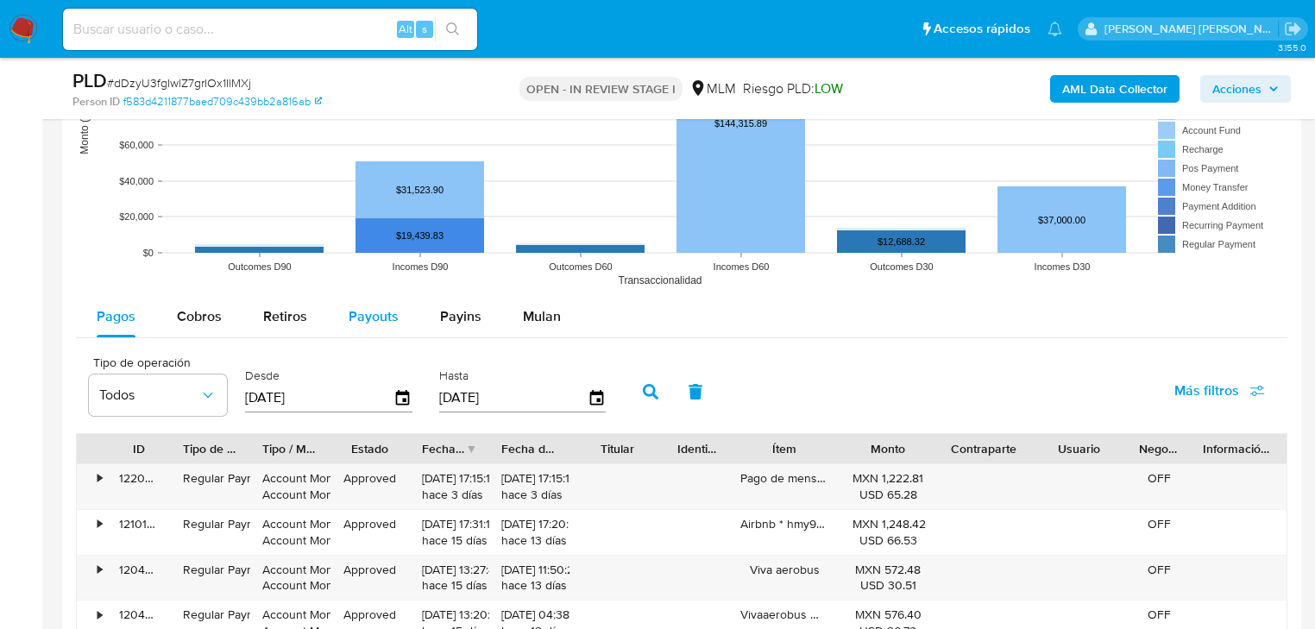
click at [370, 300] on div "Payouts" at bounding box center [374, 316] width 50 height 41
select select "10"
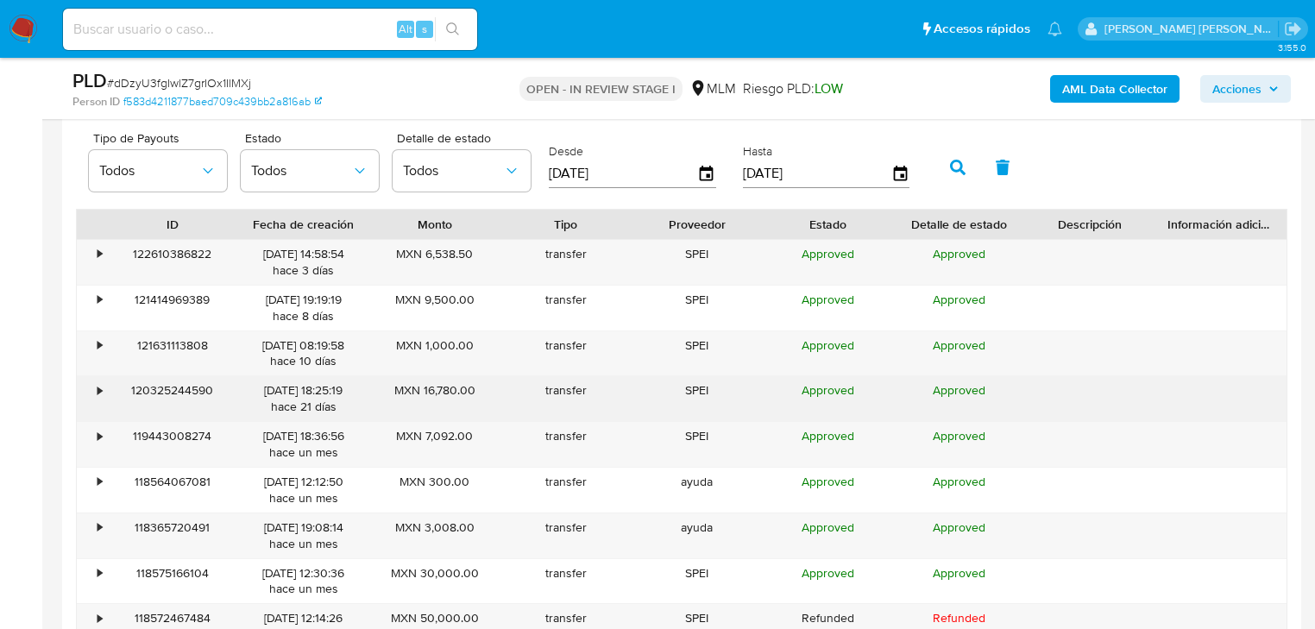
scroll to position [2002, 0]
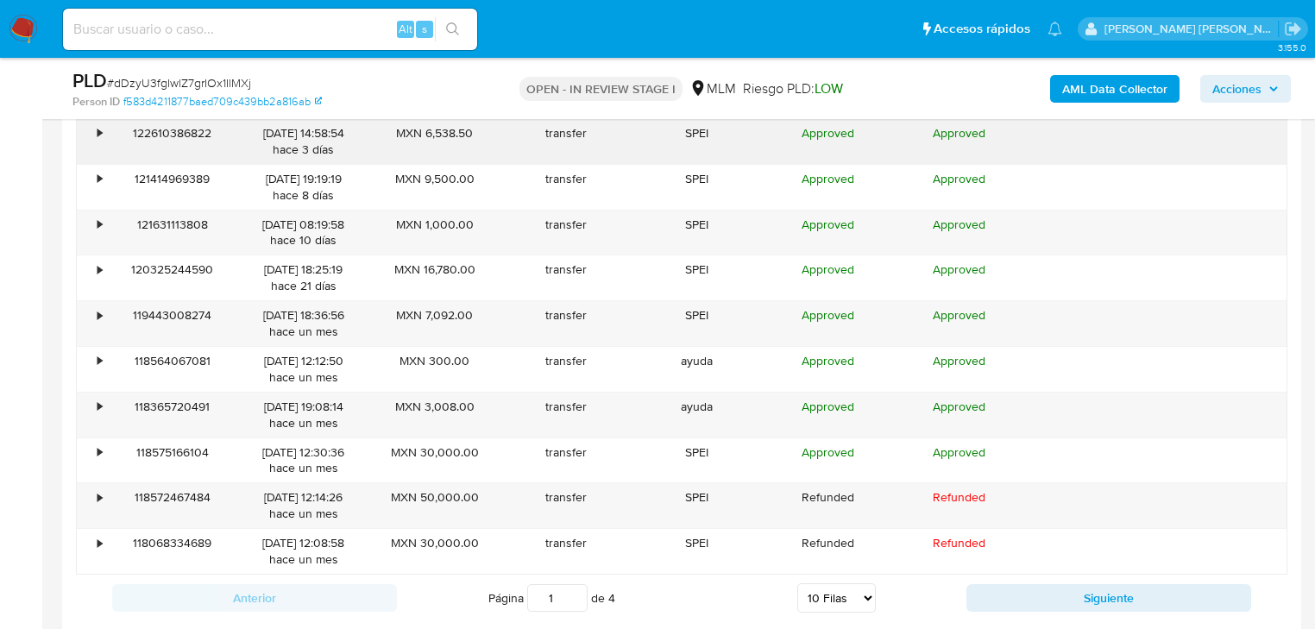
click at [89, 140] on div "•" at bounding box center [92, 141] width 30 height 45
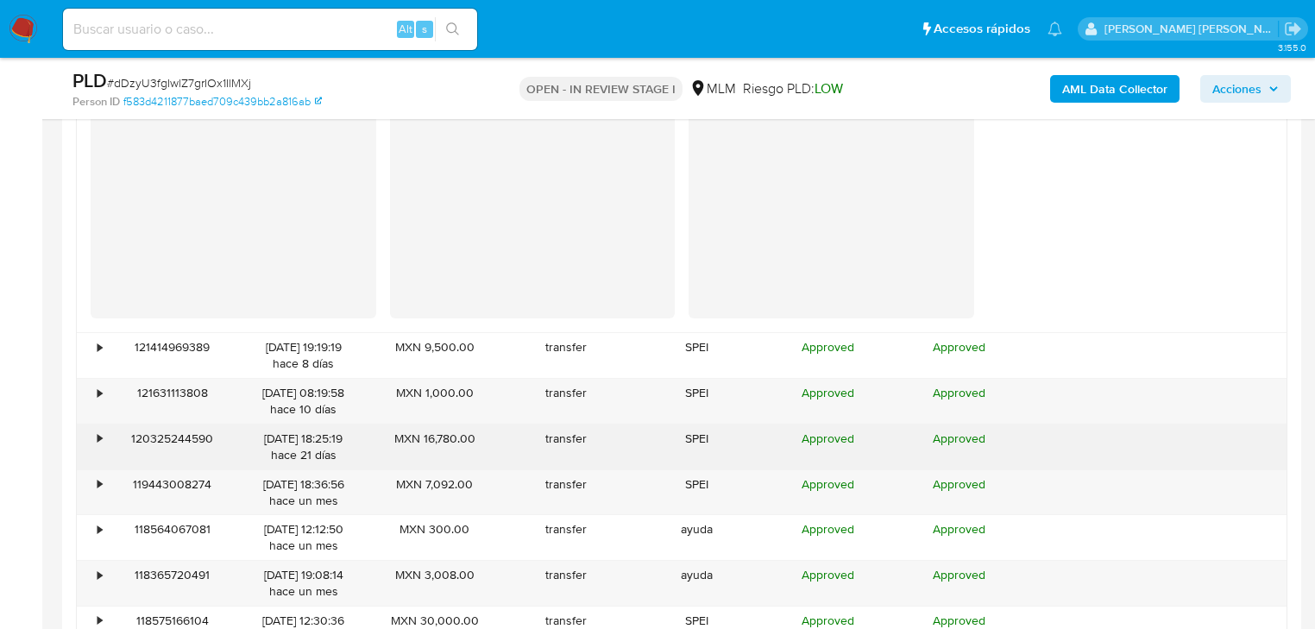
scroll to position [2347, 0]
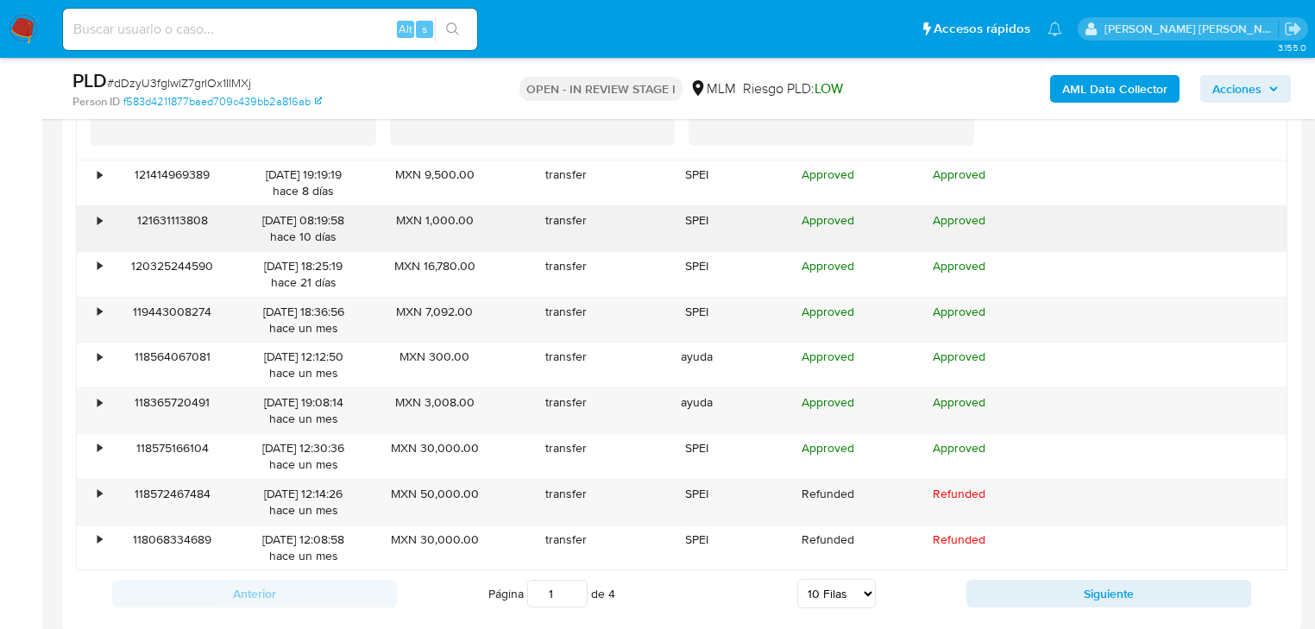
click at [142, 221] on div "121631113808" at bounding box center [172, 228] width 131 height 45
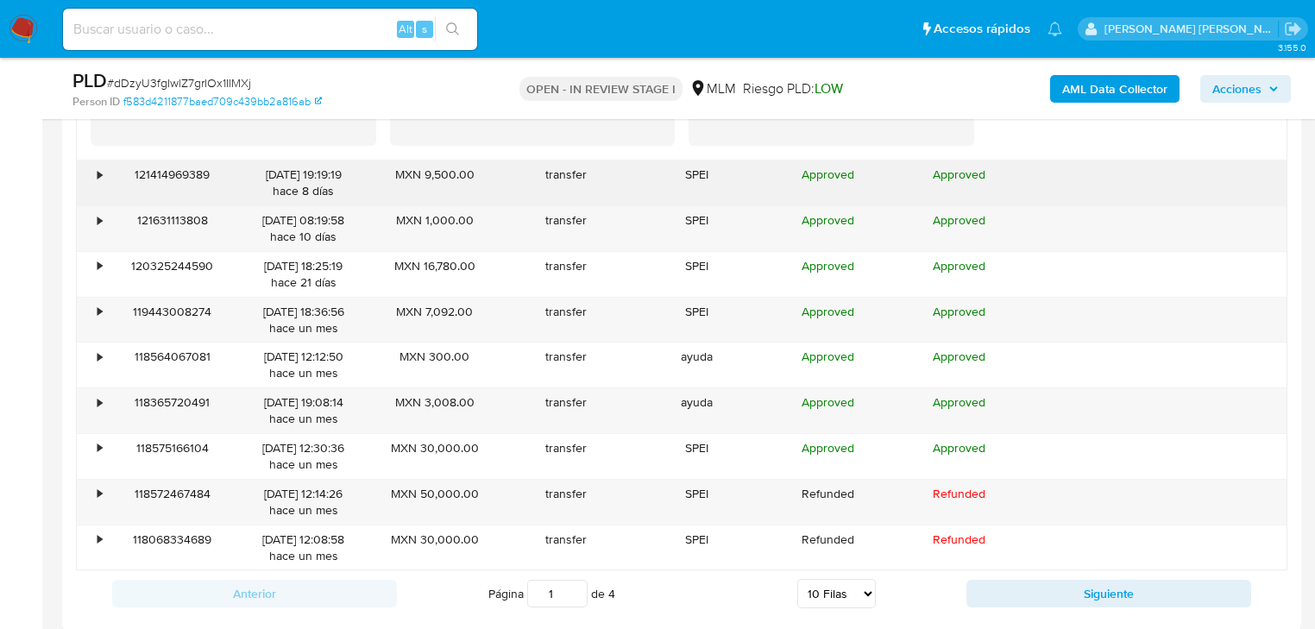
drag, startPoint x: 98, startPoint y: 217, endPoint x: 111, endPoint y: 173, distance: 46.9
click at [100, 215] on div "•" at bounding box center [100, 220] width 4 height 16
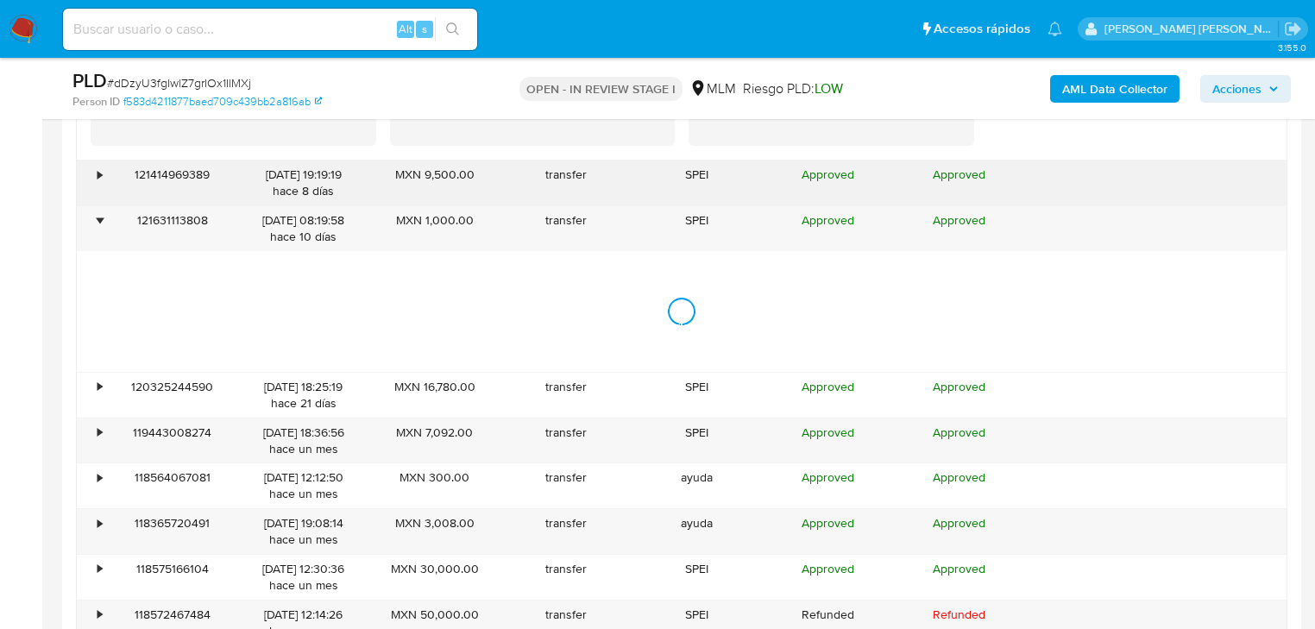
click at [111, 173] on div "121414969389" at bounding box center [172, 183] width 131 height 45
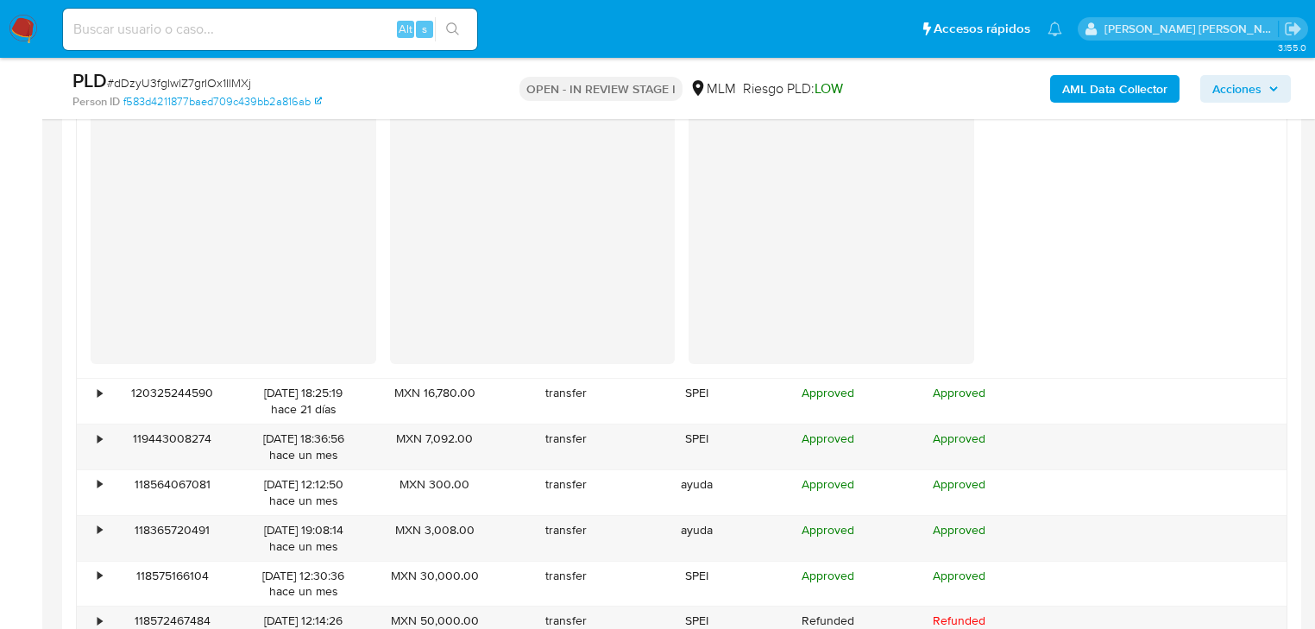
scroll to position [2692, 0]
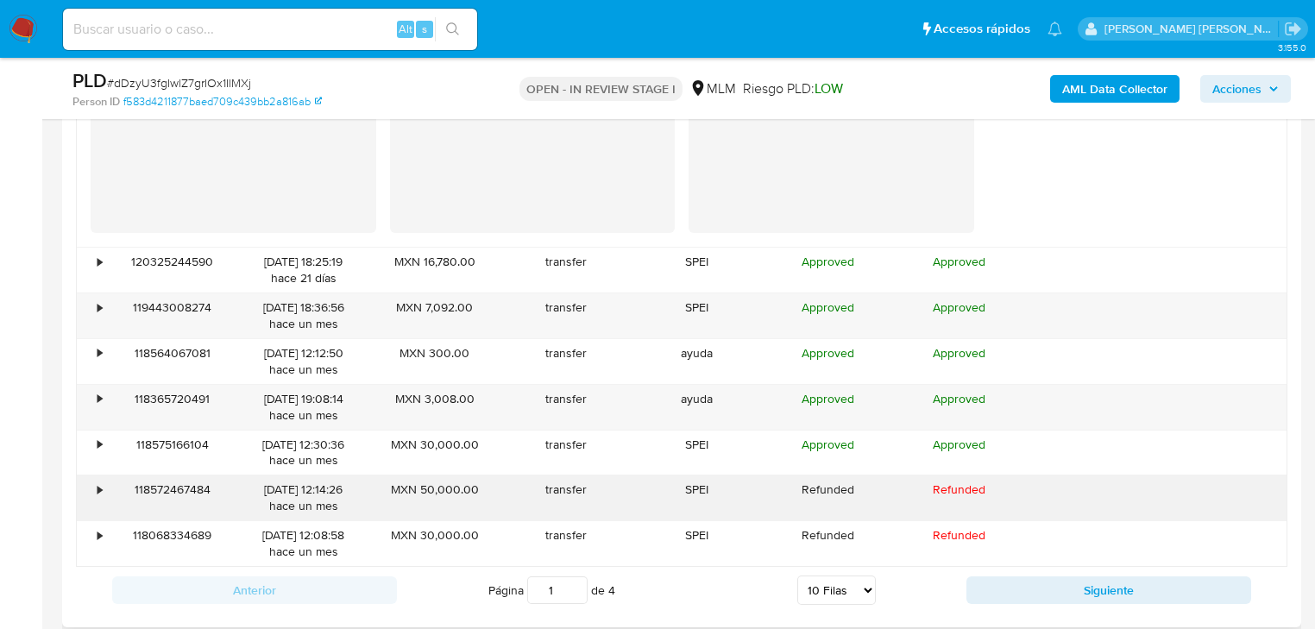
click at [102, 485] on div "•" at bounding box center [92, 497] width 30 height 45
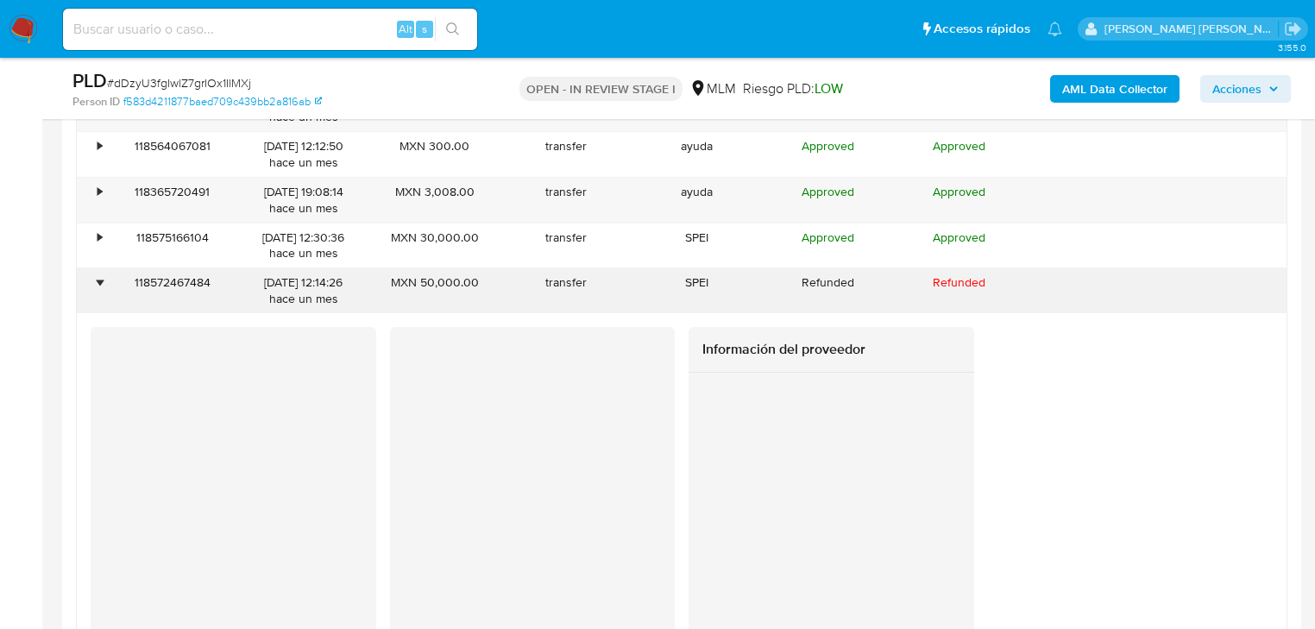
scroll to position [3176, 0]
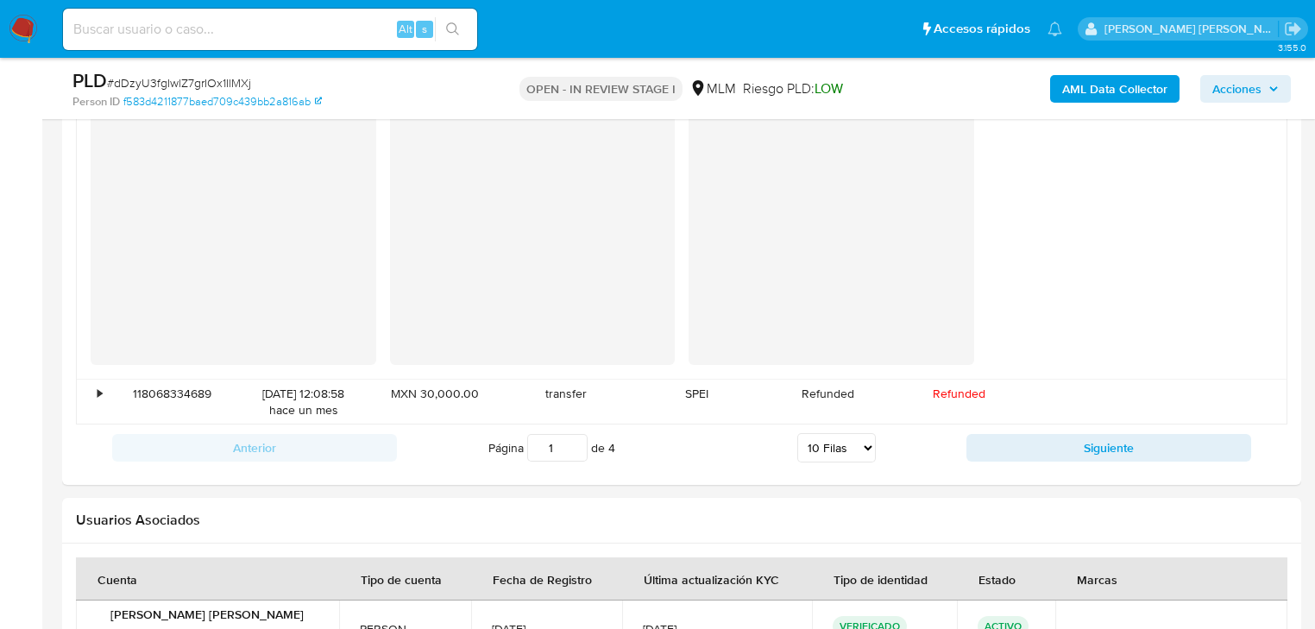
click at [1086, 450] on button "Siguiente" at bounding box center [1108, 448] width 285 height 28
type input "2"
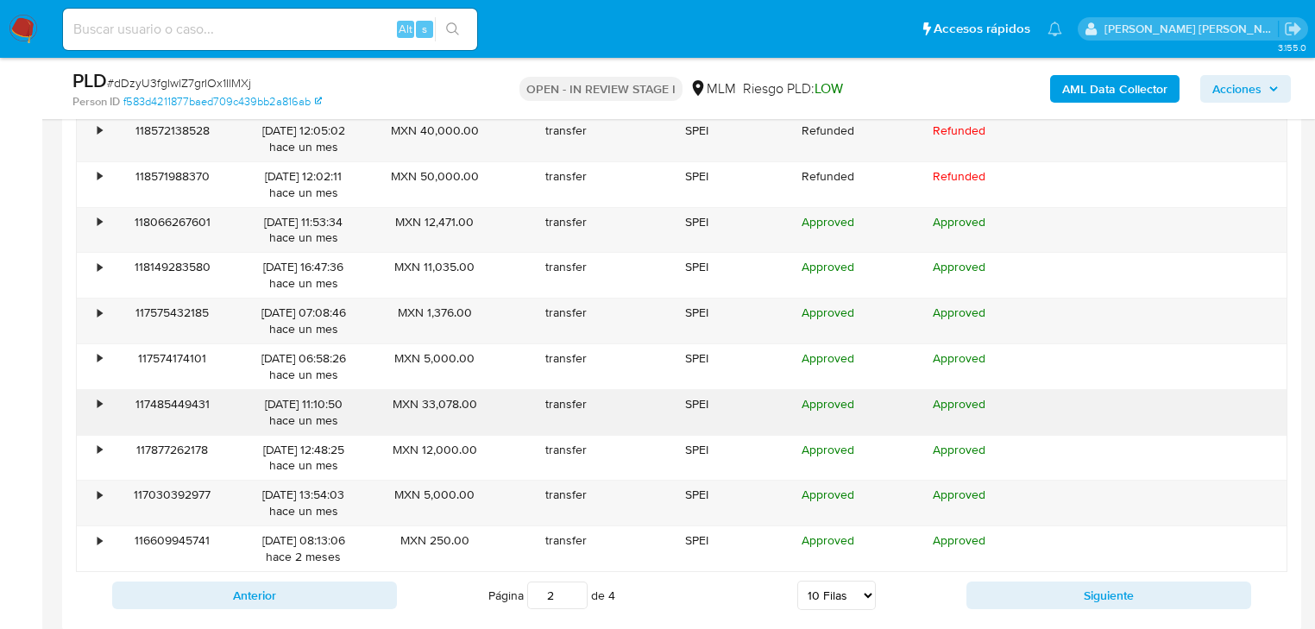
scroll to position [1937, 0]
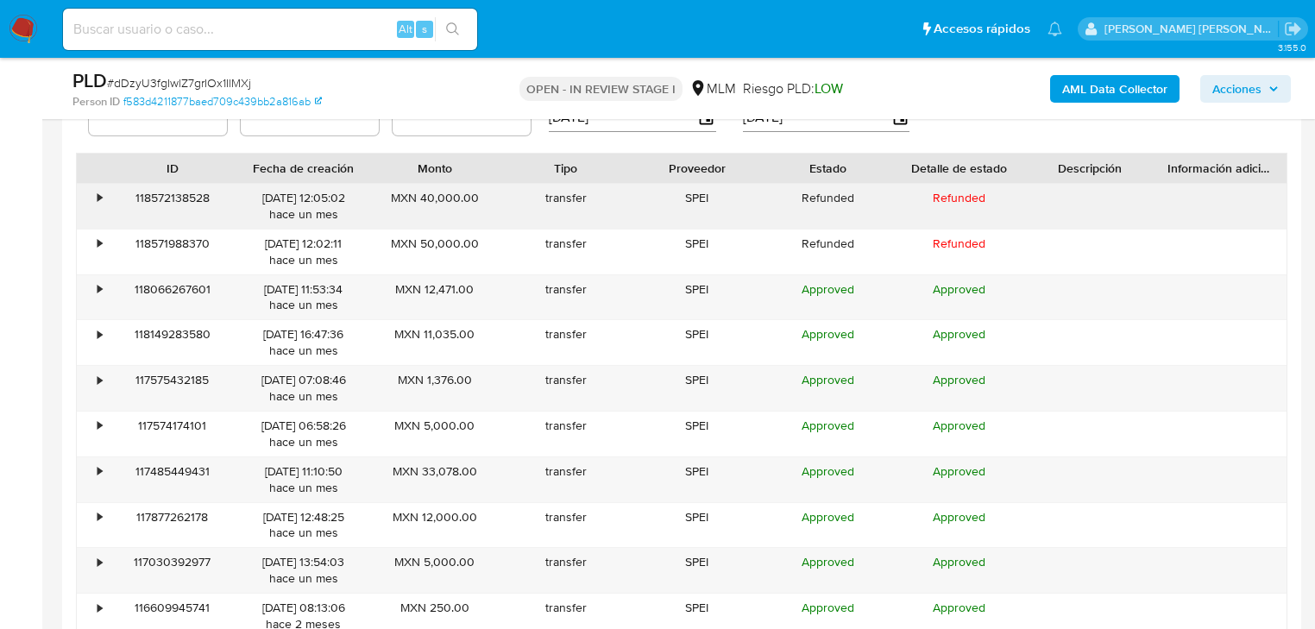
click at [93, 192] on div "•" at bounding box center [92, 206] width 30 height 45
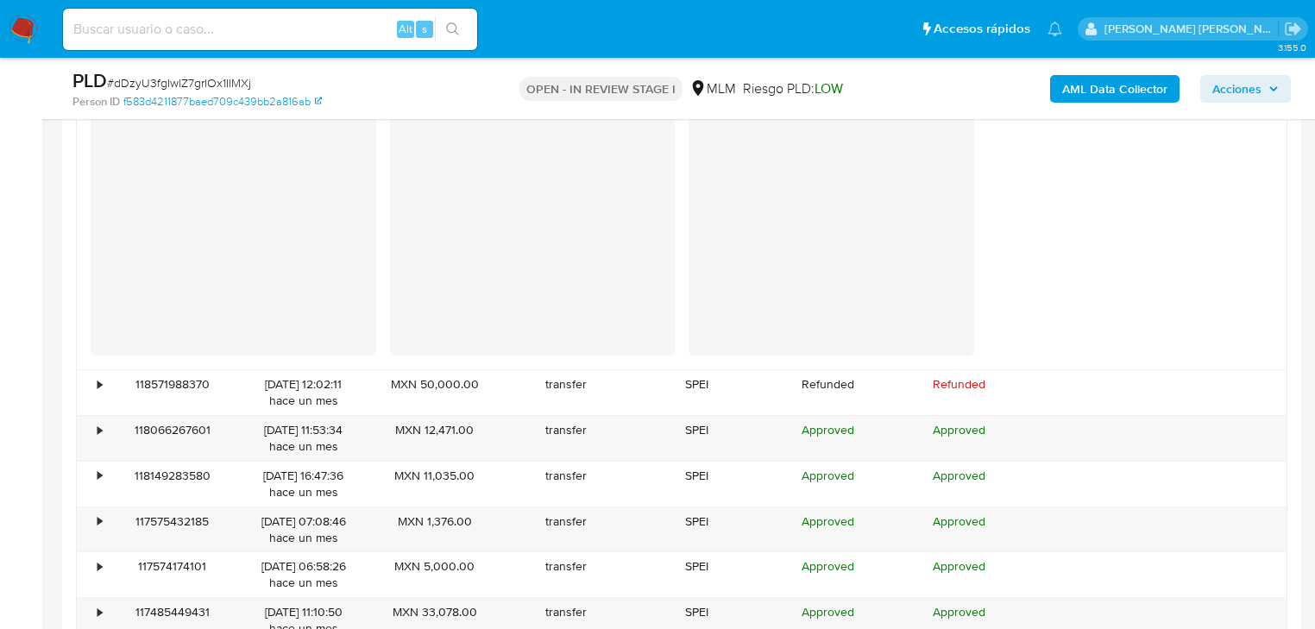
scroll to position [2144, 0]
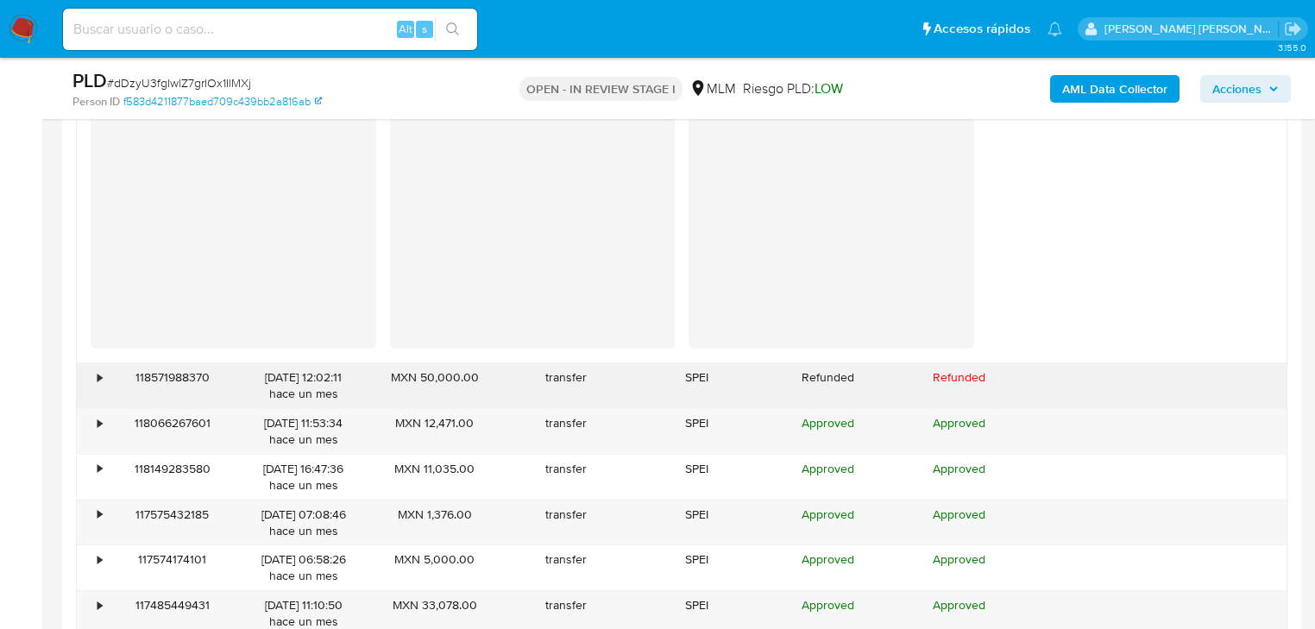
click at [100, 372] on div "•" at bounding box center [100, 377] width 4 height 16
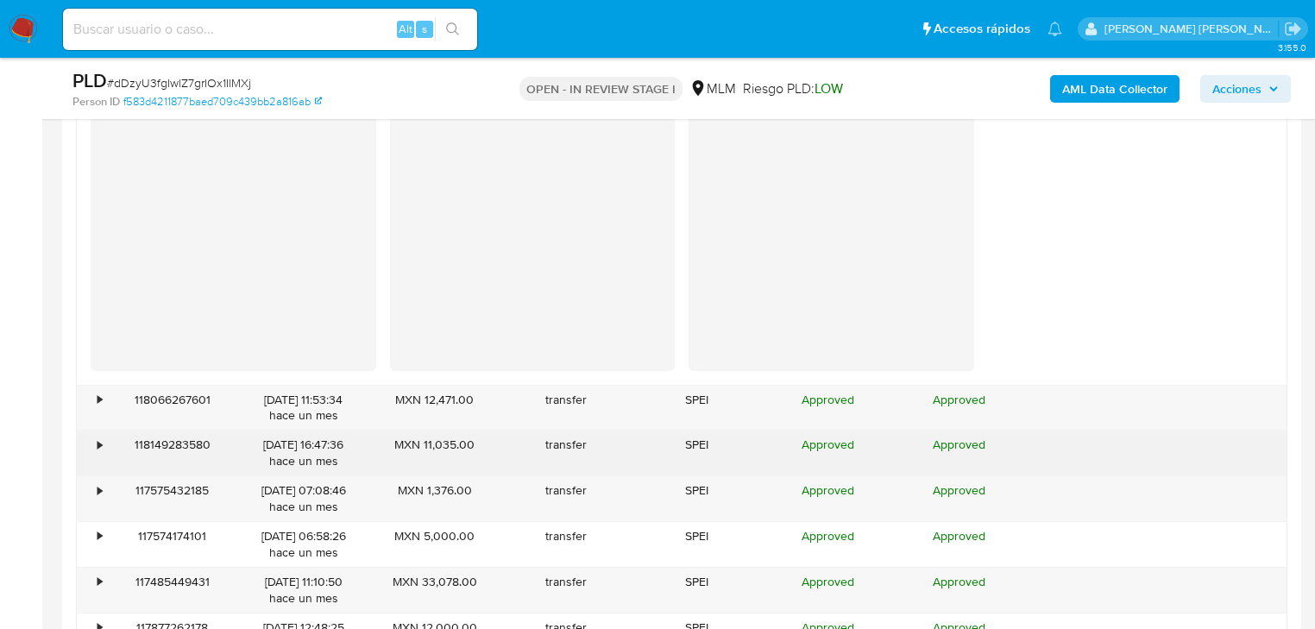
scroll to position [2628, 0]
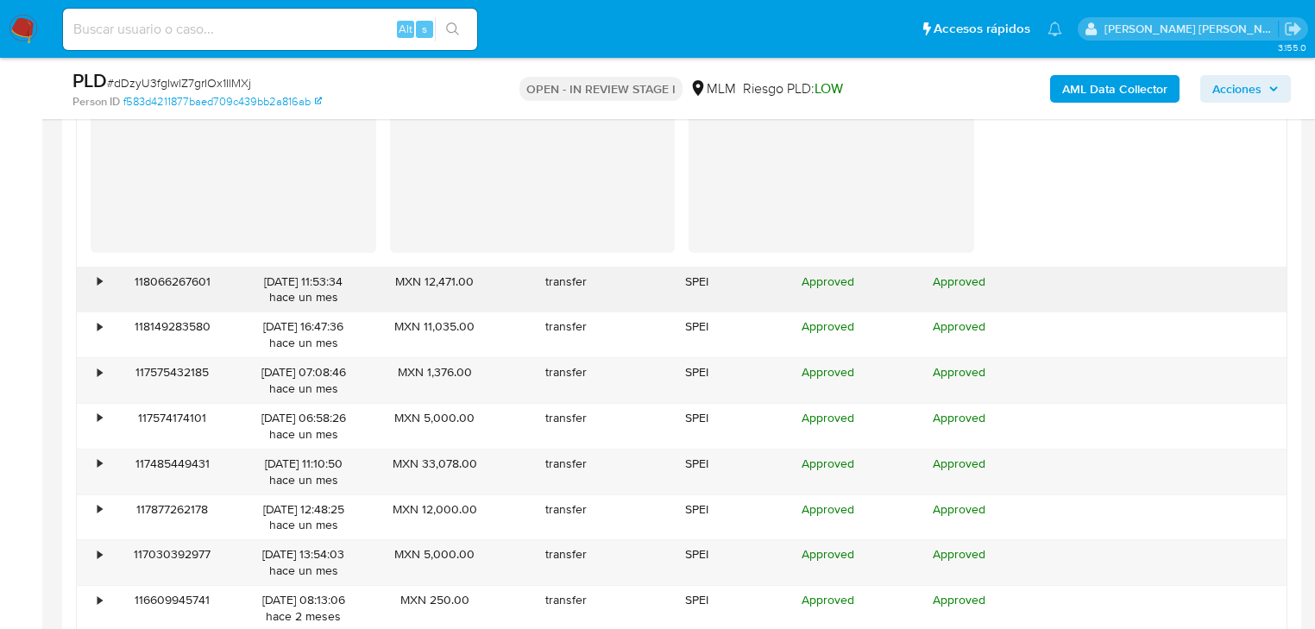
click at [93, 282] on div "•" at bounding box center [92, 290] width 30 height 45
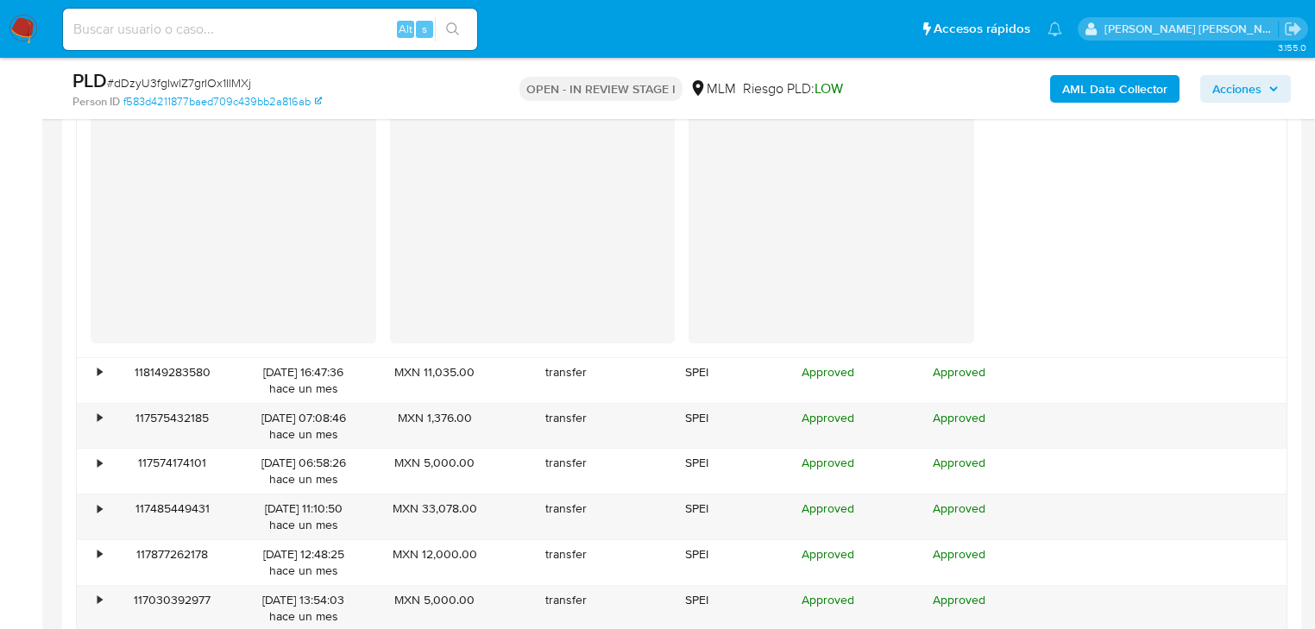
scroll to position [3042, 0]
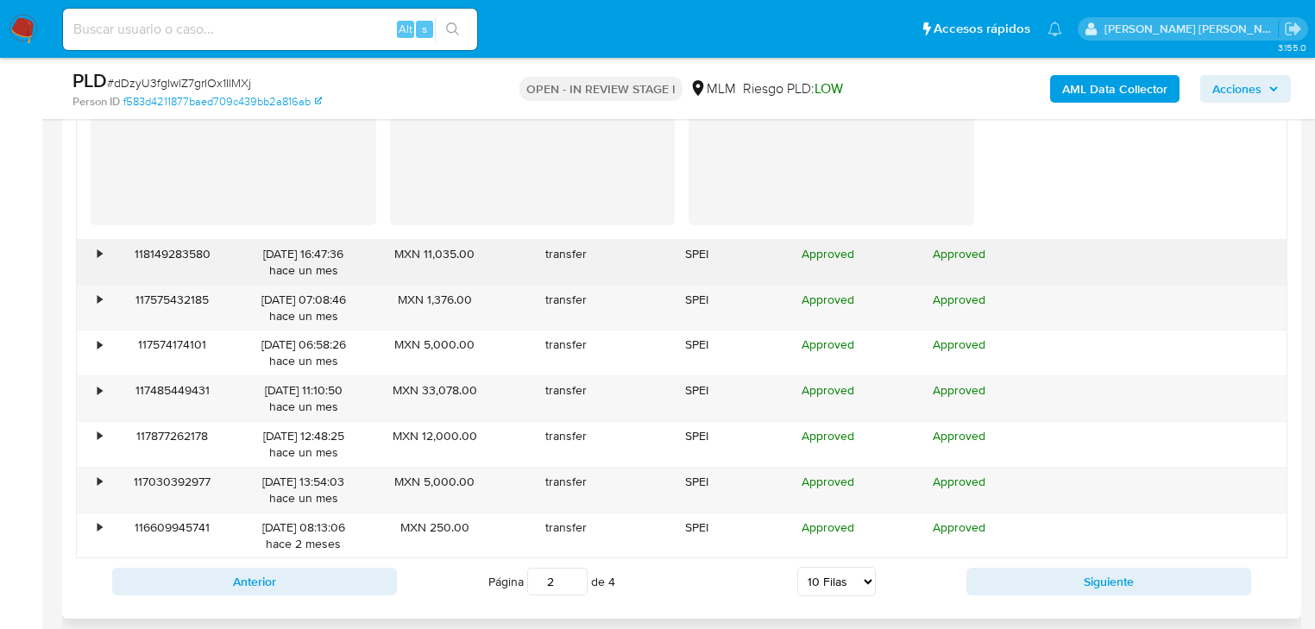
click at [109, 259] on div "118149283580" at bounding box center [172, 262] width 131 height 45
click at [104, 248] on div "• 118149283580 10/07/2025 16:47:36 hace un mes MXN 11,035.00 transfer SPEI Appr…" at bounding box center [682, 262] width 1210 height 45
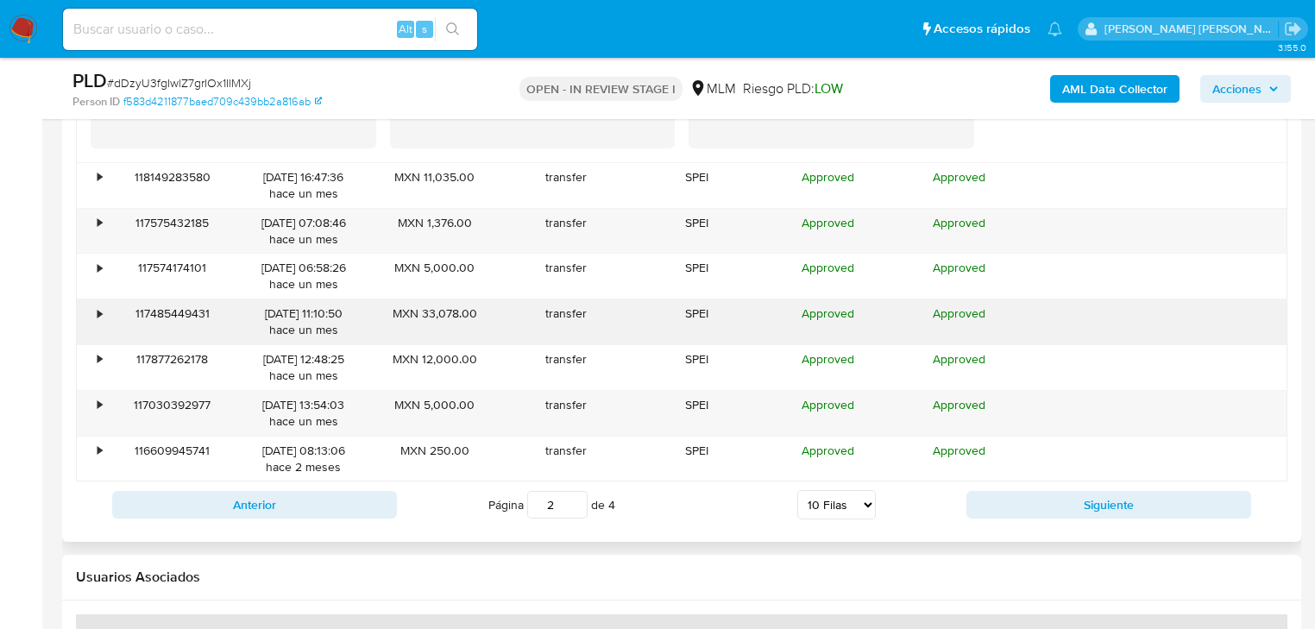
scroll to position [3180, 0]
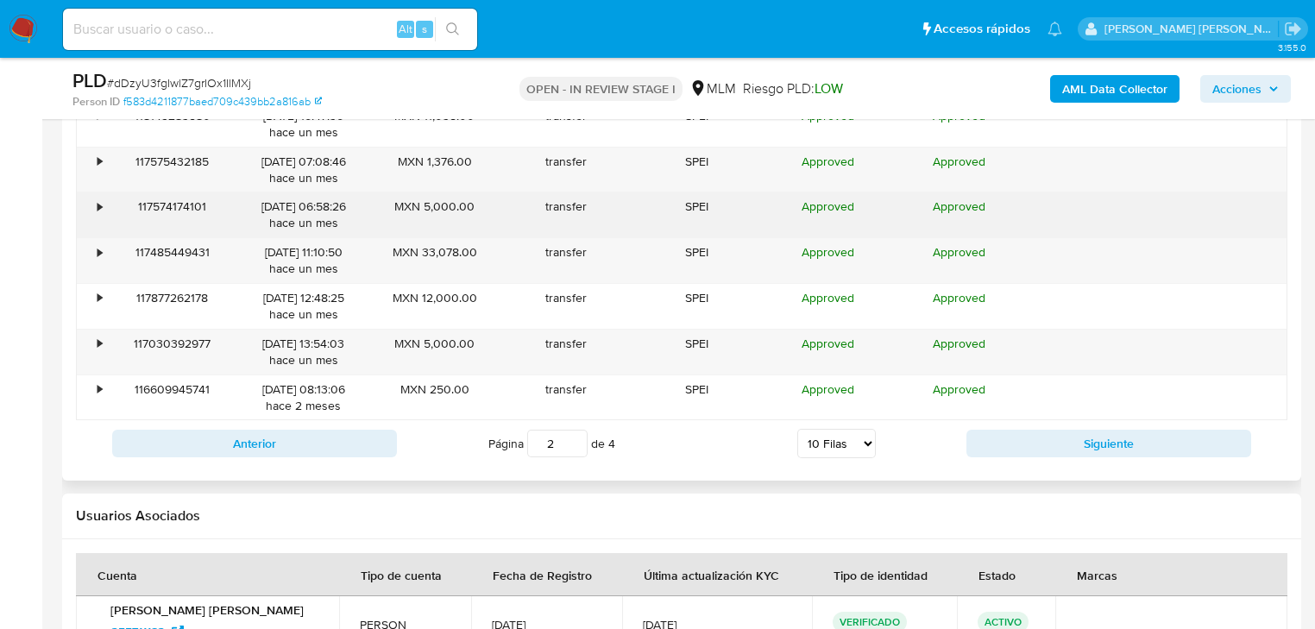
click at [104, 192] on div "•" at bounding box center [92, 214] width 30 height 45
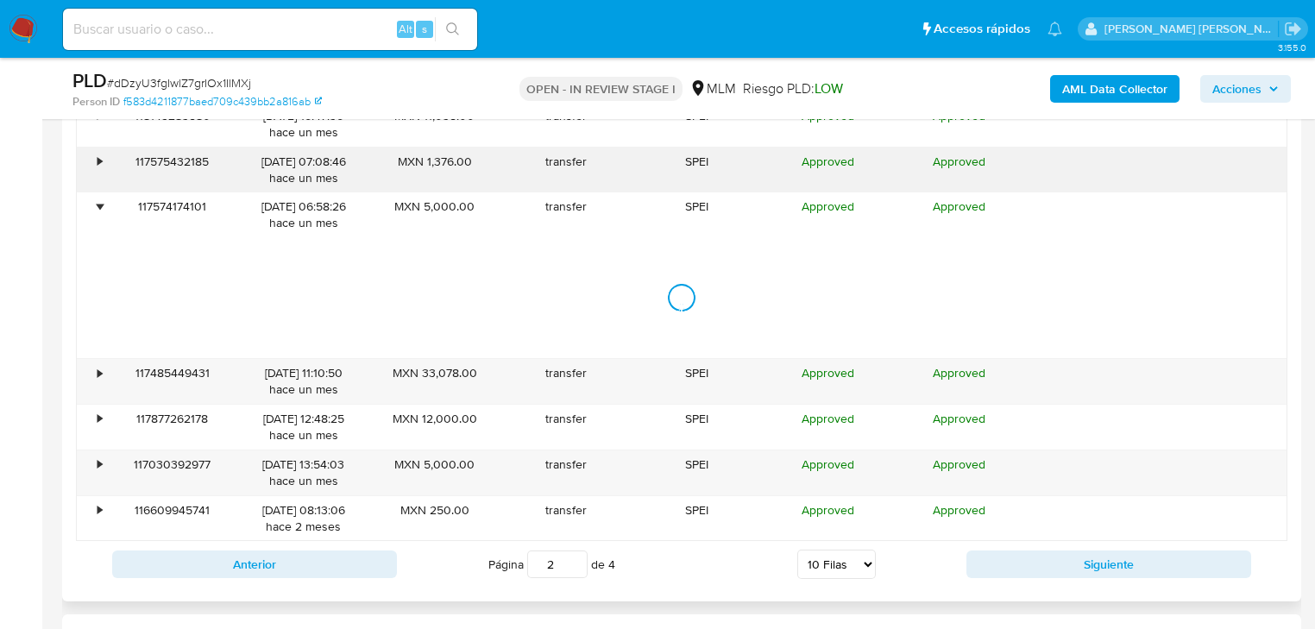
click at [95, 166] on div "•" at bounding box center [92, 170] width 30 height 45
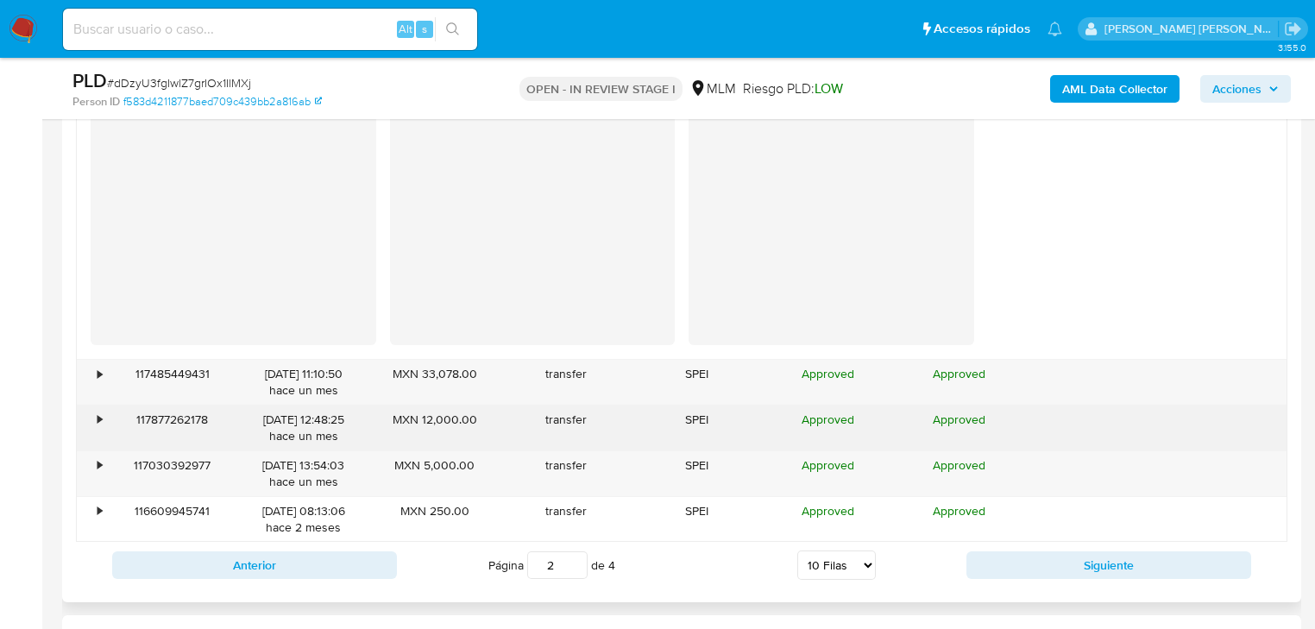
scroll to position [3870, 0]
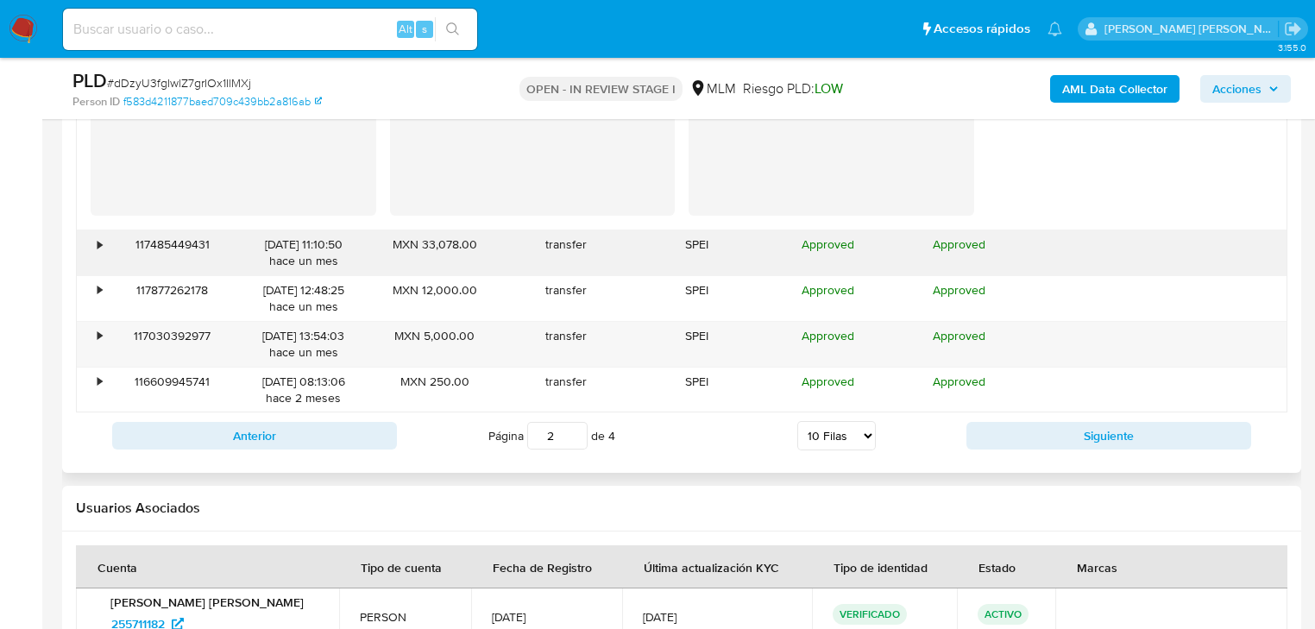
click at [96, 236] on div "•" at bounding box center [92, 252] width 30 height 45
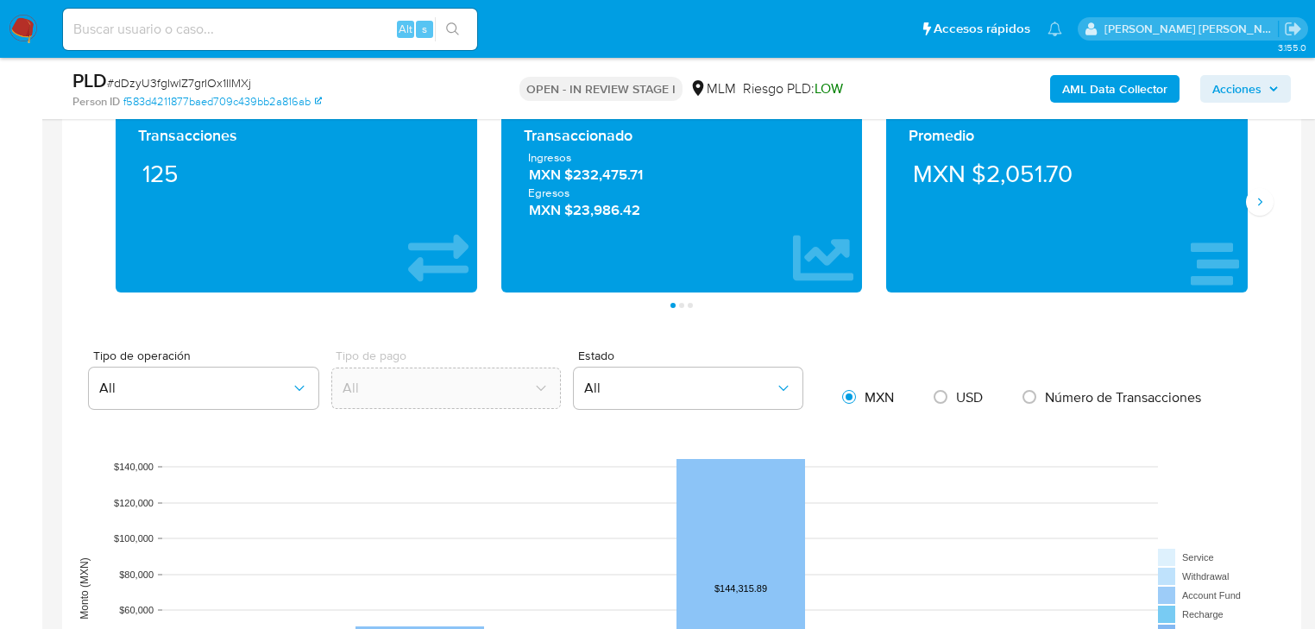
scroll to position [1017, 0]
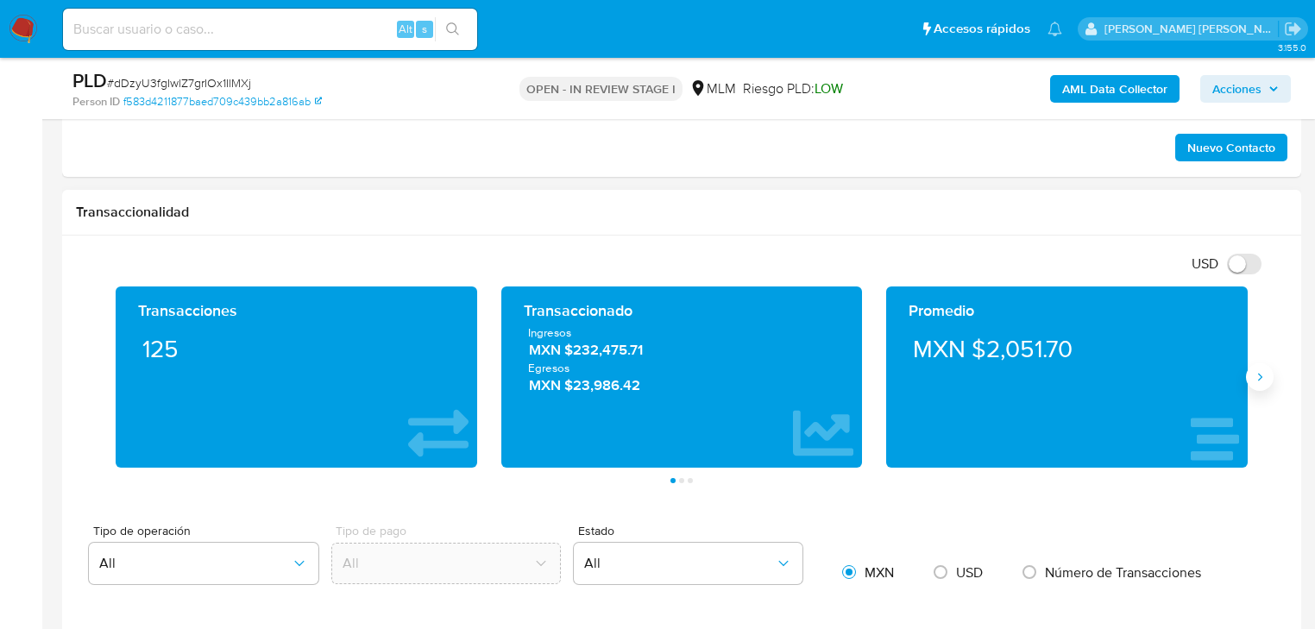
click at [1254, 375] on icon "Siguiente" at bounding box center [1260, 377] width 14 height 14
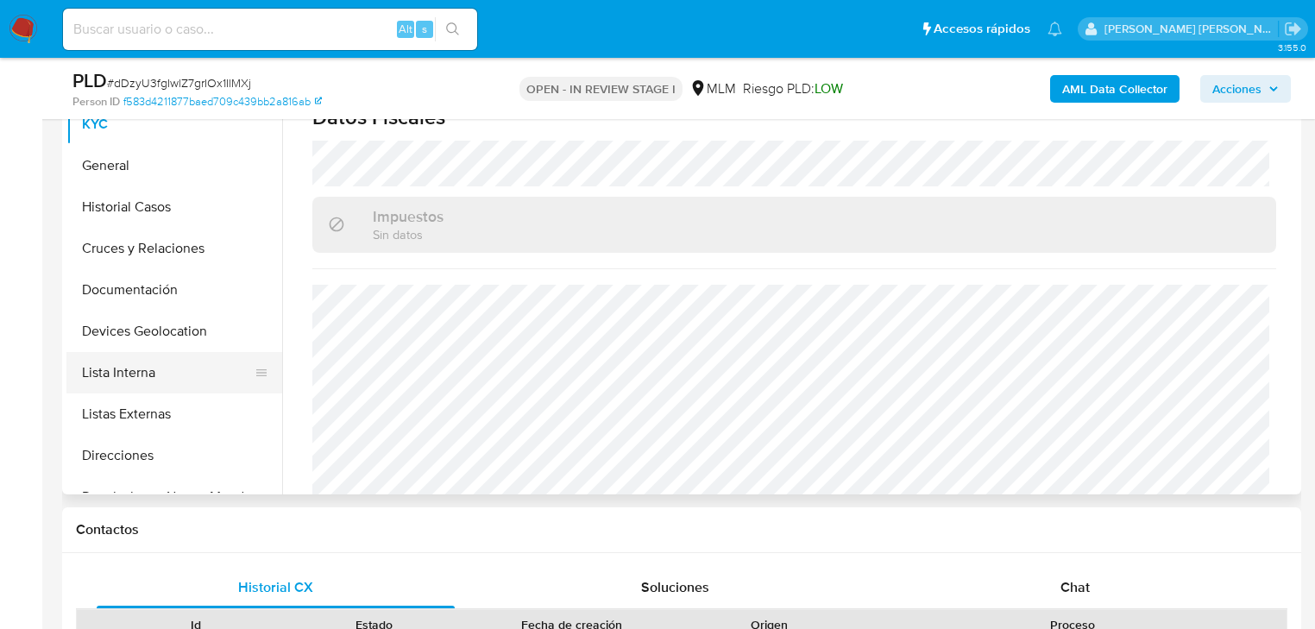
scroll to position [138, 0]
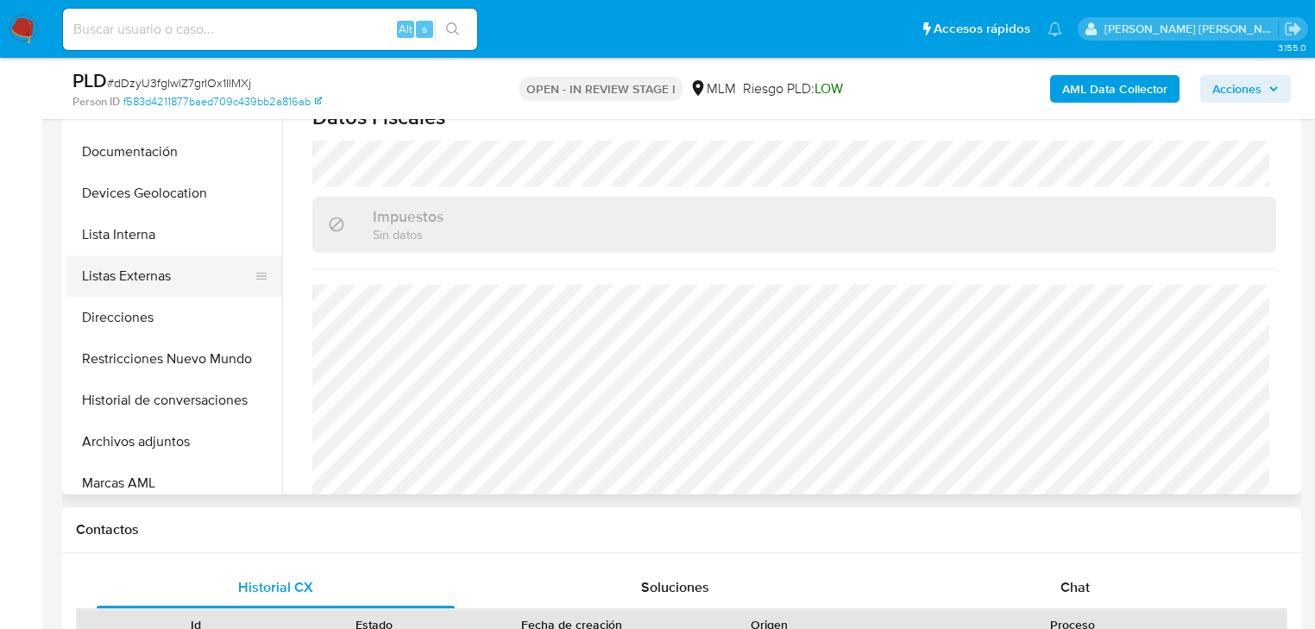
drag, startPoint x: 159, startPoint y: 275, endPoint x: 189, endPoint y: 266, distance: 31.7
click at [160, 274] on button "Listas Externas" at bounding box center [167, 275] width 202 height 41
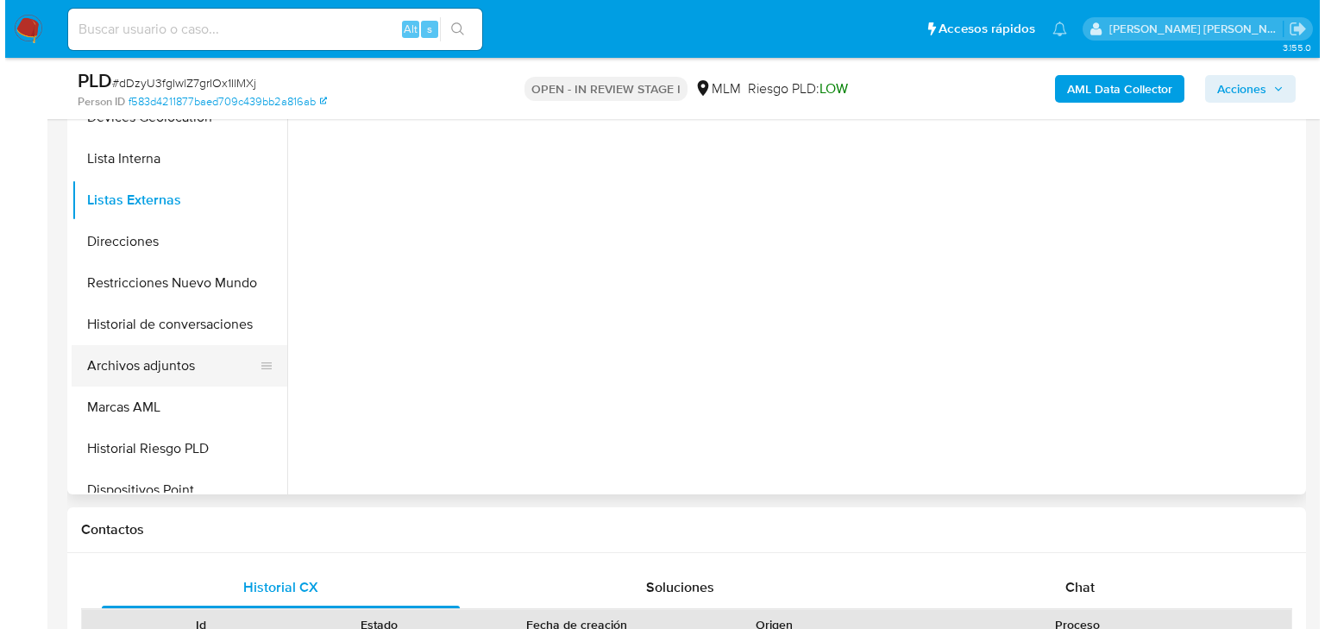
scroll to position [276, 0]
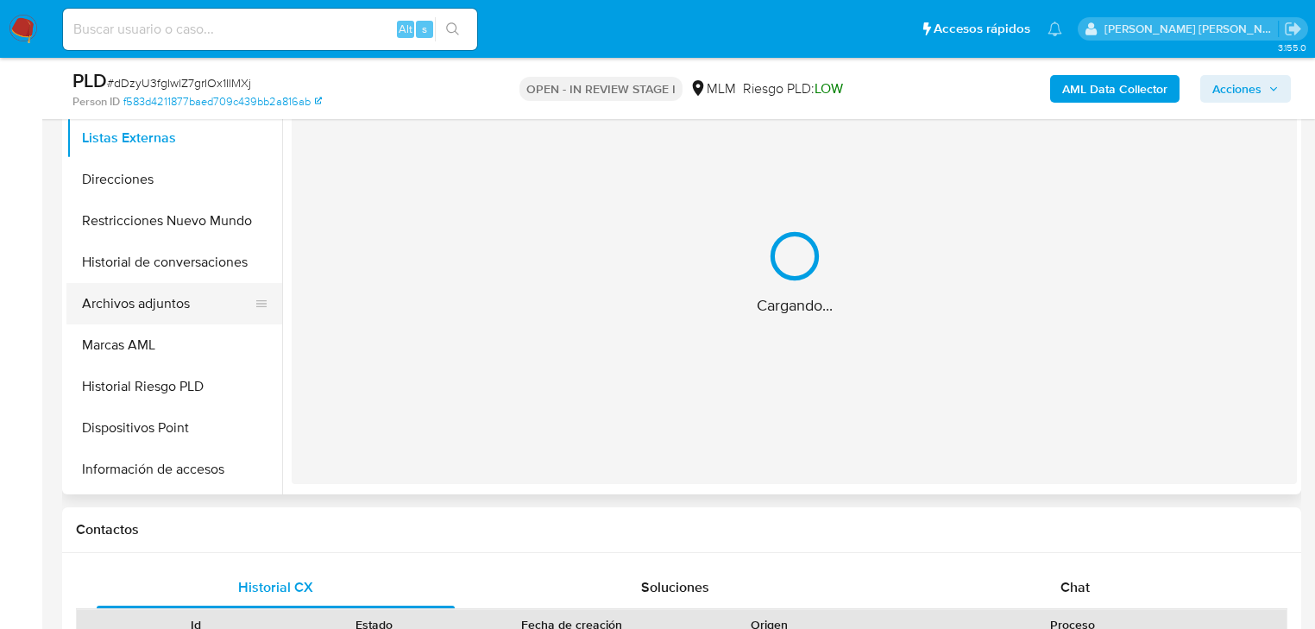
drag, startPoint x: 183, startPoint y: 300, endPoint x: 196, endPoint y: 297, distance: 13.4
click at [187, 297] on button "Archivos adjuntos" at bounding box center [167, 303] width 202 height 41
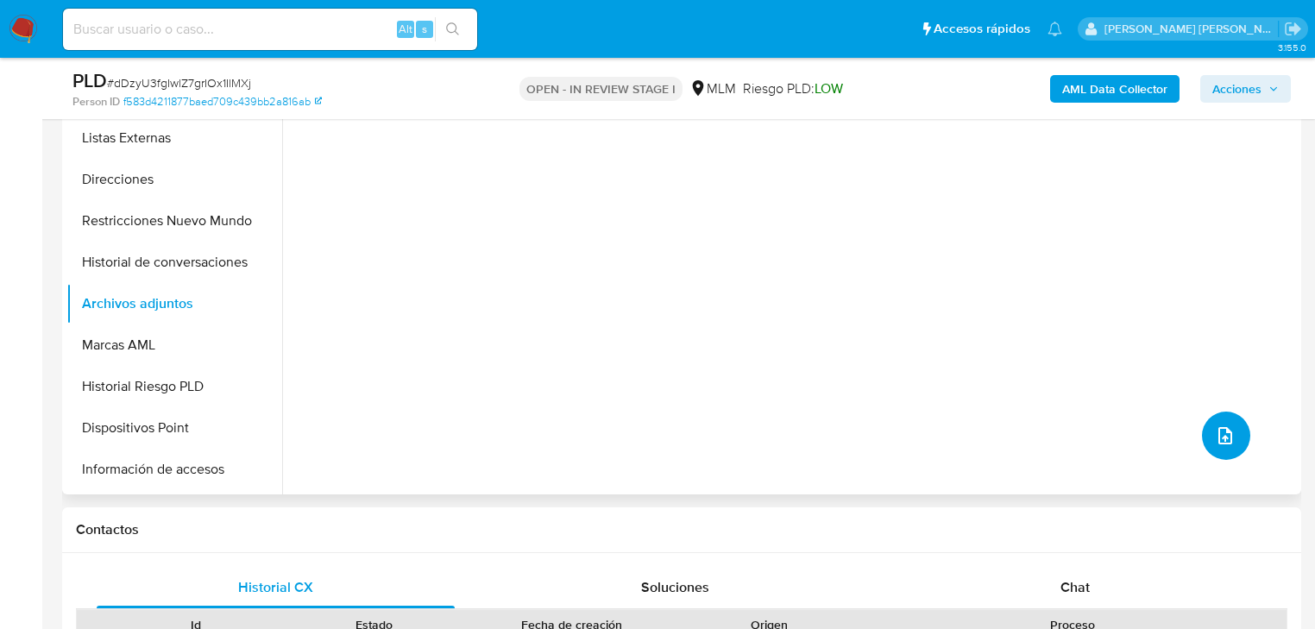
click at [1222, 429] on icon "upload-file" at bounding box center [1225, 435] width 21 height 21
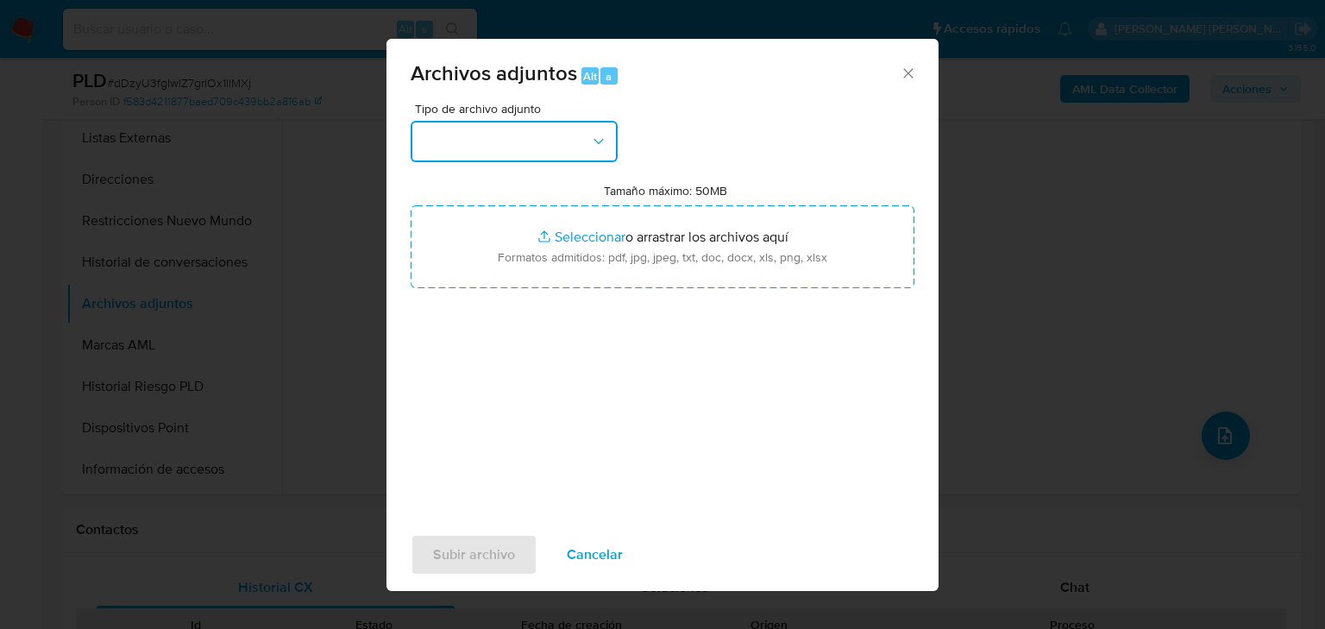
click at [490, 130] on button "button" at bounding box center [514, 141] width 207 height 41
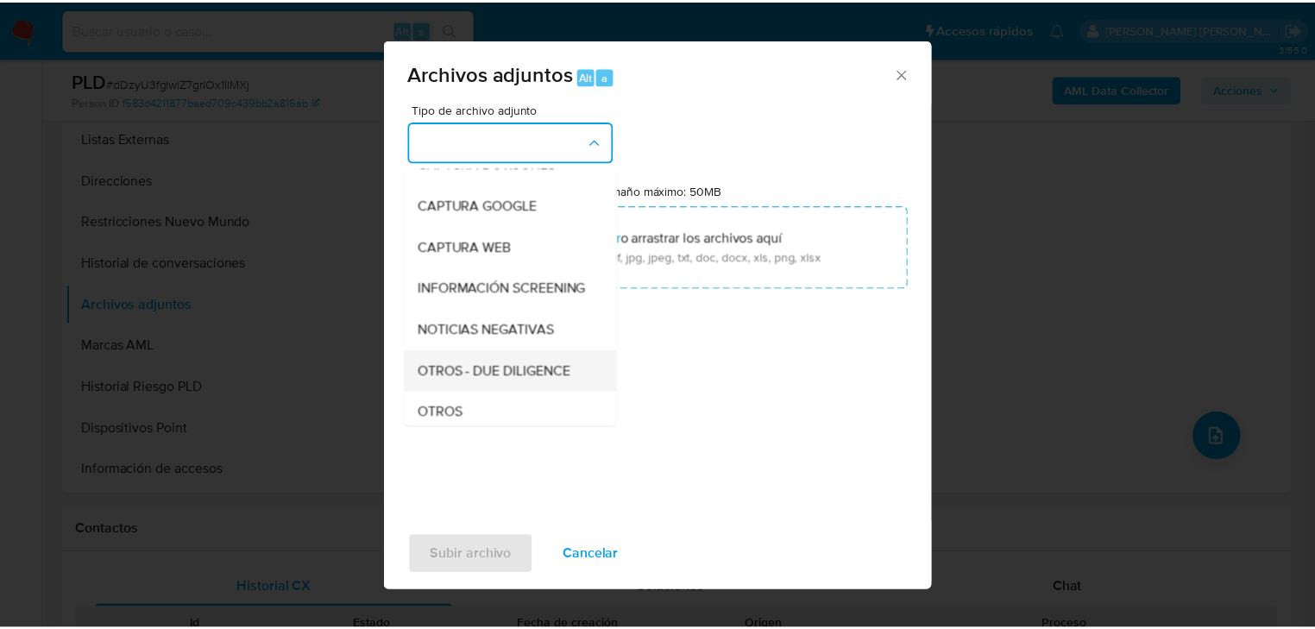
scroll to position [117, 0]
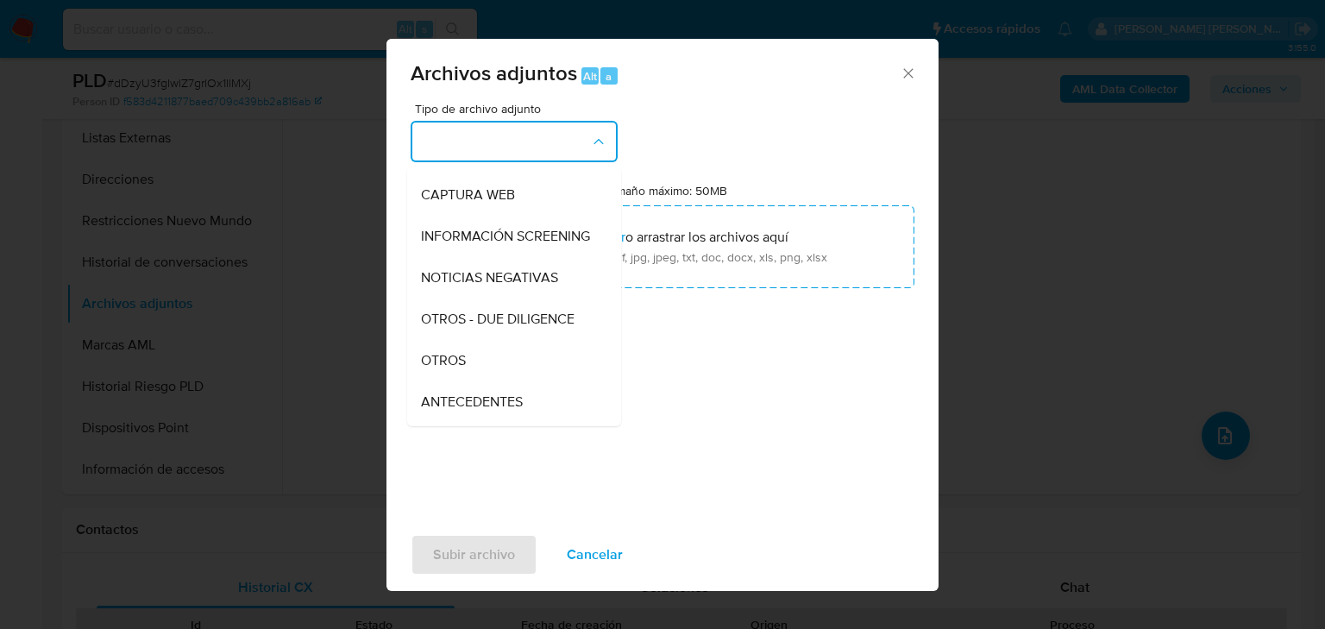
click at [469, 379] on div "OTROS" at bounding box center [509, 360] width 176 height 41
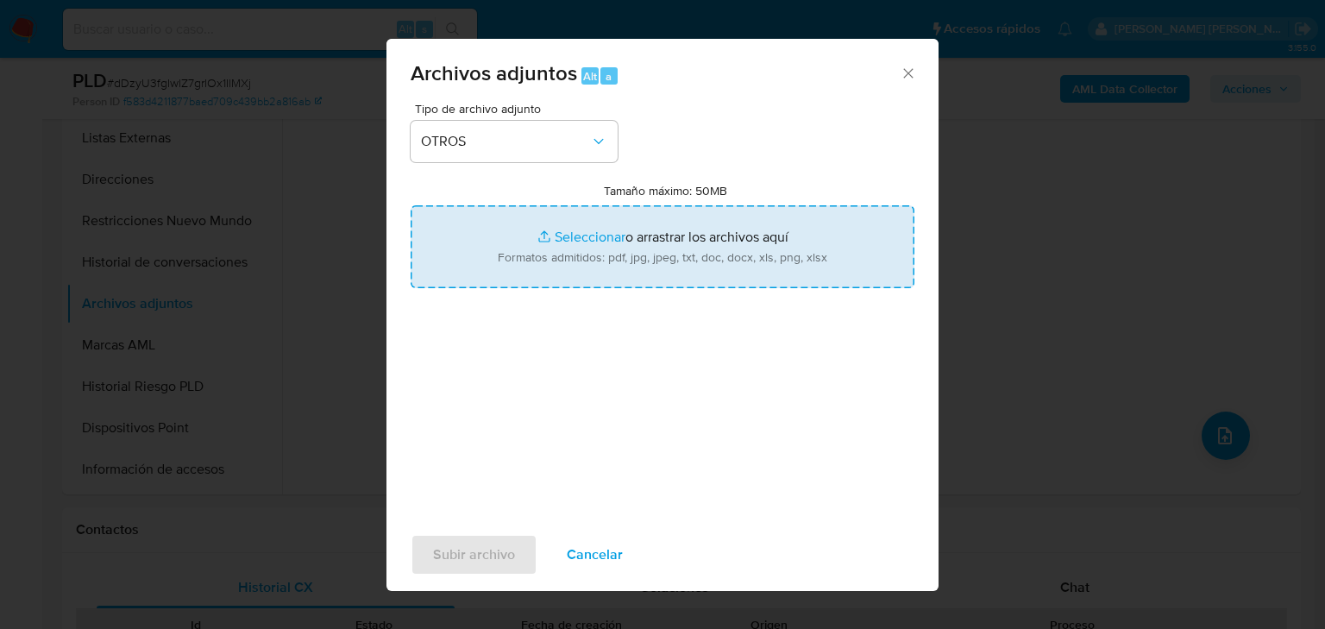
type input "C:\fakepath\1026547622_PEDRO DONALDO JUAREZ MONTIEL_AGO25.xlsx"
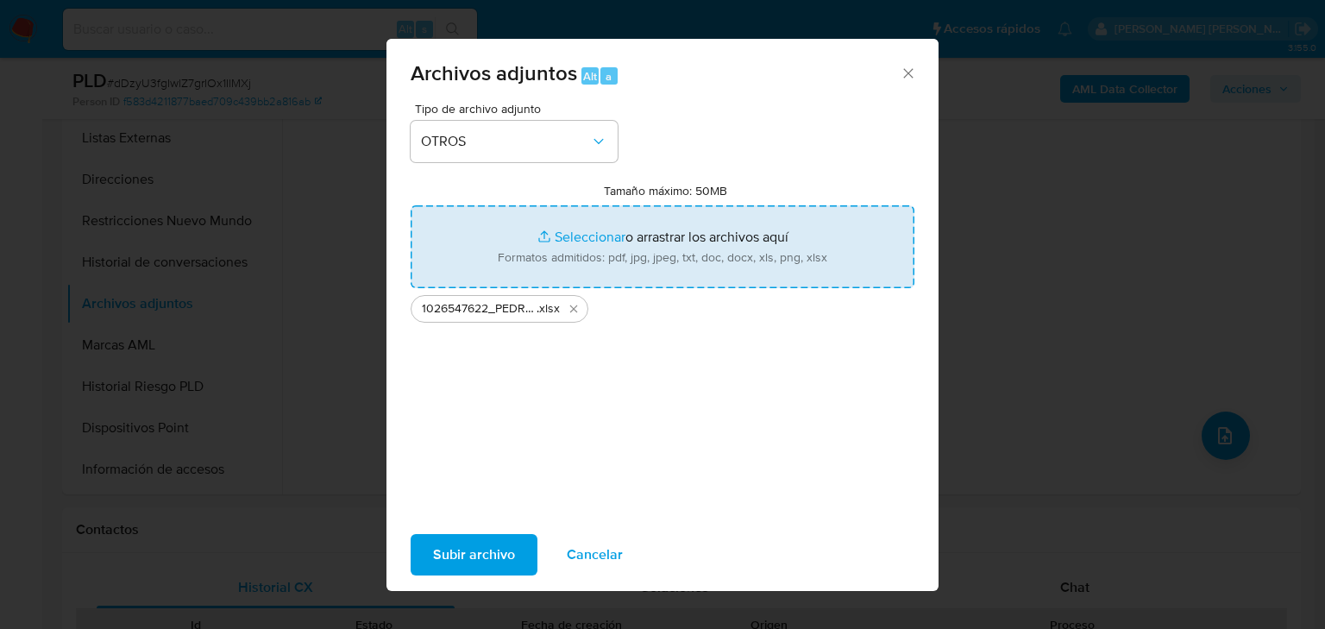
type input "C:\fakepath\1026547622_PEDRO DONALDO JUAREZ MONTIEL_AGO25.pdf"
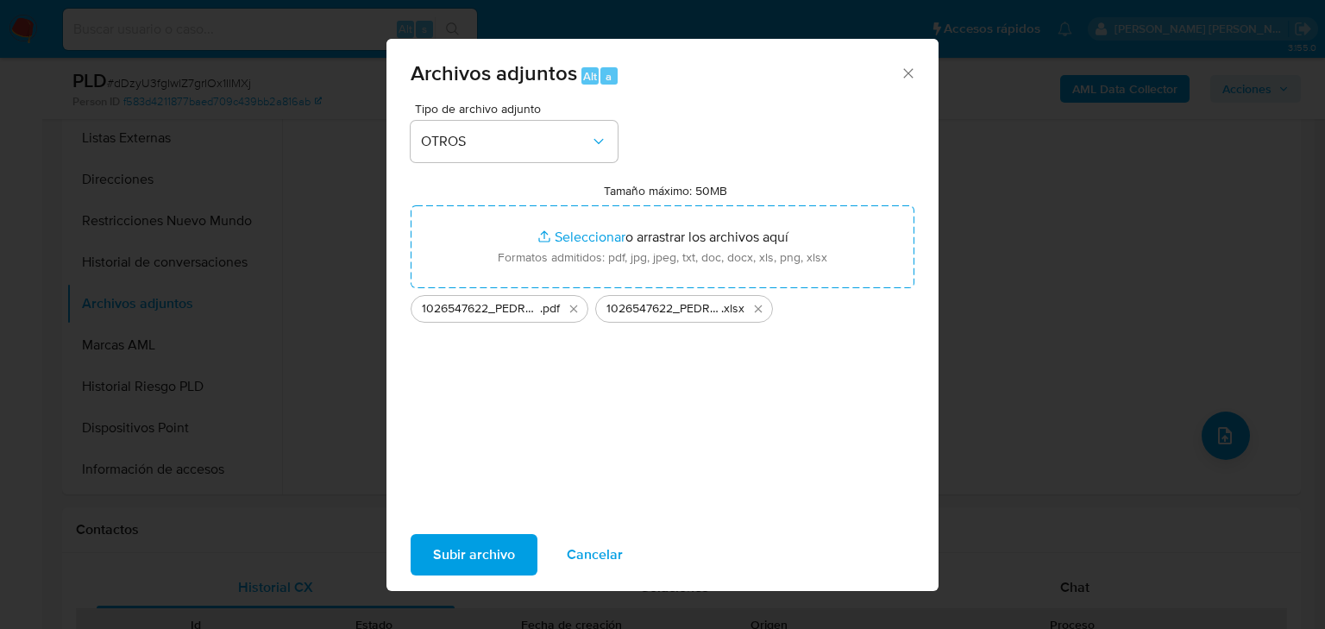
click at [490, 549] on span "Subir archivo" at bounding box center [474, 555] width 82 height 38
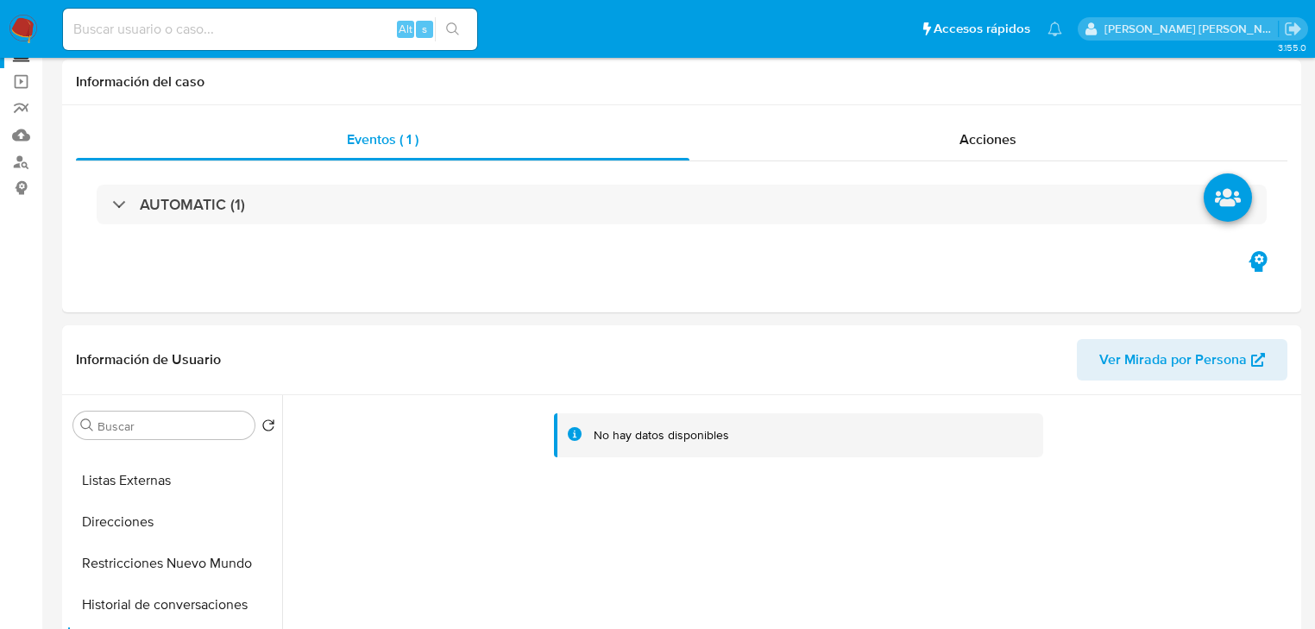
scroll to position [0, 0]
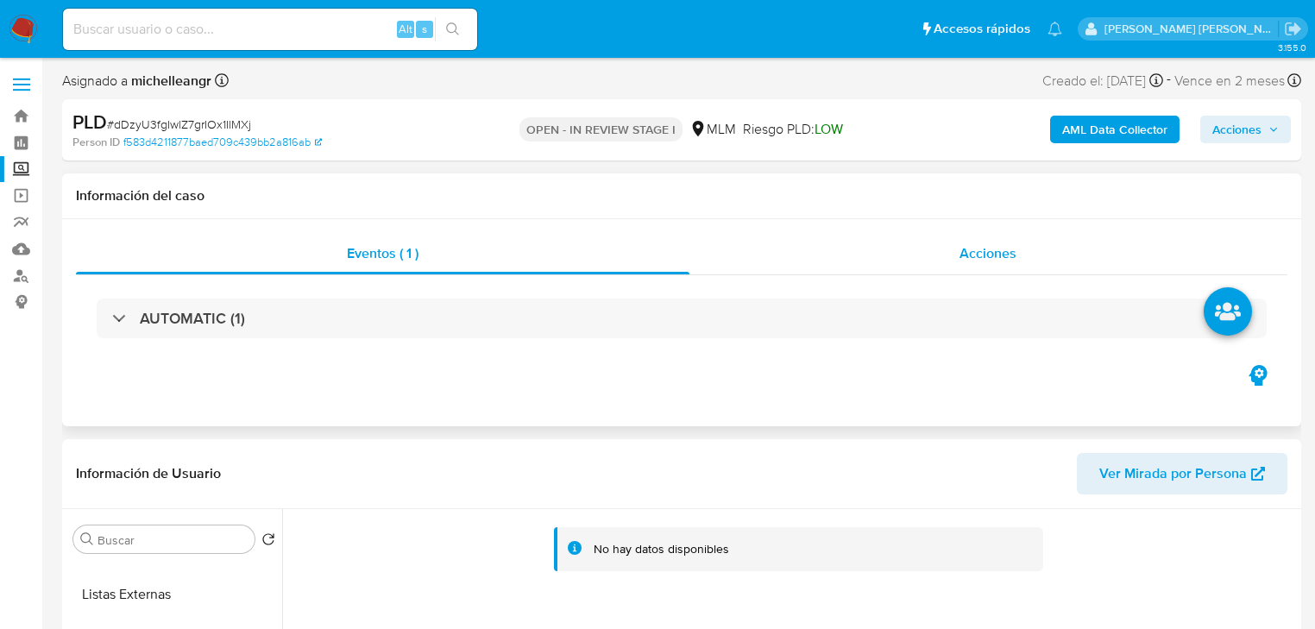
click at [964, 251] on span "Acciones" at bounding box center [988, 253] width 57 height 20
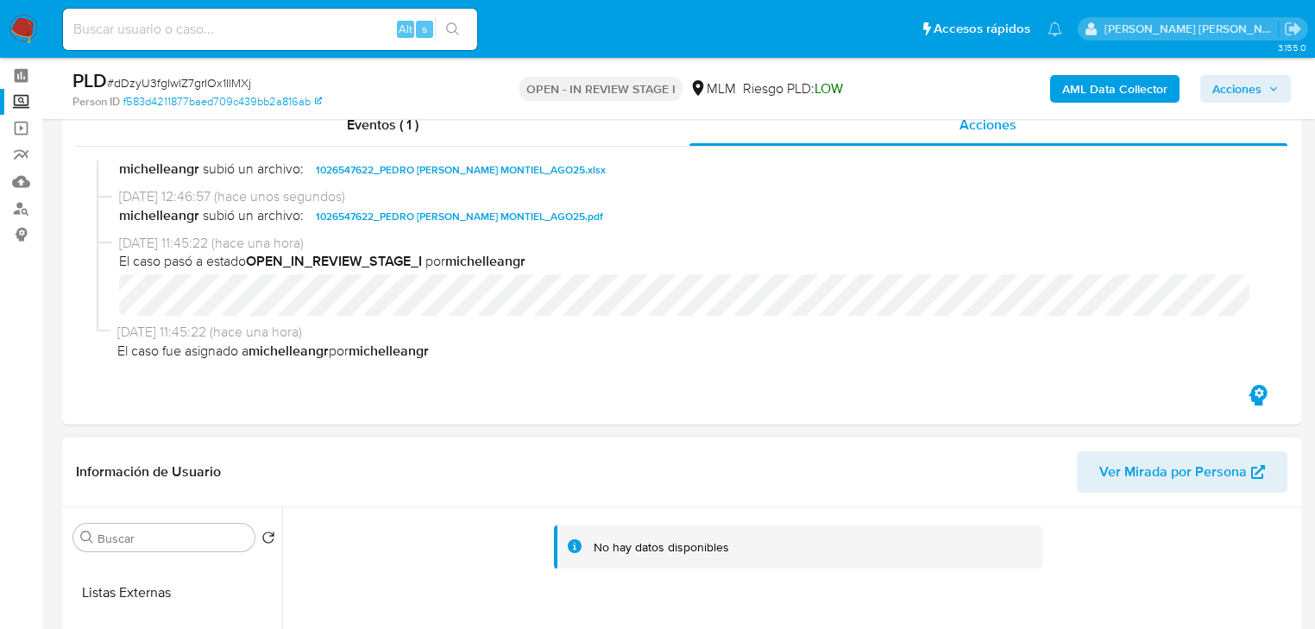
scroll to position [69, 0]
click at [186, 577] on button "Marcas AML" at bounding box center [167, 590] width 202 height 41
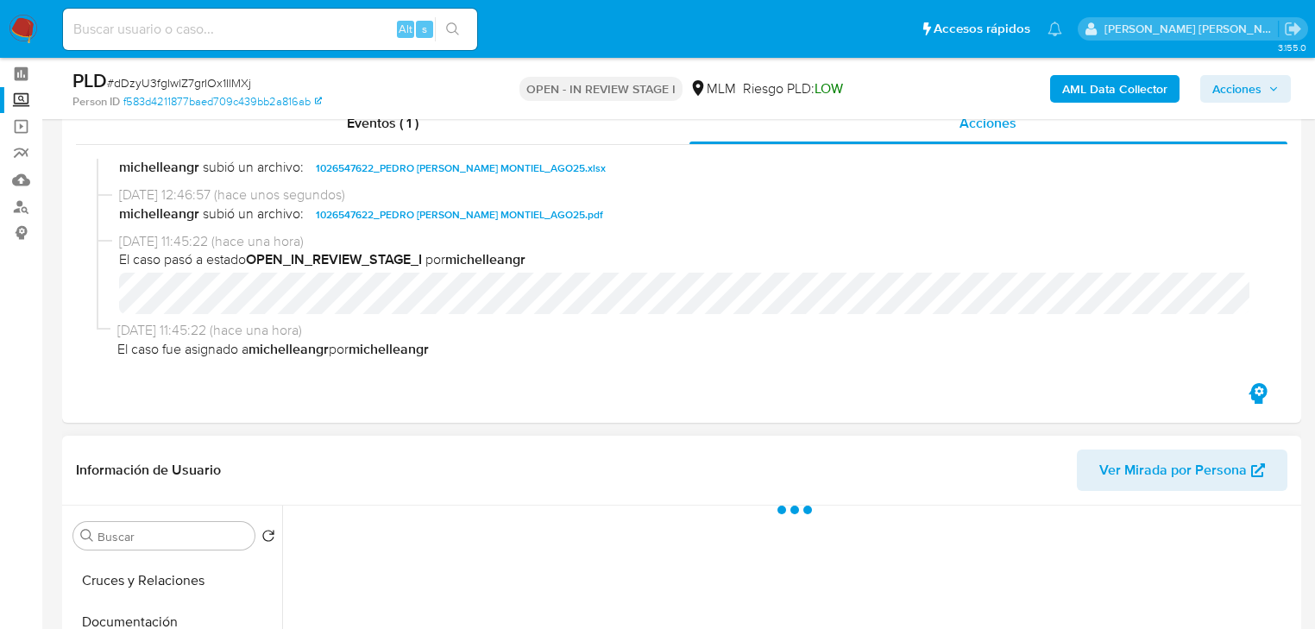
scroll to position [0, 0]
click at [102, 581] on button "KYC" at bounding box center [167, 577] width 202 height 41
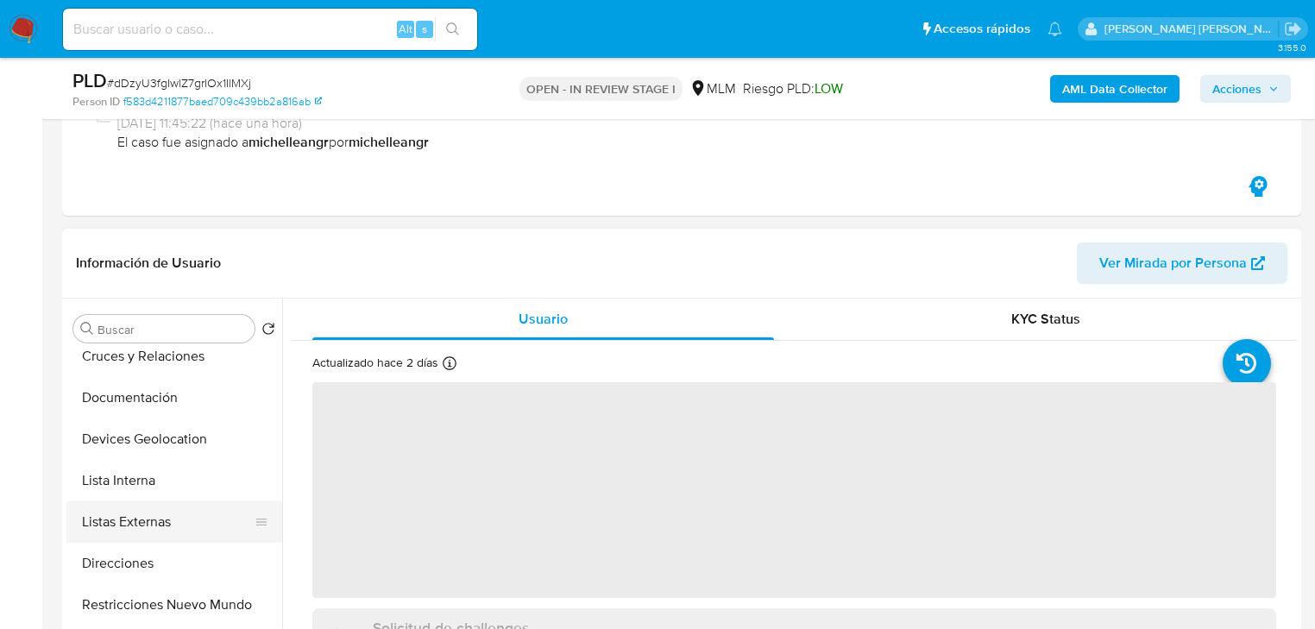
scroll to position [276, 0]
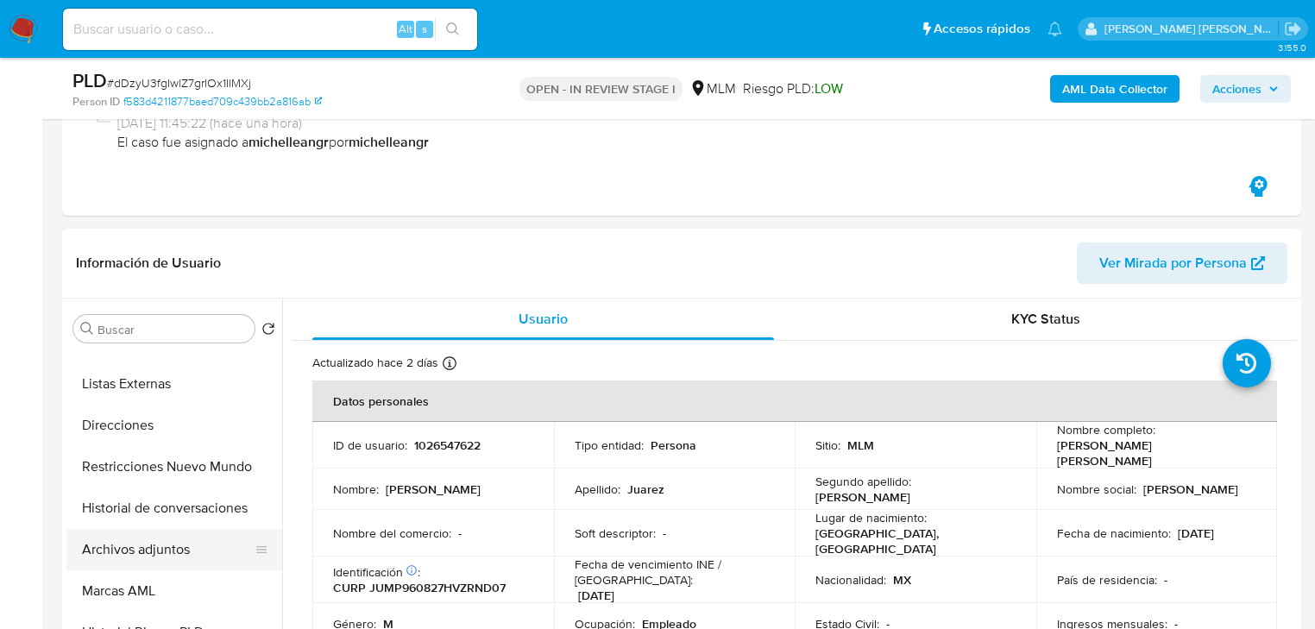
click at [176, 549] on button "Archivos adjuntos" at bounding box center [167, 549] width 202 height 41
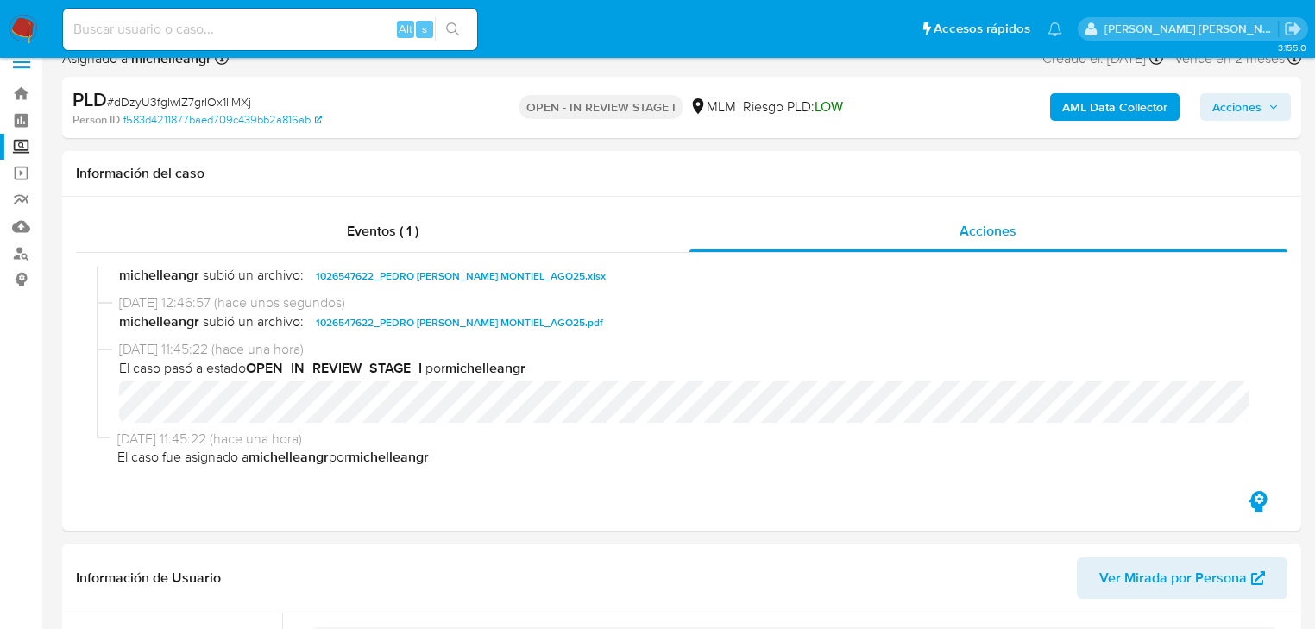
scroll to position [0, 0]
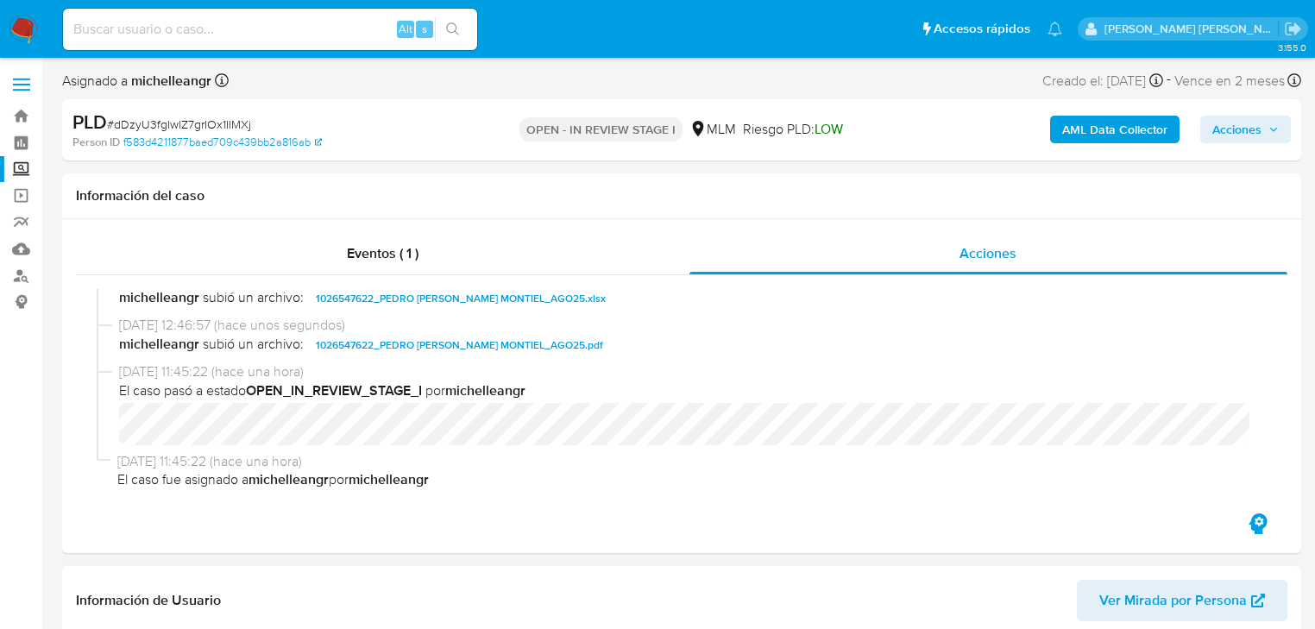
drag, startPoint x: 1263, startPoint y: 128, endPoint x: 1191, endPoint y: 137, distance: 73.1
click at [1262, 128] on span "Acciones" at bounding box center [1245, 129] width 66 height 24
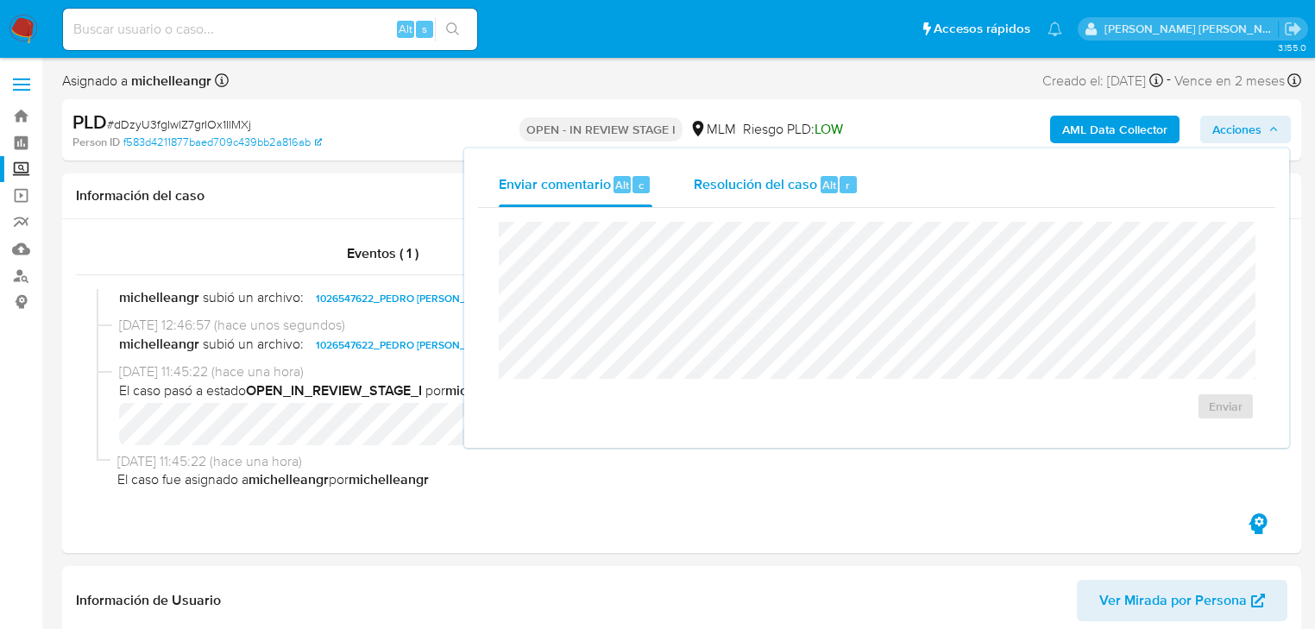
click at [708, 190] on span "Resolución del caso" at bounding box center [755, 184] width 123 height 20
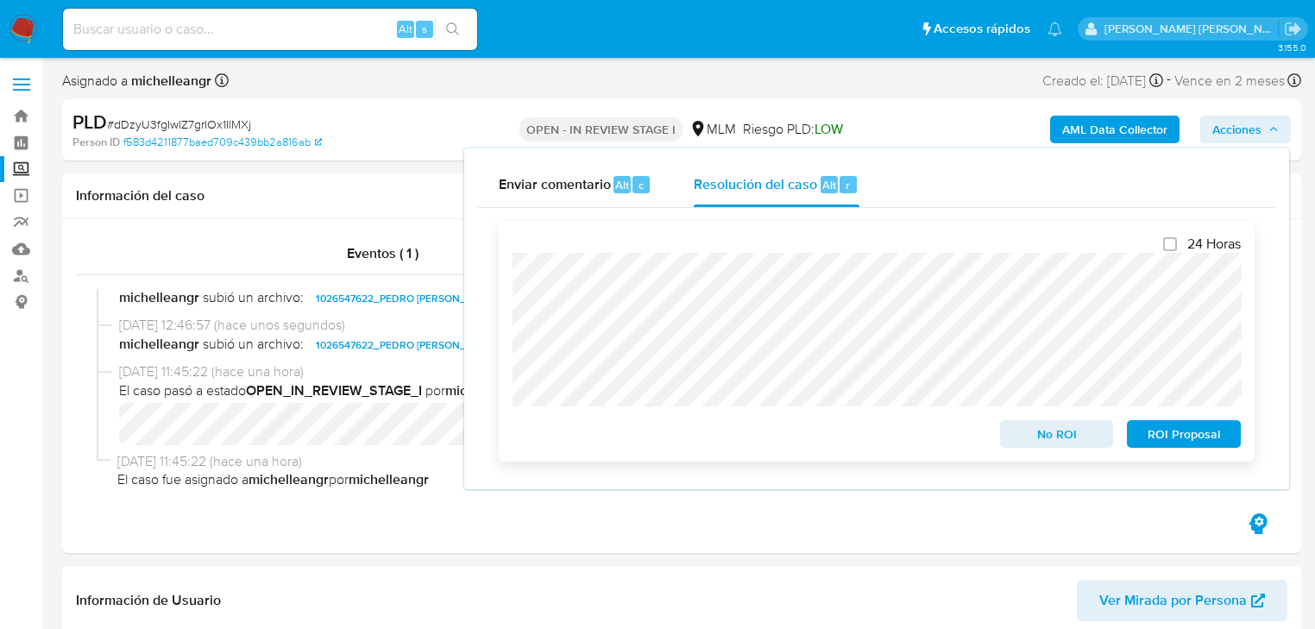
click at [1060, 445] on span "No ROI" at bounding box center [1057, 434] width 90 height 24
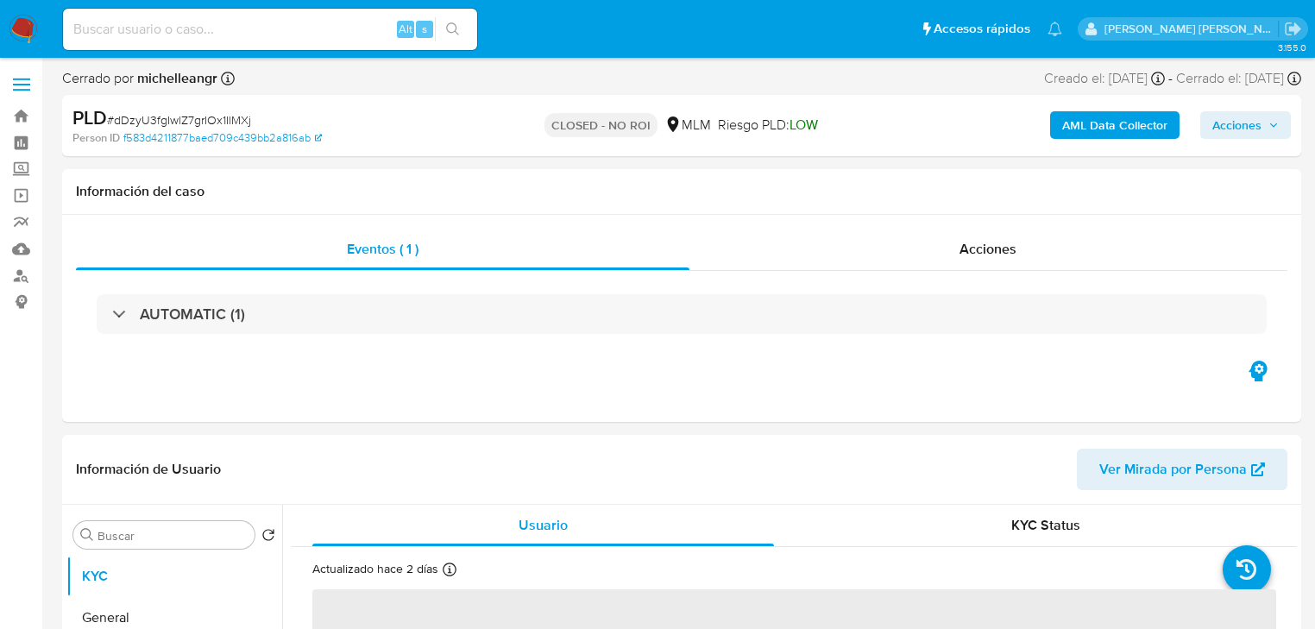
select select "10"
